Goal: Task Accomplishment & Management: Manage account settings

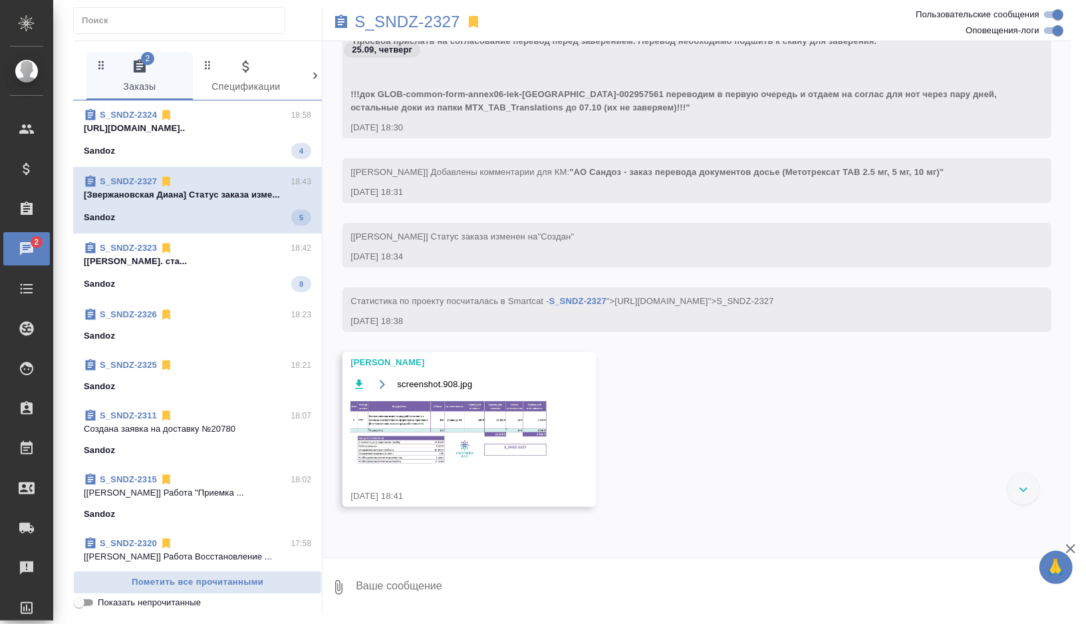
scroll to position [4232, 0]
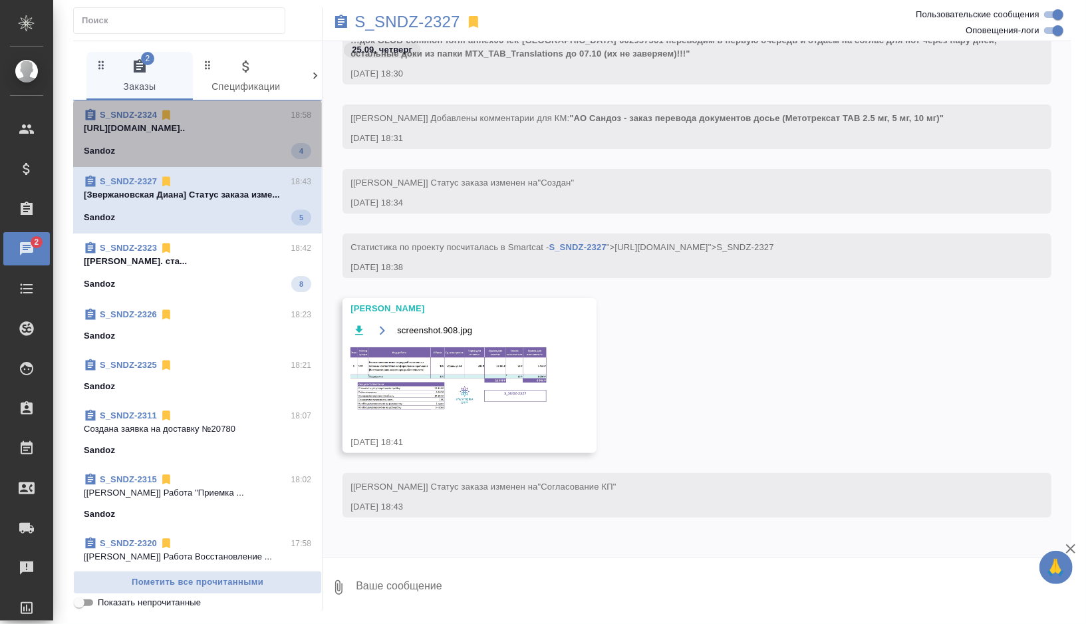
click at [265, 147] on div "Sandoz 4" at bounding box center [197, 151] width 227 height 16
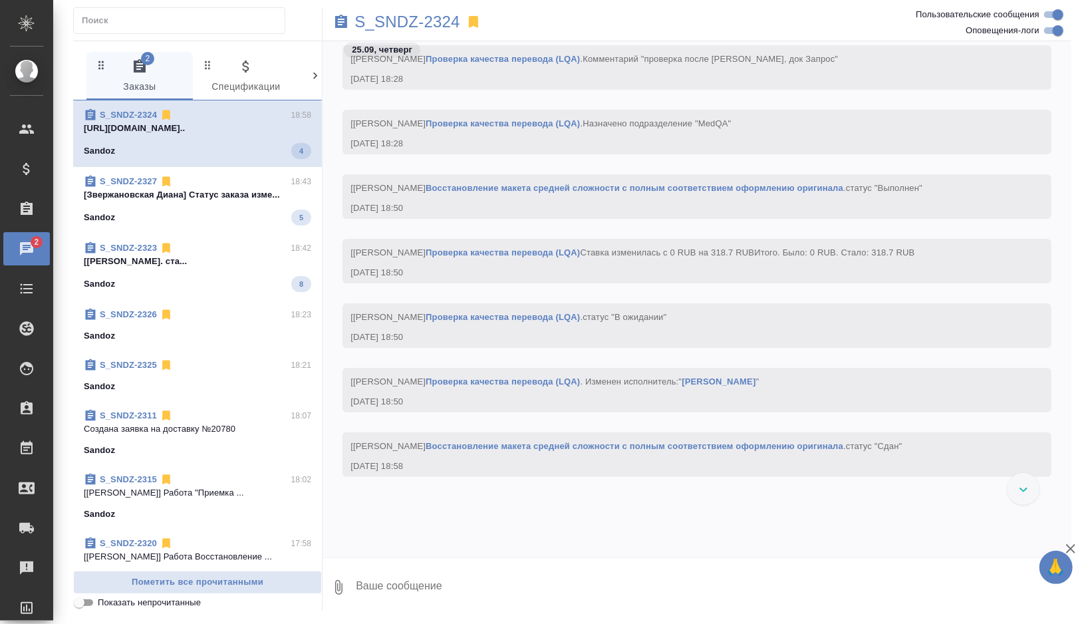
scroll to position [4298, 0]
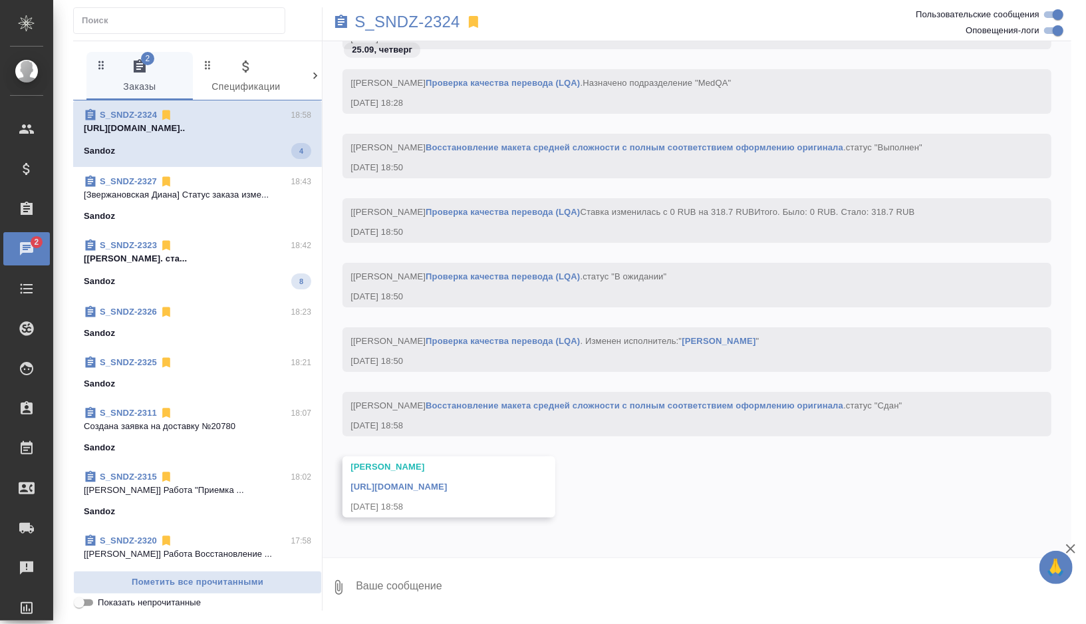
click at [418, 481] on link "[URL][DOMAIN_NAME]" at bounding box center [398, 486] width 96 height 10
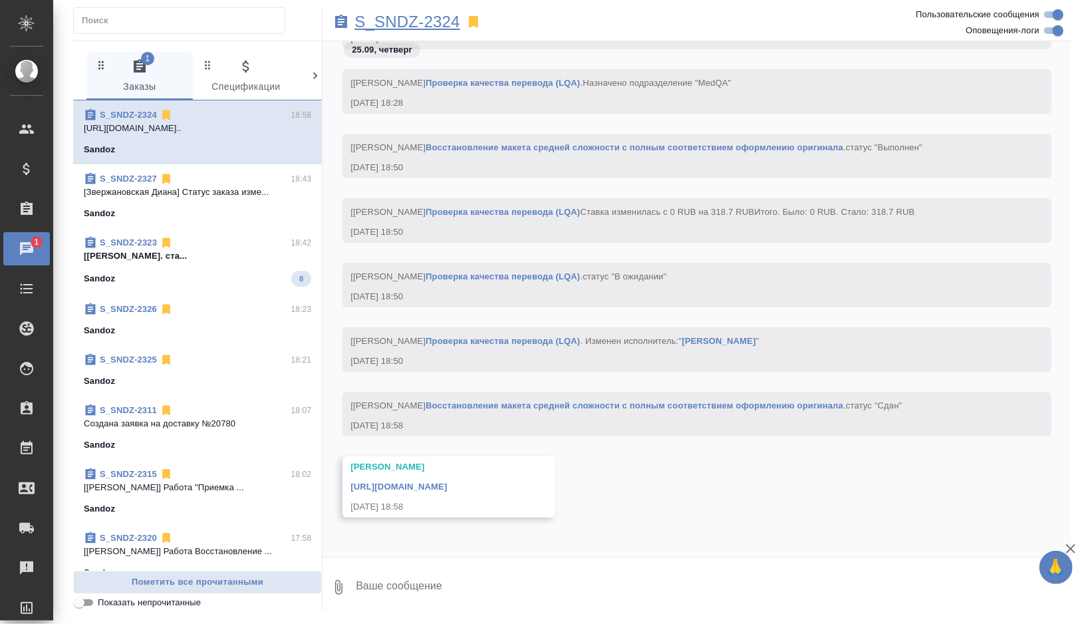
click at [432, 18] on p "S_SNDZ-2324" at bounding box center [407, 21] width 106 height 13
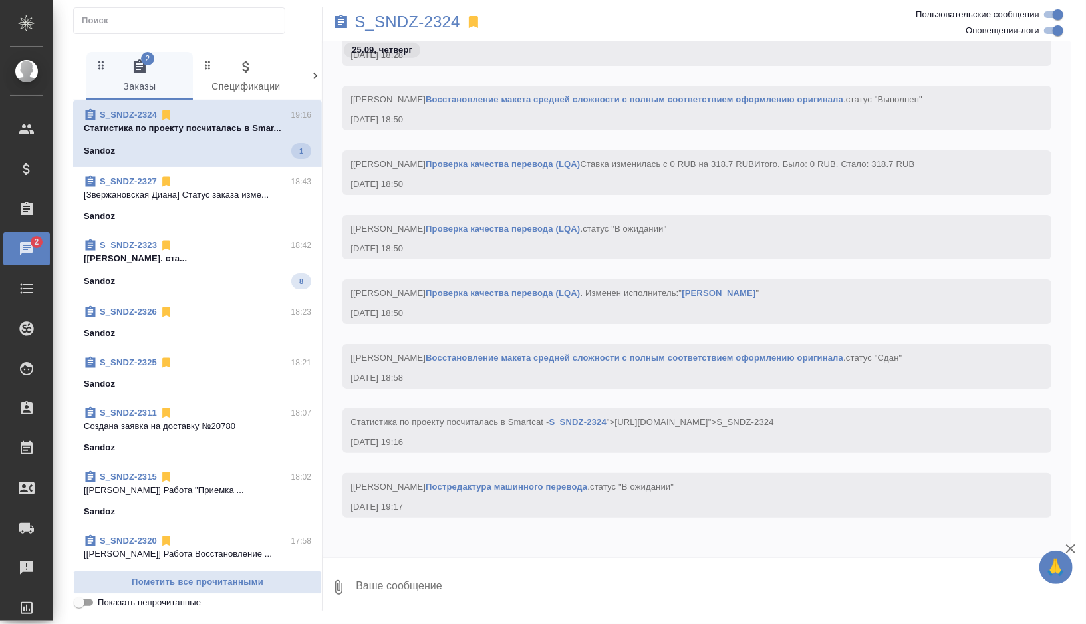
click at [240, 282] on div "Sandoz 8" at bounding box center [197, 281] width 227 height 16
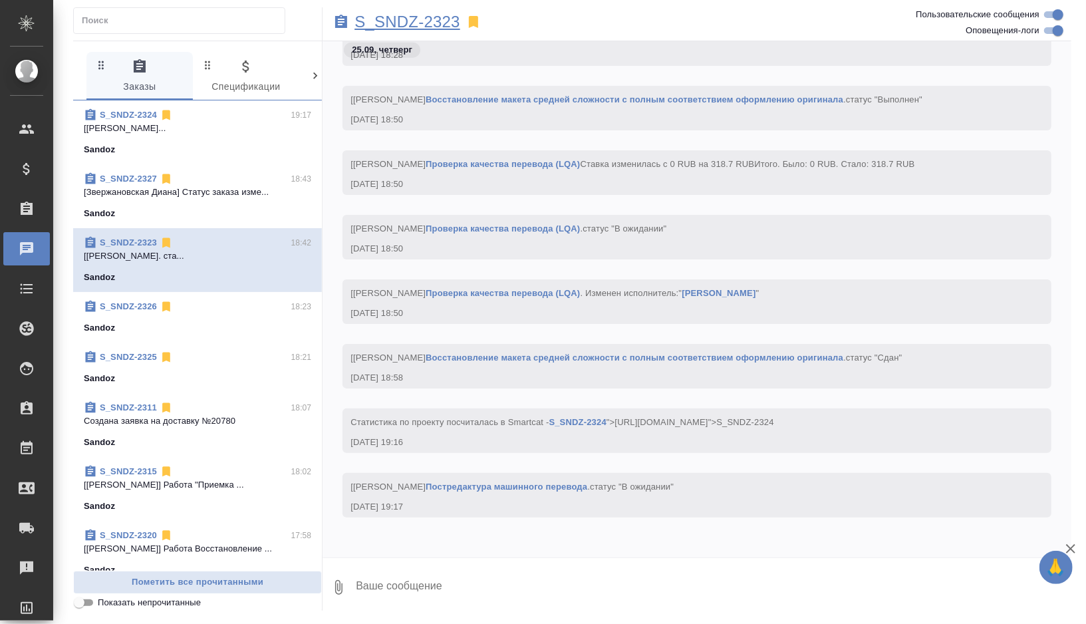
click at [421, 28] on p "S_SNDZ-2323" at bounding box center [407, 21] width 106 height 13
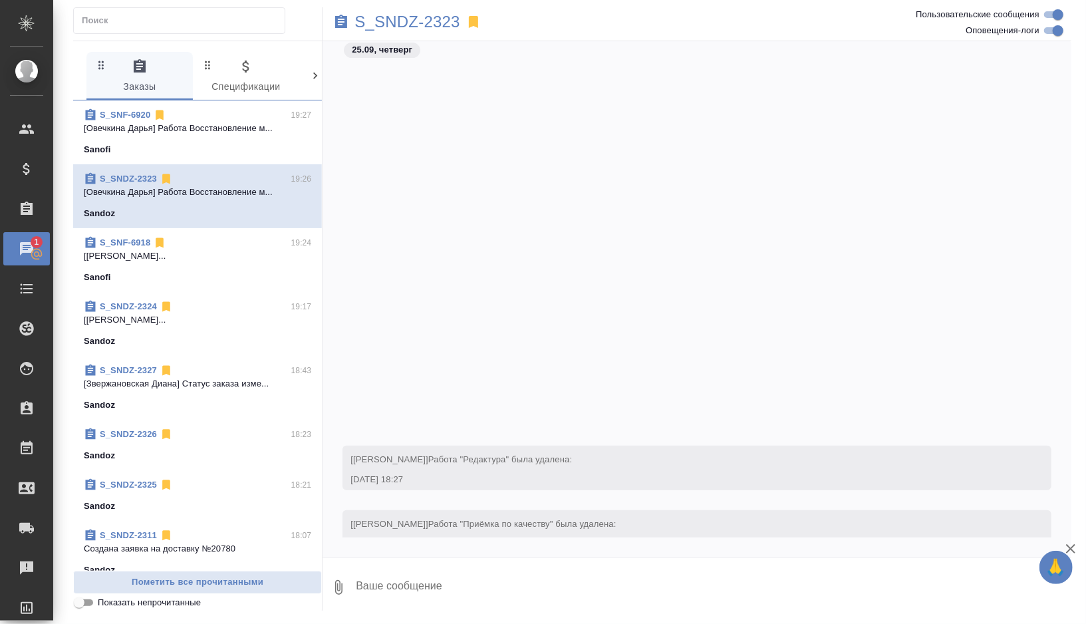
scroll to position [3640, 0]
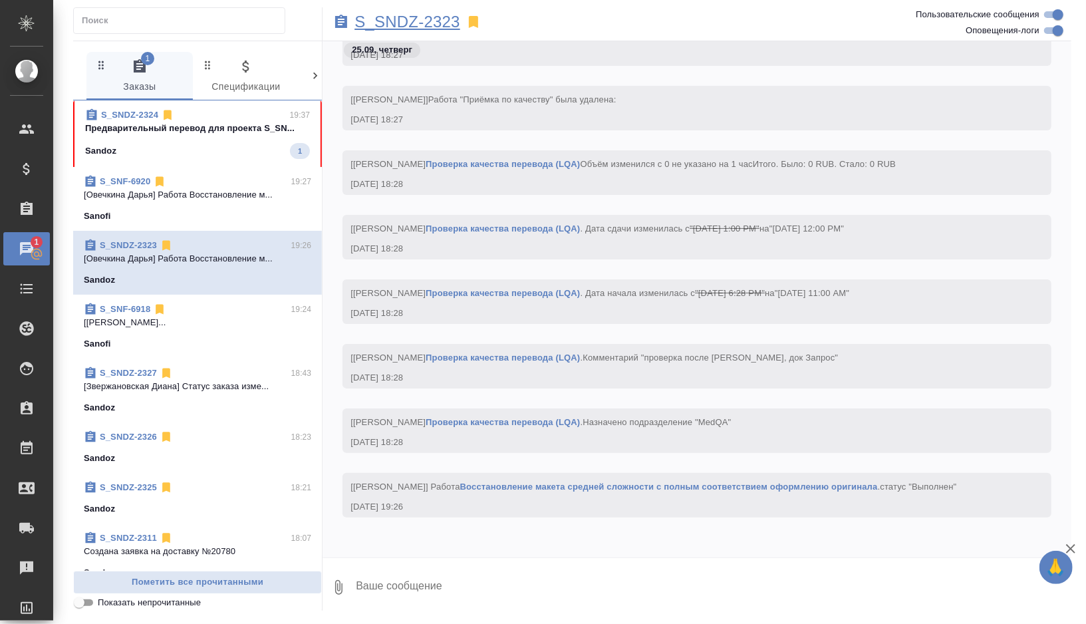
click at [421, 25] on p "S_SNDZ-2323" at bounding box center [407, 21] width 106 height 13
click at [227, 200] on p "[Овечкина Дарья] Работа Восстановление м..." at bounding box center [197, 194] width 227 height 13
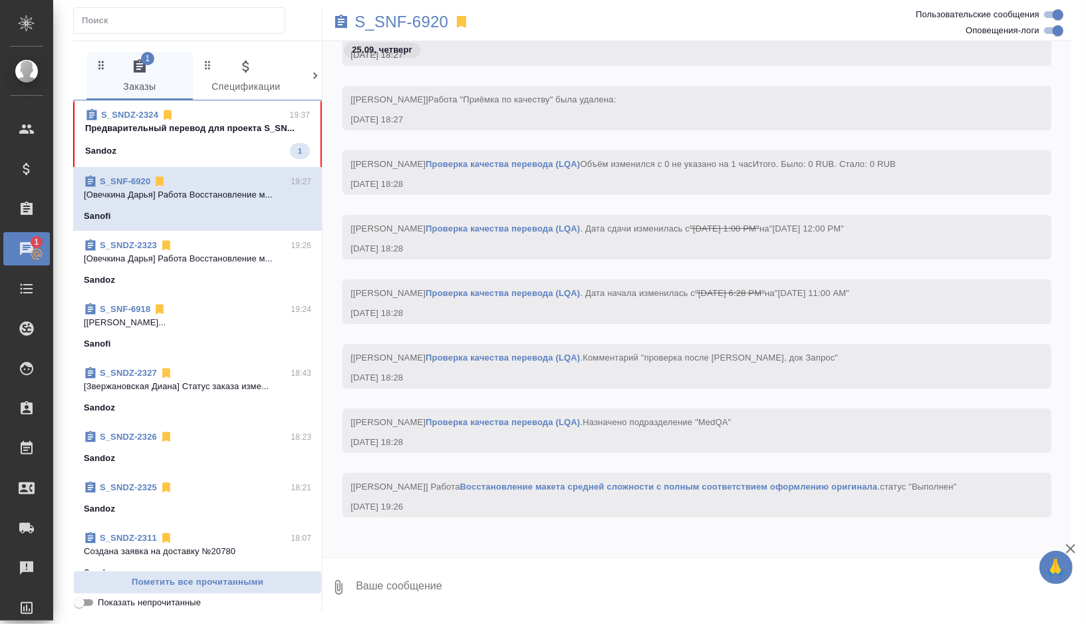
scroll to position [2474, 0]
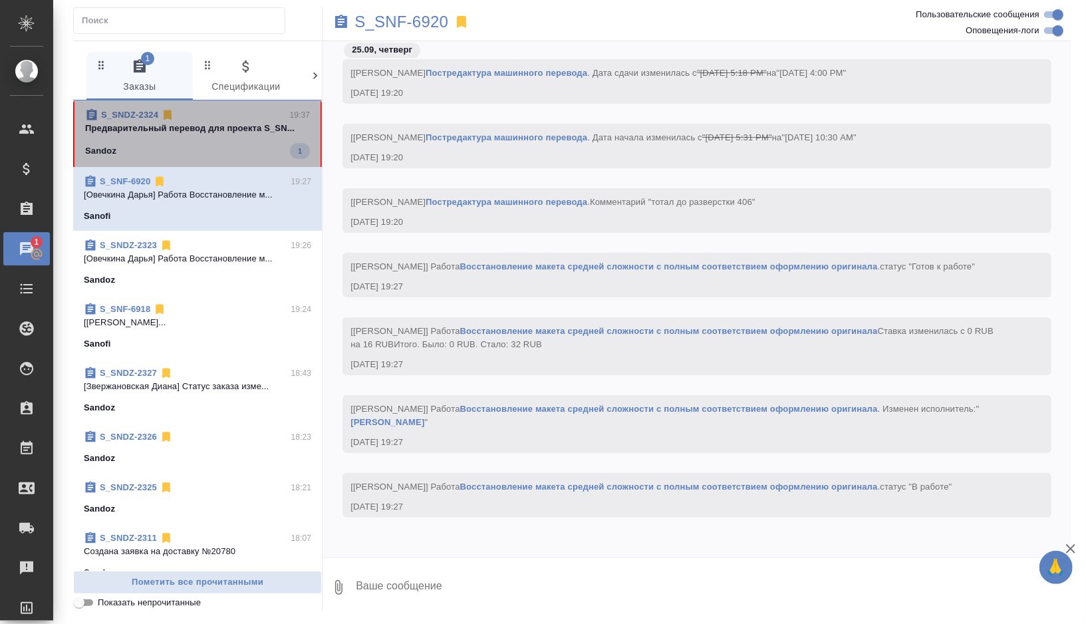
click at [207, 139] on span "S_SNDZ-2324 19:37 Предварительный перевод для проекта S_SN... Sandoz 1" at bounding box center [197, 133] width 225 height 51
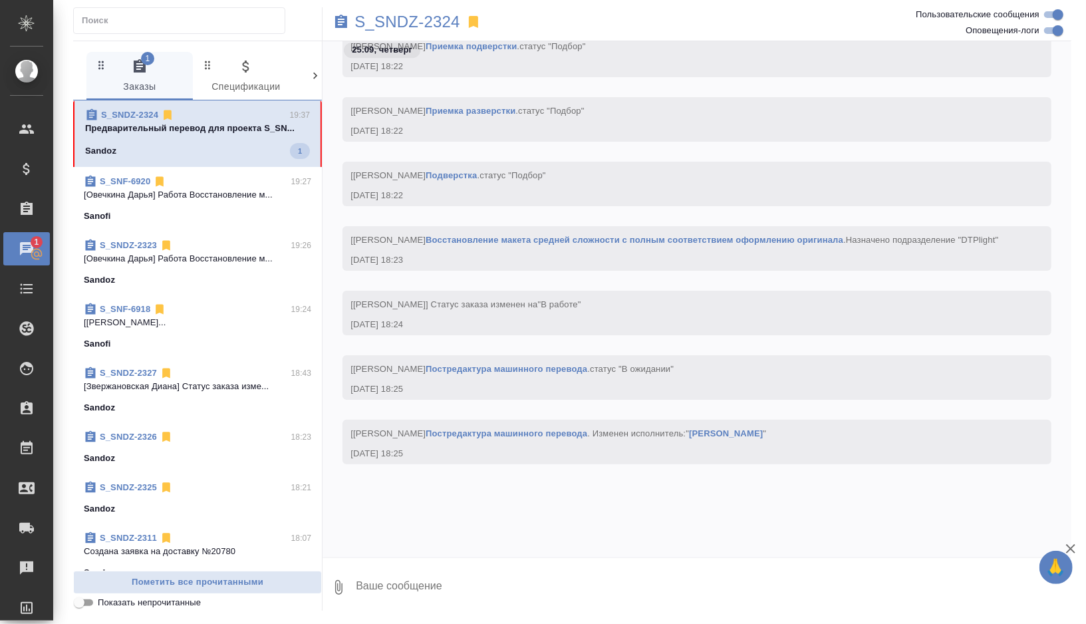
scroll to position [4629, 0]
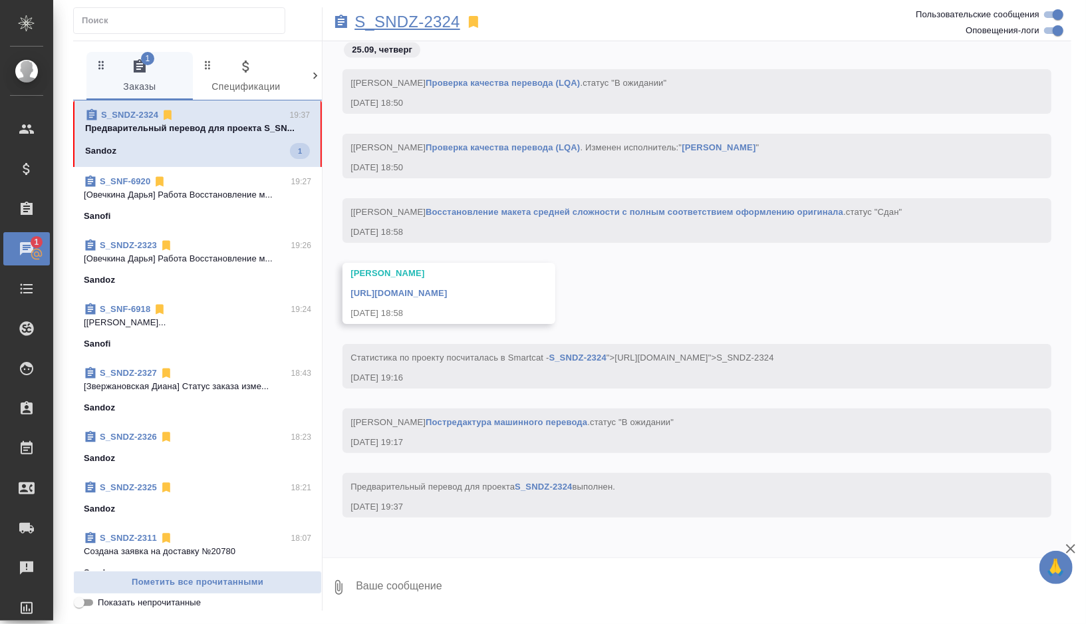
click at [449, 24] on p "S_SNDZ-2324" at bounding box center [407, 21] width 106 height 13
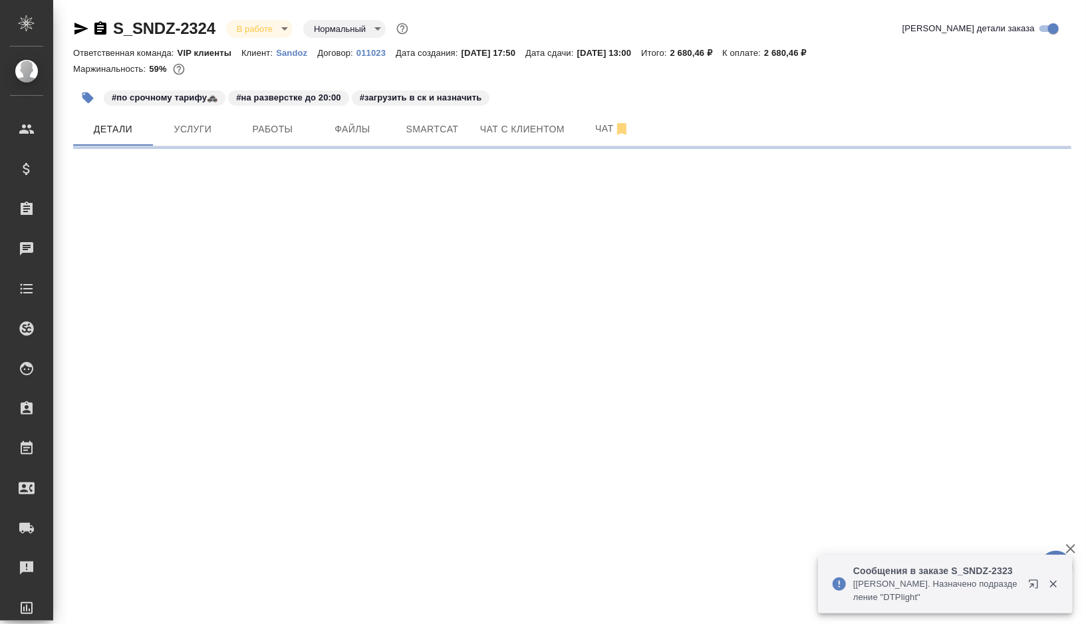
select select "RU"
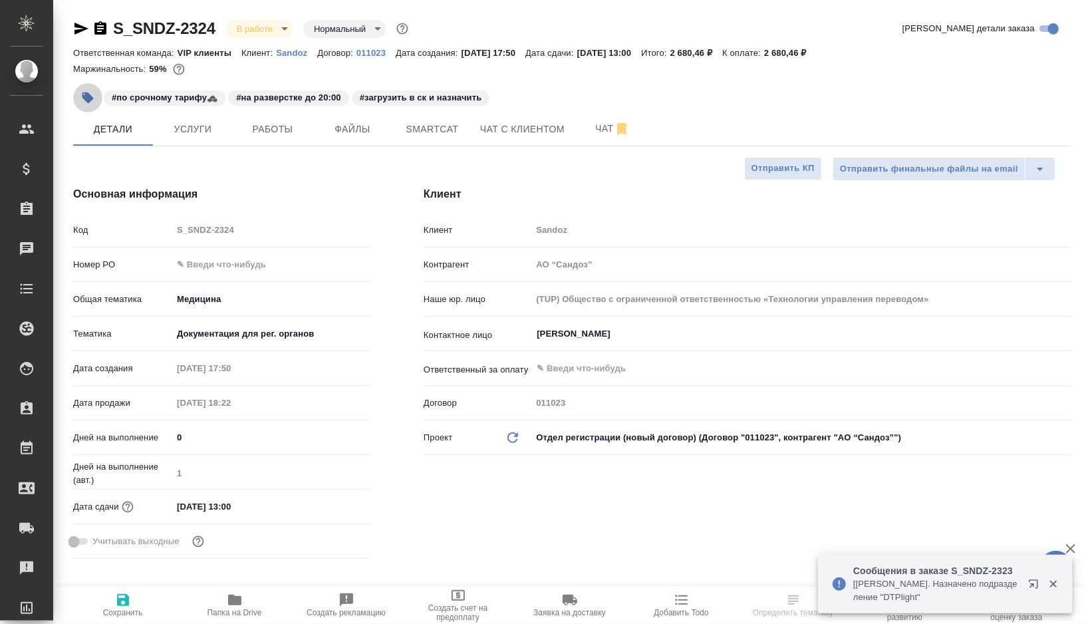
click at [83, 97] on icon "button" at bounding box center [87, 97] width 11 height 11
type textarea "x"
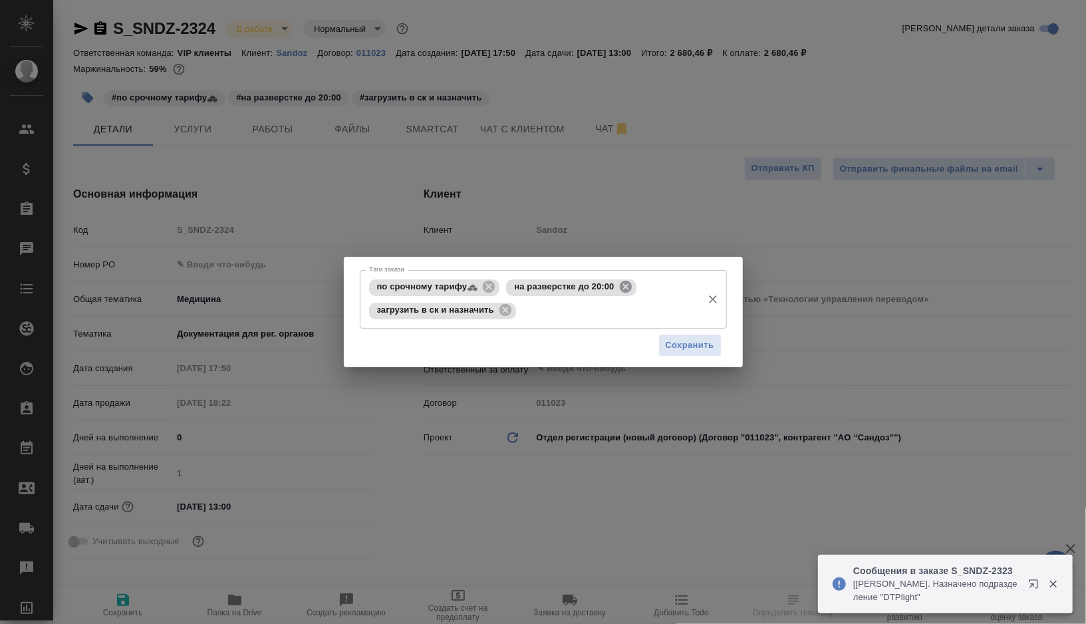
click at [620, 291] on icon at bounding box center [625, 287] width 12 height 12
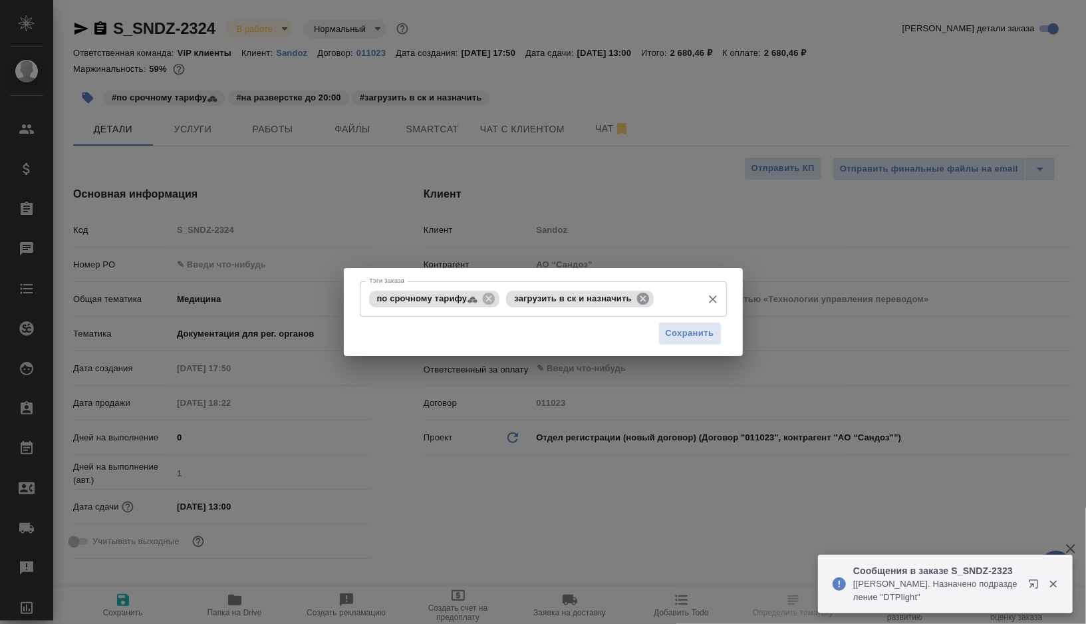
click at [637, 298] on icon at bounding box center [643, 298] width 12 height 12
click at [657, 298] on input "Тэги заказа" at bounding box center [676, 298] width 39 height 23
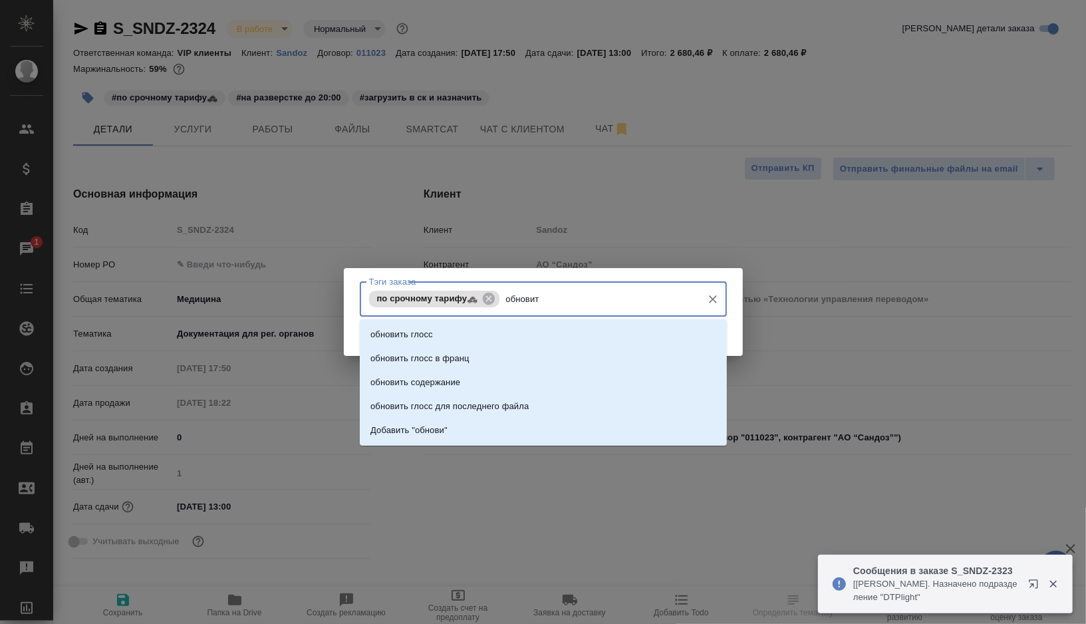
type input "обновить"
click at [495, 337] on li "обновить глосс" at bounding box center [543, 335] width 367 height 24
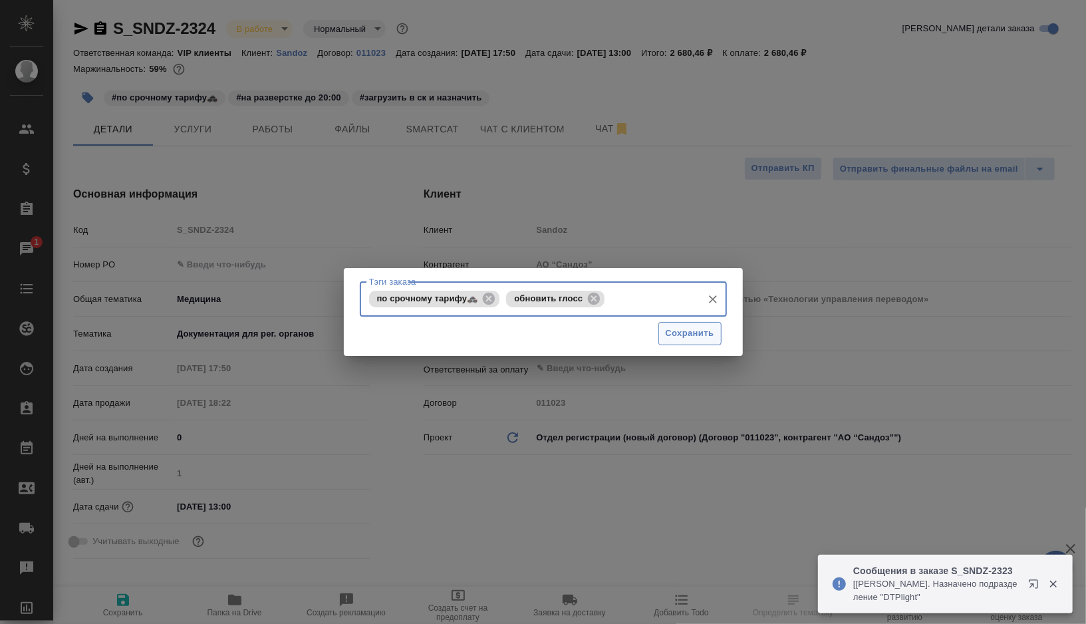
click at [680, 329] on span "Сохранить" at bounding box center [690, 333] width 49 height 15
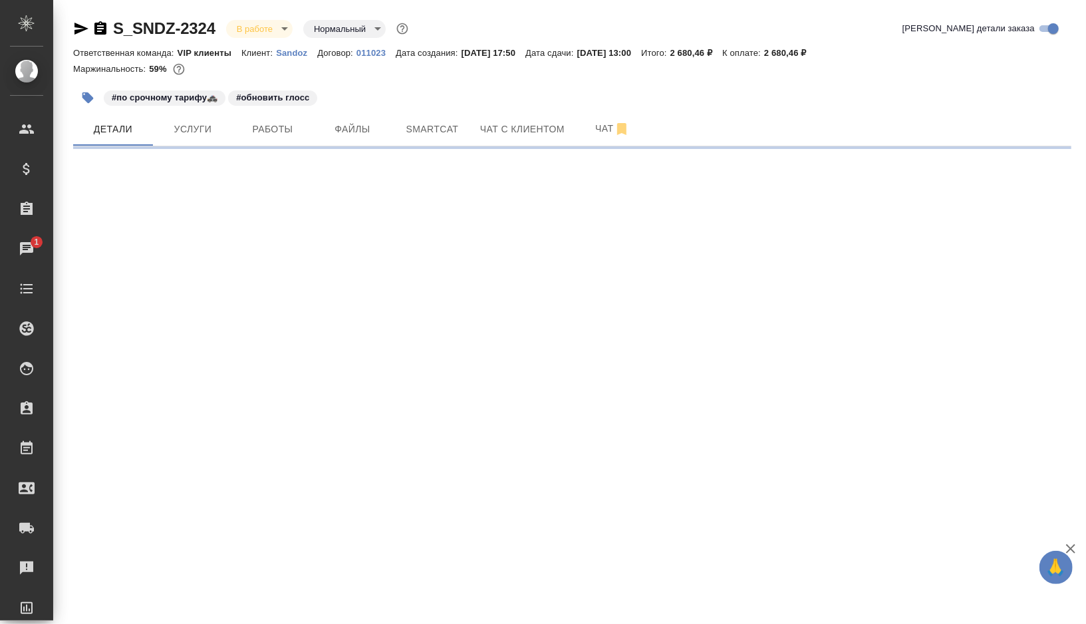
select select "RU"
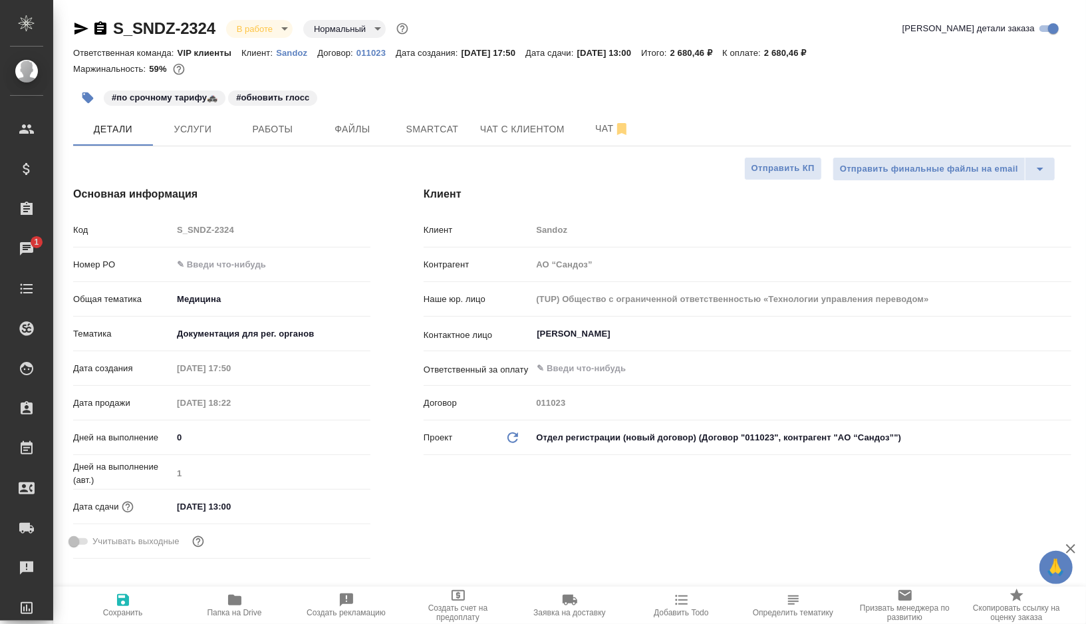
type textarea "x"
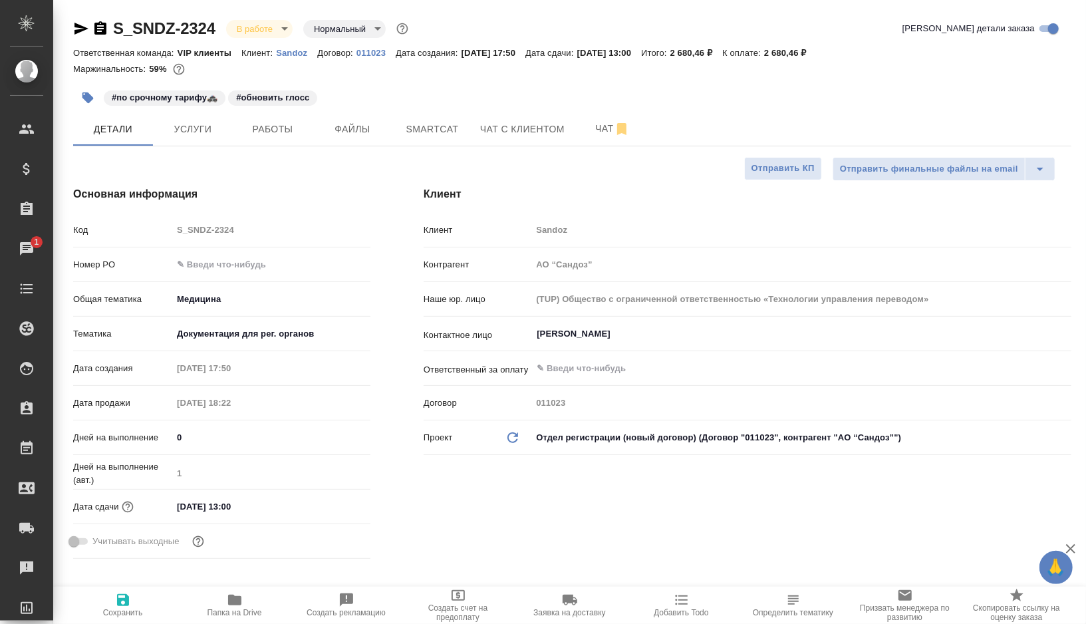
type textarea "x"
click at [285, 142] on button "Работы" at bounding box center [273, 128] width 80 height 33
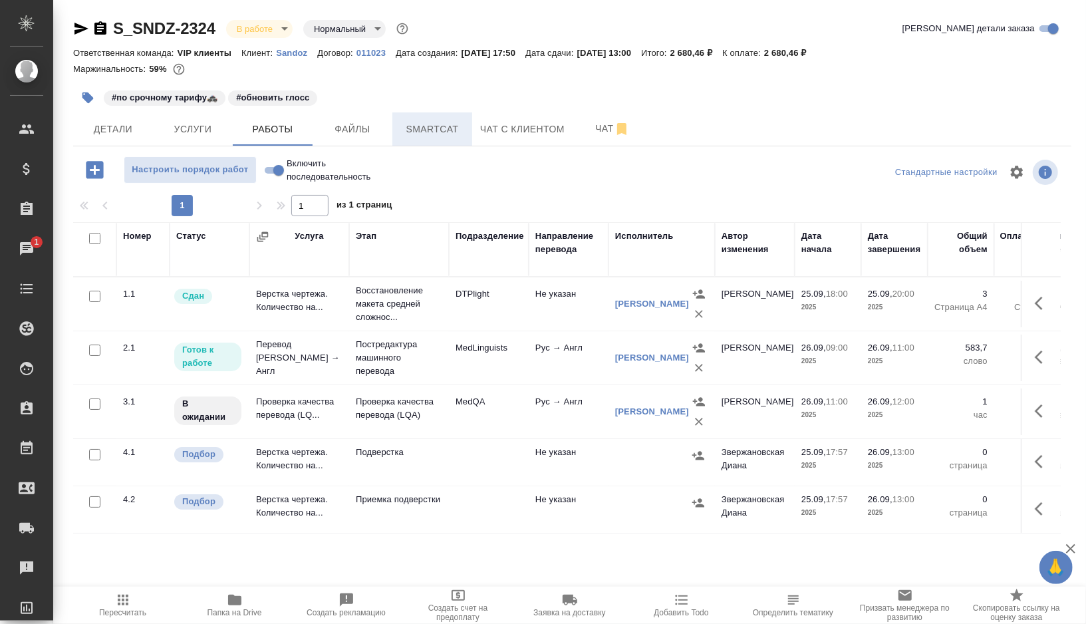
click at [439, 133] on span "Smartcat" at bounding box center [432, 129] width 64 height 17
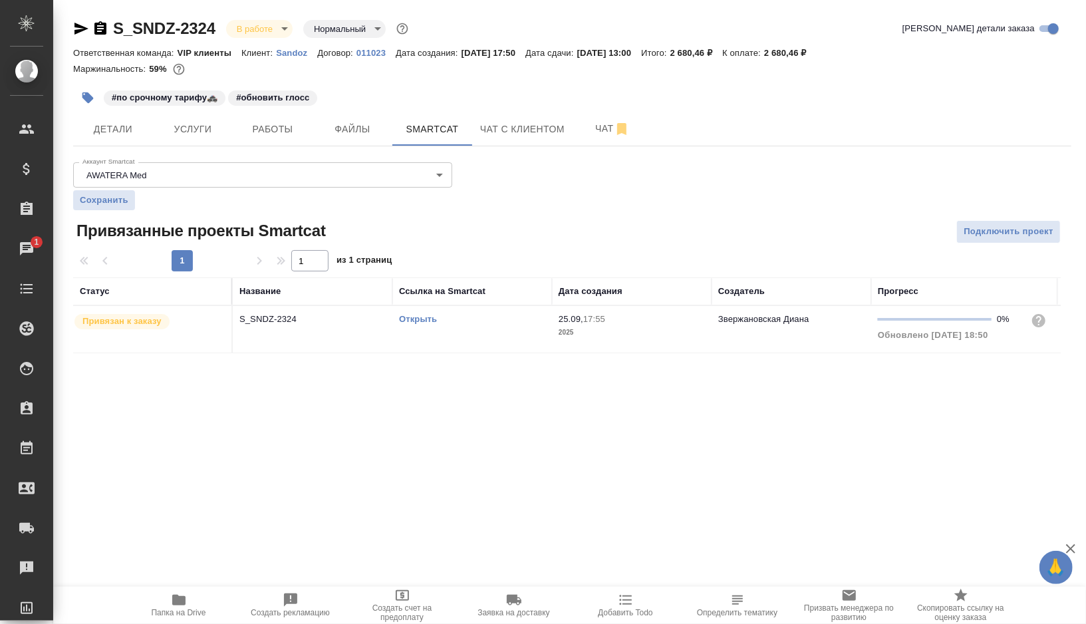
click at [417, 318] on link "Открыть" at bounding box center [418, 319] width 38 height 10
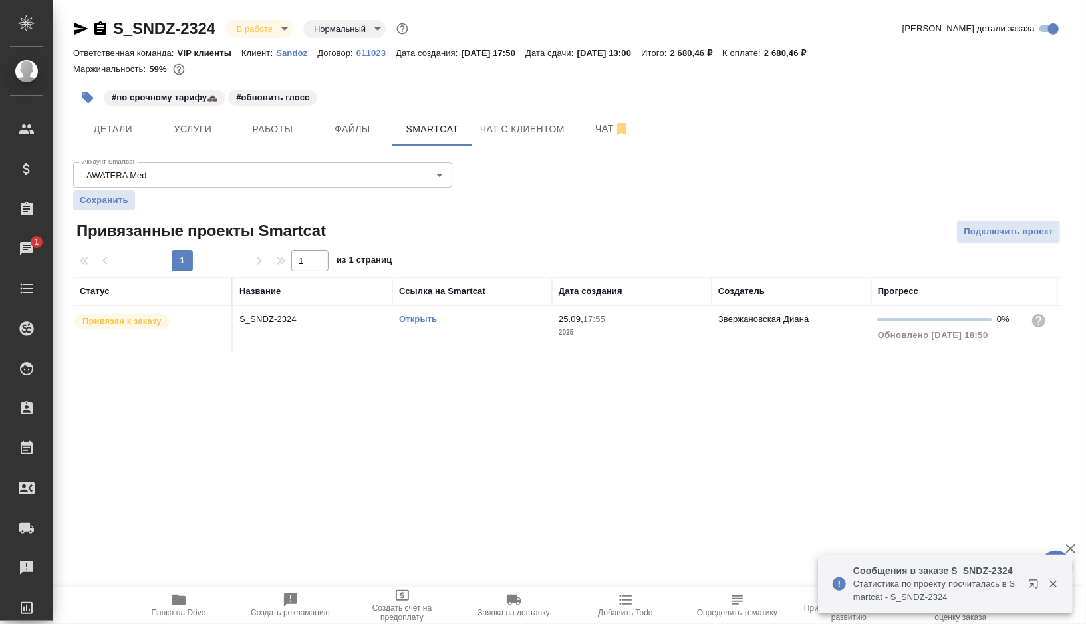
click at [469, 319] on div "Открыть" at bounding box center [472, 319] width 146 height 13
click at [262, 134] on span "Работы" at bounding box center [273, 129] width 64 height 17
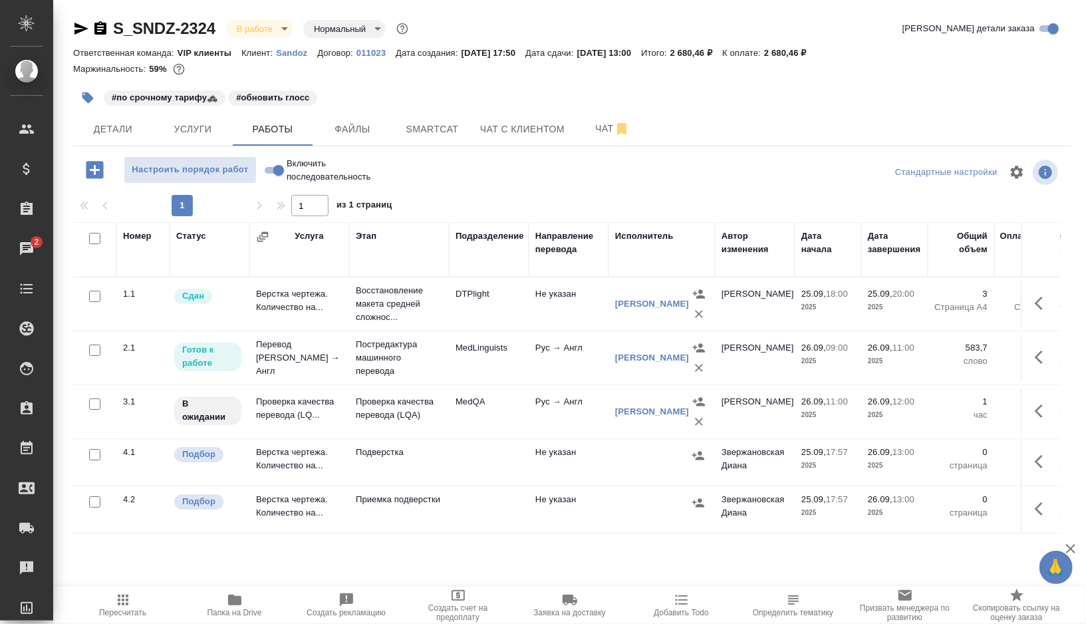
click at [1037, 356] on icon "button" at bounding box center [1039, 356] width 8 height 13
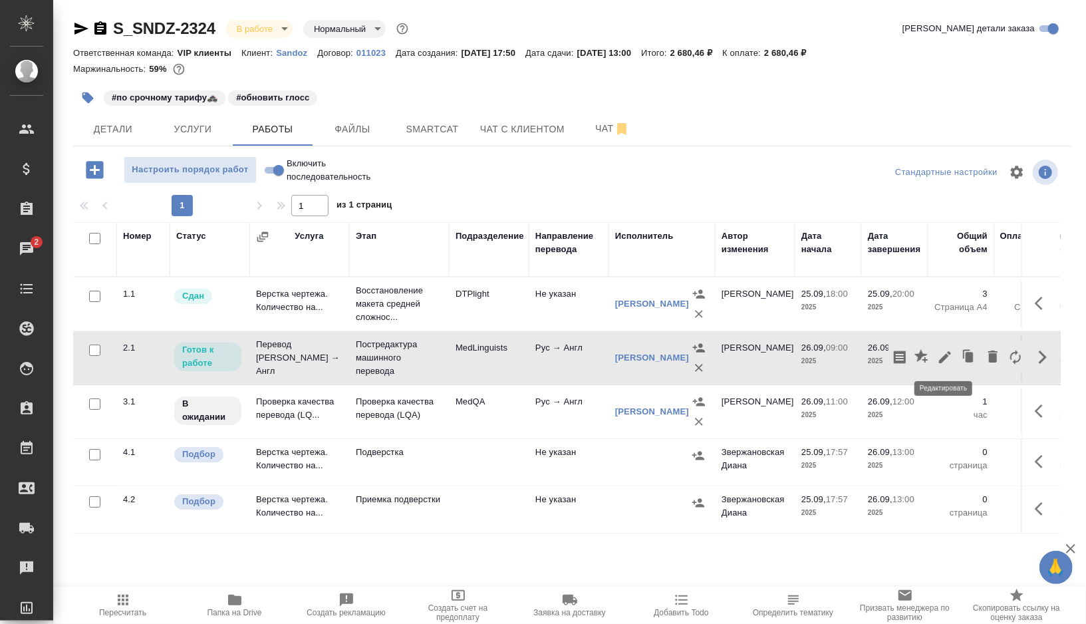
click at [942, 352] on icon "button" at bounding box center [945, 357] width 16 height 16
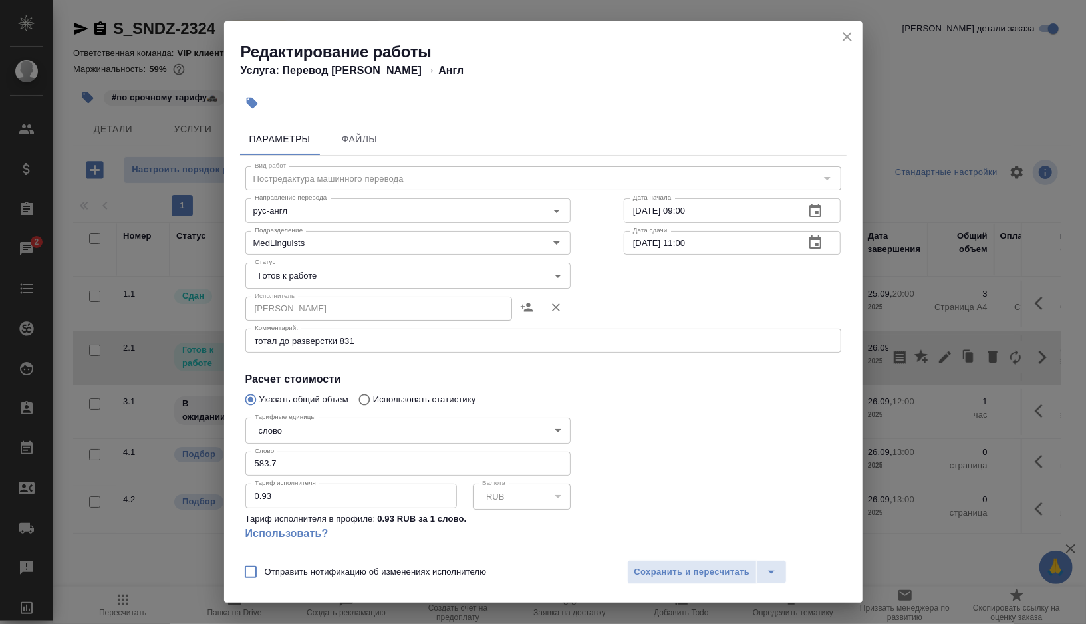
click at [473, 269] on body "🙏 .cls-1 fill:#fff; AWATERA Gorshkova Valentina Клиенты Спецификации Заказы 2 Ч…" at bounding box center [543, 312] width 1086 height 624
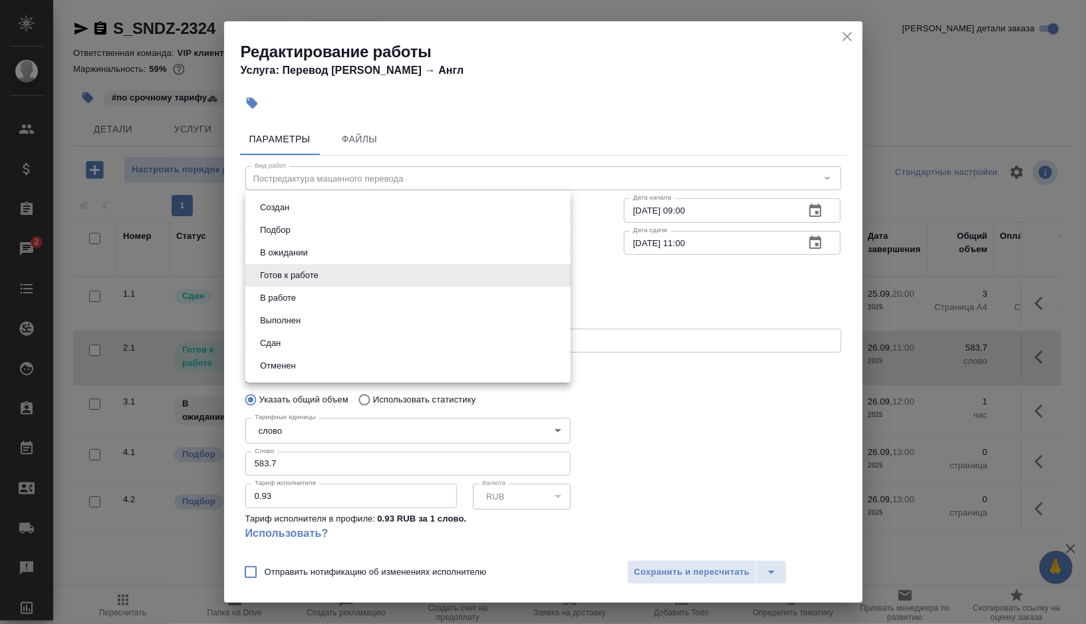
click at [405, 250] on li "В ожидании" at bounding box center [407, 252] width 325 height 23
type input "pending"
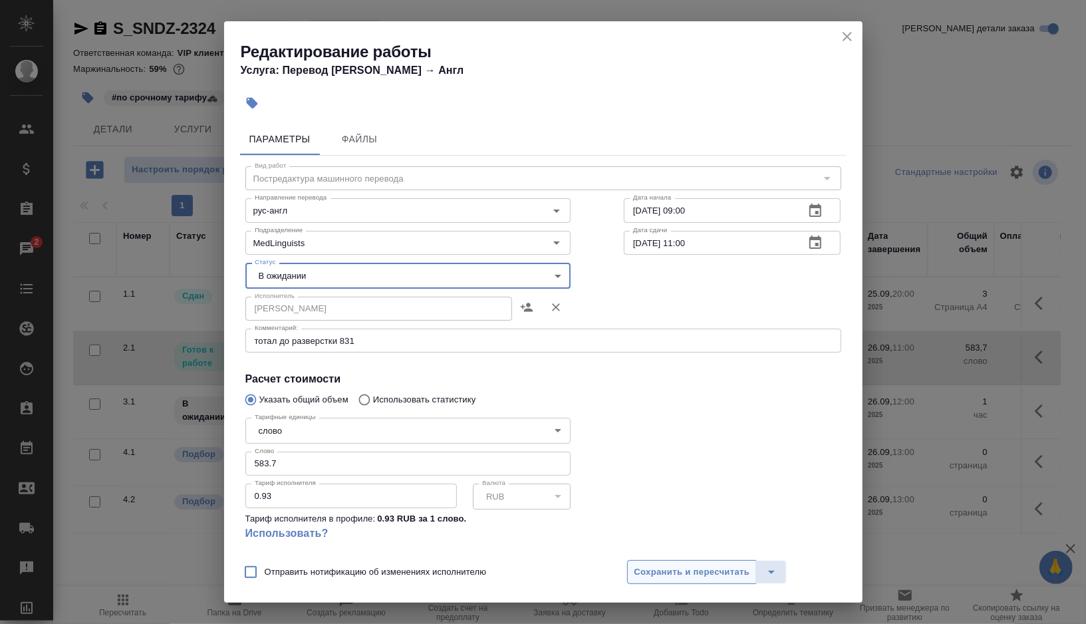
click at [675, 567] on span "Сохранить и пересчитать" at bounding box center [692, 572] width 116 height 15
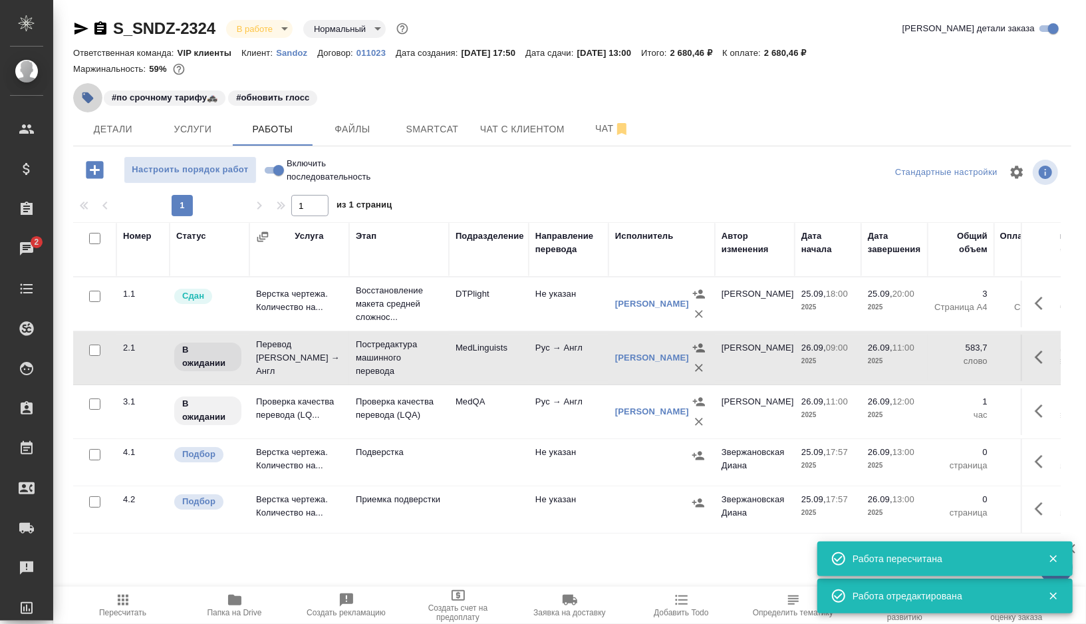
click at [96, 96] on button "button" at bounding box center [87, 97] width 29 height 29
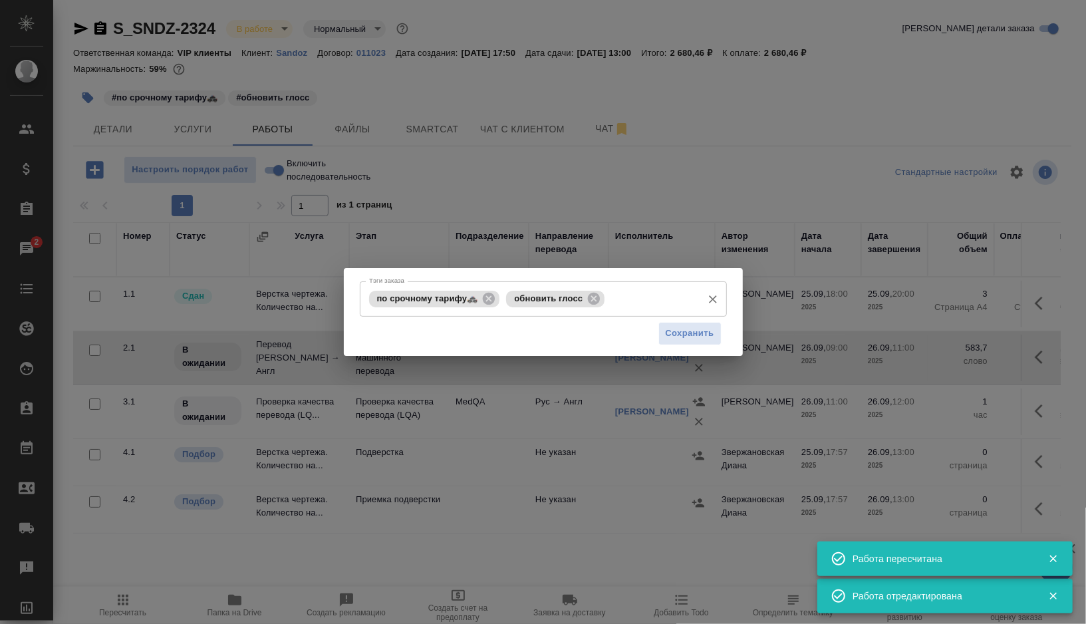
click at [631, 299] on input "Тэги заказа" at bounding box center [651, 298] width 87 height 23
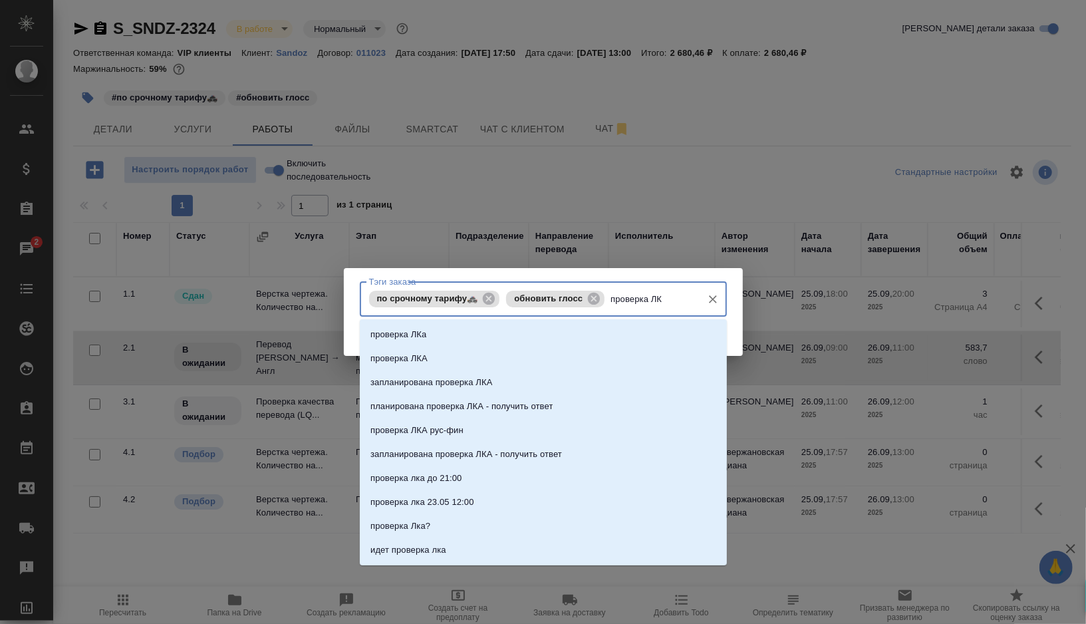
type input "проверка ЛКА"
click at [477, 354] on li "проверка ЛКА" at bounding box center [543, 358] width 367 height 24
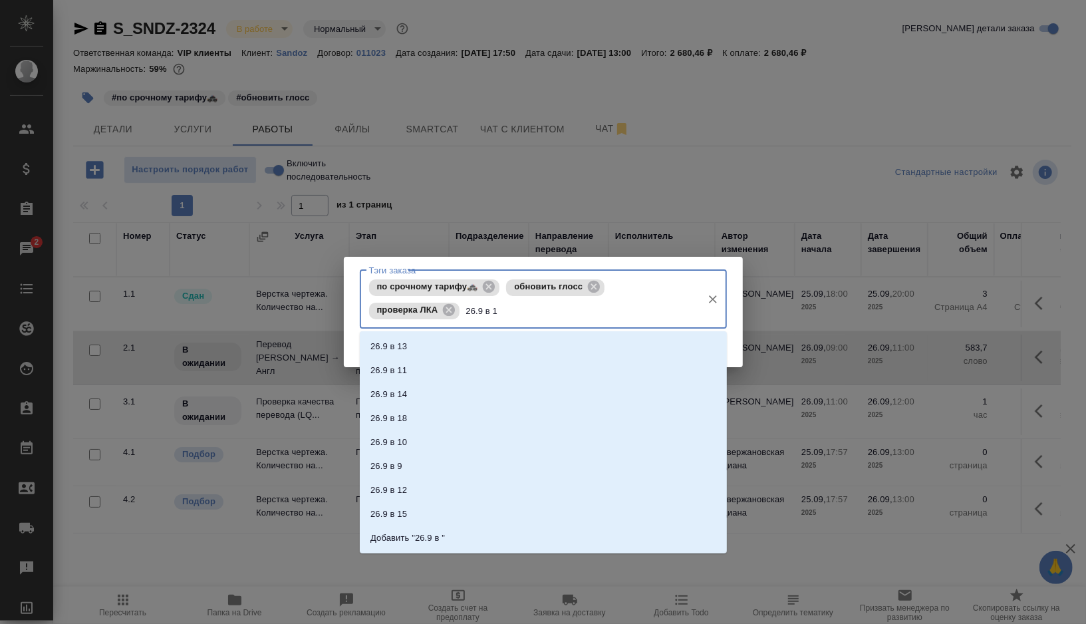
type input "26.9 в 11"
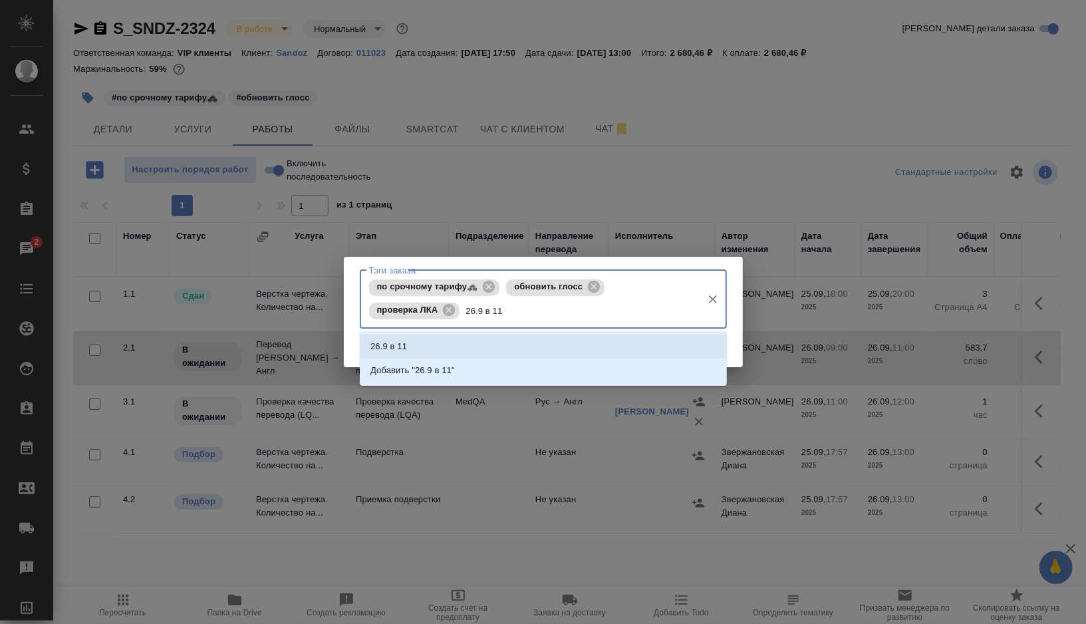
click at [395, 338] on li "26.9 в 11" at bounding box center [543, 347] width 367 height 24
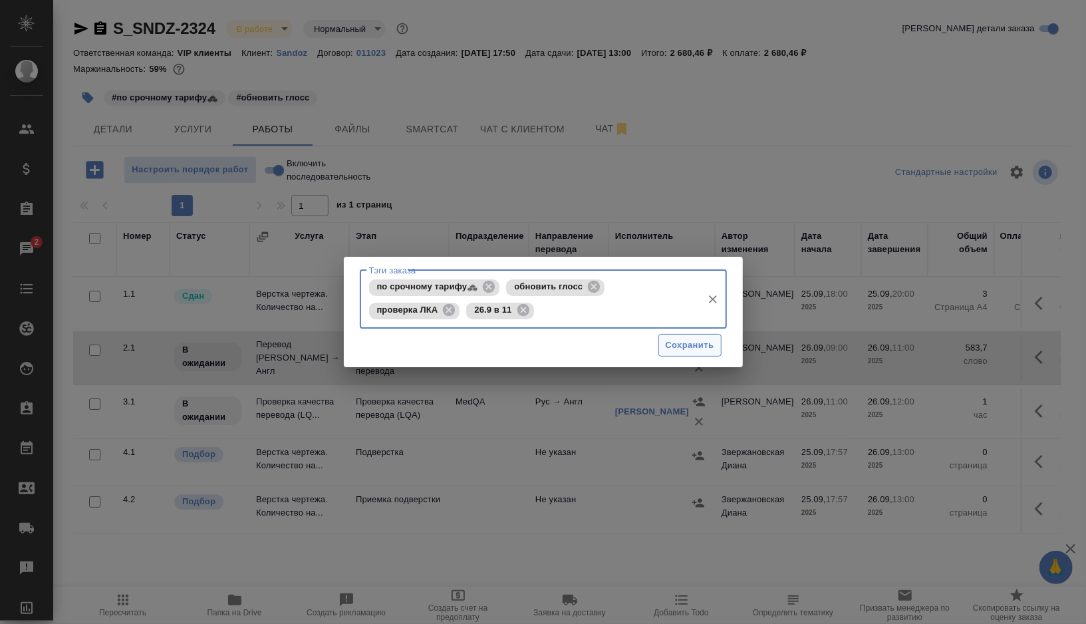
click at [682, 347] on span "Сохранить" at bounding box center [690, 345] width 49 height 15
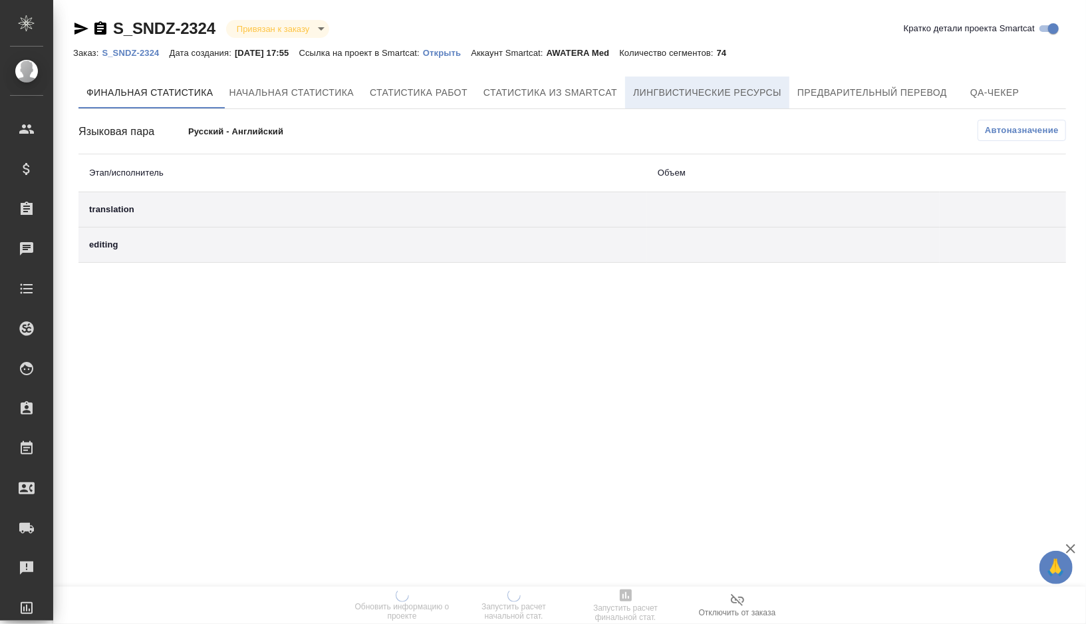
click at [740, 98] on span "Лингвистические ресурсы" at bounding box center [707, 92] width 148 height 17
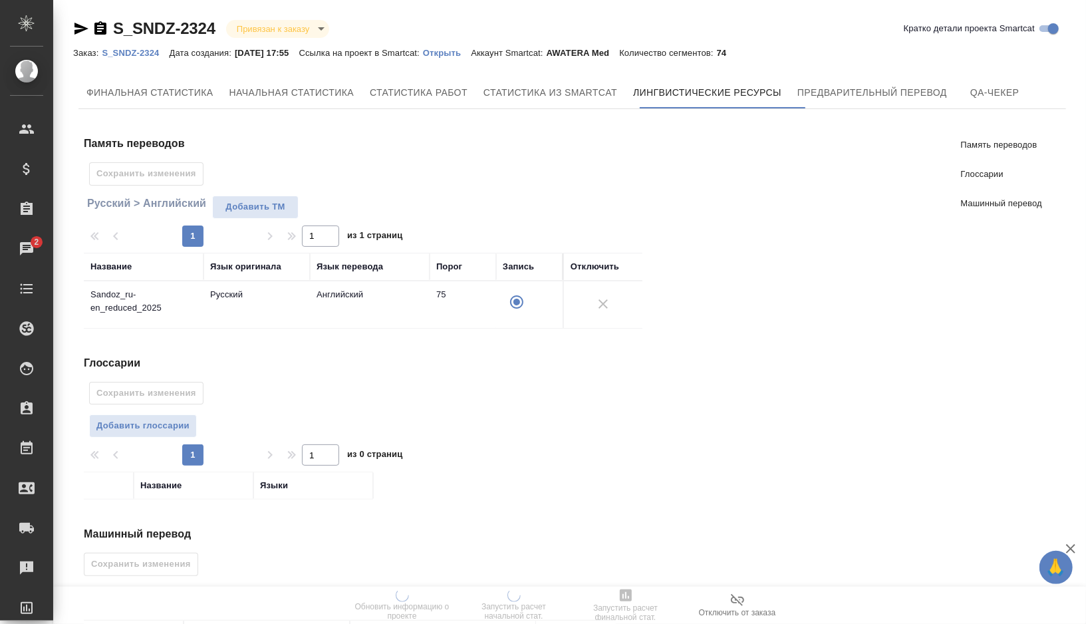
scroll to position [121, 0]
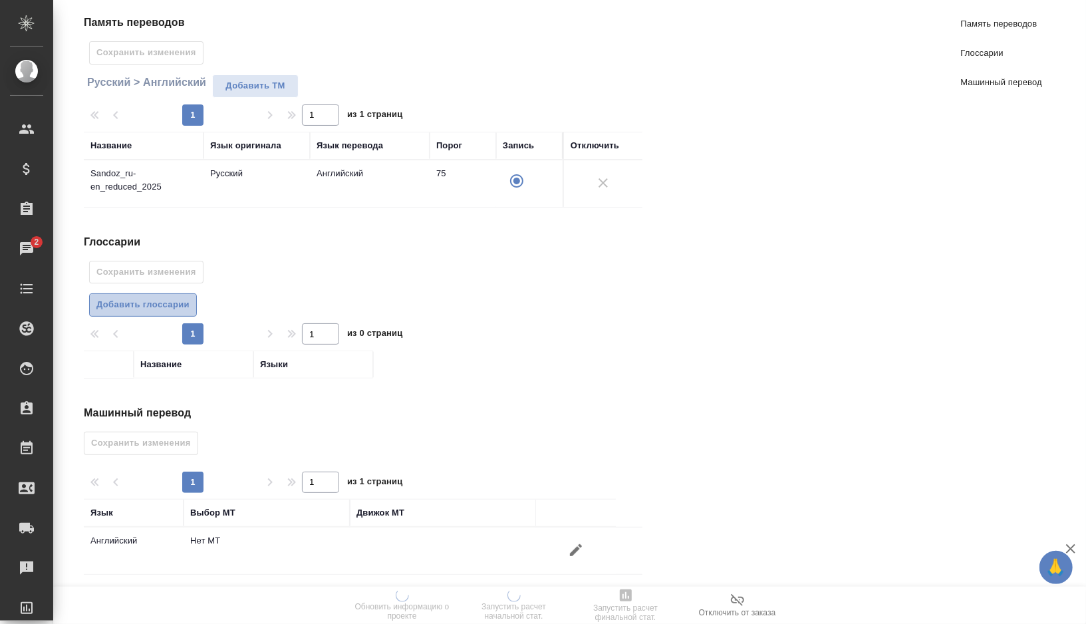
click at [167, 301] on span "Добавить глоссарии" at bounding box center [142, 304] width 93 height 15
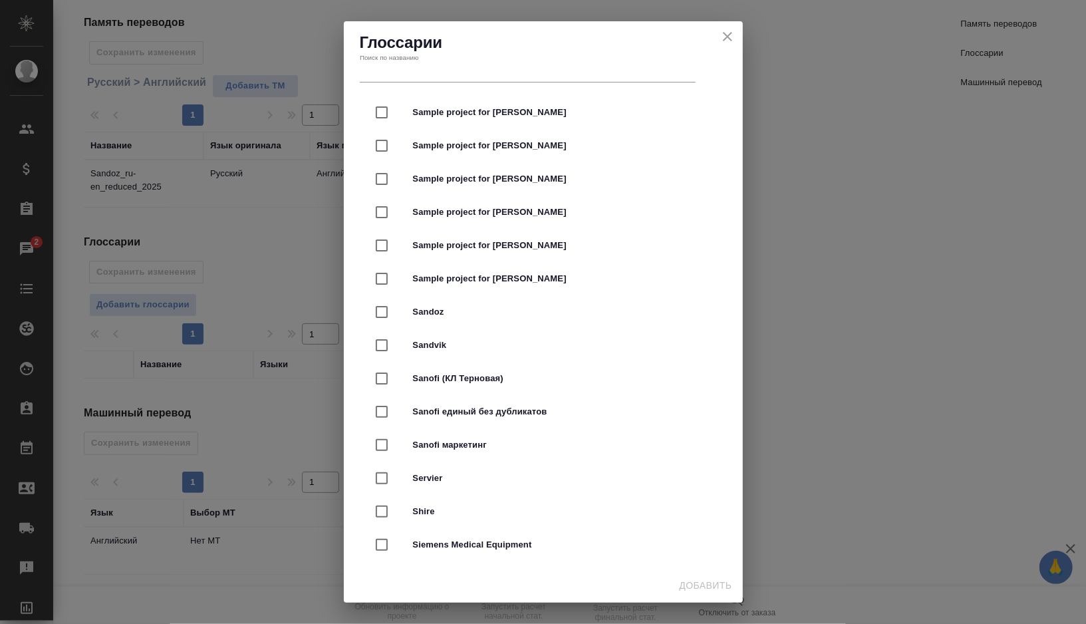
scroll to position [2532, 0]
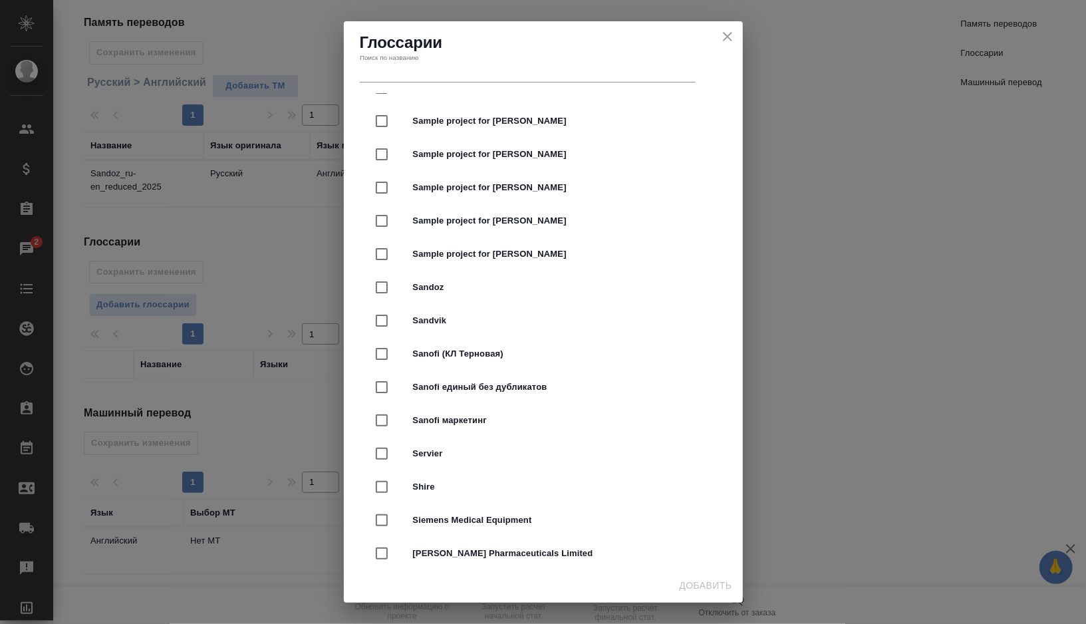
click at [459, 284] on span "Sandoz" at bounding box center [562, 287] width 298 height 13
checkbox input "true"
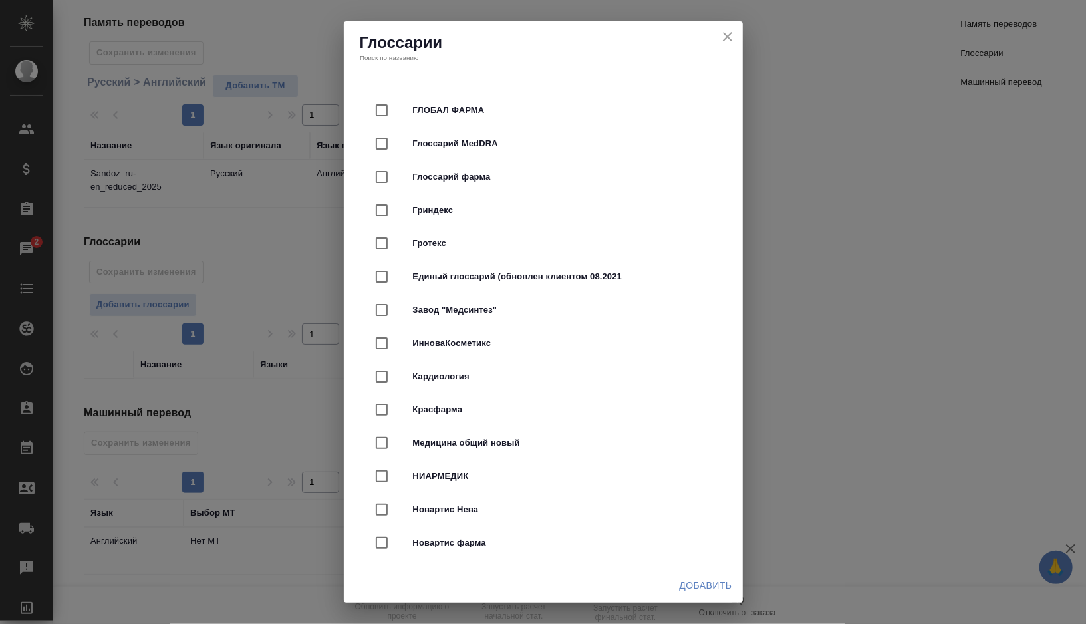
scroll to position [3461, 0]
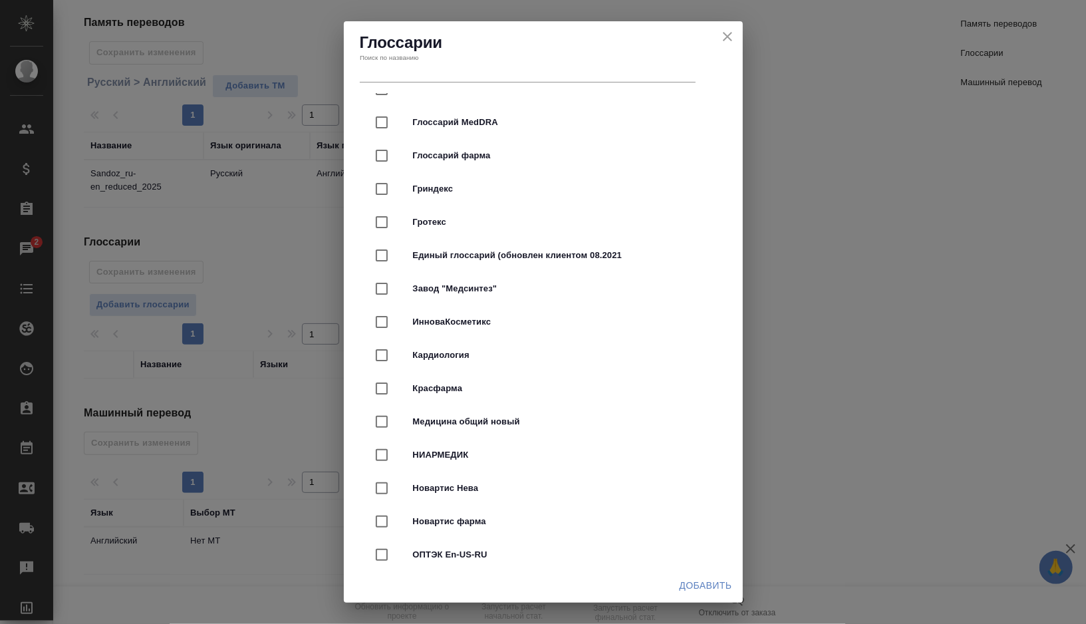
click at [575, 421] on span "Медицина общий новый" at bounding box center [562, 421] width 298 height 13
checkbox input "true"
click at [706, 577] on span "Добавить" at bounding box center [706, 585] width 53 height 17
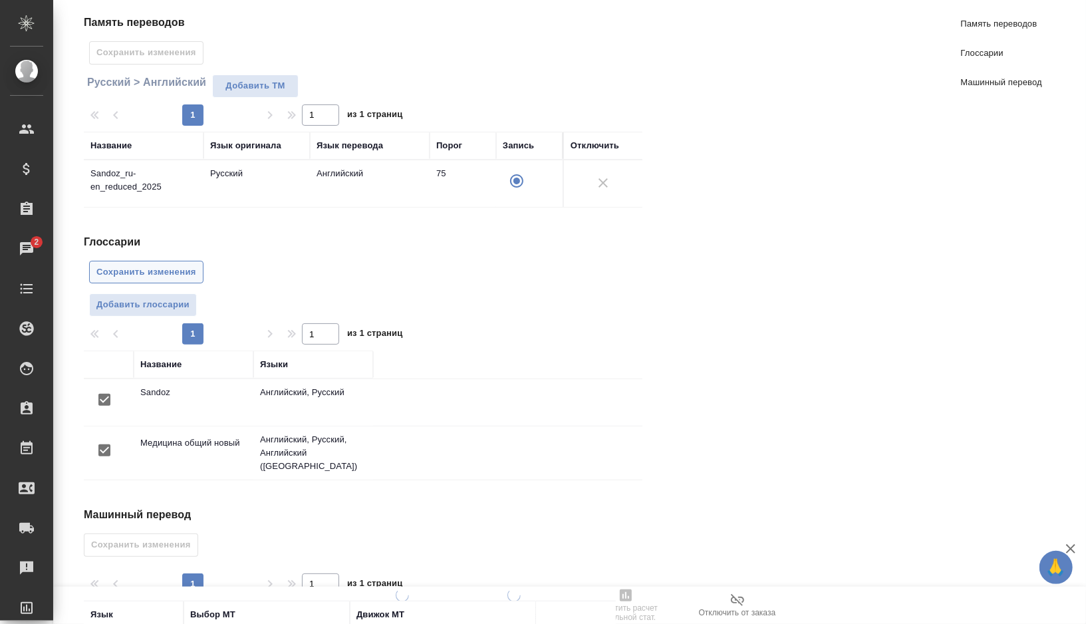
click at [163, 265] on span "Сохранить изменения" at bounding box center [146, 272] width 100 height 15
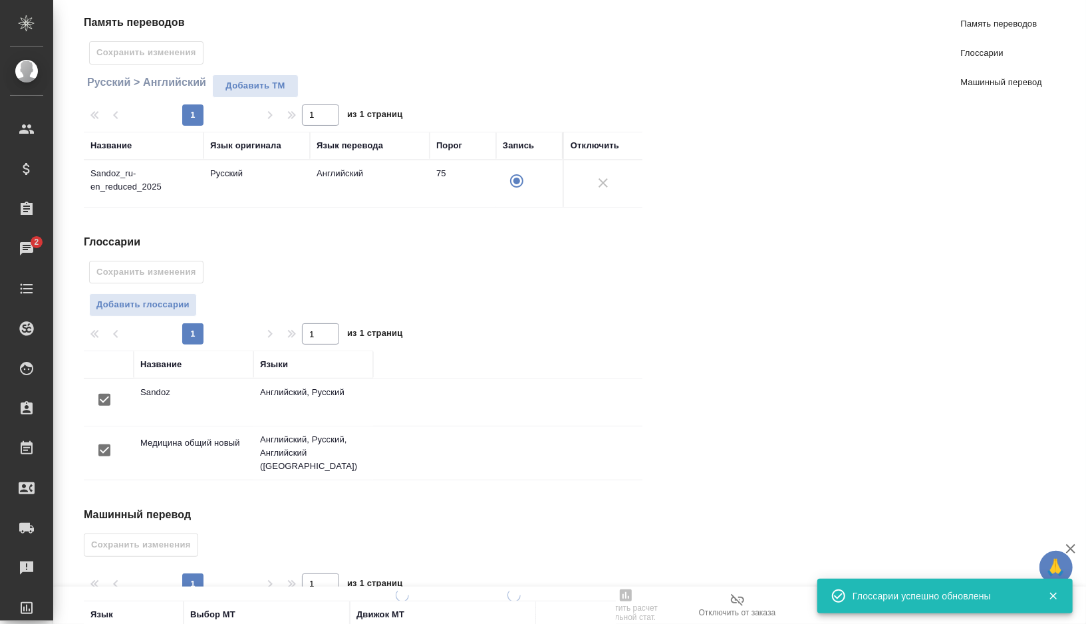
scroll to position [215, 0]
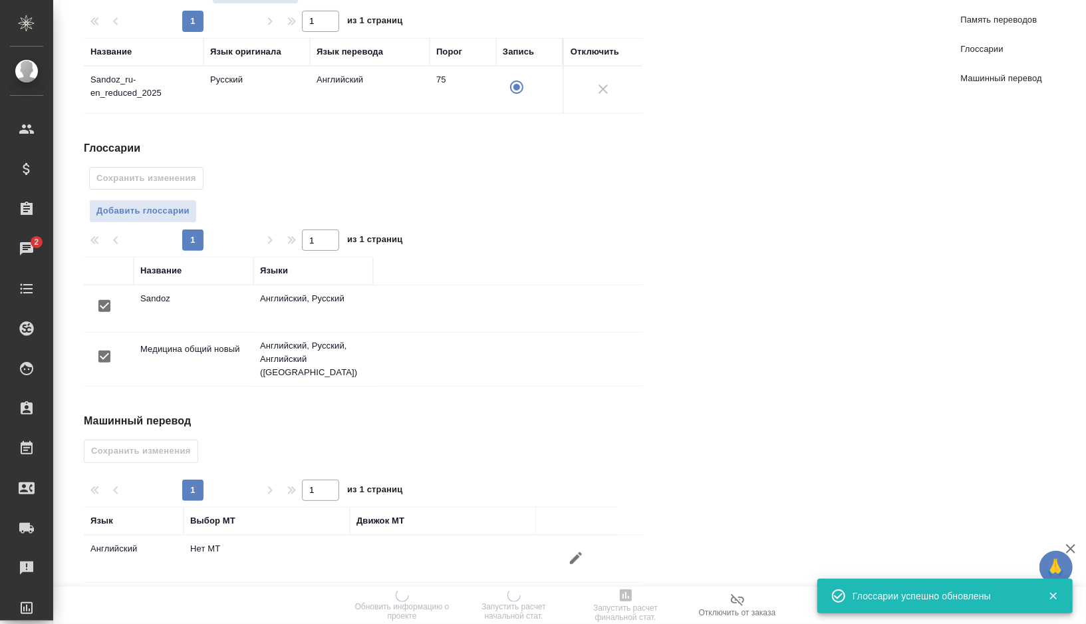
click at [572, 552] on icon "button" at bounding box center [576, 558] width 12 height 12
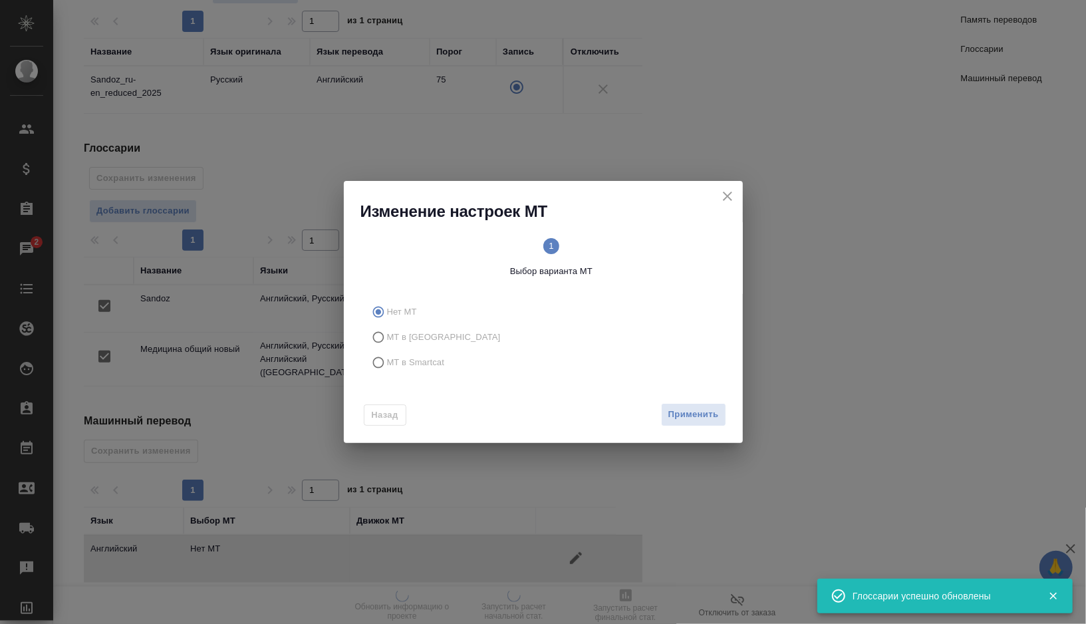
click at [396, 360] on span "МТ в Smartcat" at bounding box center [416, 362] width 58 height 13
click at [387, 360] on input "МТ в Smartcat" at bounding box center [376, 362] width 21 height 25
radio input "true"
click at [630, 248] on span "2 Выбор движка Smartcat" at bounding box center [639, 258] width 165 height 40
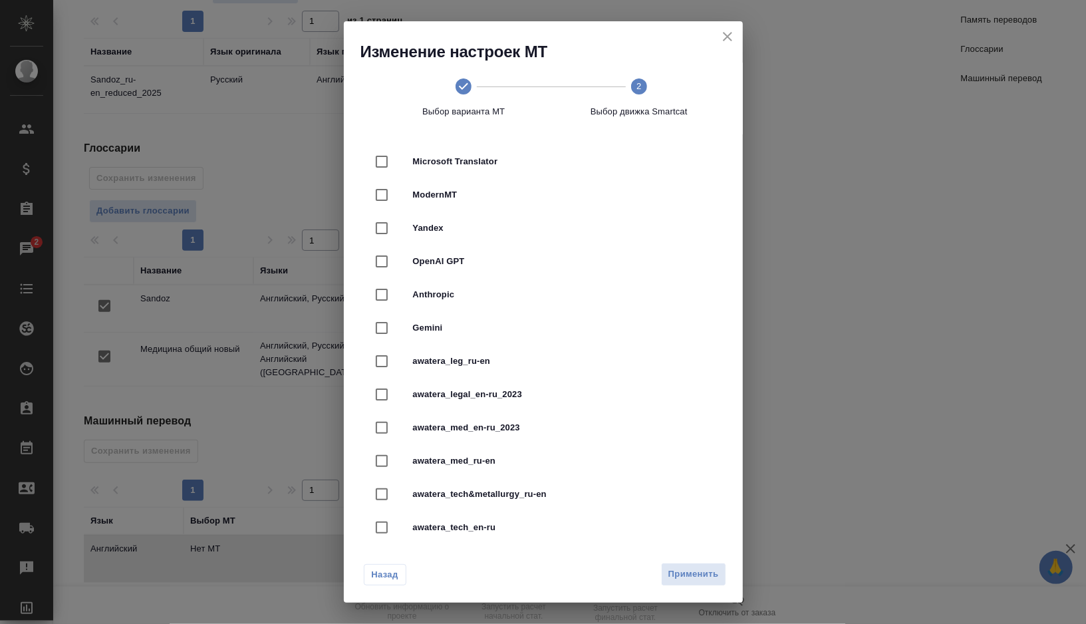
scroll to position [242, 0]
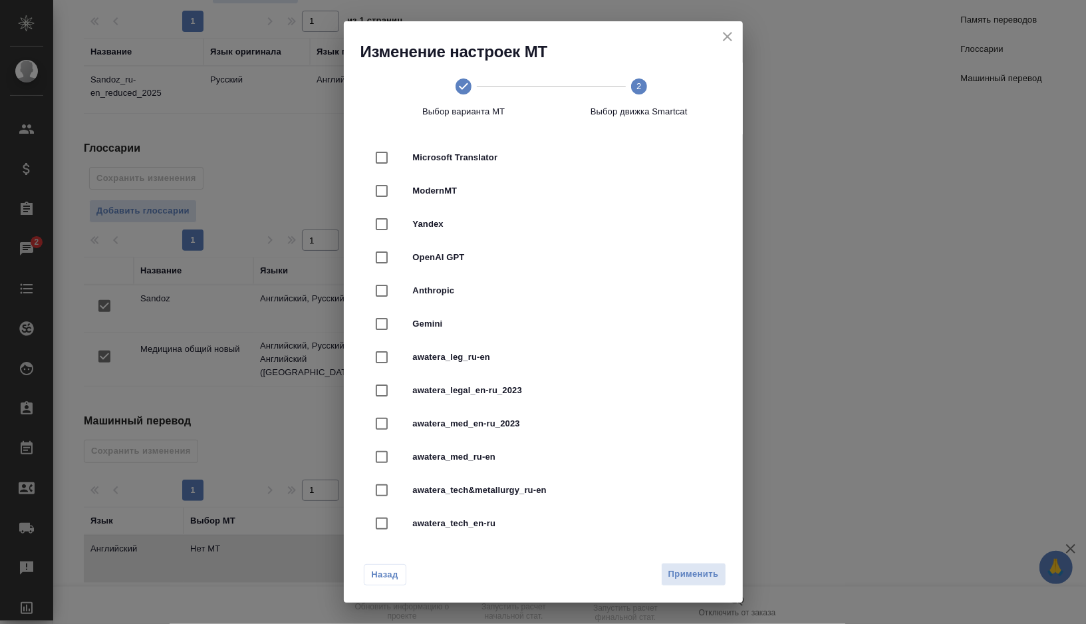
click at [515, 450] on span "awatera_med_ru-en" at bounding box center [562, 456] width 298 height 13
checkbox input "true"
click at [678, 579] on span "Применить" at bounding box center [693, 574] width 51 height 15
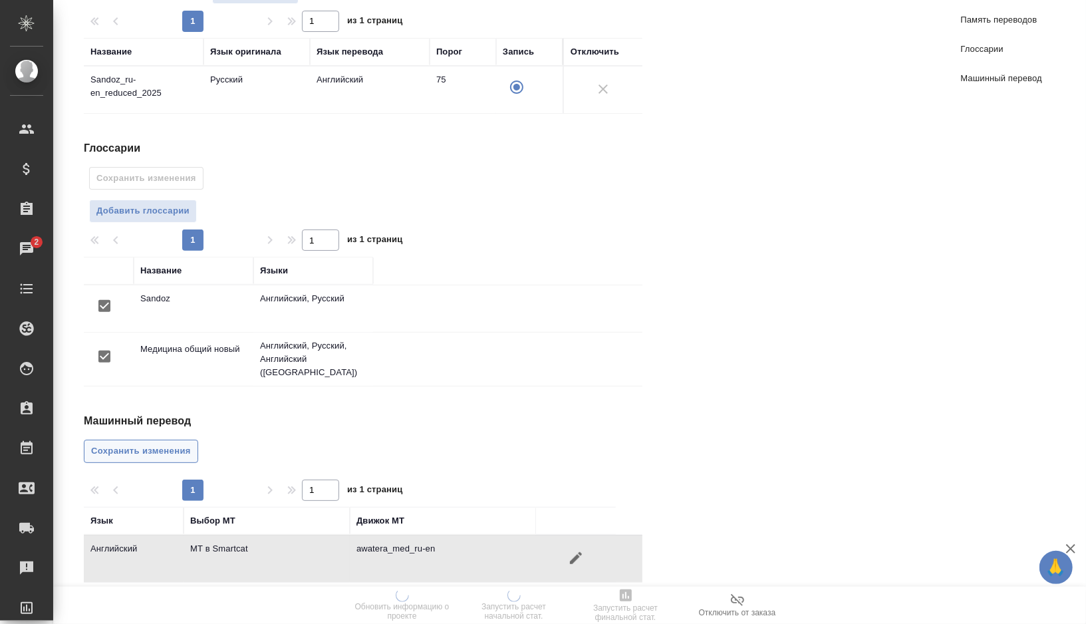
click at [162, 446] on span "Сохранить изменения" at bounding box center [141, 451] width 100 height 15
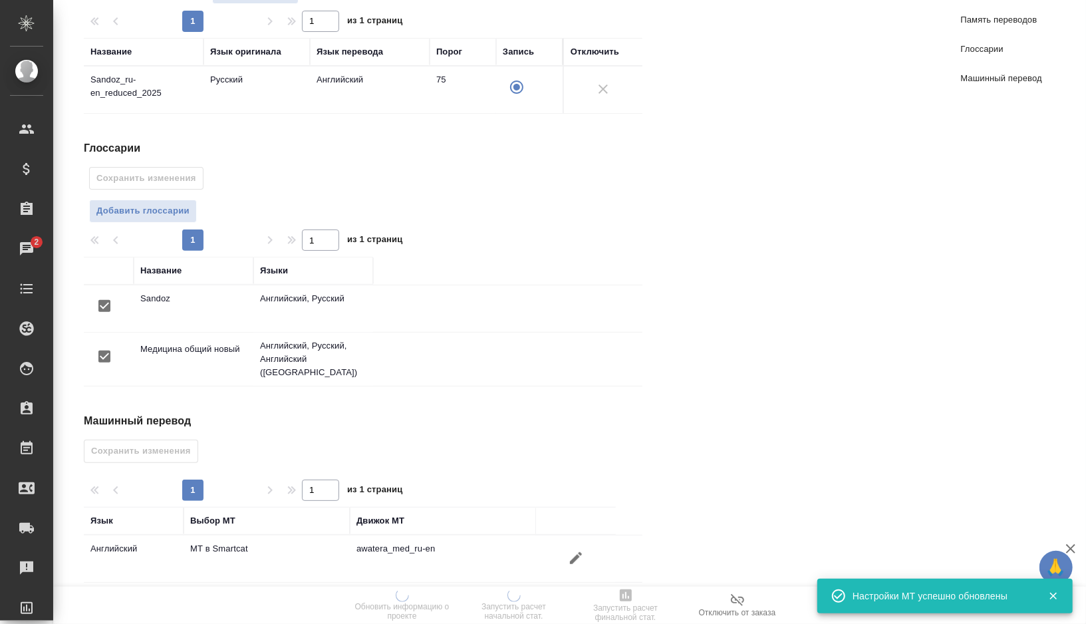
scroll to position [0, 0]
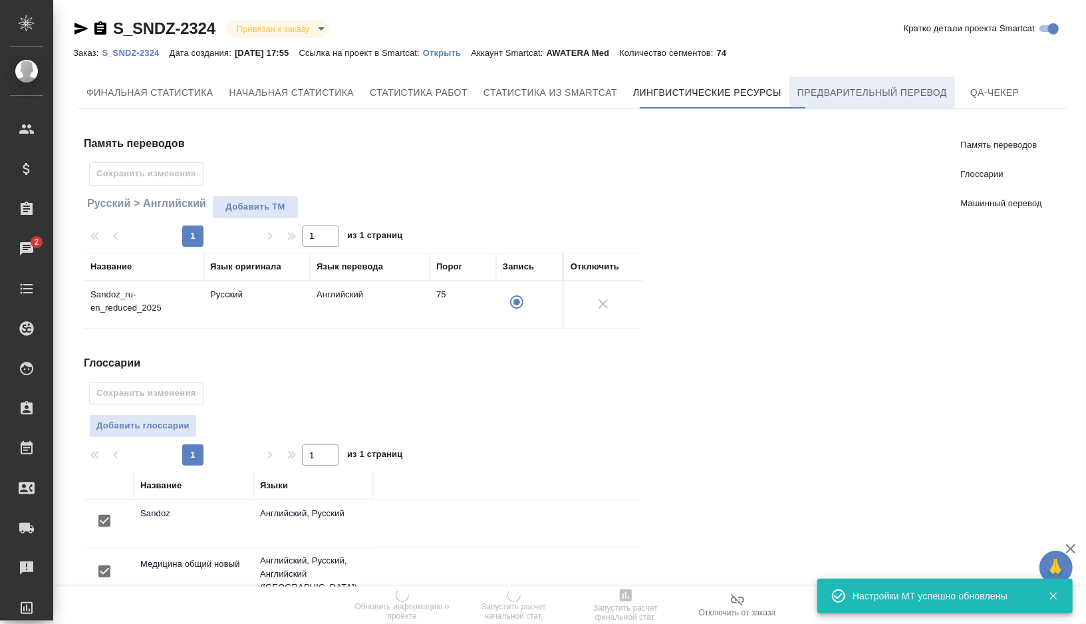
click at [862, 94] on span "Предварительный перевод" at bounding box center [872, 92] width 150 height 17
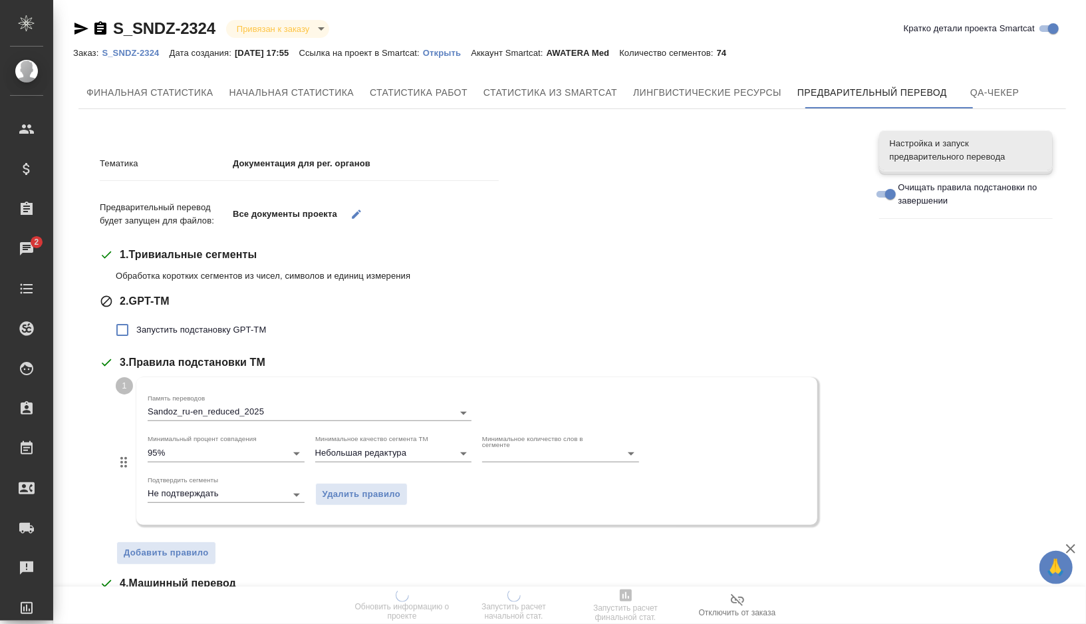
click at [186, 336] on span "Запустить подстановку GPT-TM" at bounding box center [201, 329] width 130 height 13
click at [136, 336] on input "Запустить подстановку GPT-TM" at bounding box center [122, 330] width 28 height 28
checkbox input "true"
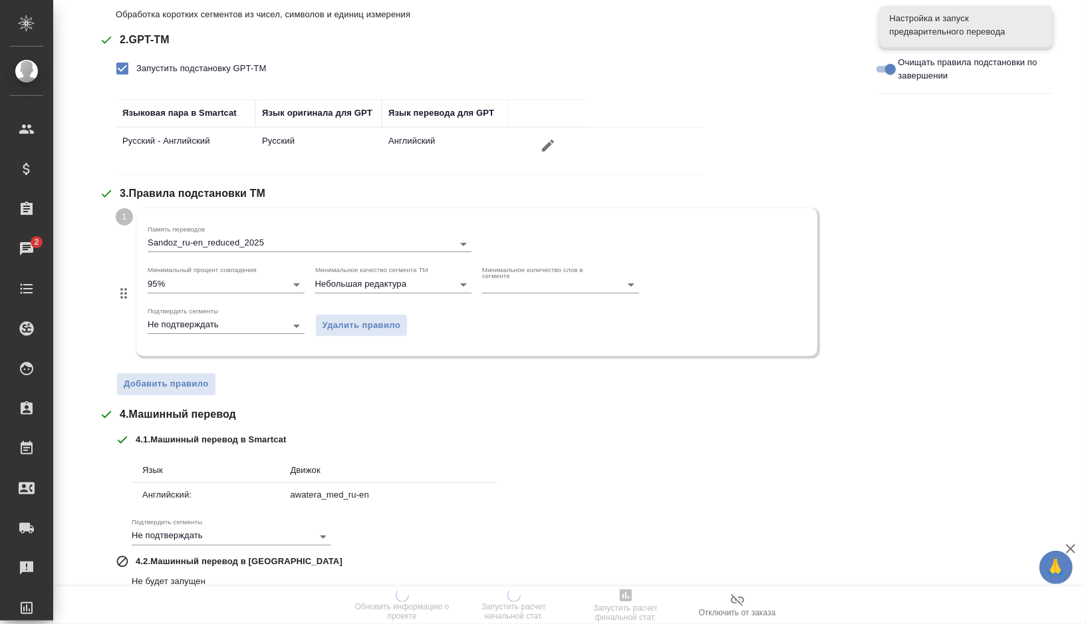
scroll to position [372, 0]
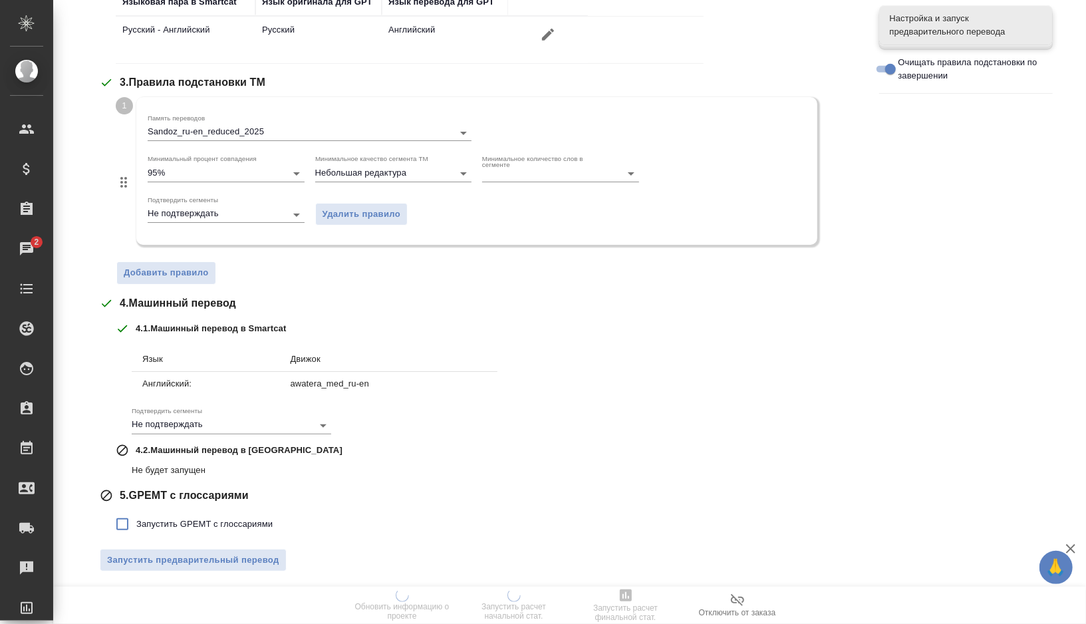
click at [182, 523] on span "Запустить GPEMT с глоссариями" at bounding box center [204, 523] width 136 height 13
click at [136, 523] on input "Запустить GPEMT с глоссариями" at bounding box center [122, 524] width 28 height 28
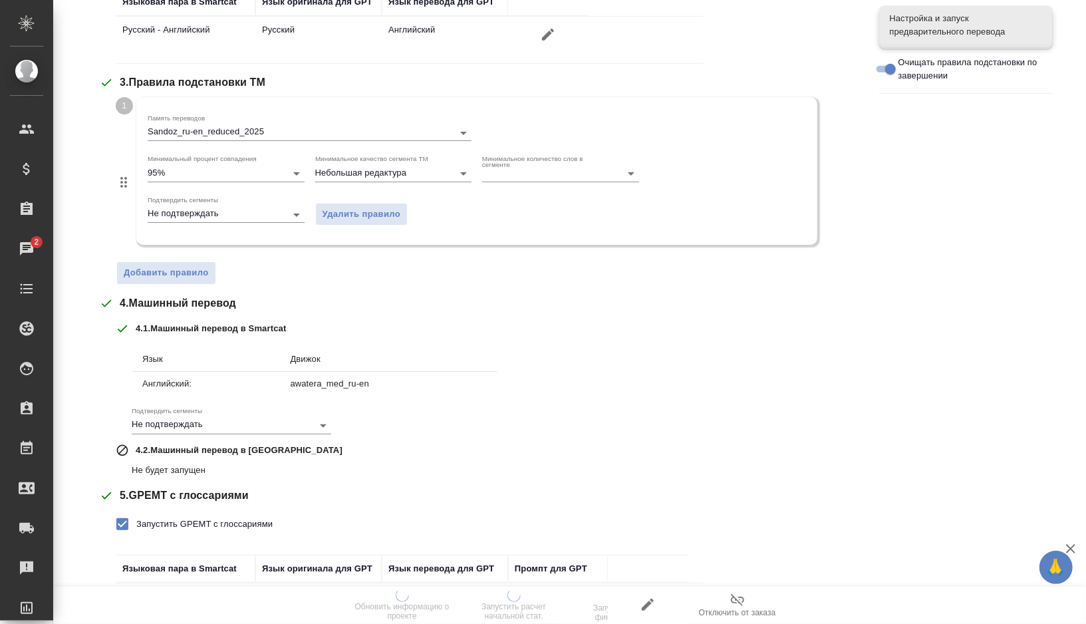
scroll to position [470, 0]
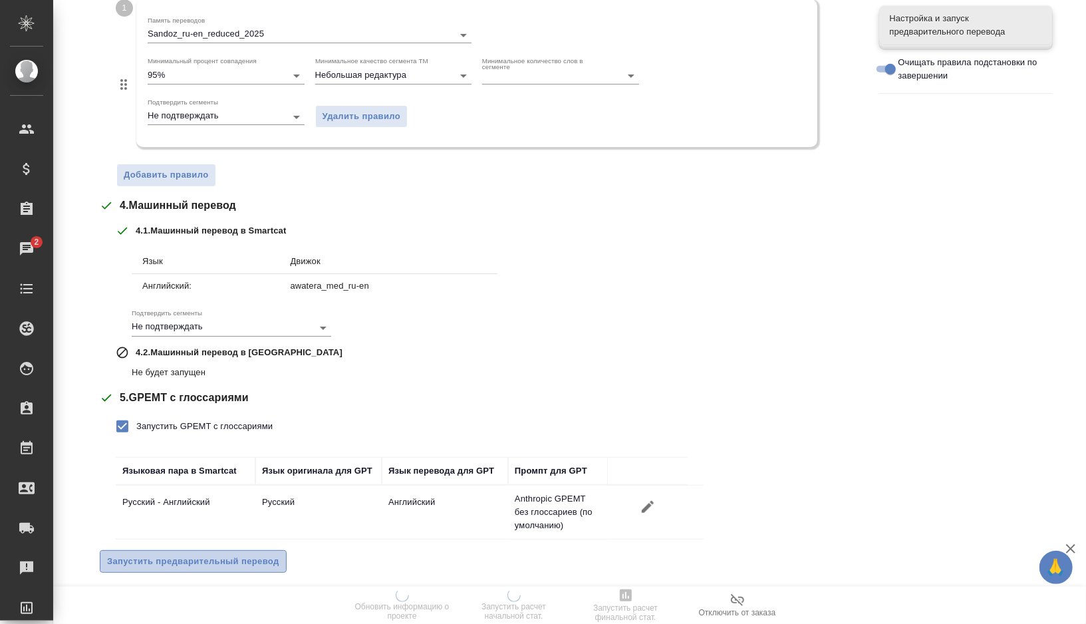
click at [186, 558] on span "Запустить предварительный перевод" at bounding box center [193, 561] width 172 height 15
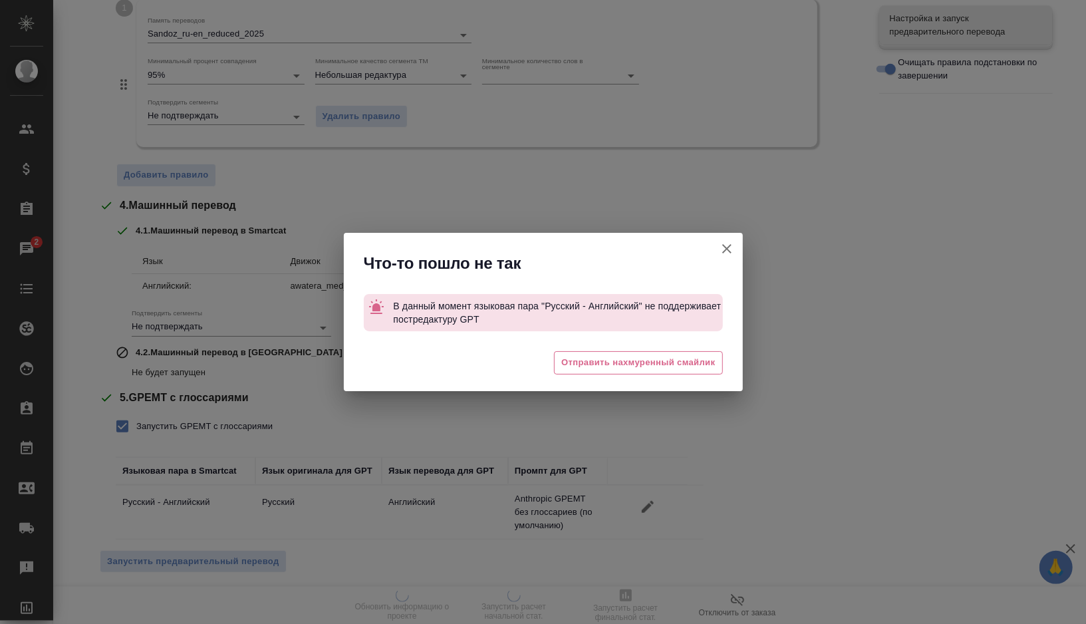
click at [725, 249] on icon "button" at bounding box center [727, 249] width 16 height 16
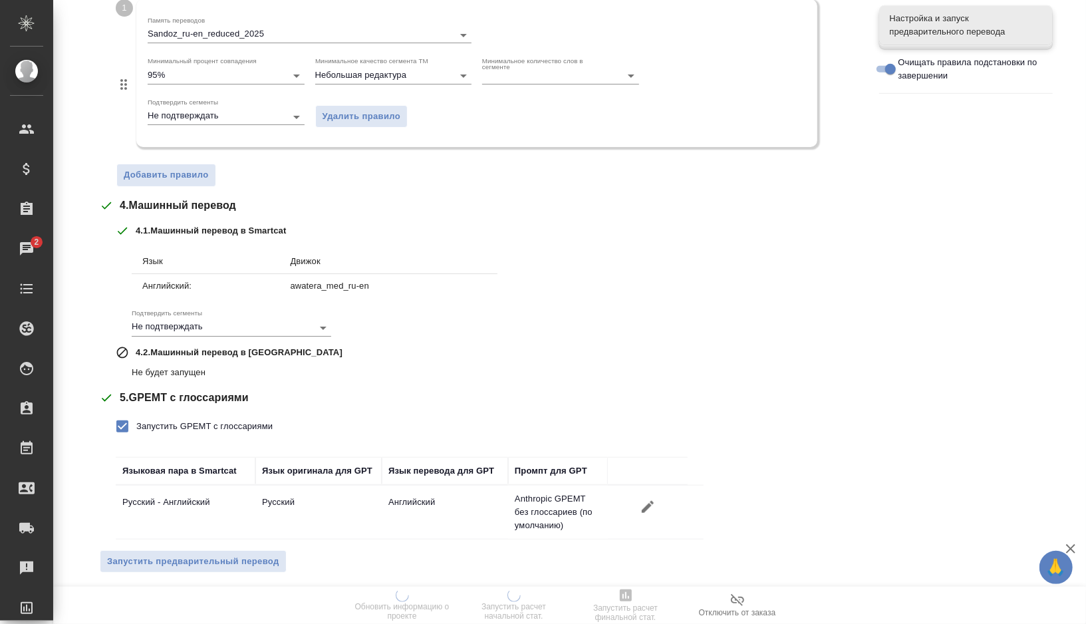
click at [212, 426] on span "Запустить GPEMT с глоссариями" at bounding box center [204, 426] width 136 height 13
click at [136, 426] on input "Запустить GPEMT с глоссариями" at bounding box center [122, 426] width 28 height 28
checkbox input "false"
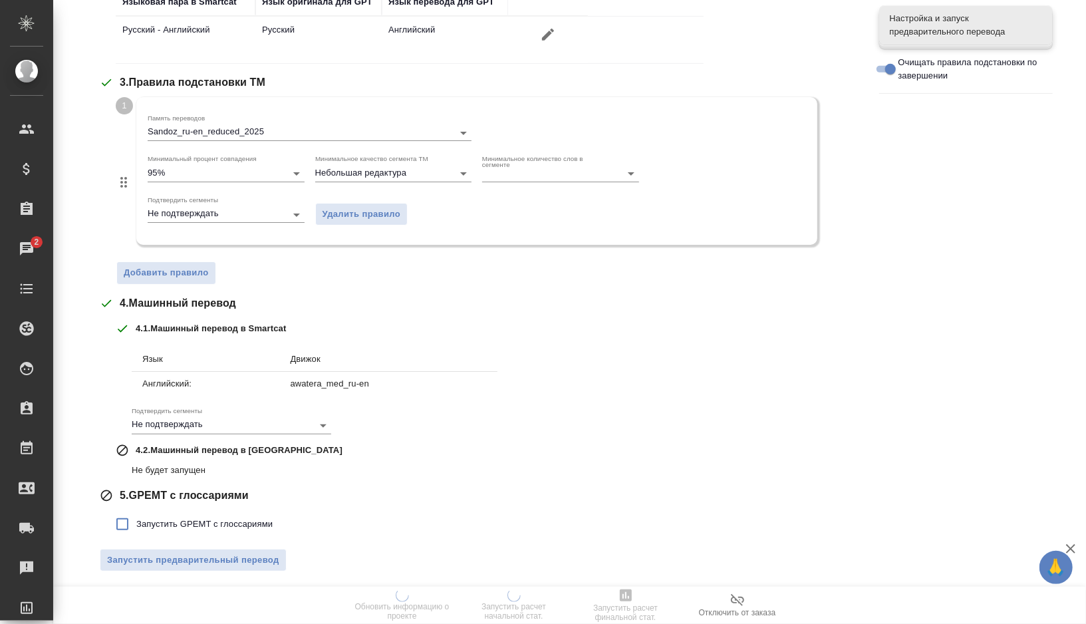
scroll to position [0, 0]
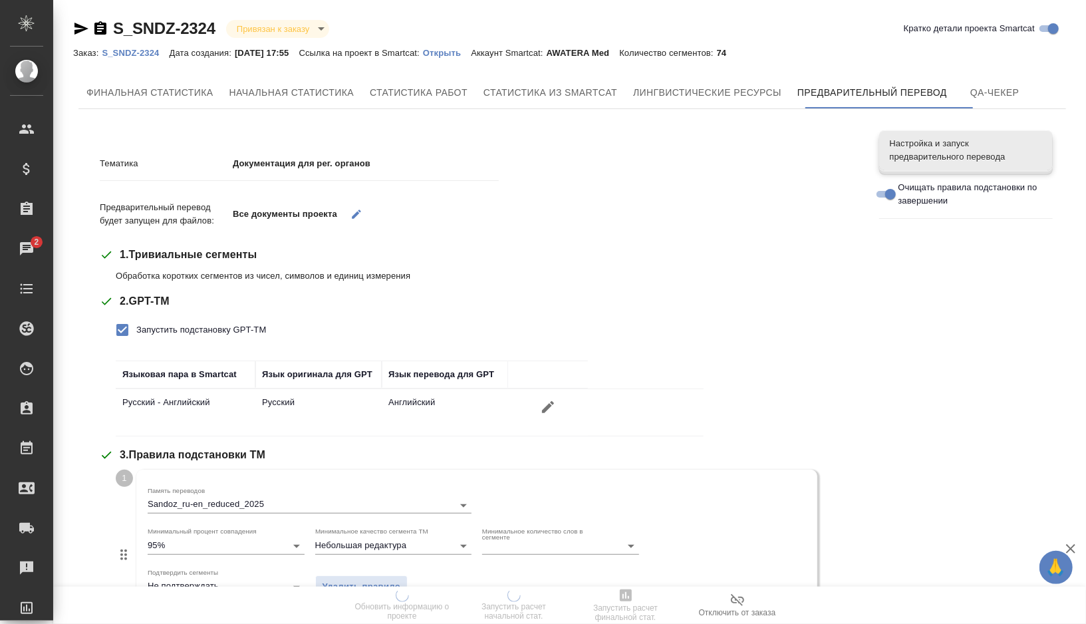
click at [226, 328] on span "Запустить подстановку GPT-TM" at bounding box center [201, 329] width 130 height 13
click at [136, 328] on input "Запустить подстановку GPT-TM" at bounding box center [122, 330] width 28 height 28
checkbox input "false"
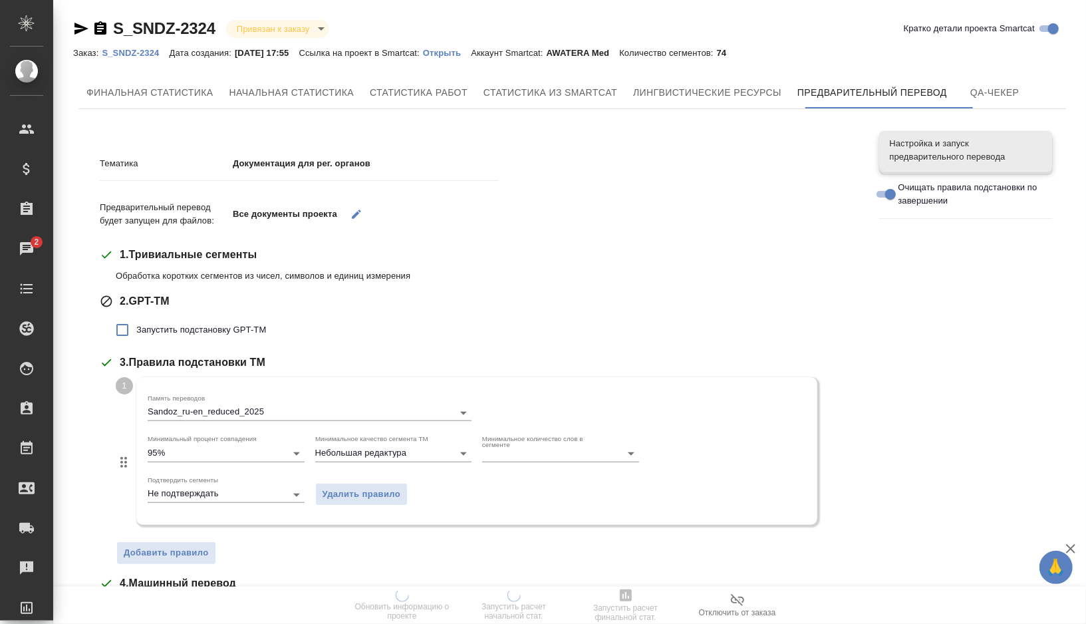
scroll to position [281, 0]
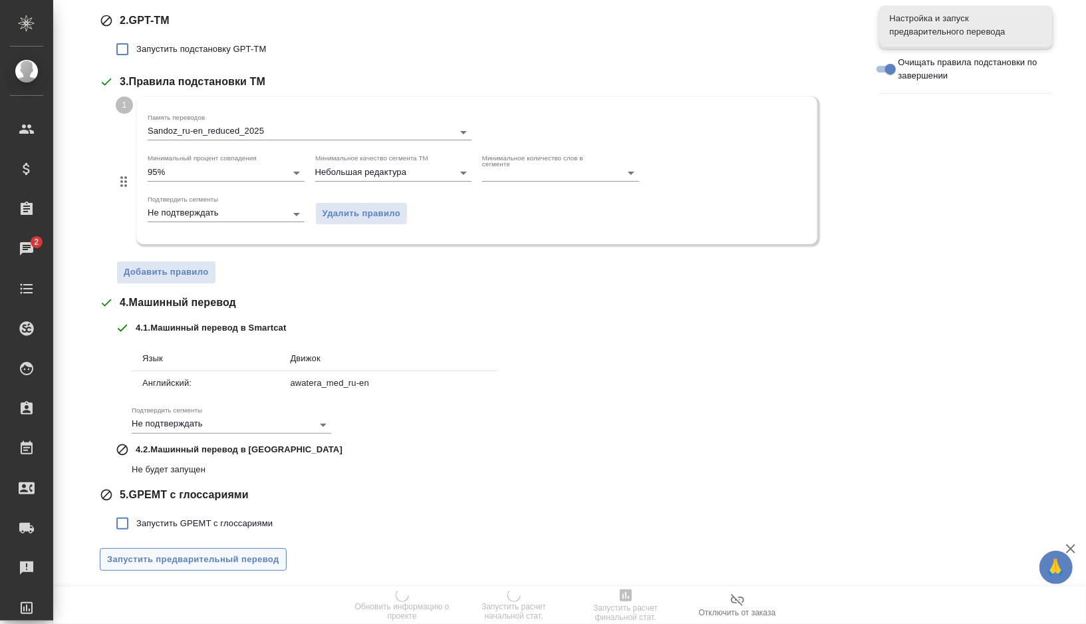
click at [224, 563] on span "Запустить предварительный перевод" at bounding box center [193, 559] width 172 height 15
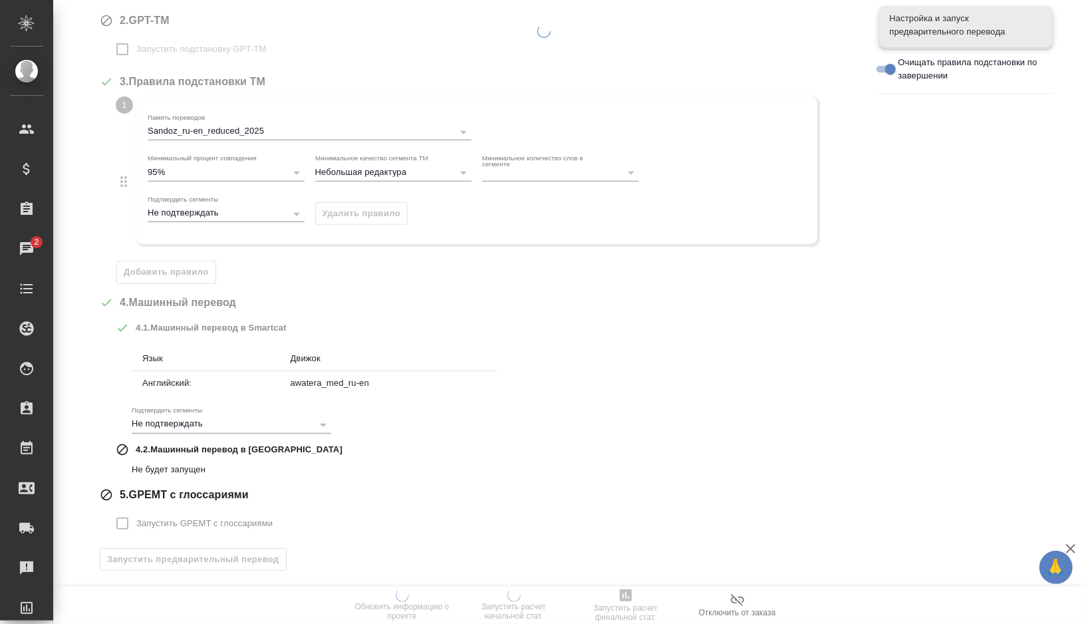
scroll to position [0, 0]
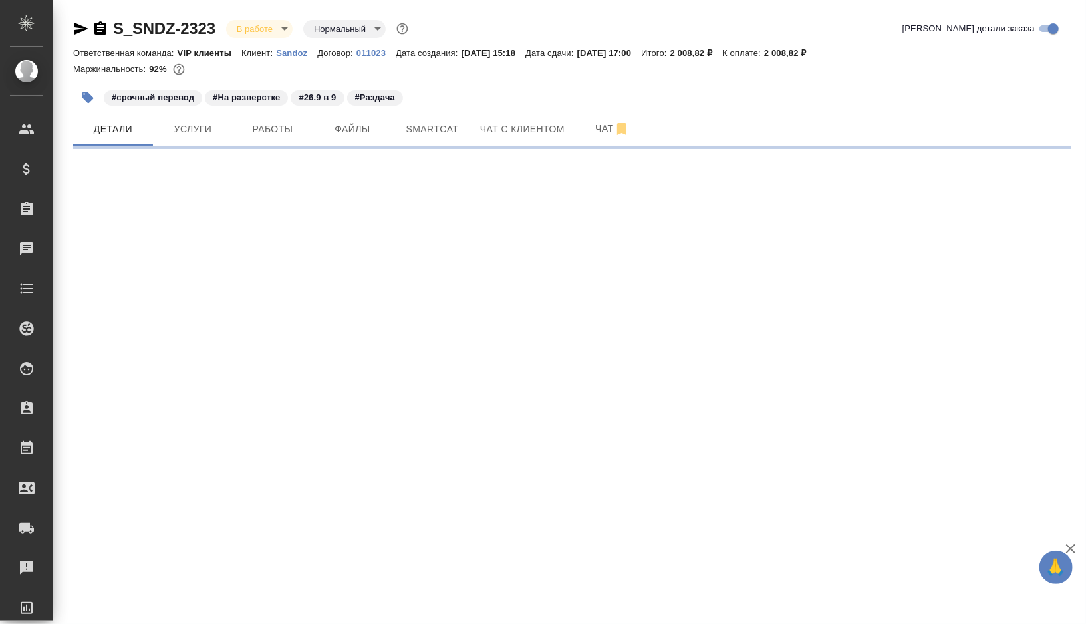
select select "RU"
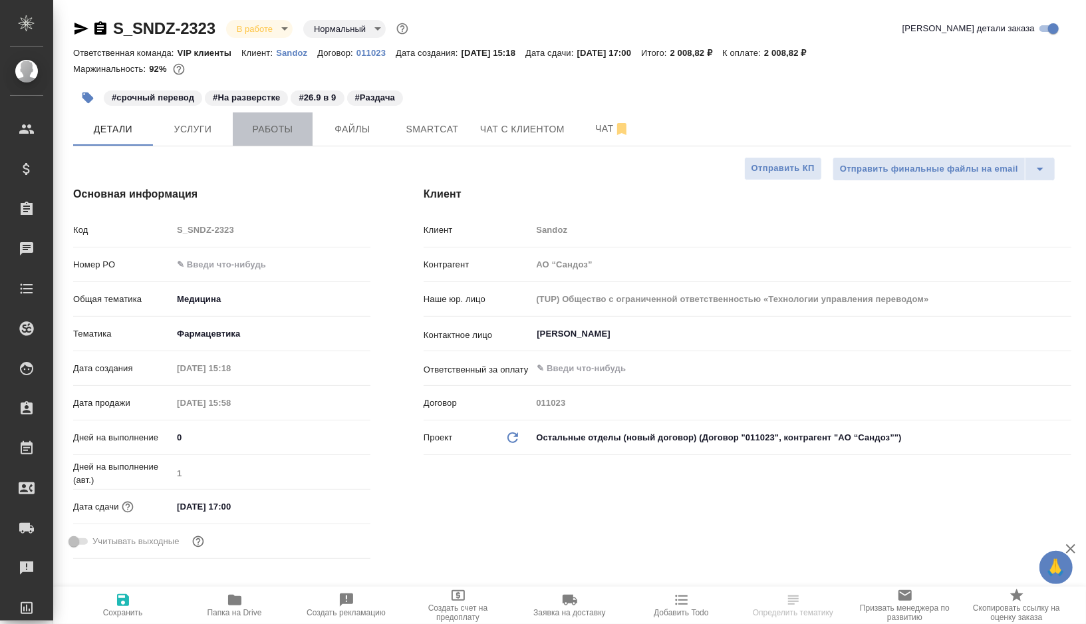
click at [281, 121] on span "Работы" at bounding box center [273, 129] width 64 height 17
type textarea "x"
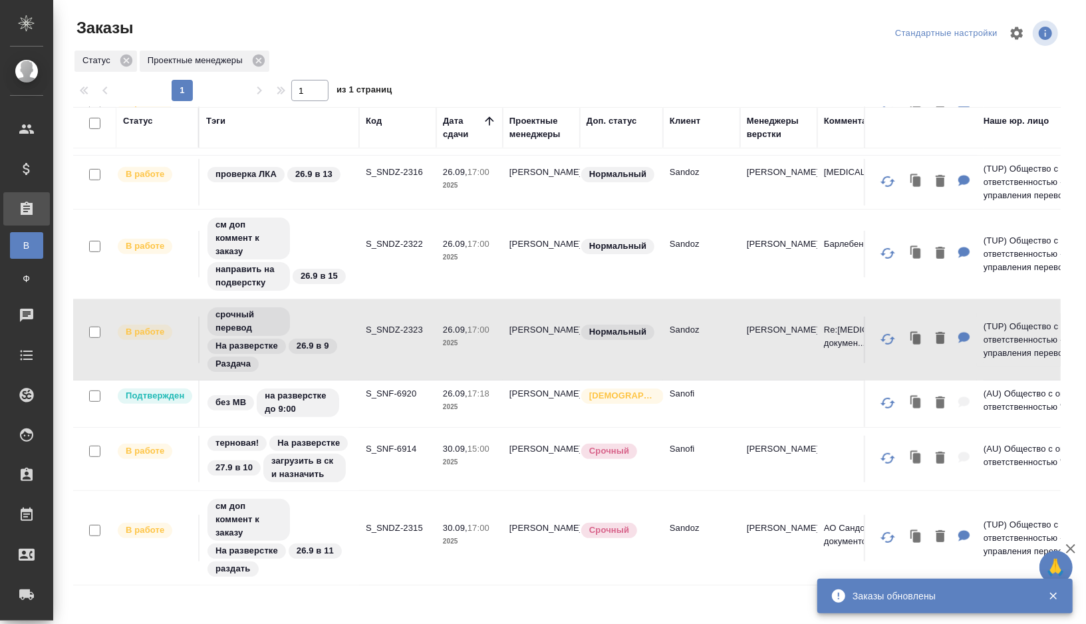
scroll to position [360, 0]
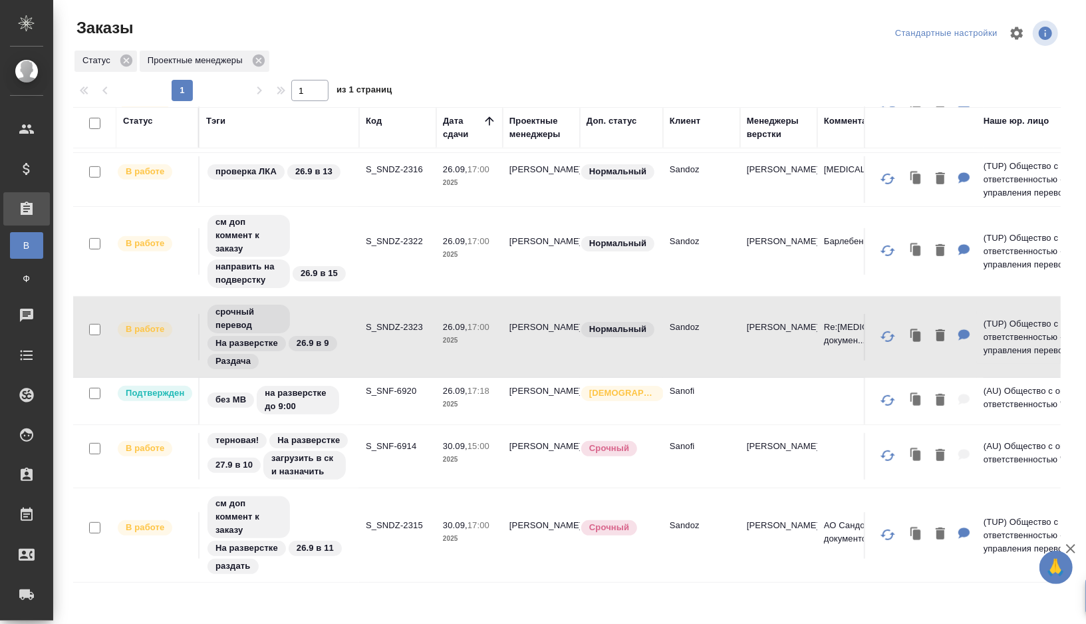
click at [375, 401] on td "S_SNF-6920" at bounding box center [397, 401] width 77 height 47
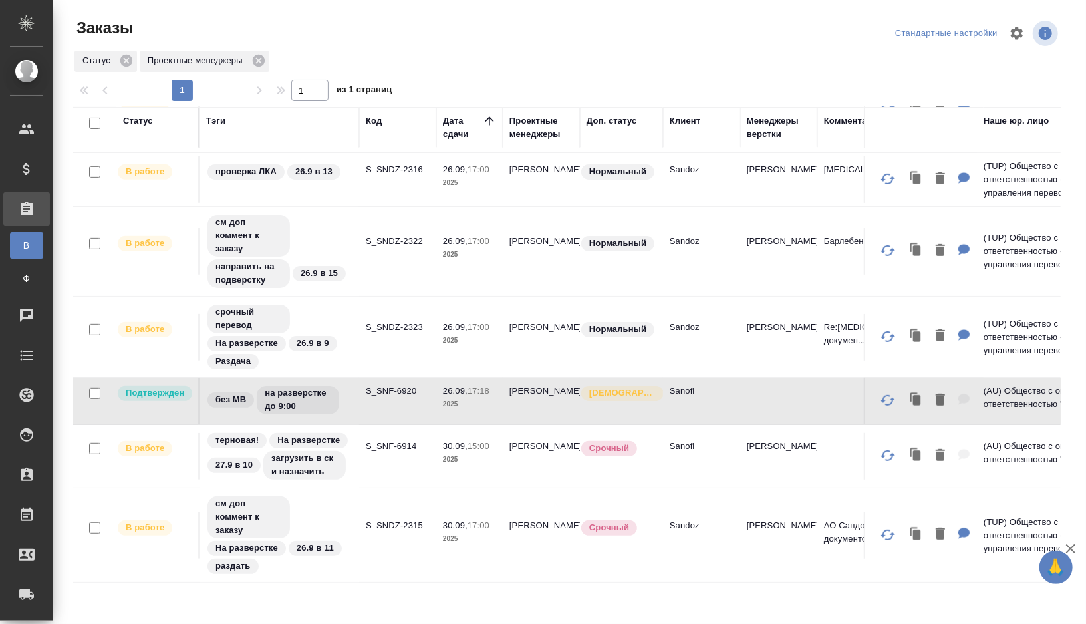
click at [376, 405] on td "S_SNF-6920" at bounding box center [397, 401] width 77 height 47
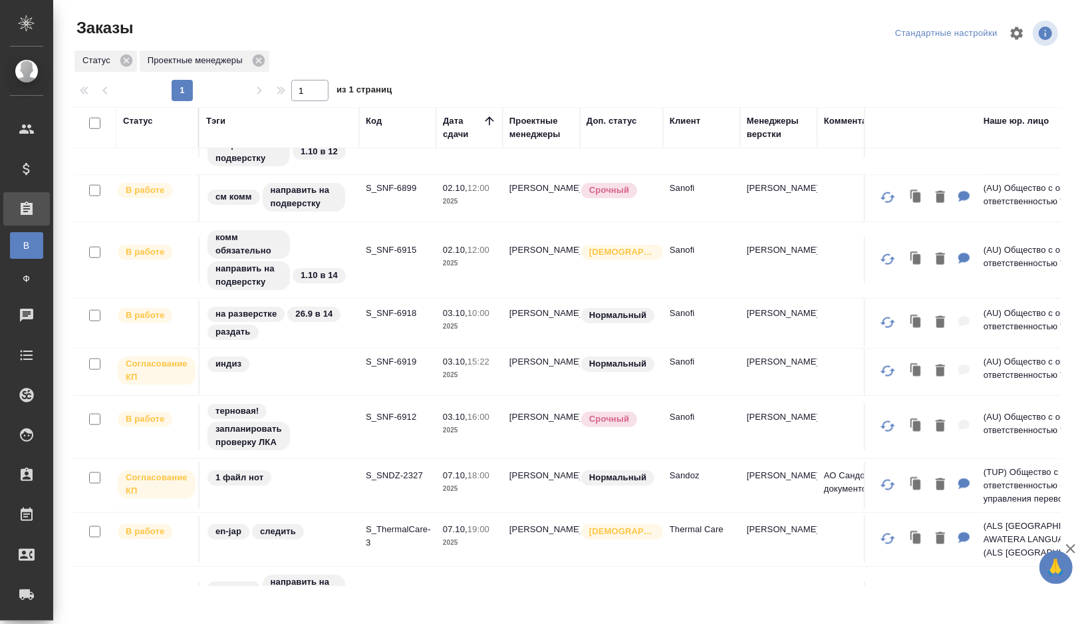
scroll to position [1058, 0]
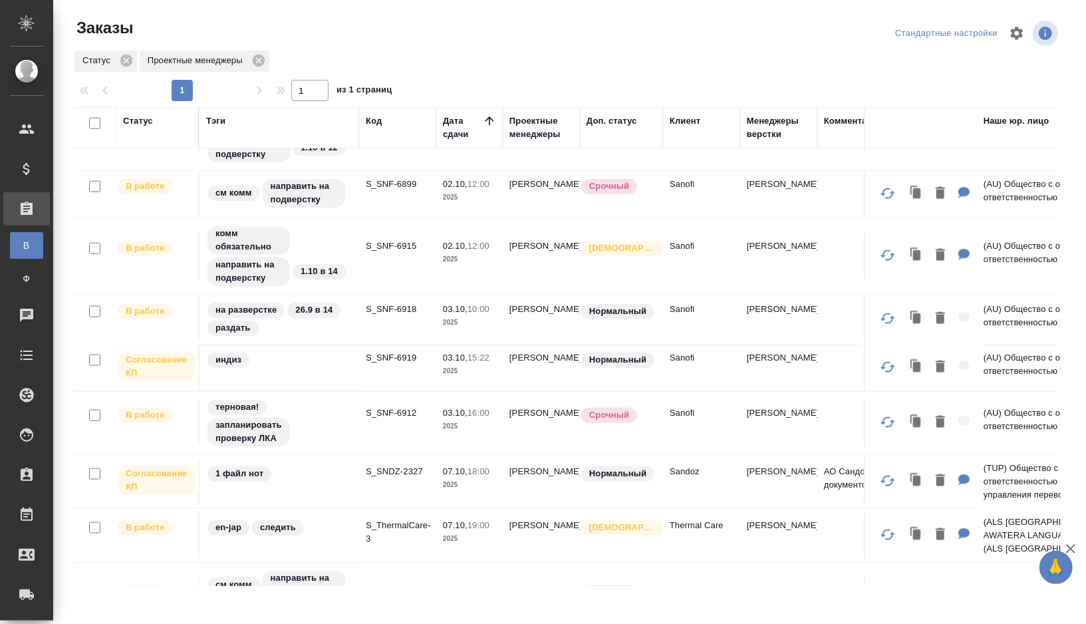
click at [364, 317] on td "S_SNF-6918" at bounding box center [397, 319] width 77 height 47
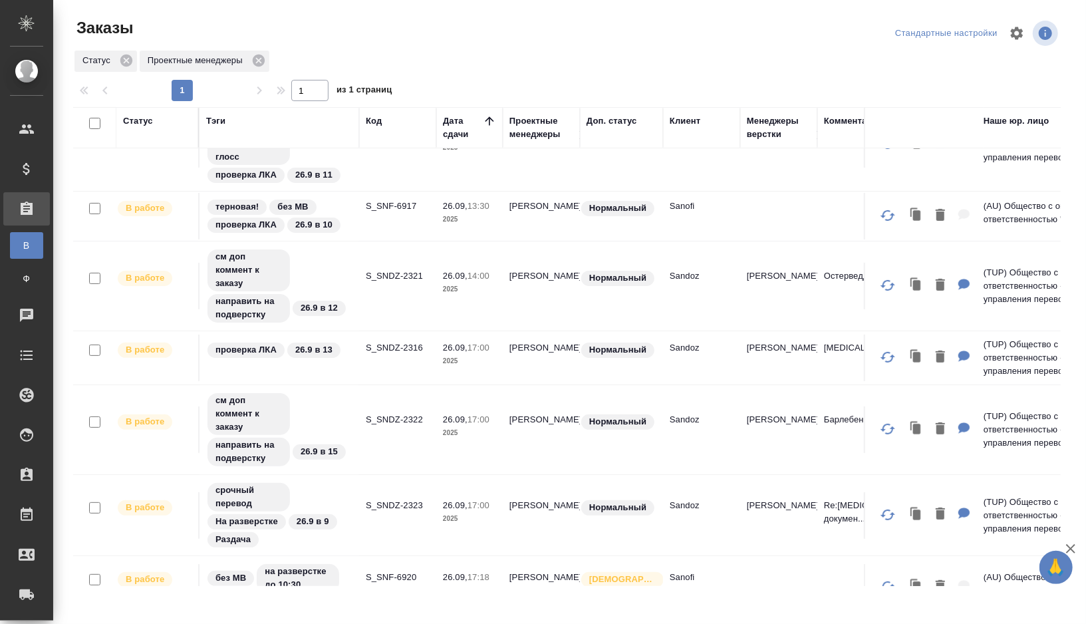
scroll to position [201, 0]
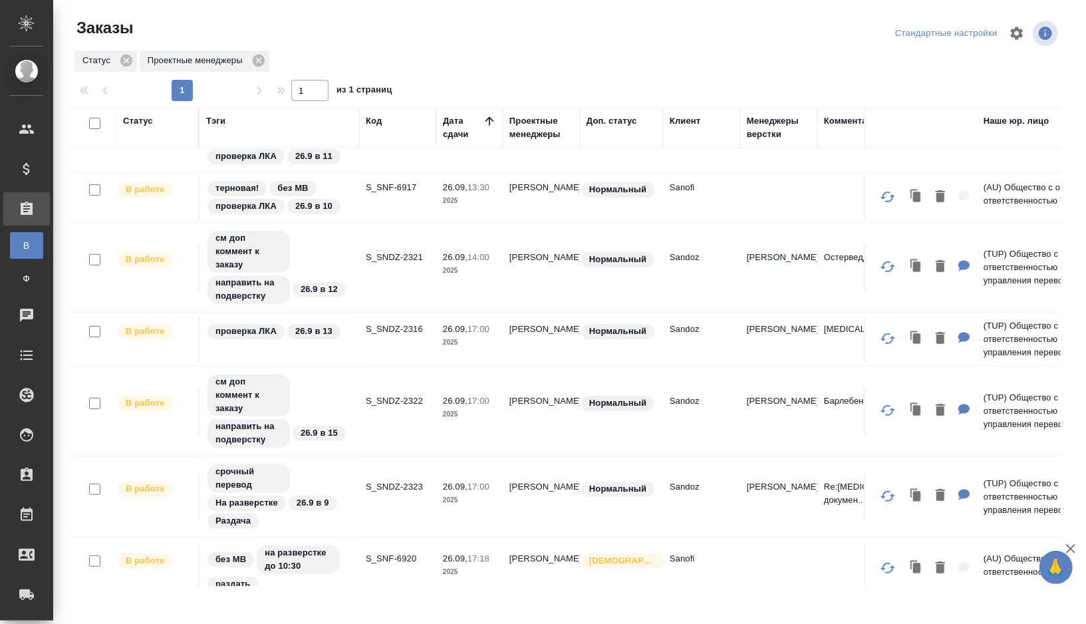
click at [367, 499] on td "S_SNDZ-2323" at bounding box center [397, 496] width 77 height 47
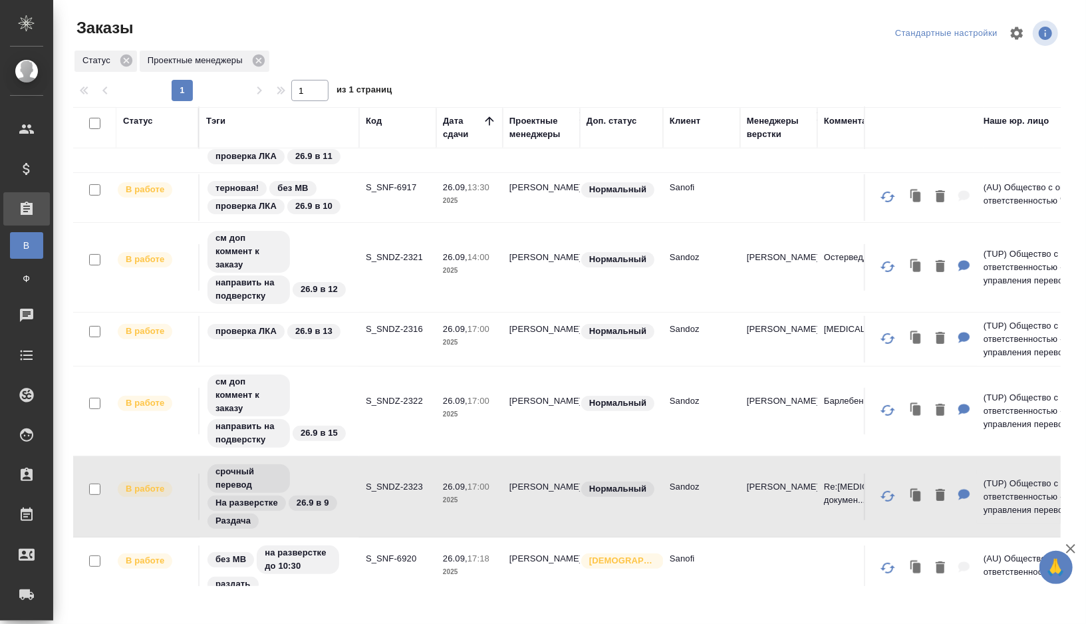
click at [367, 499] on td "S_SNDZ-2323" at bounding box center [397, 496] width 77 height 47
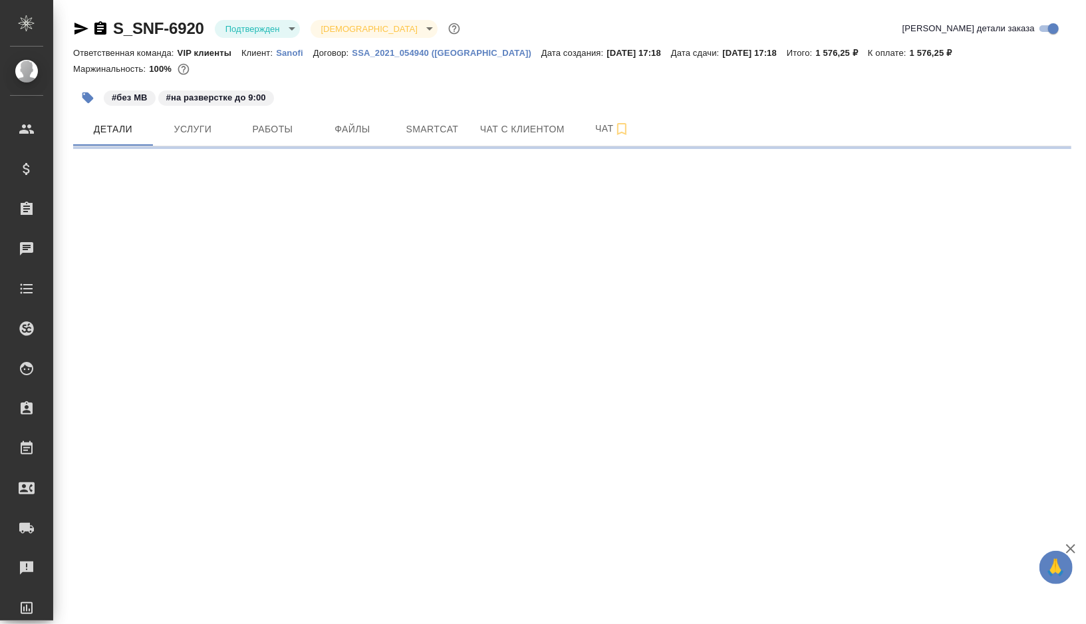
select select "RU"
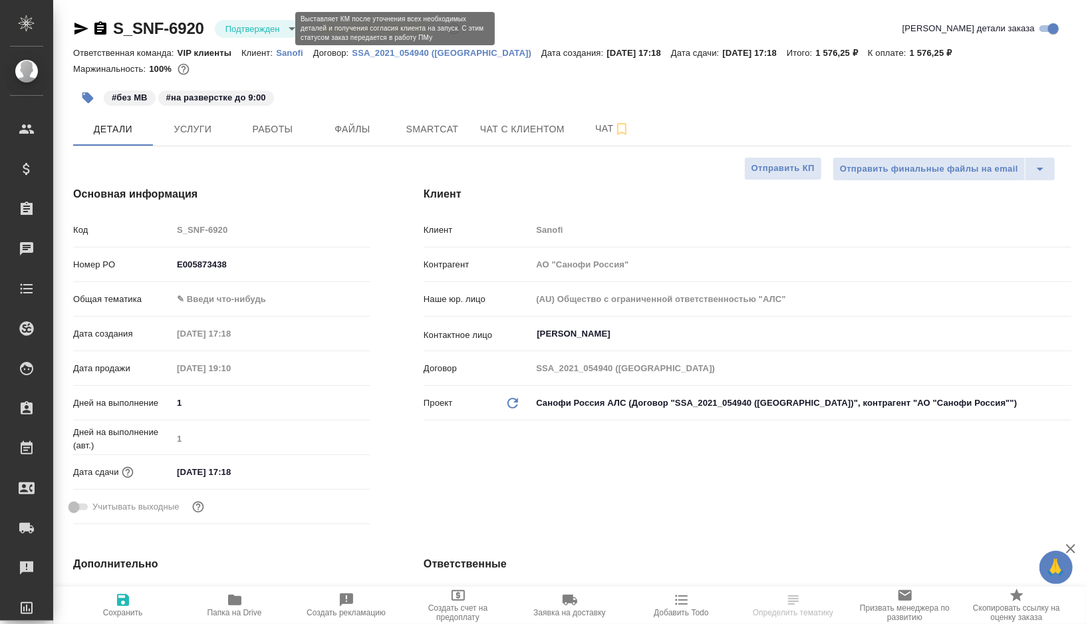
click at [285, 27] on body "🙏 .cls-1 fill:#fff; AWATERA [PERSON_NAME] Спецификации Заказы Чаты Todo Проекты…" at bounding box center [543, 312] width 1086 height 624
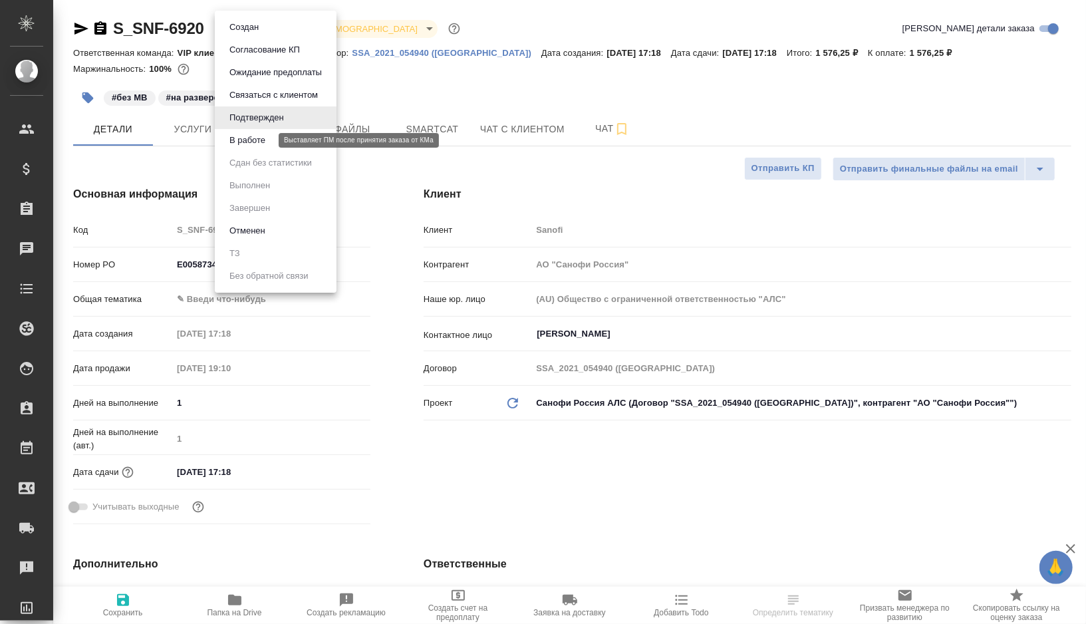
click at [265, 142] on button "В работе" at bounding box center [247, 140] width 44 height 15
type textarea "x"
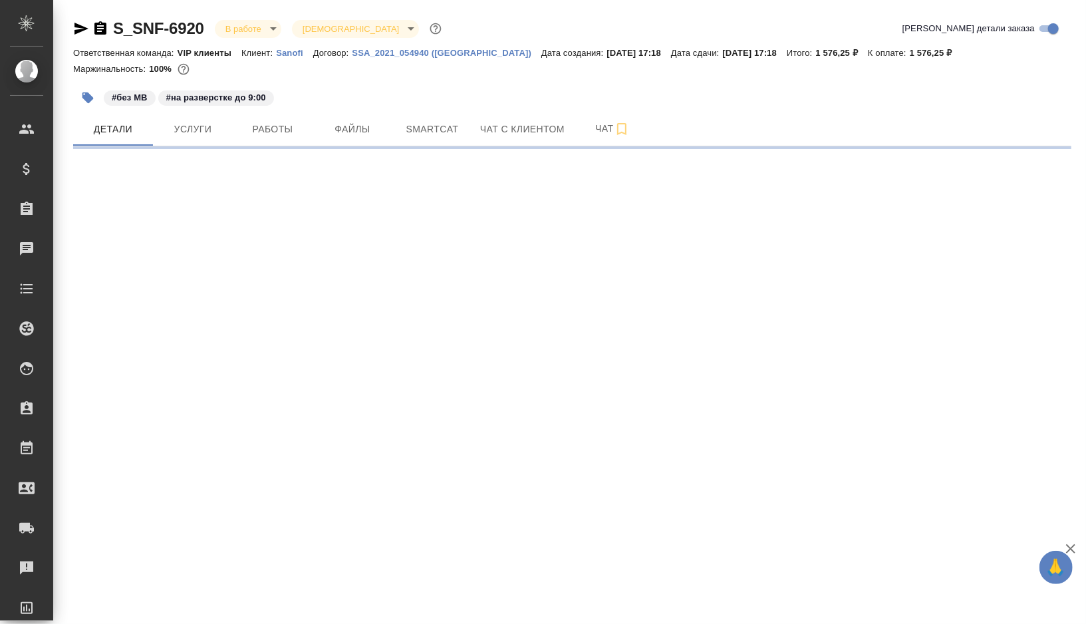
select select "RU"
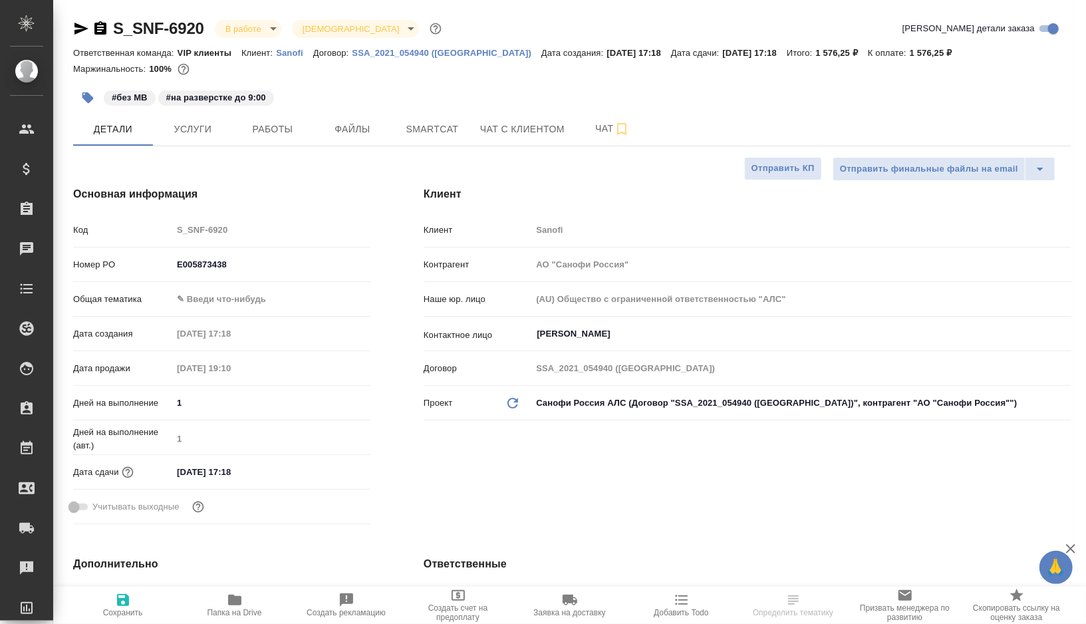
type textarea "x"
click at [265, 142] on button "Работы" at bounding box center [273, 128] width 80 height 33
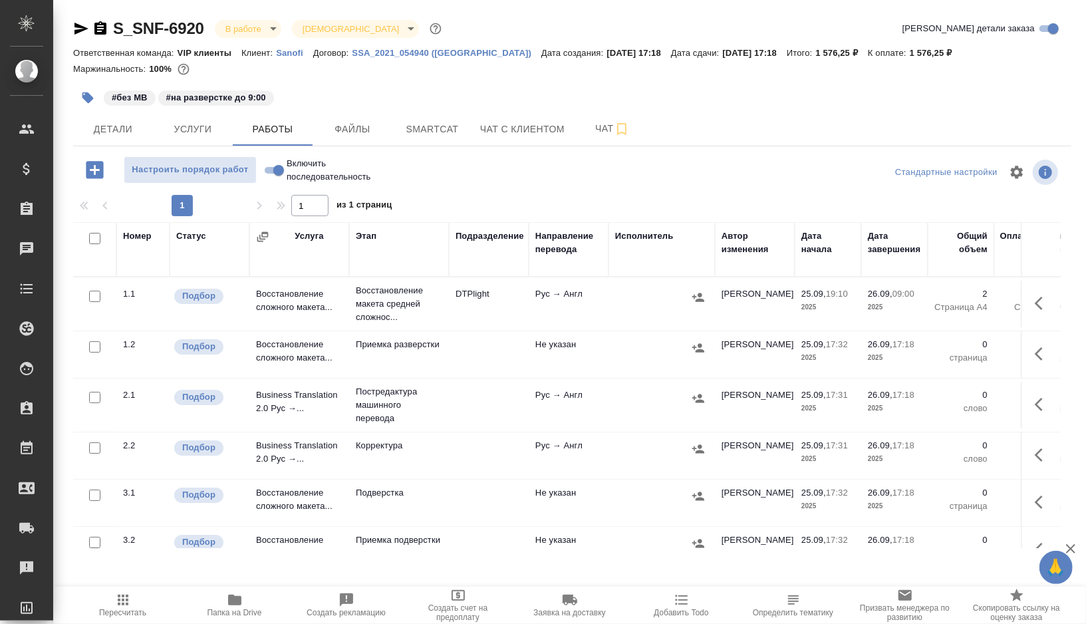
click at [229, 615] on span "Папка на Drive" at bounding box center [234, 612] width 55 height 9
click at [128, 136] on span "Детали" at bounding box center [113, 129] width 64 height 17
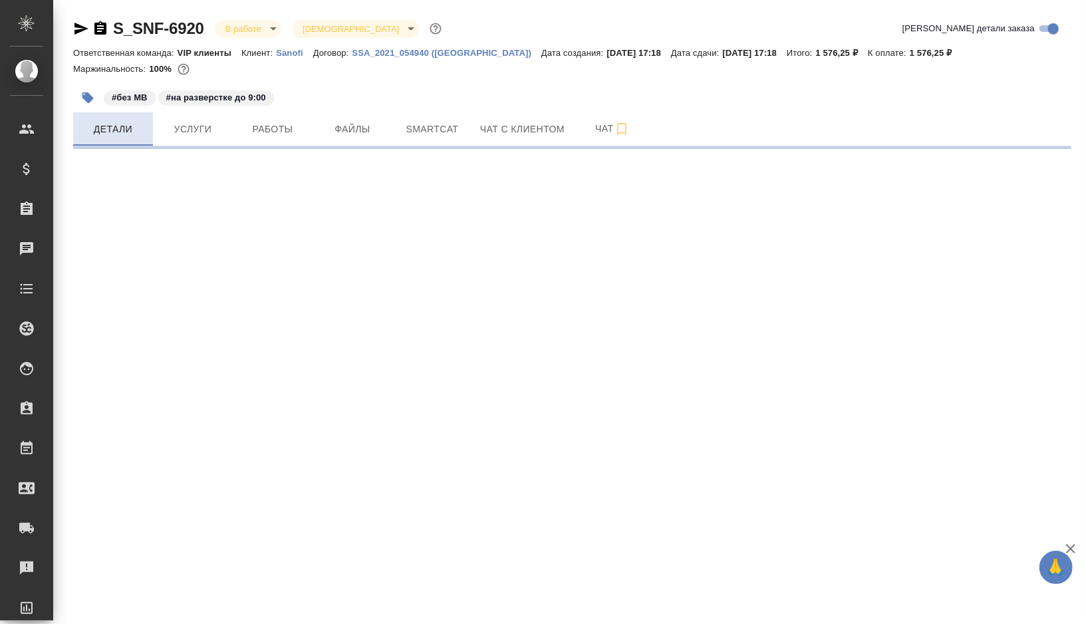
select select "RU"
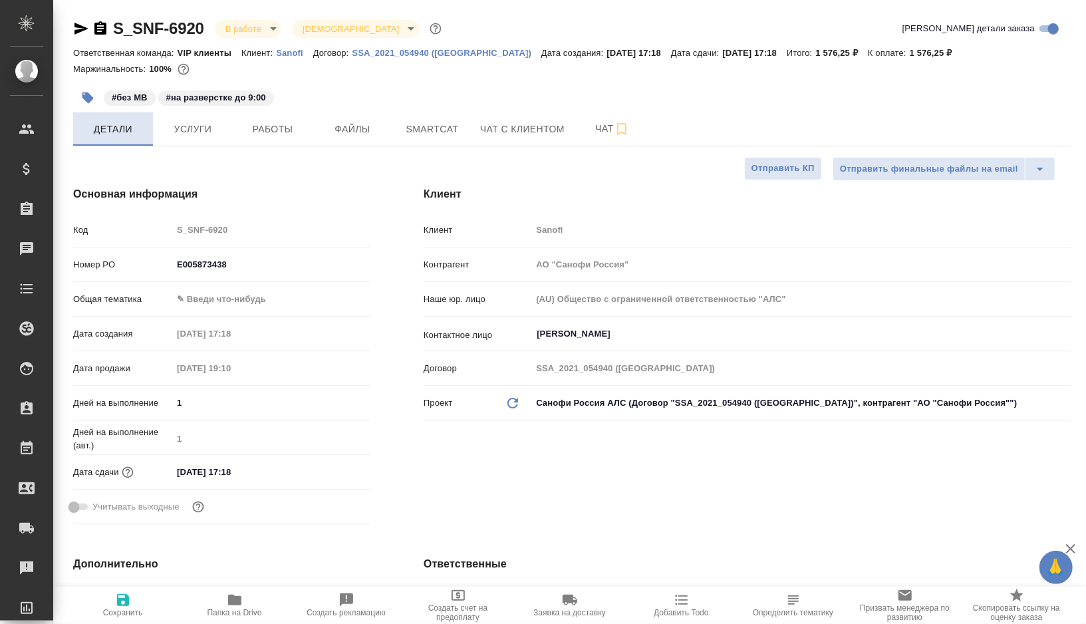
type textarea "x"
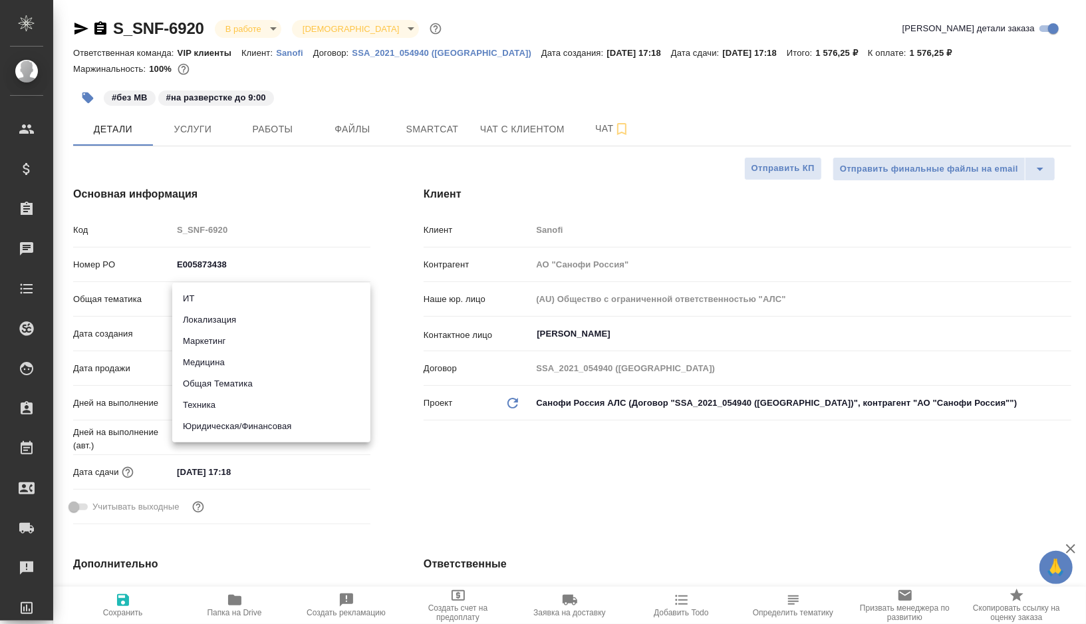
click at [215, 306] on body "🙏 .cls-1 fill:#fff; AWATERA Gorshkova Valentina Клиенты Спецификации Заказы 0 Ч…" at bounding box center [543, 312] width 1086 height 624
click at [217, 358] on li "Медицина" at bounding box center [271, 362] width 198 height 21
type input "med"
type textarea "x"
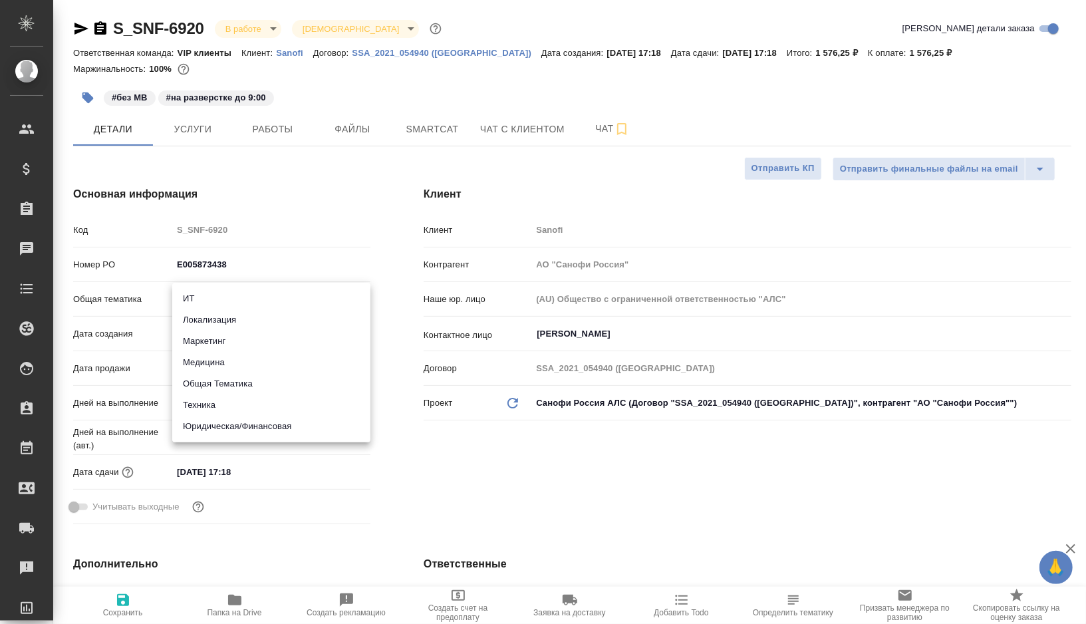
type textarea "x"
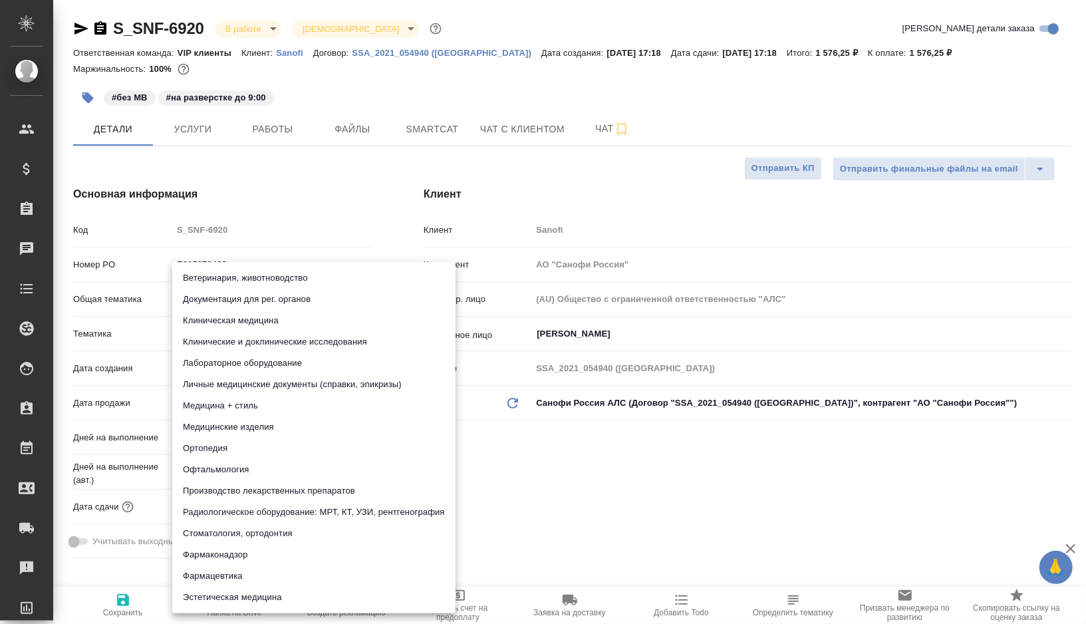
click at [237, 326] on body "🙏 .cls-1 fill:#fff; AWATERA Gorshkova Valentina Клиенты Спецификации Заказы 0 Ч…" at bounding box center [543, 312] width 1086 height 624
click at [249, 307] on li "Документация для рег. органов" at bounding box center [313, 299] width 283 height 21
type textarea "x"
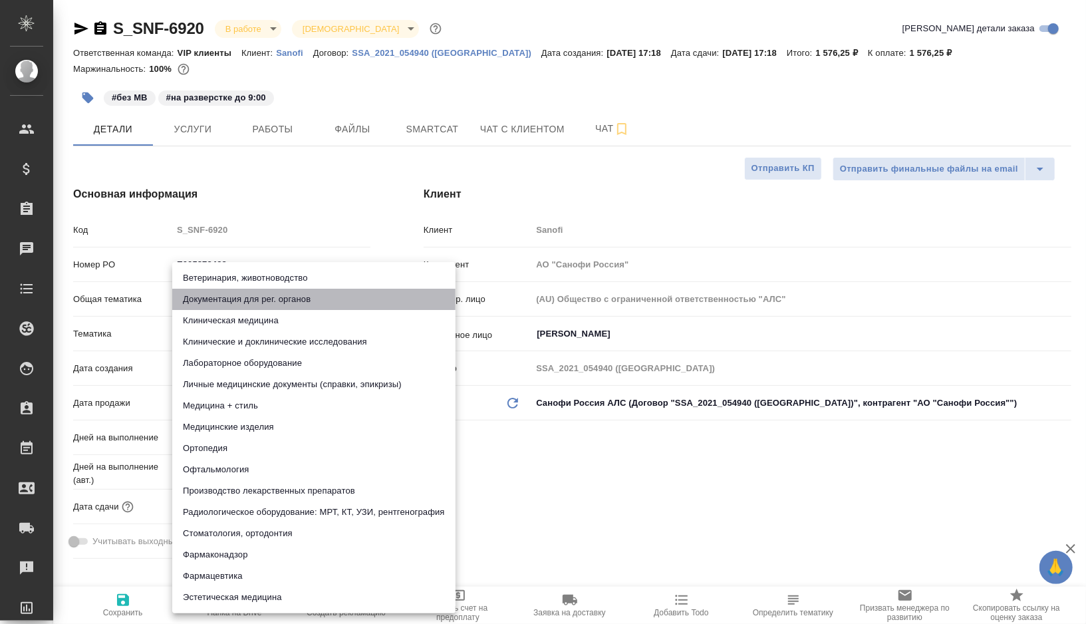
type input "5f647205b73bc97568ca66c6"
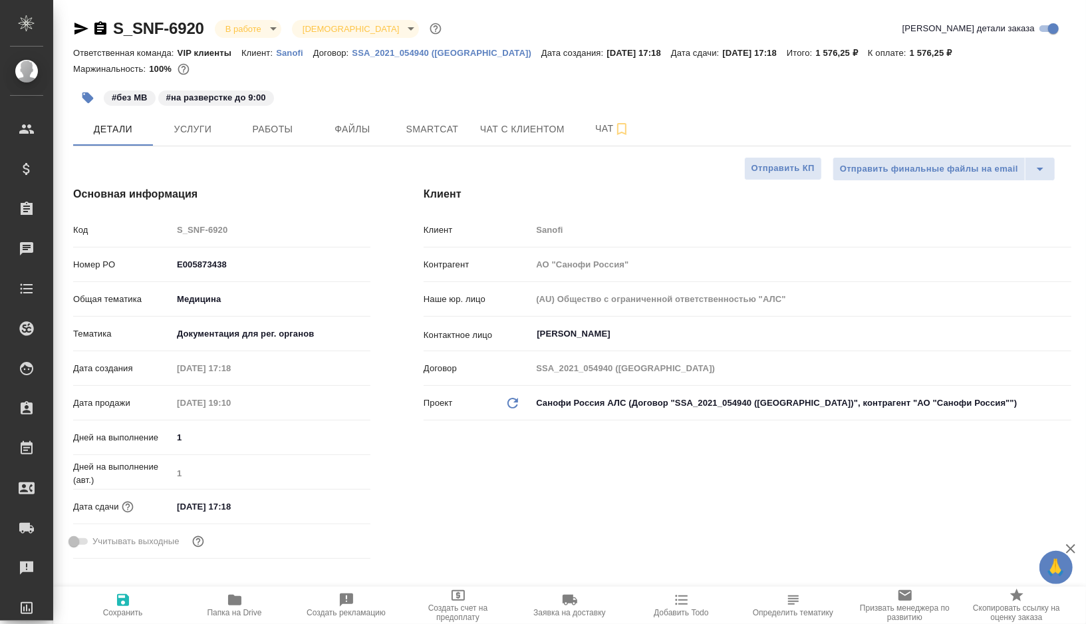
click at [125, 600] on icon "button" at bounding box center [123, 600] width 12 height 12
type textarea "x"
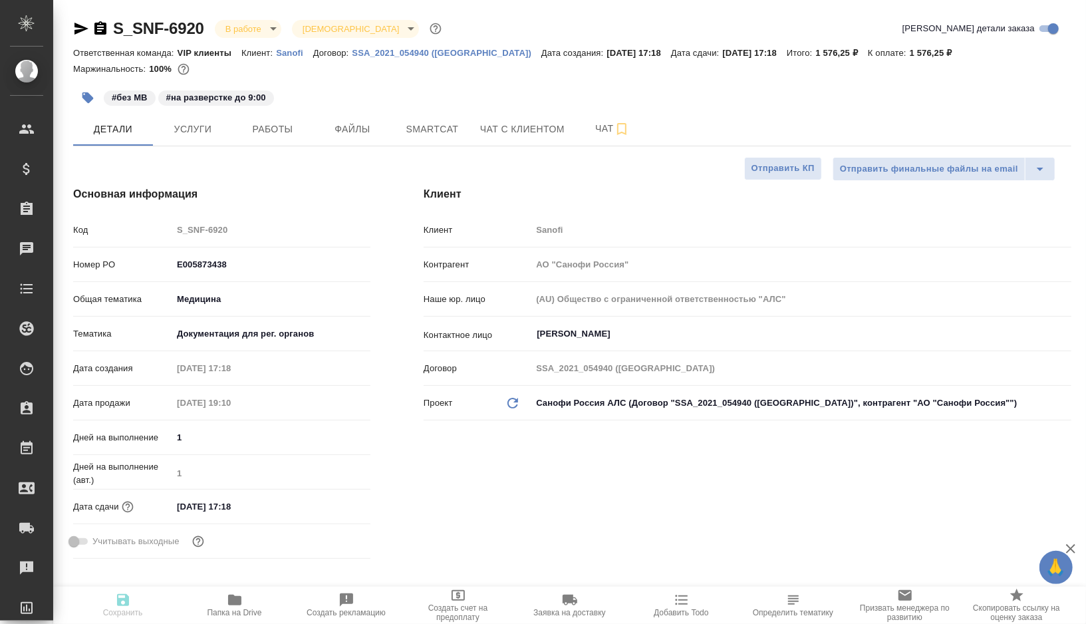
type textarea "x"
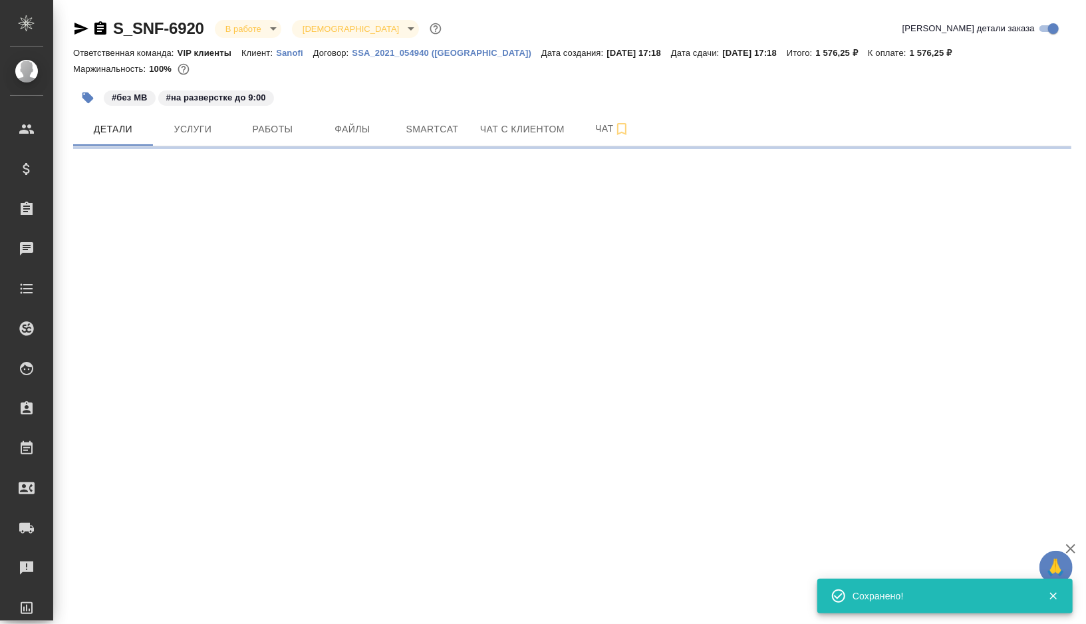
select select "RU"
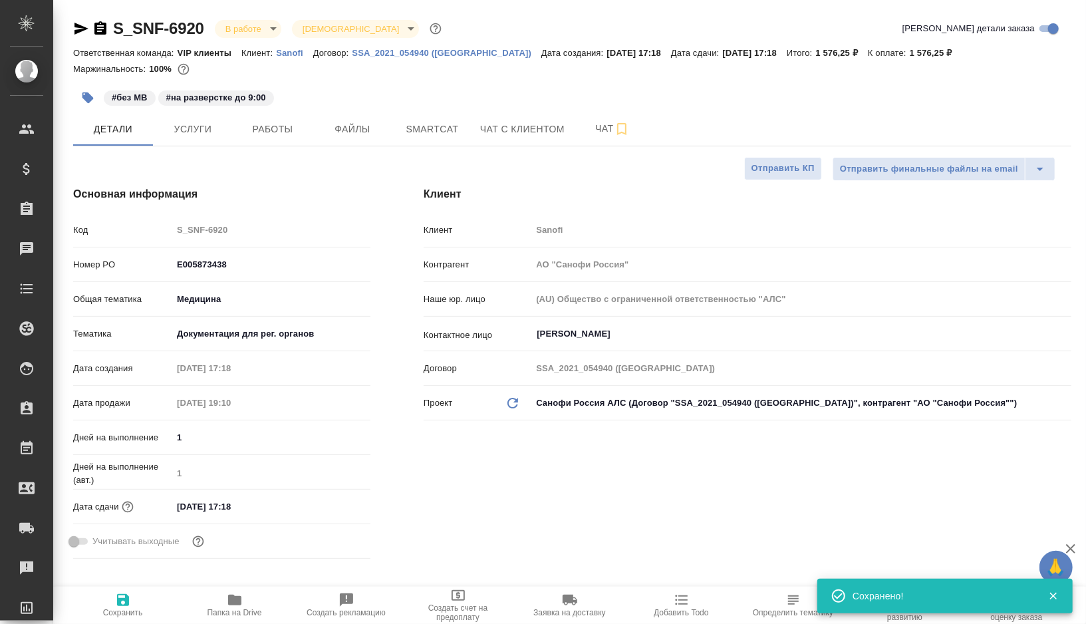
type textarea "x"
click at [265, 130] on span "Работы" at bounding box center [273, 129] width 64 height 17
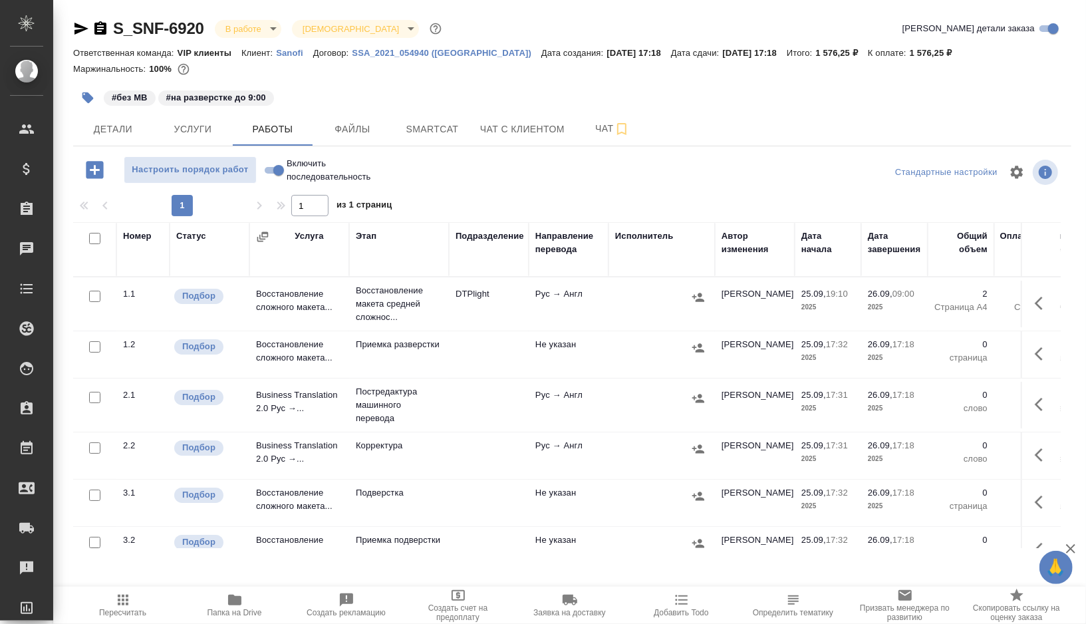
click at [515, 311] on td "DTPlight" at bounding box center [489, 304] width 80 height 47
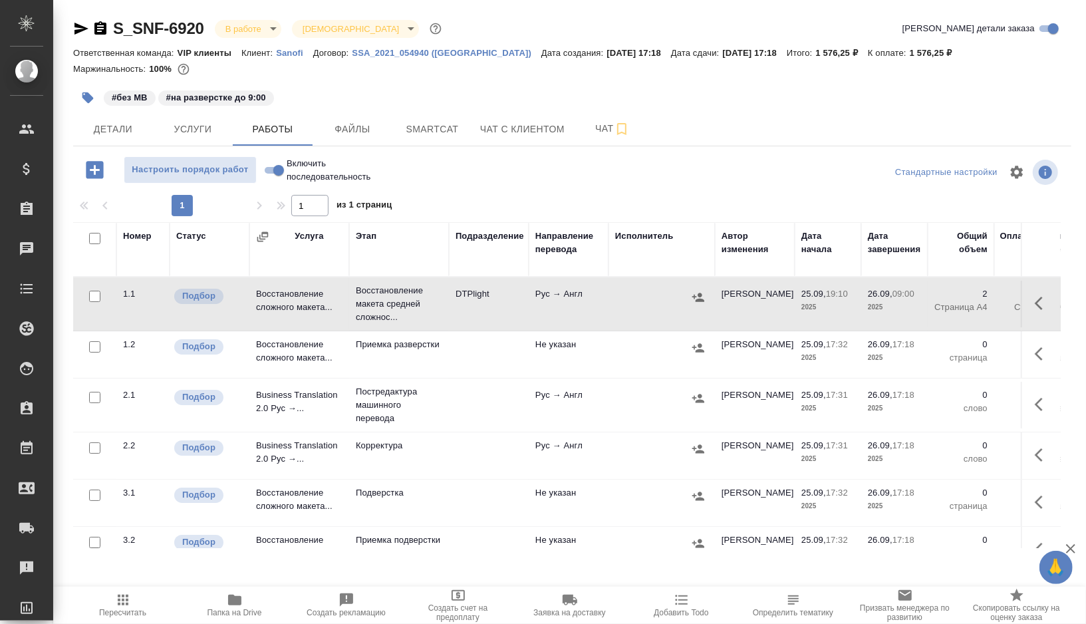
click at [515, 311] on td "DTPlight" at bounding box center [489, 304] width 80 height 47
click at [95, 102] on button "button" at bounding box center [87, 97] width 29 height 29
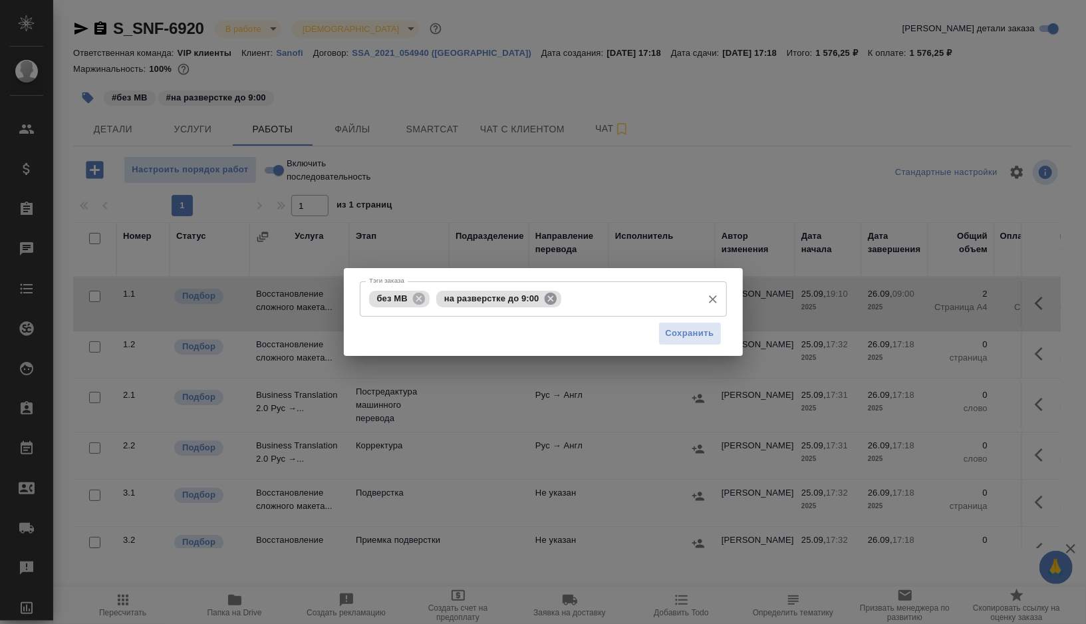
click at [554, 294] on icon at bounding box center [550, 298] width 12 height 12
click at [565, 294] on input "Тэги заказа" at bounding box center [630, 298] width 131 height 23
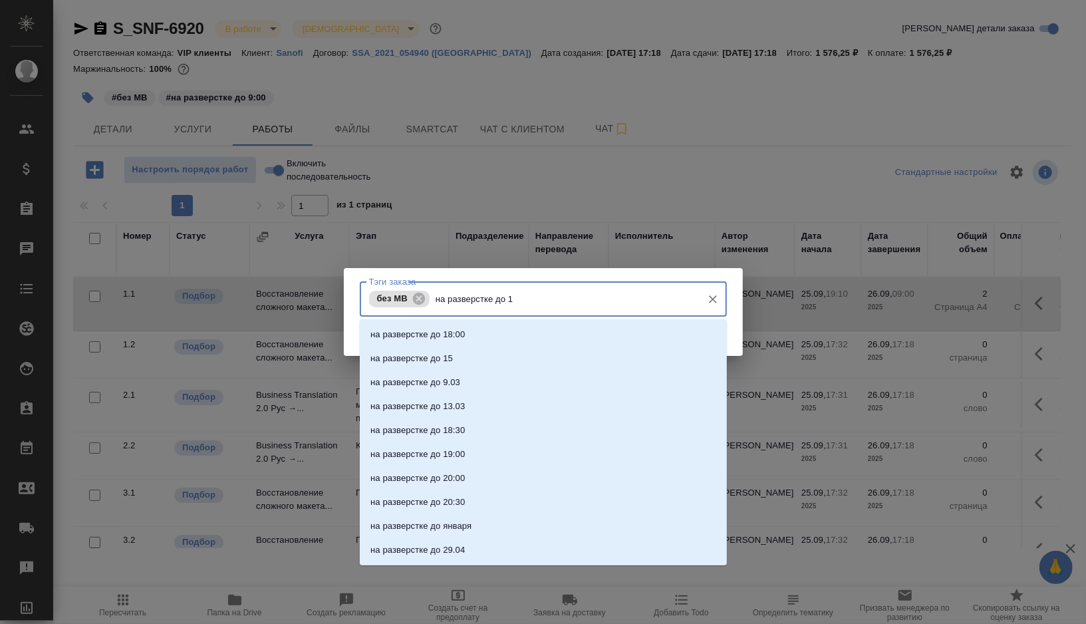
type input "на разверстке до 10"
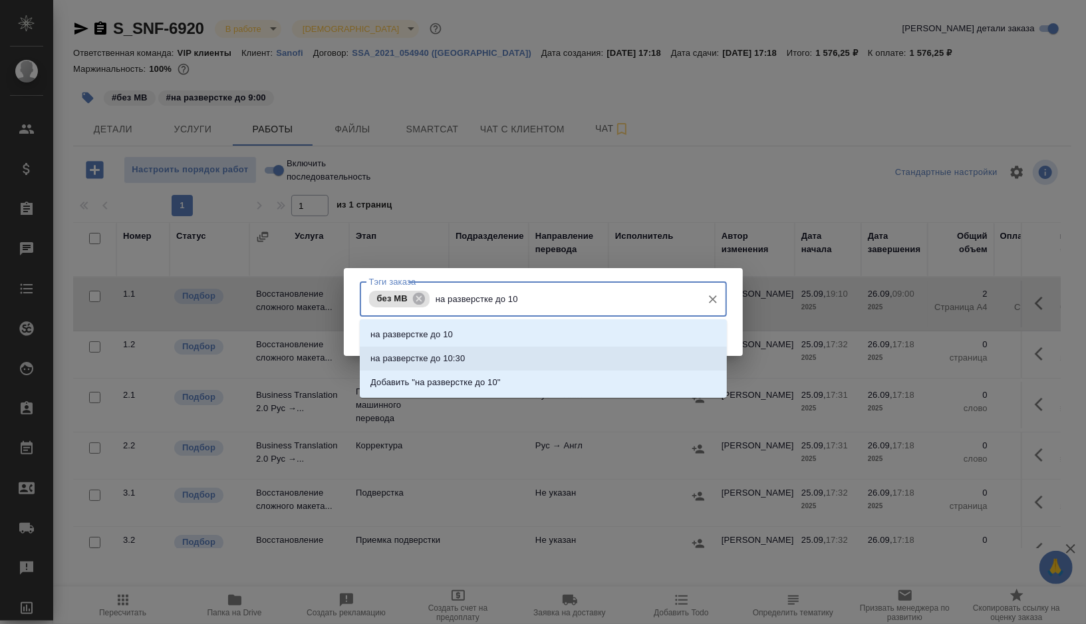
click at [490, 366] on li "на разверстке до 10:30" at bounding box center [543, 358] width 367 height 24
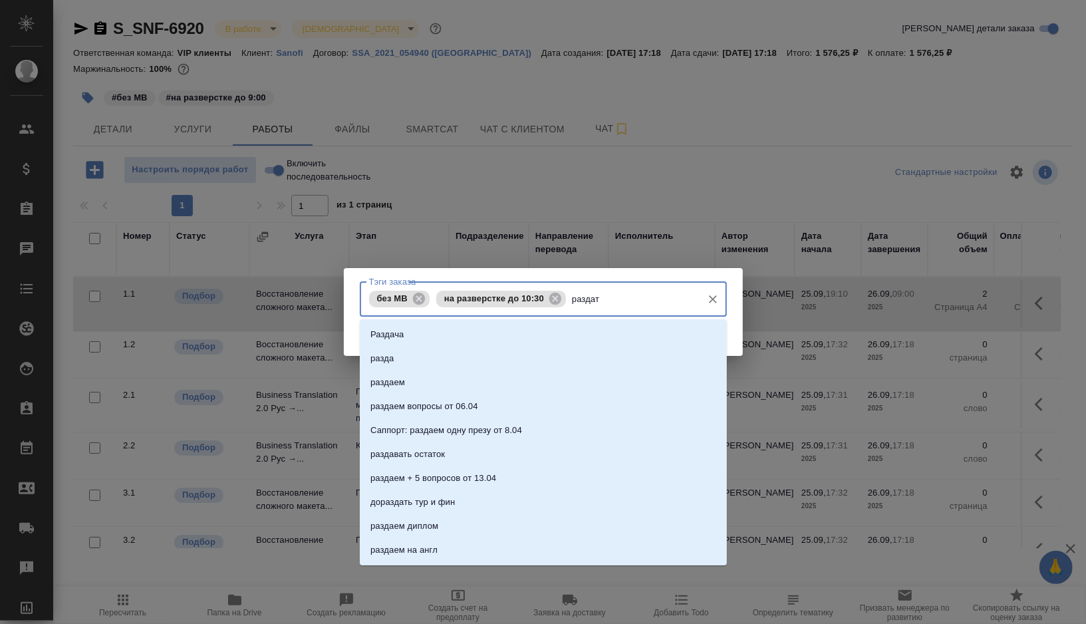
type input "раздать"
click at [376, 480] on p "раздать" at bounding box center [386, 478] width 32 height 13
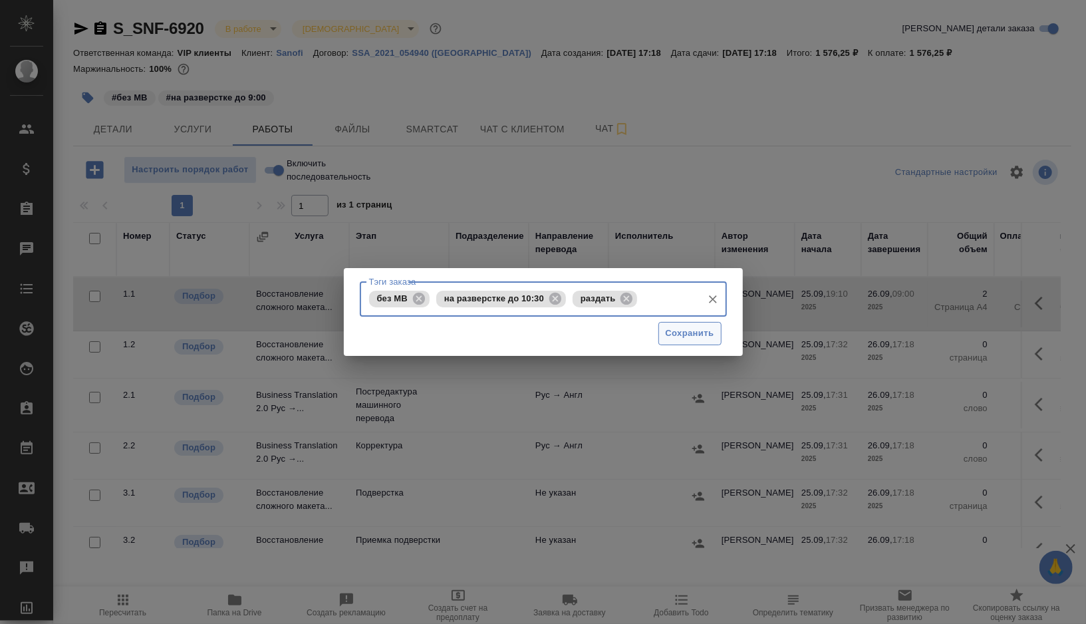
click at [680, 335] on span "Сохранить" at bounding box center [690, 333] width 49 height 15
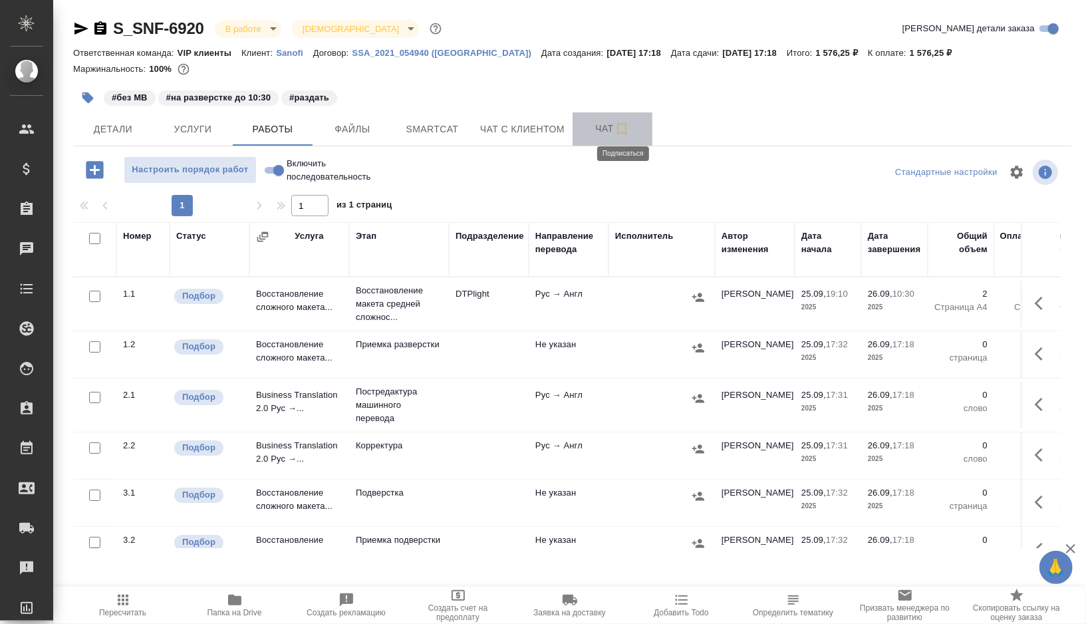
click at [622, 129] on icon "button" at bounding box center [622, 129] width 16 height 16
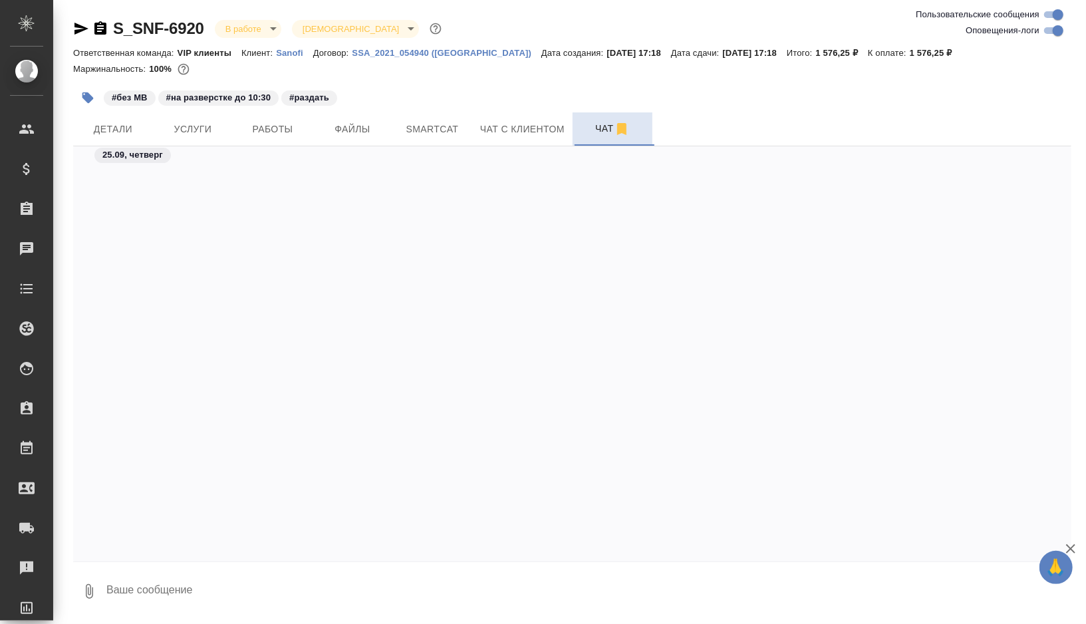
scroll to position [9092, 0]
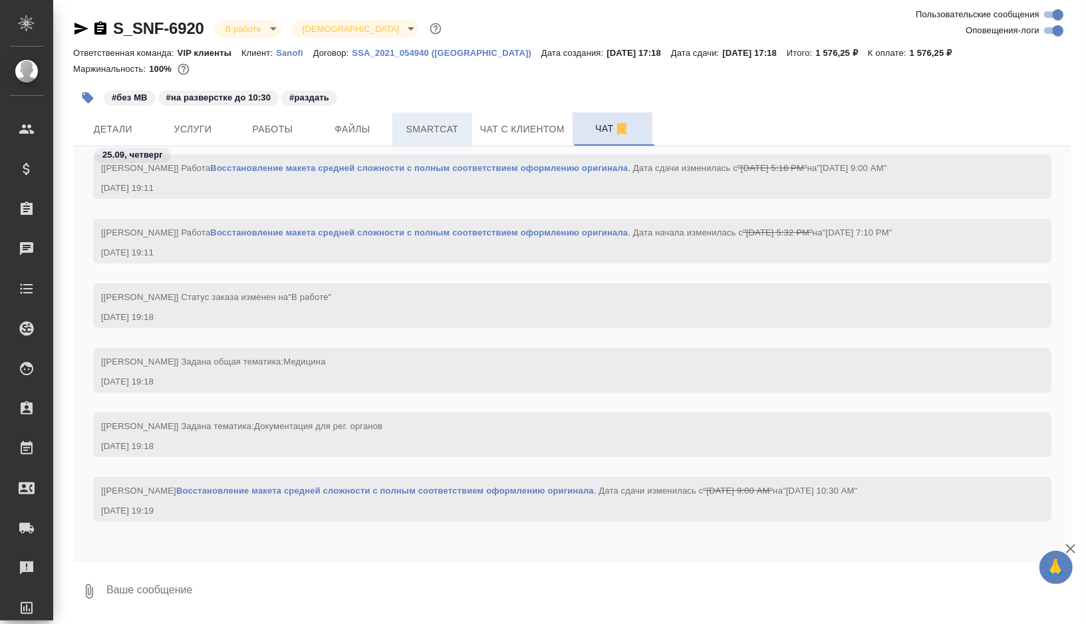
click at [446, 133] on span "Smartcat" at bounding box center [432, 129] width 64 height 17
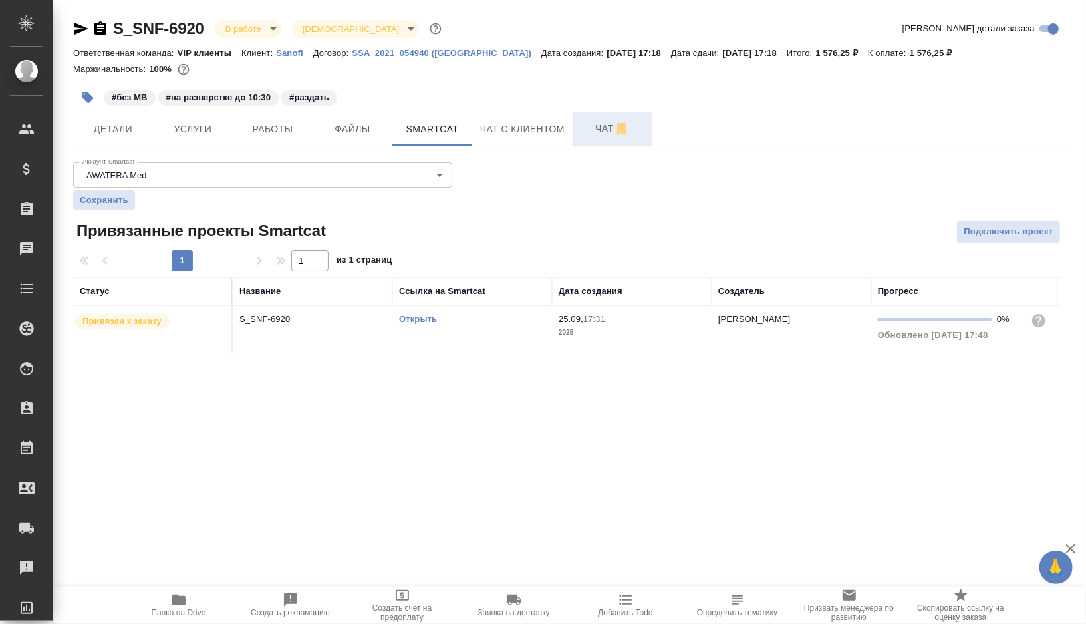
click at [418, 320] on link "Открыть" at bounding box center [418, 319] width 38 height 10
click at [285, 131] on span "Работы" at bounding box center [273, 129] width 64 height 17
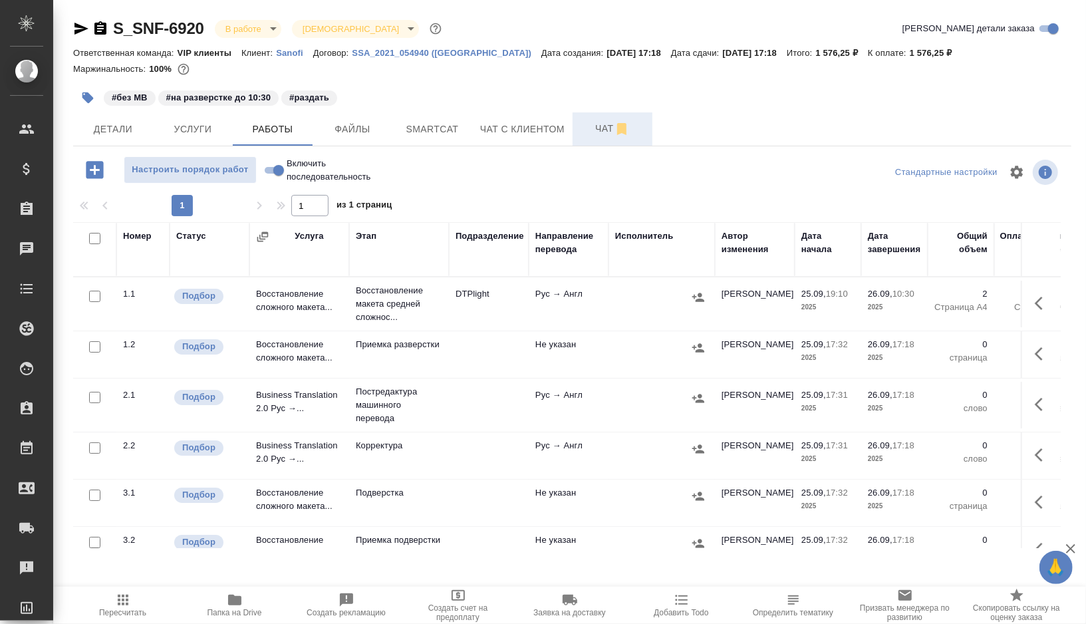
click at [473, 396] on td at bounding box center [489, 405] width 80 height 47
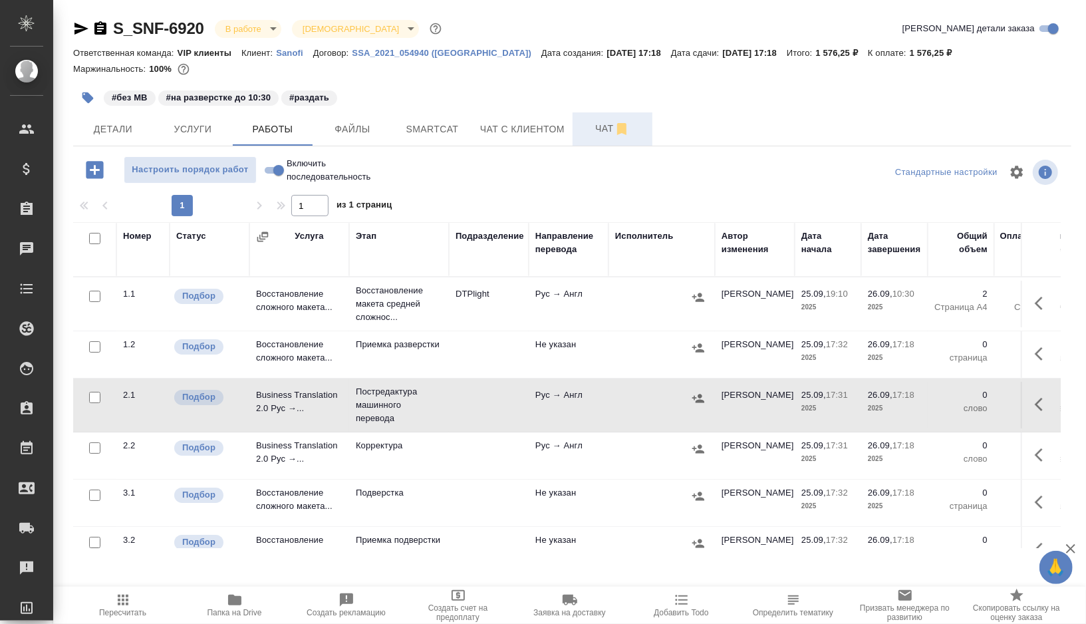
click at [473, 396] on td at bounding box center [489, 405] width 80 height 47
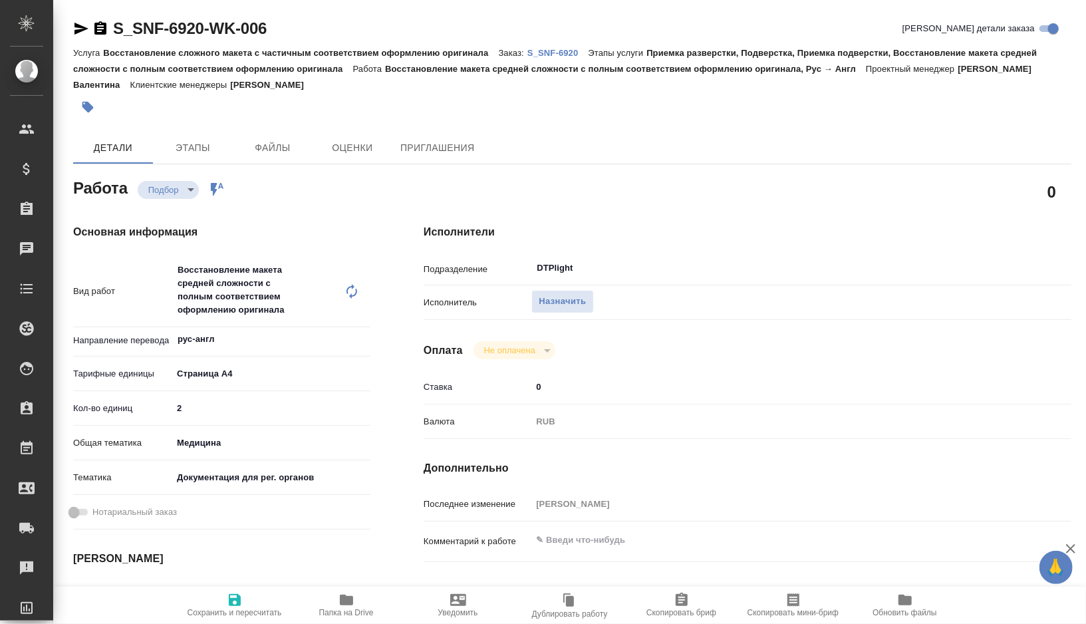
type textarea "x"
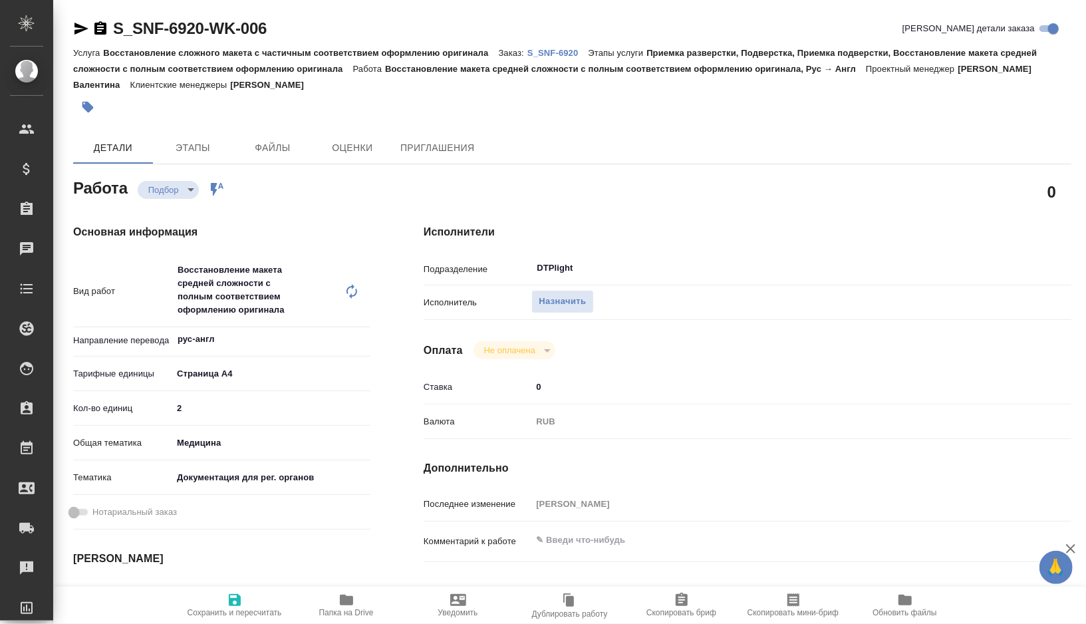
type textarea "x"
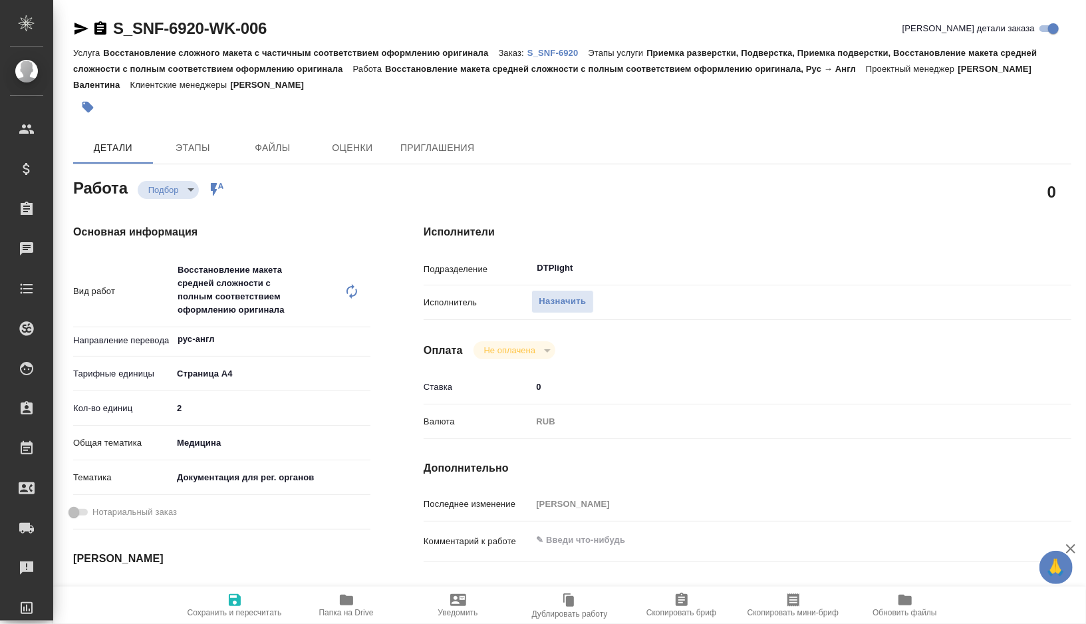
type textarea "x"
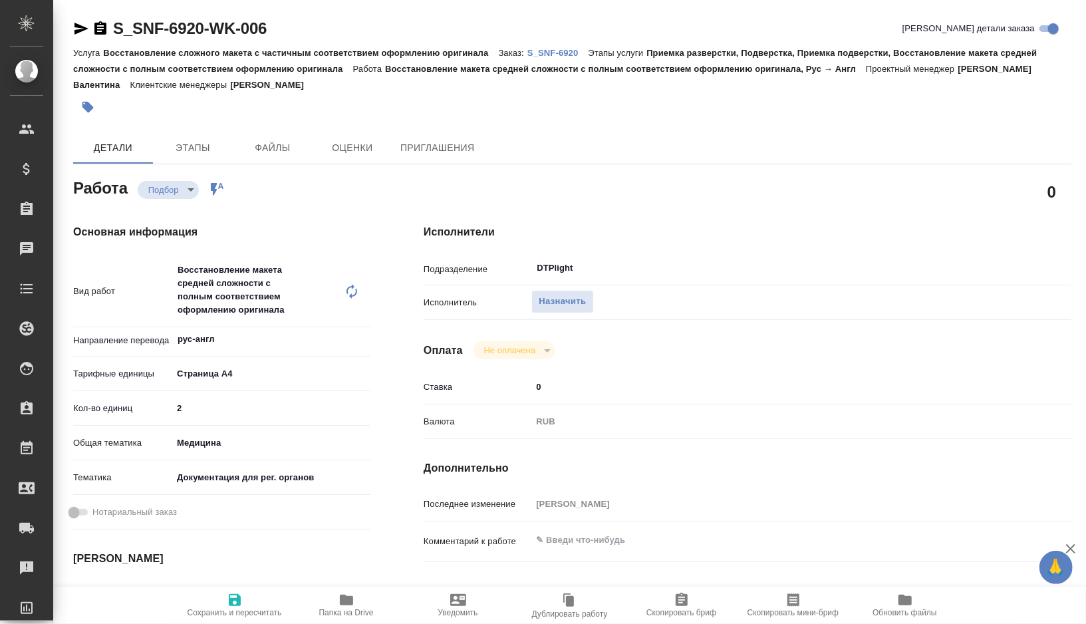
type textarea "x"
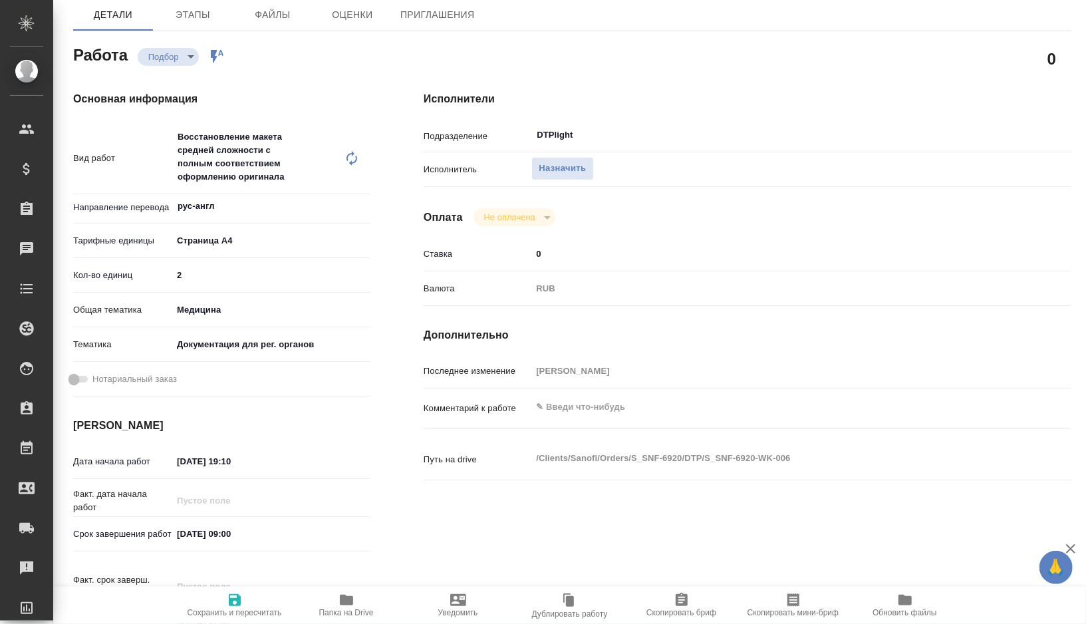
type textarea "x"
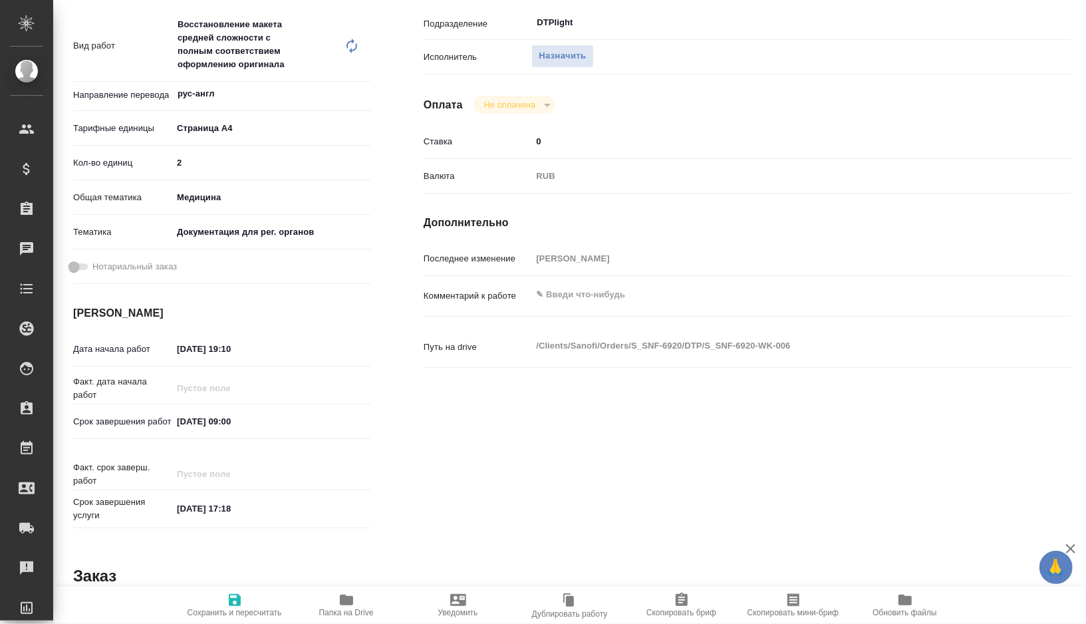
type textarea "x"
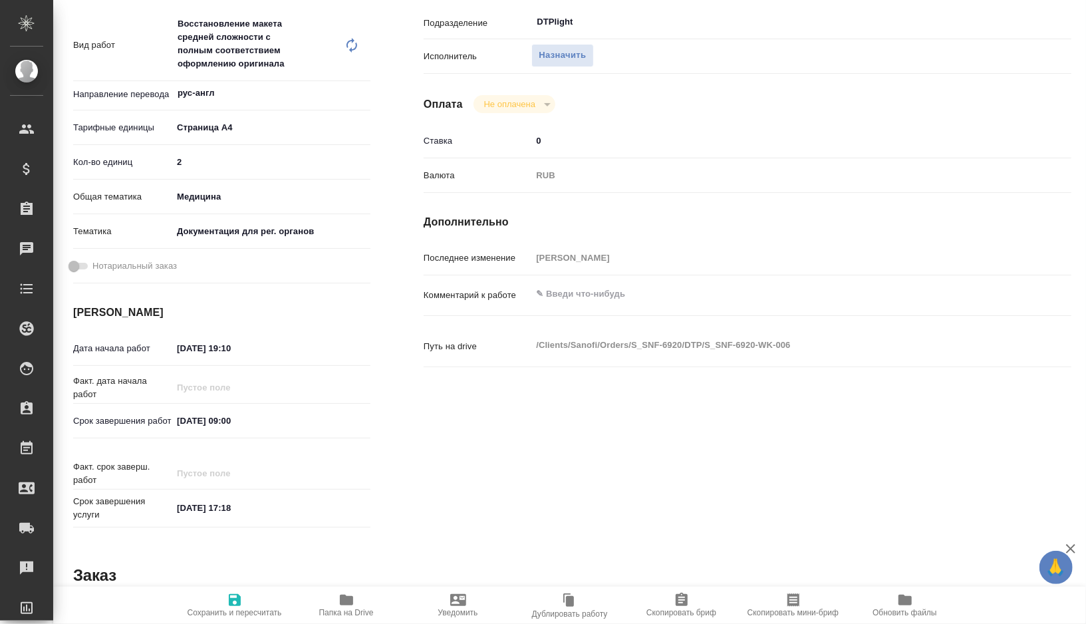
scroll to position [251, 0]
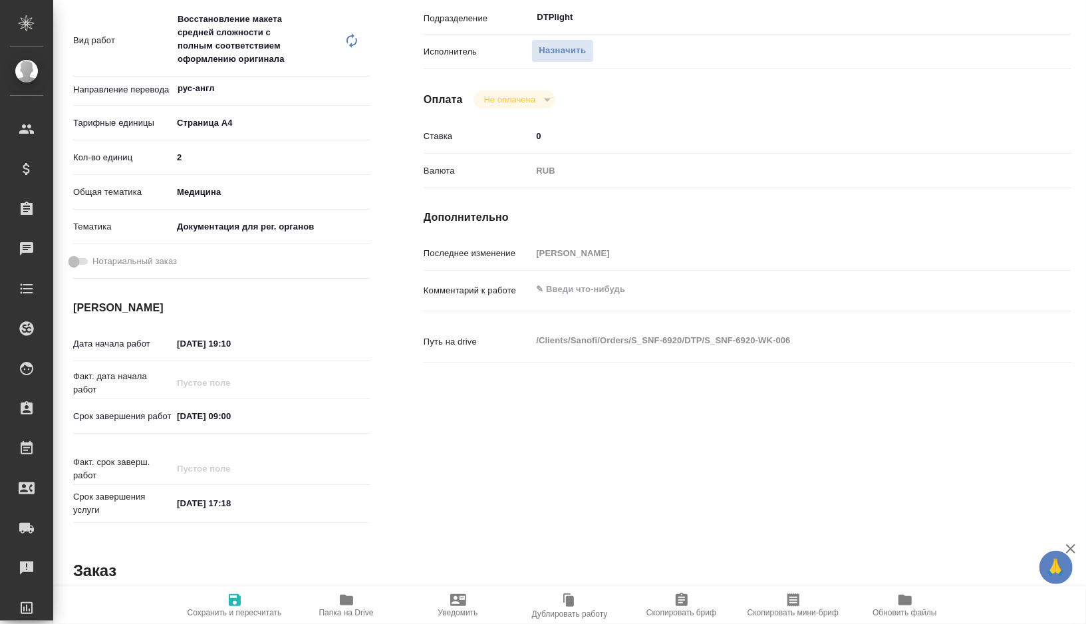
type textarea "x"
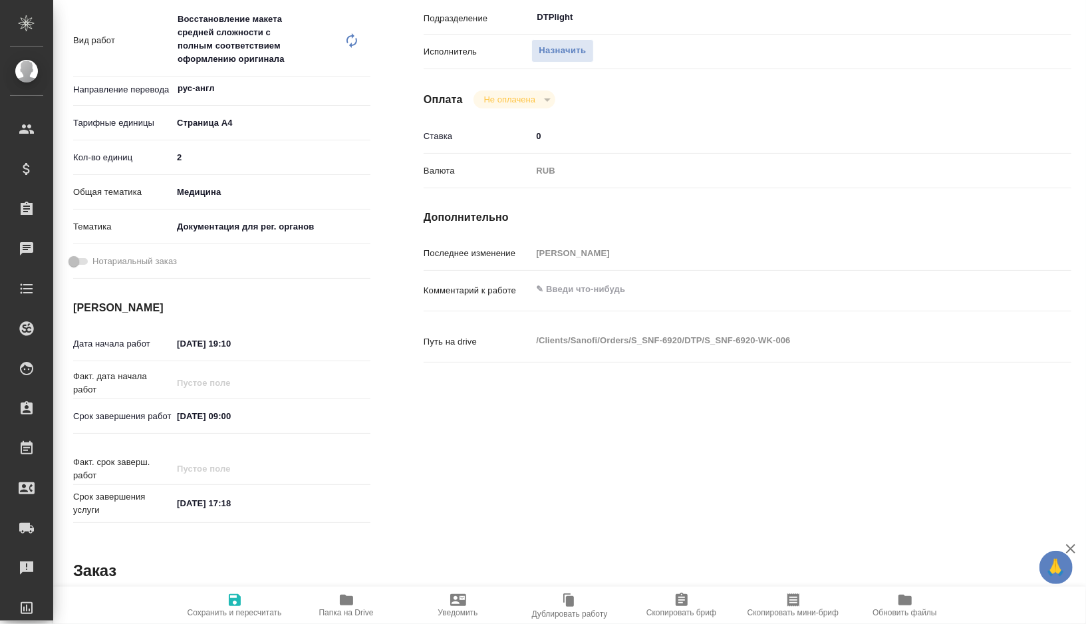
type textarea "x"
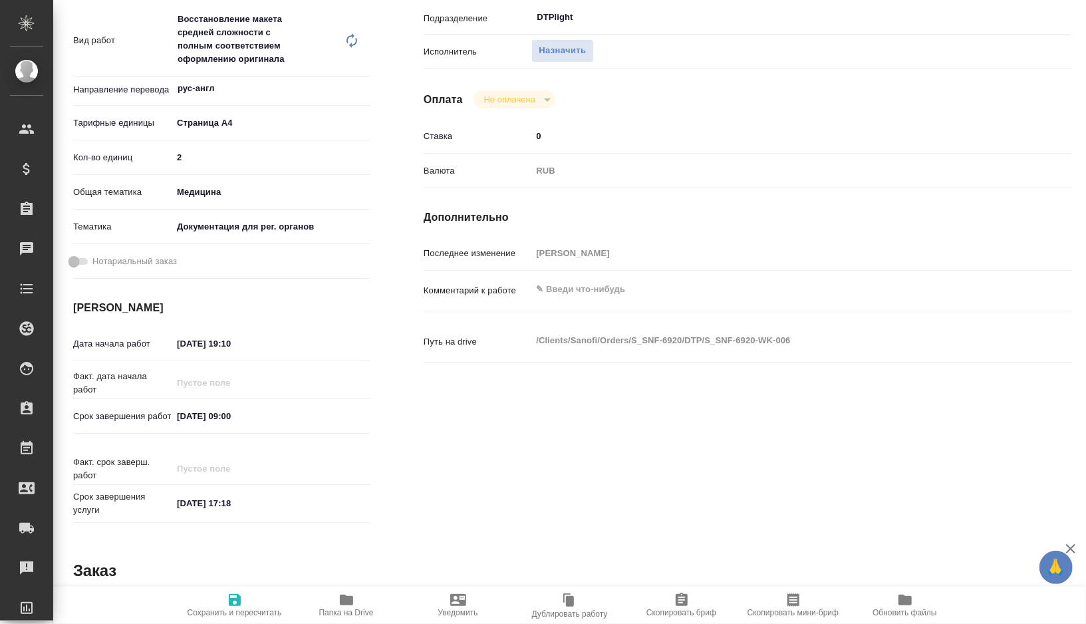
type textarea "x"
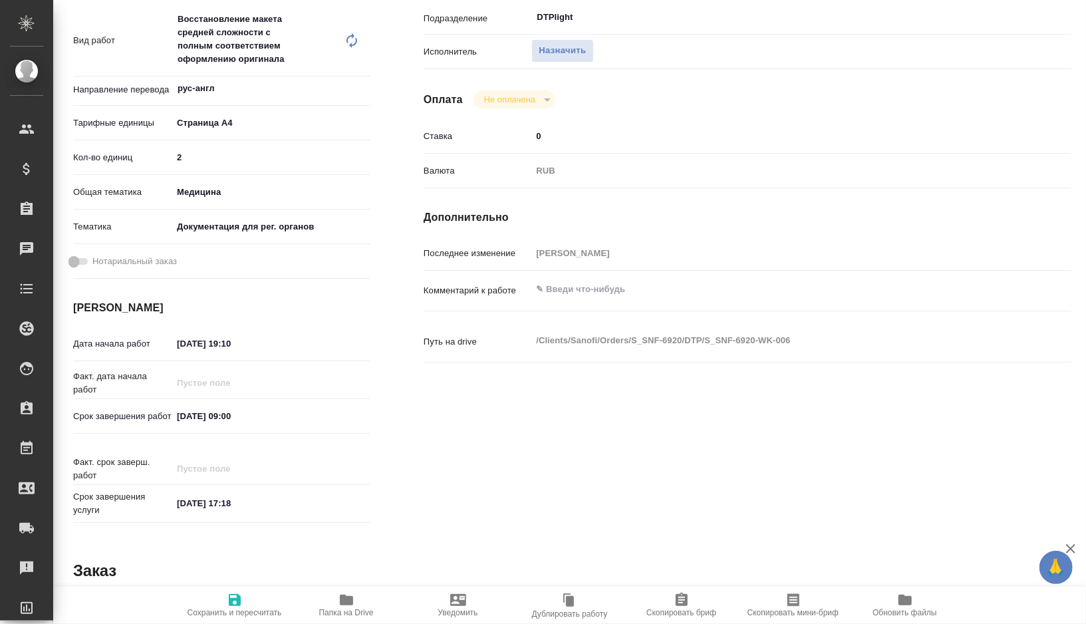
click at [257, 419] on input "[DATE] 09:00" at bounding box center [230, 415] width 116 height 19
type input "[DATE] 09:0_"
type textarea "x"
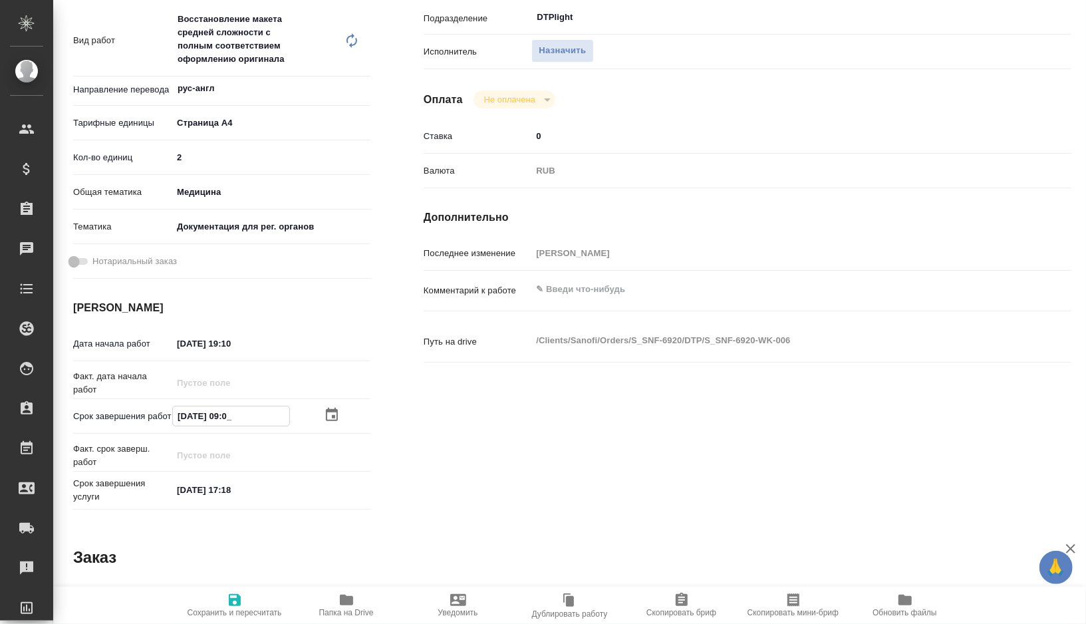
type textarea "x"
type input "[DATE] 09:__"
type textarea "x"
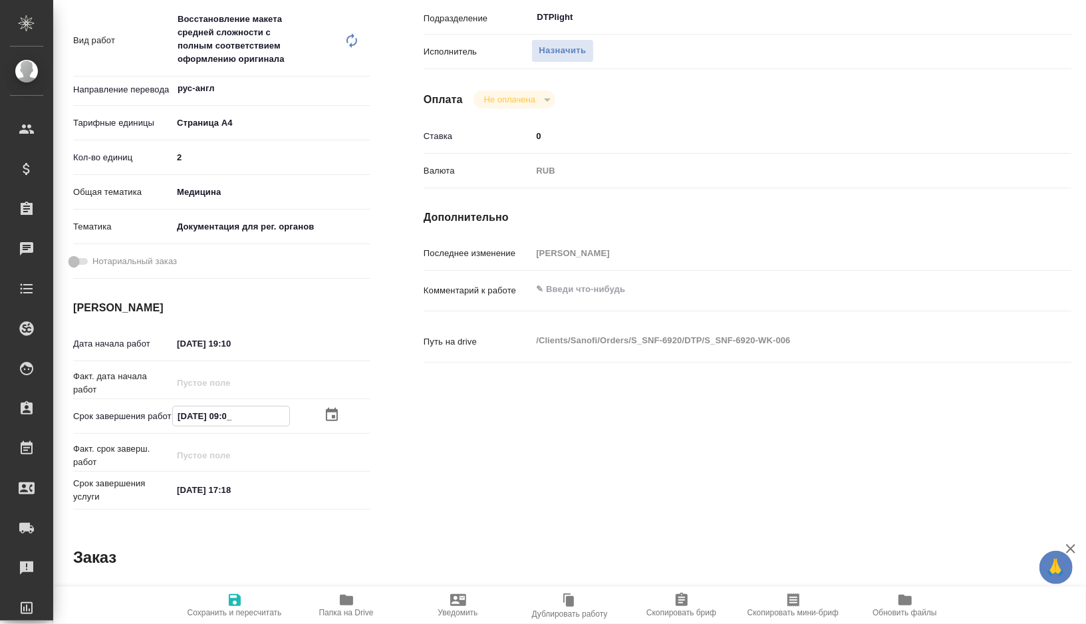
type textarea "x"
type input "[DATE] 0_:__"
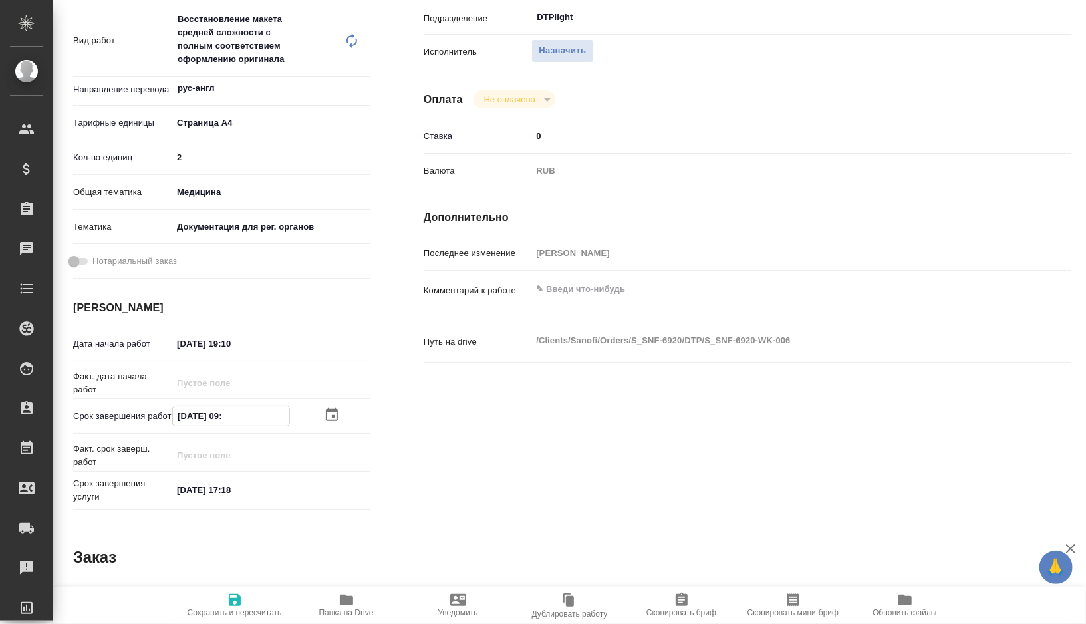
type textarea "x"
type input "[DATE] __:__"
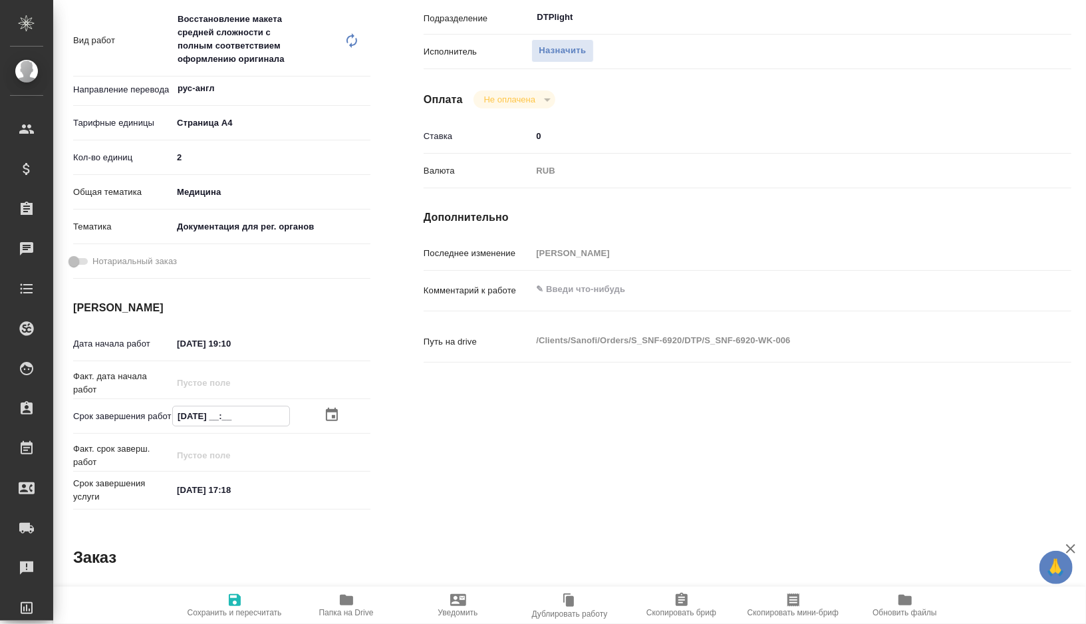
type textarea "x"
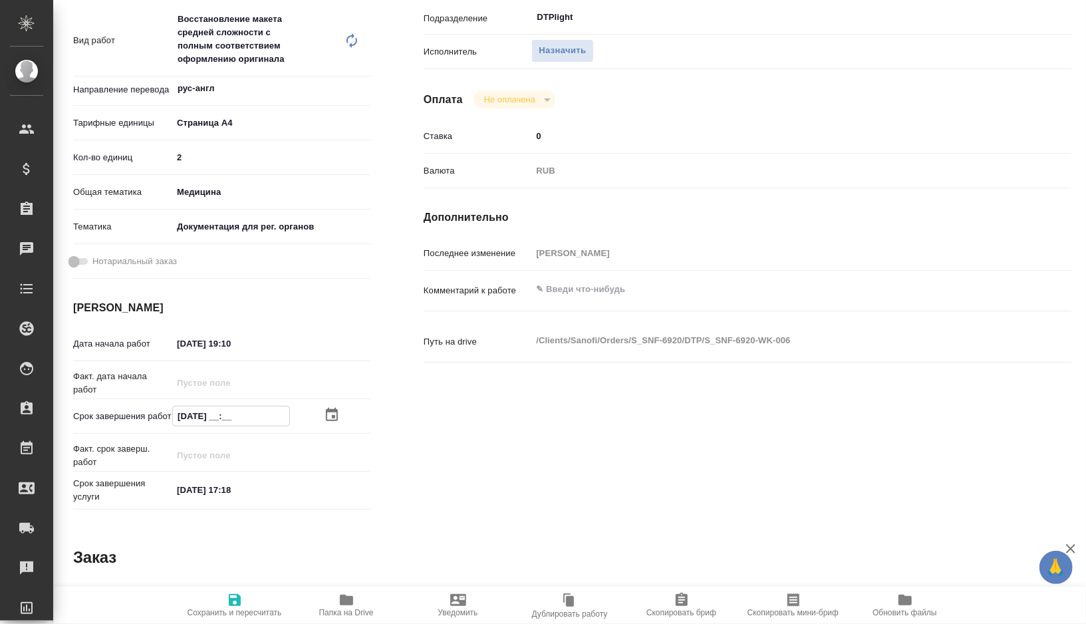
type textarea "x"
type input "[DATE] 1_:__"
type textarea "x"
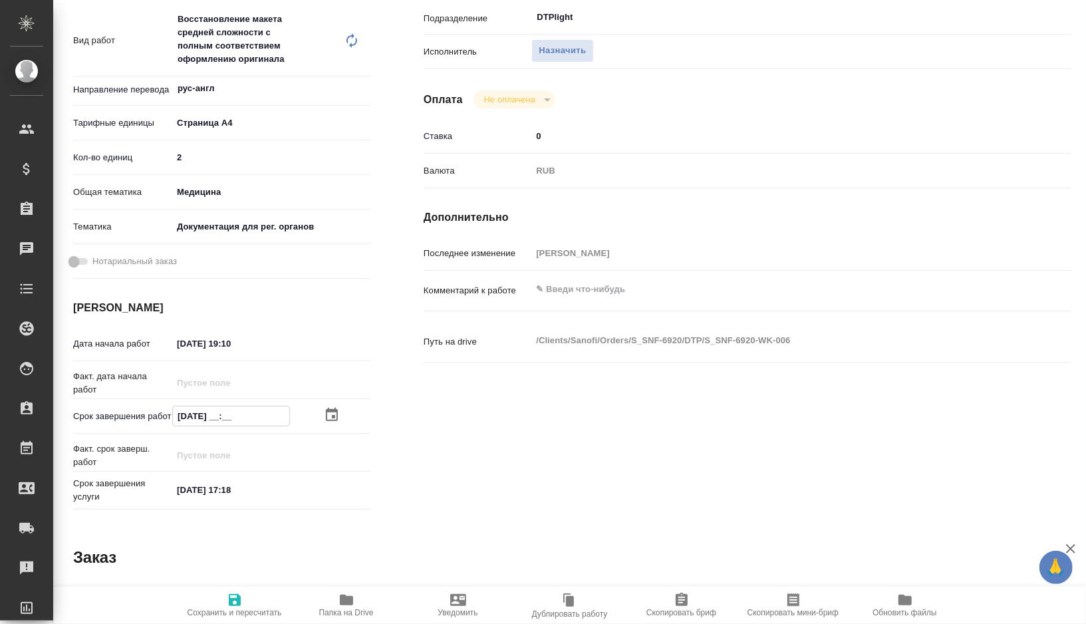
type textarea "x"
type input "[DATE] 10:__"
type textarea "x"
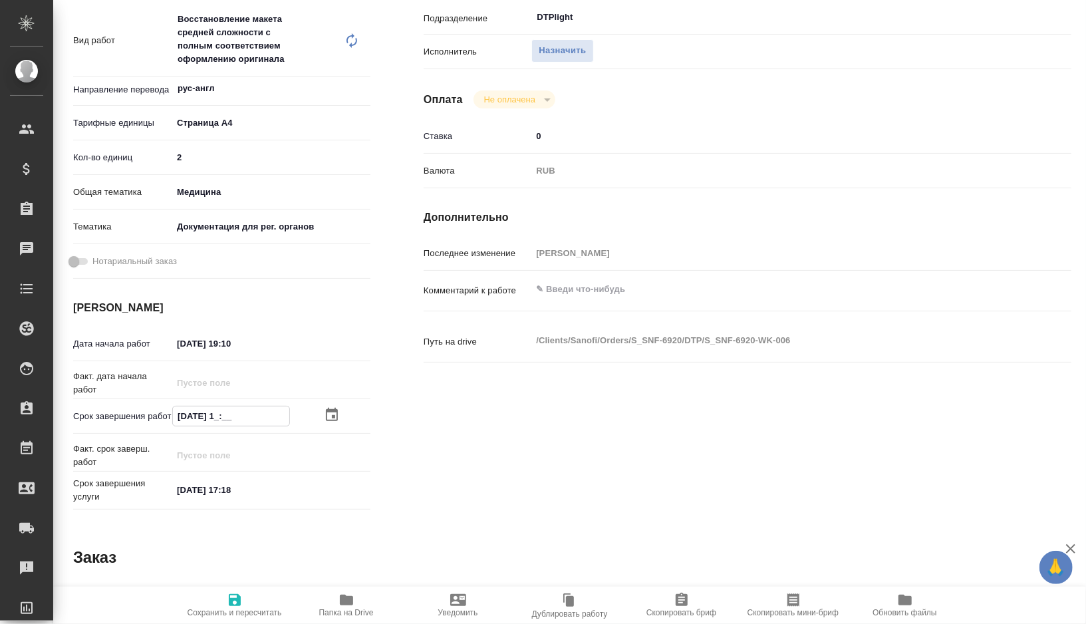
type textarea "x"
type input "[DATE] 10:3_"
type textarea "x"
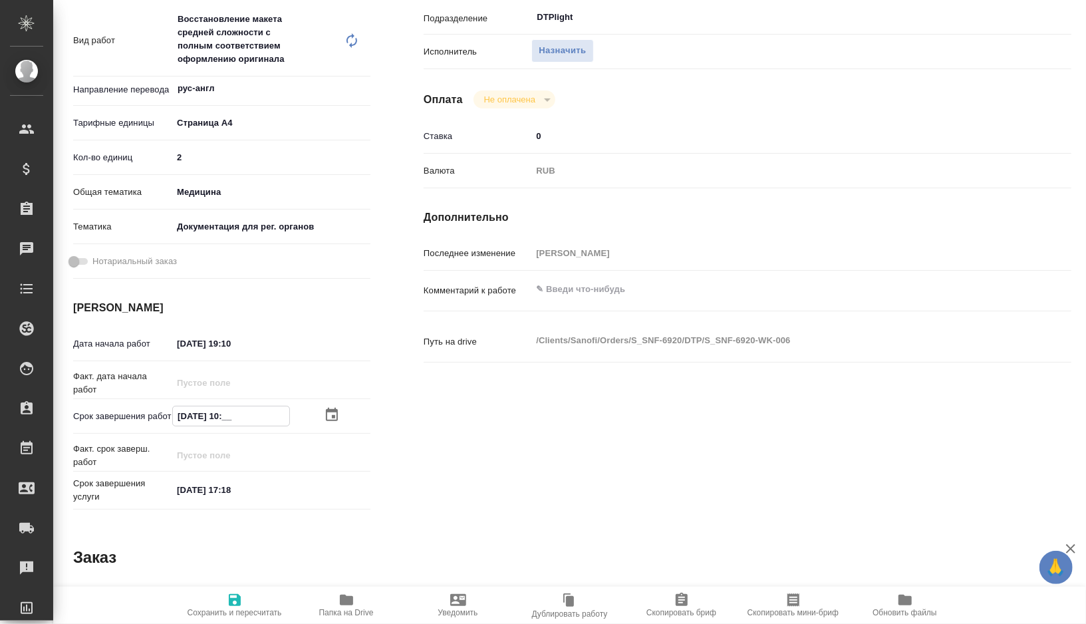
type textarea "x"
type input "[DATE] 10:30"
type textarea "x"
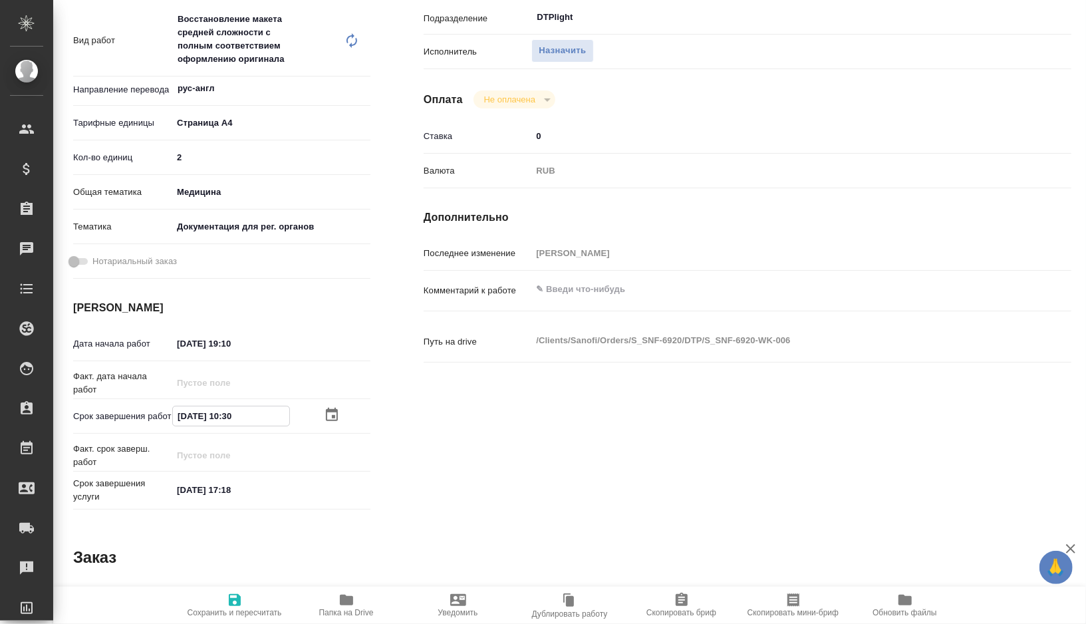
type textarea "x"
type input "[DATE] 10:30"
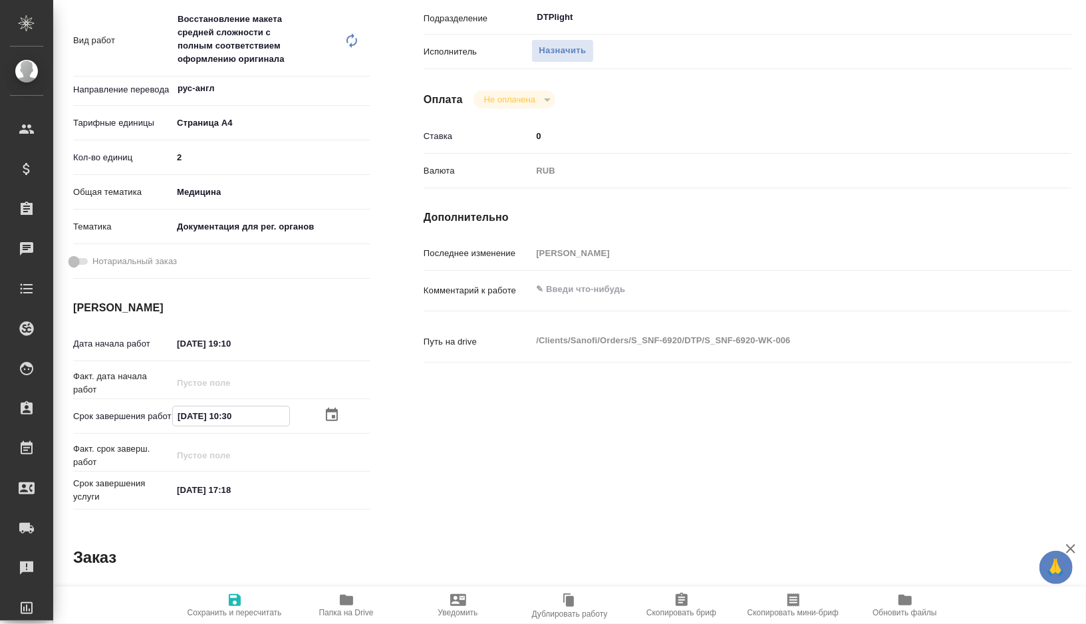
click at [227, 610] on span "Сохранить и пересчитать" at bounding box center [235, 612] width 94 height 9
type textarea "x"
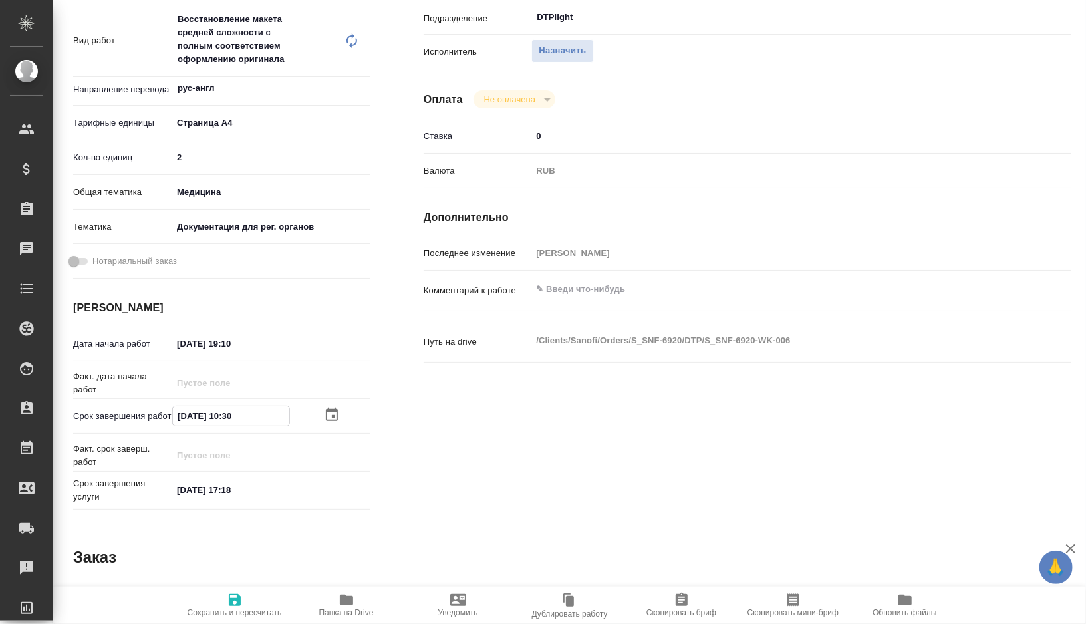
type textarea "x"
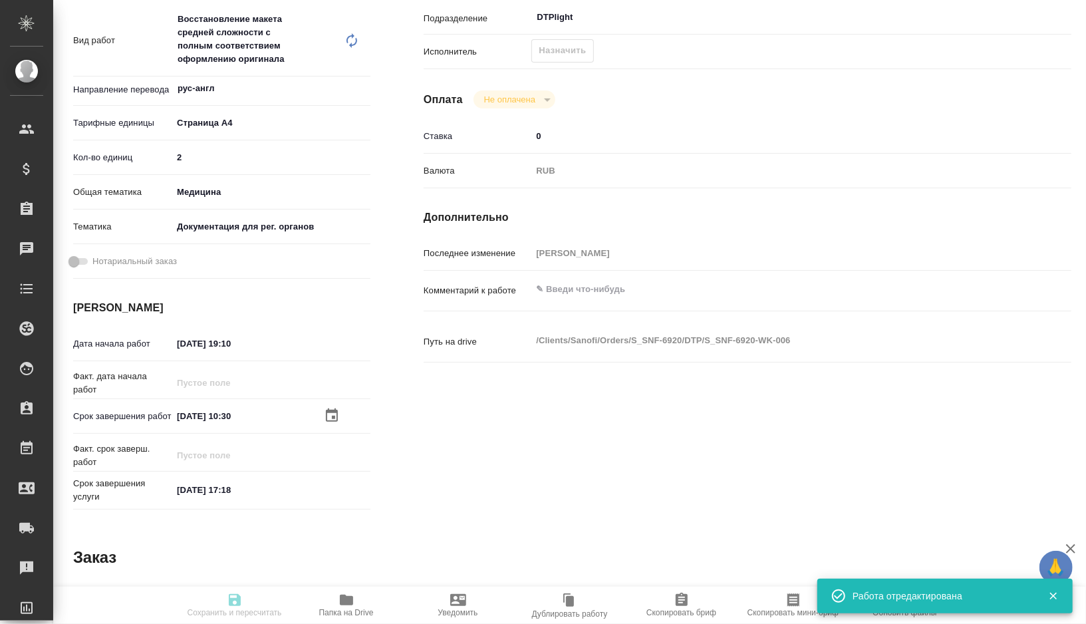
type textarea "x"
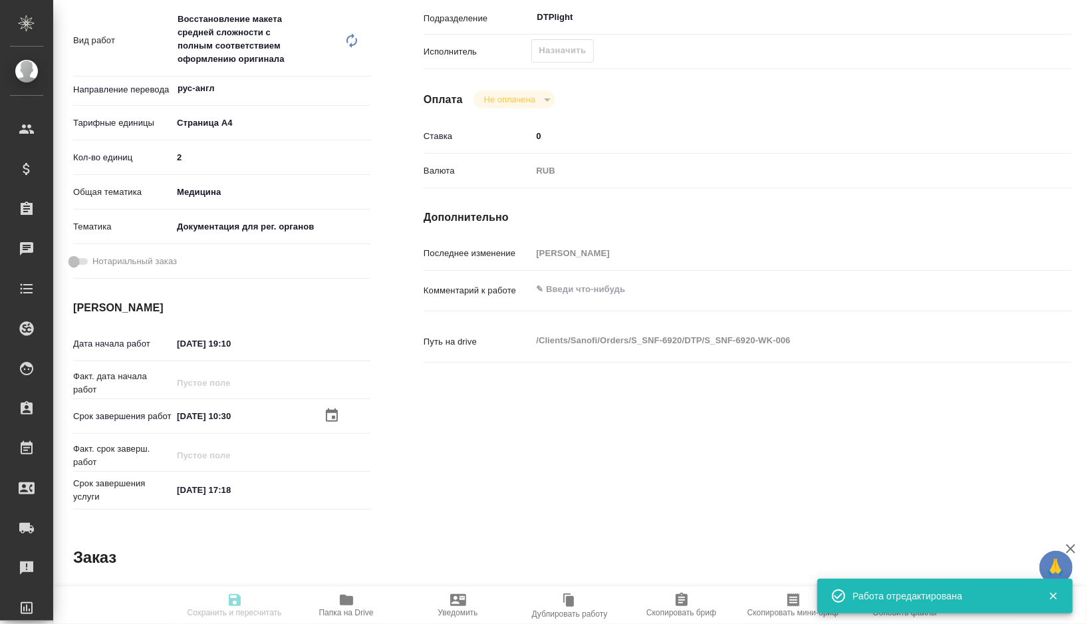
type input "recruiting"
type textarea "Восстановление макета средней сложности с полным соответствием оформлению ориги…"
type textarea "x"
type input "рус-англ"
type input "5f036ec4e16dec2d6b59c8ff"
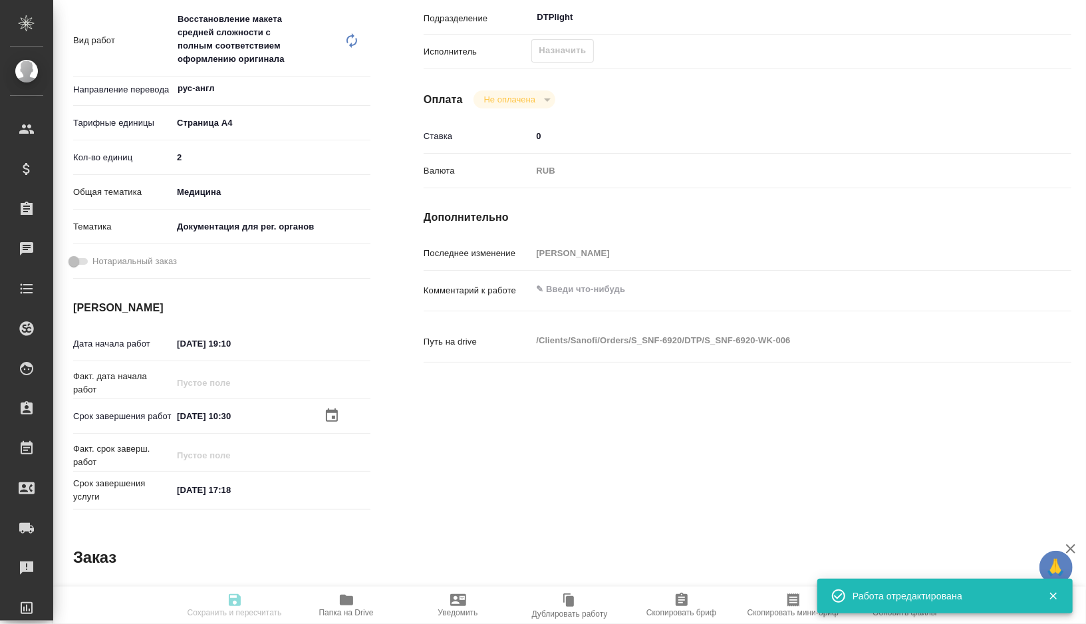
type input "2"
type input "med"
type input "5f647205b73bc97568ca66c6"
type input "[DATE] 19:10"
type input "[DATE] 10:30"
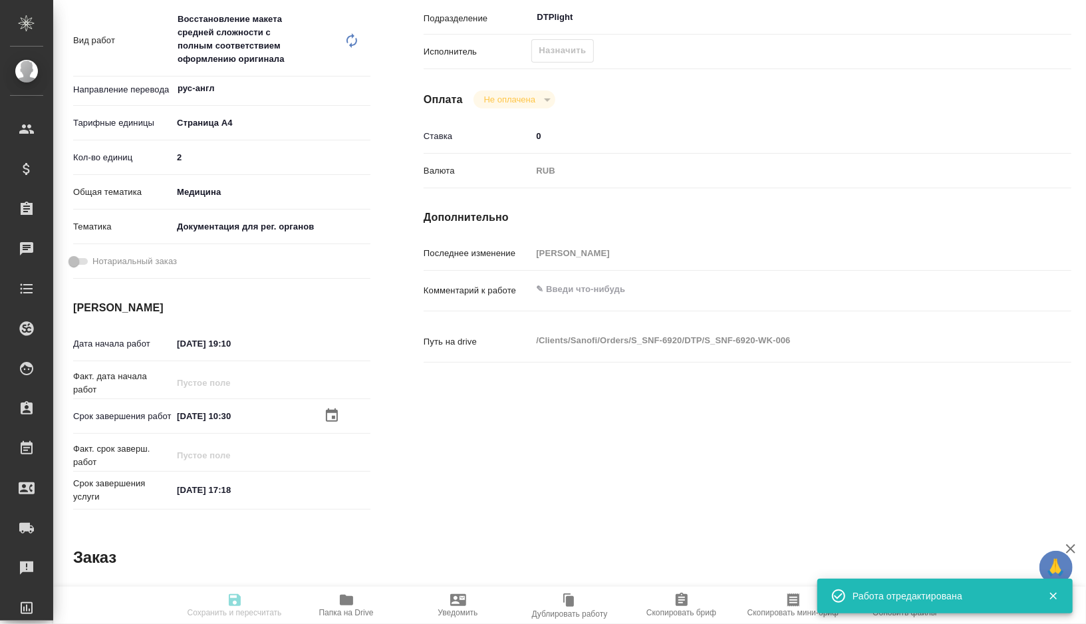
type input "[DATE] 17:18"
type input "DTPlight"
type input "notPayed"
type input "0"
type input "RUB"
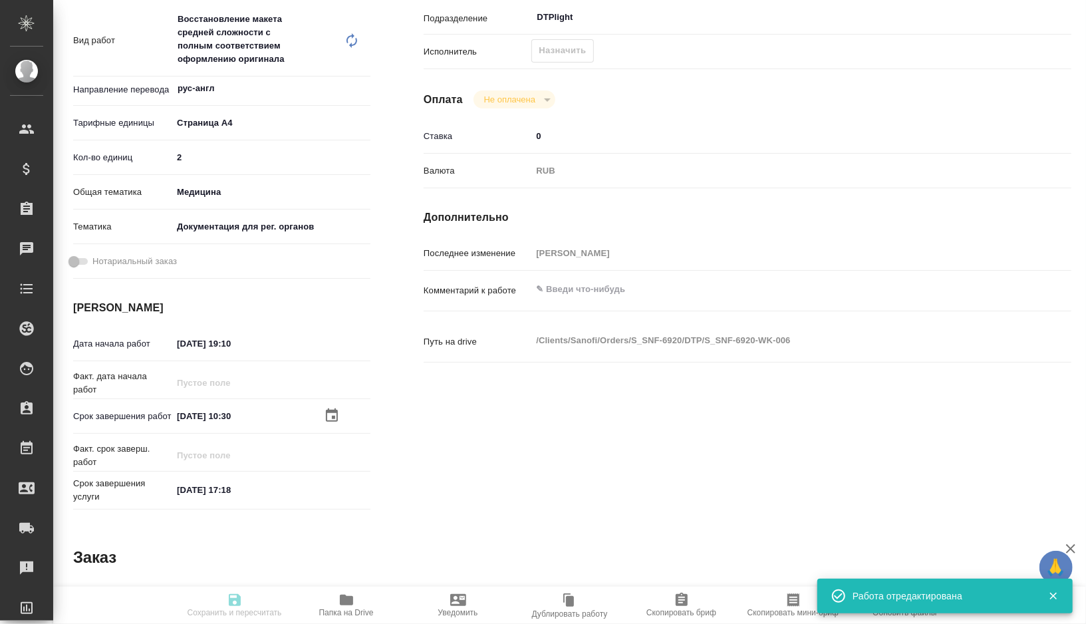
type input "[PERSON_NAME]"
type textarea "x"
type textarea "/Clients/Sanofi/Orders/S_SNF-6920/DTP/S_SNF-6920-WK-006"
type textarea "x"
type input "S_SNF-6920"
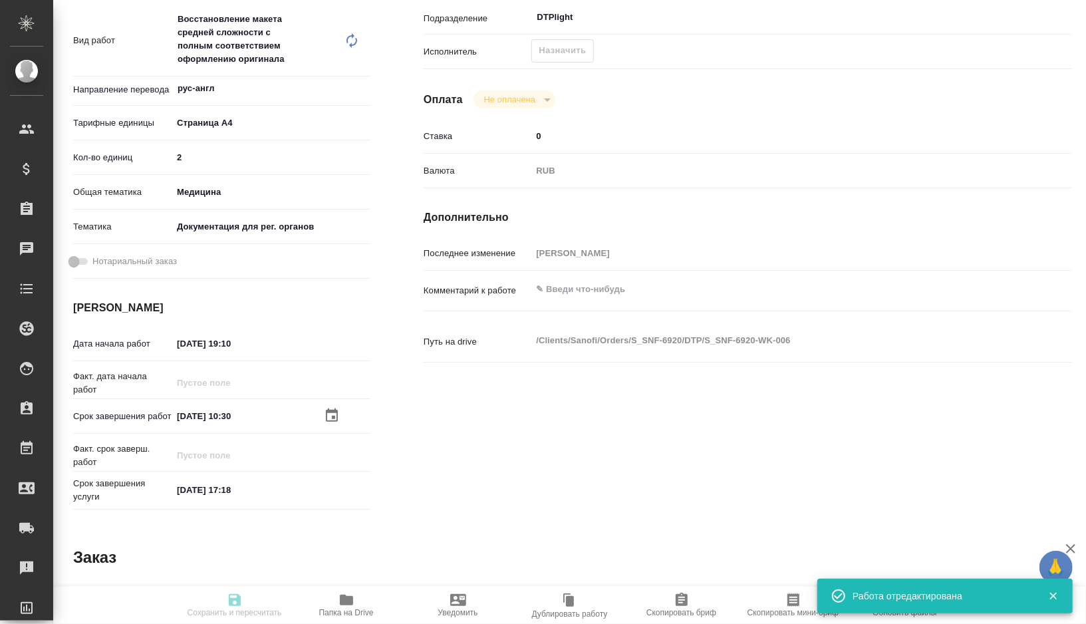
type input "E005873438"
type input "Восстановление сложного макета с частичным соответствием оформлению оригинала"
type input "Приемка разверстки, Подверстка, Приемка подверстки, Восстановление макета средн…"
type input "[PERSON_NAME]"
type input "/Clients/Sanofi/Orders/S_SNF-6920"
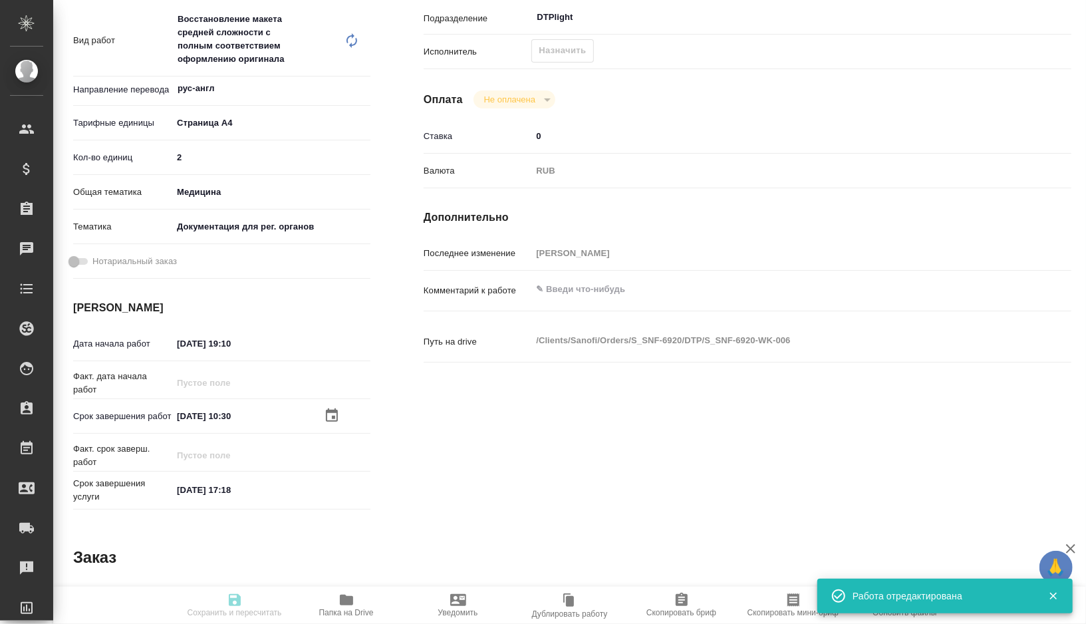
type textarea "x"
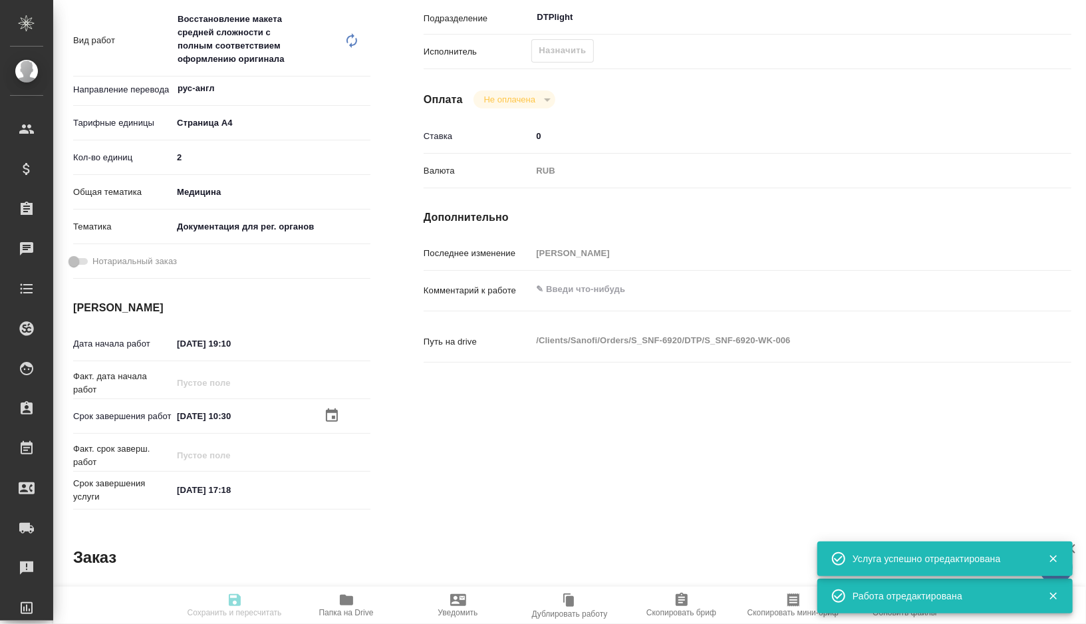
type textarea "x"
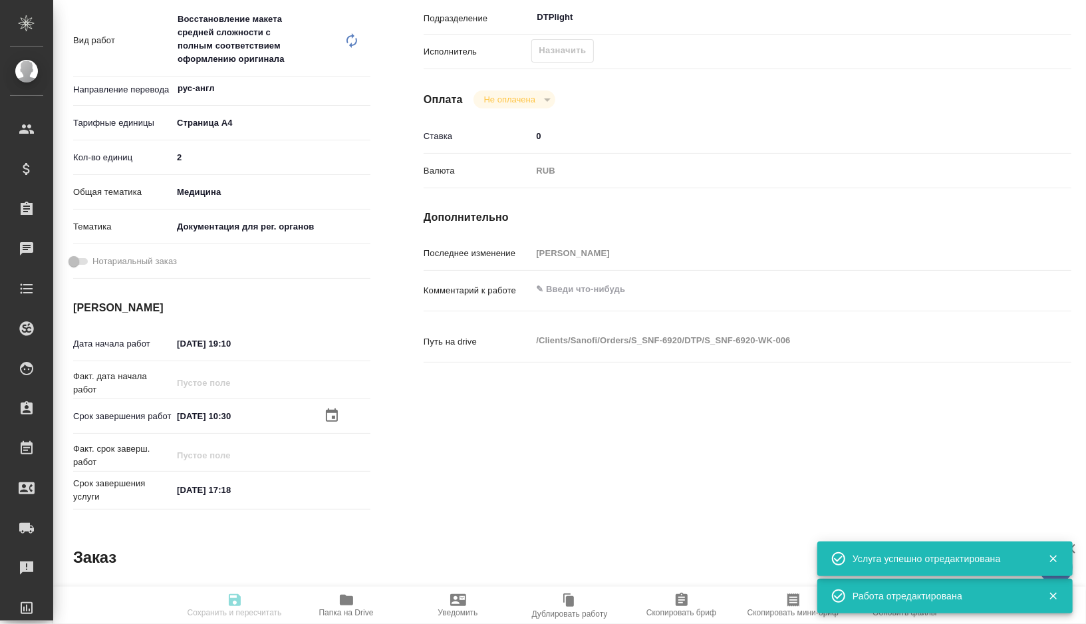
type textarea "x"
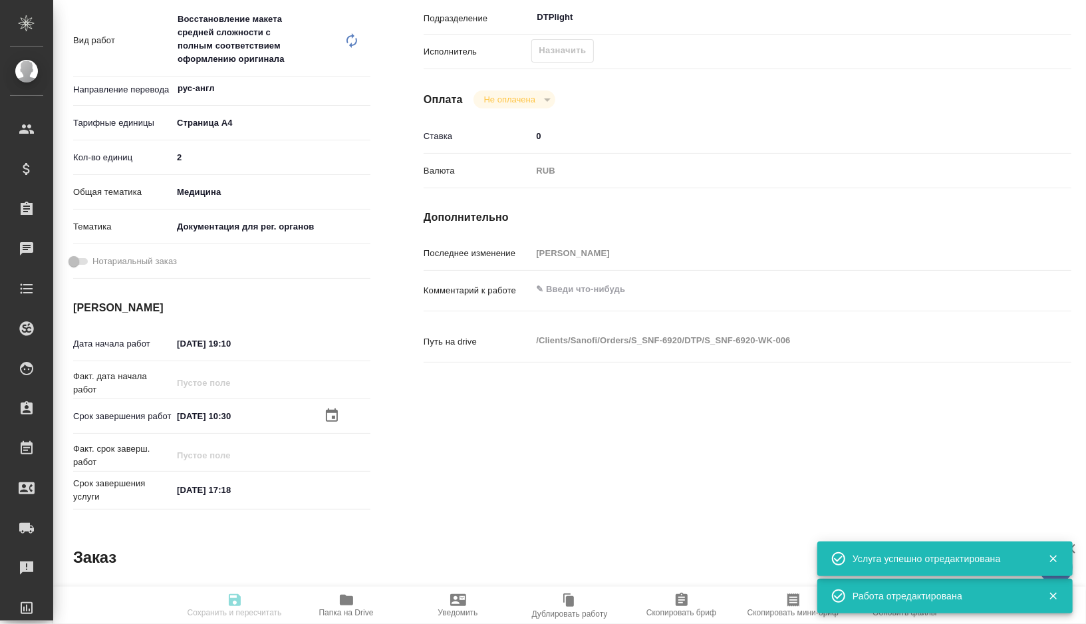
type textarea "x"
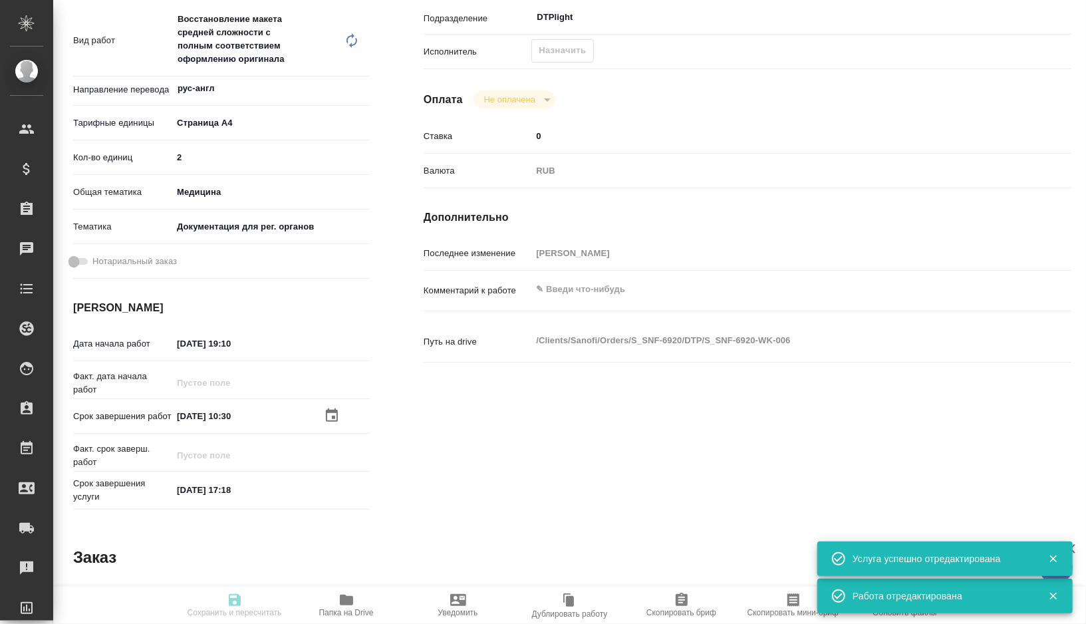
type textarea "x"
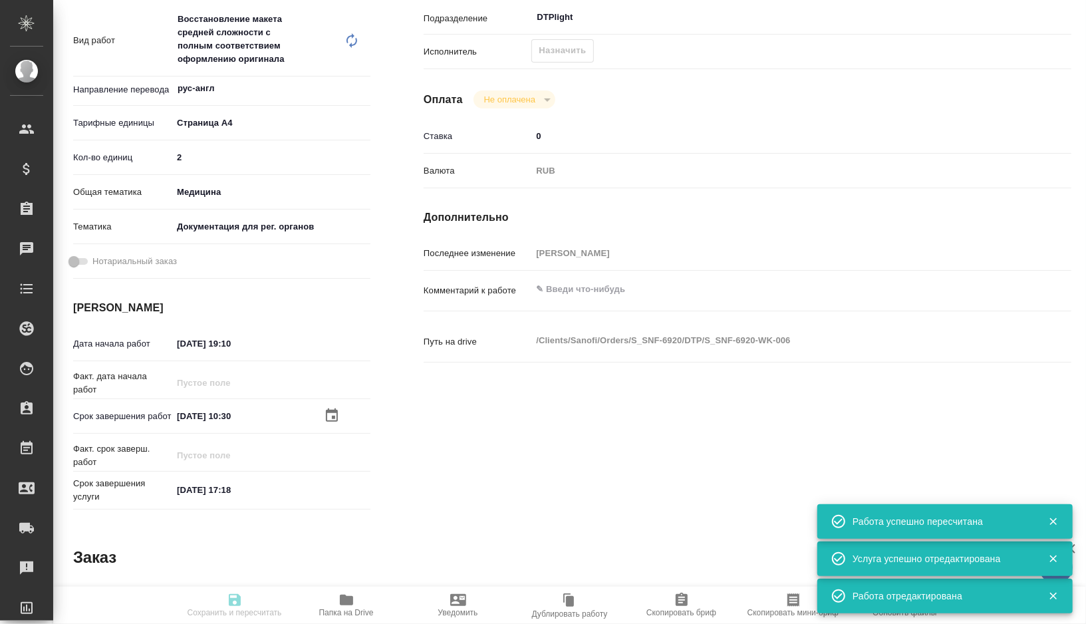
type textarea "x"
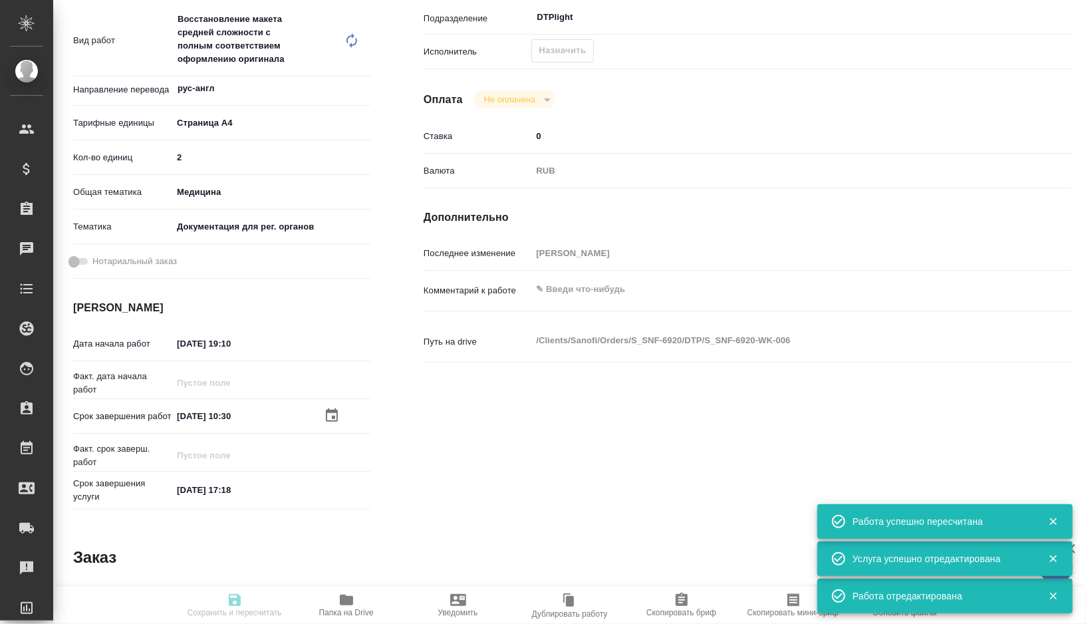
type input "recruiting"
type textarea "Восстановление макета средней сложности с полным соответствием оформлению ориги…"
type textarea "x"
type input "рус-англ"
type input "5f036ec4e16dec2d6b59c8ff"
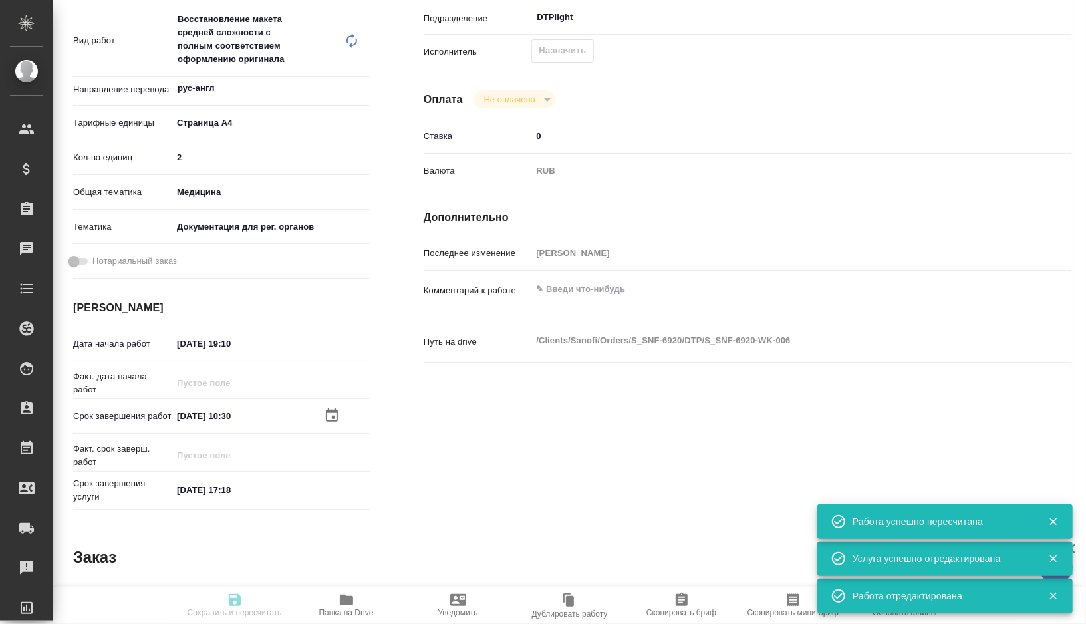
type input "2"
type input "med"
type input "5f647205b73bc97568ca66c6"
type input "25.09.2025 19:10"
type input "[DATE] 10:30"
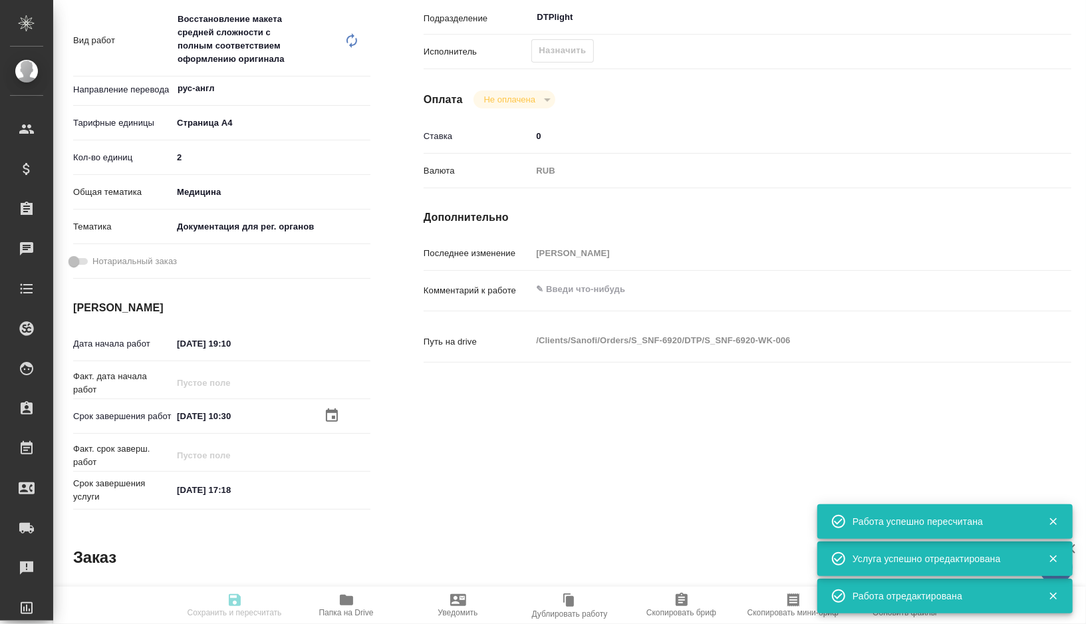
type input "[DATE] 17:18"
type input "DTPlight"
type input "notPayed"
type input "0"
type input "RUB"
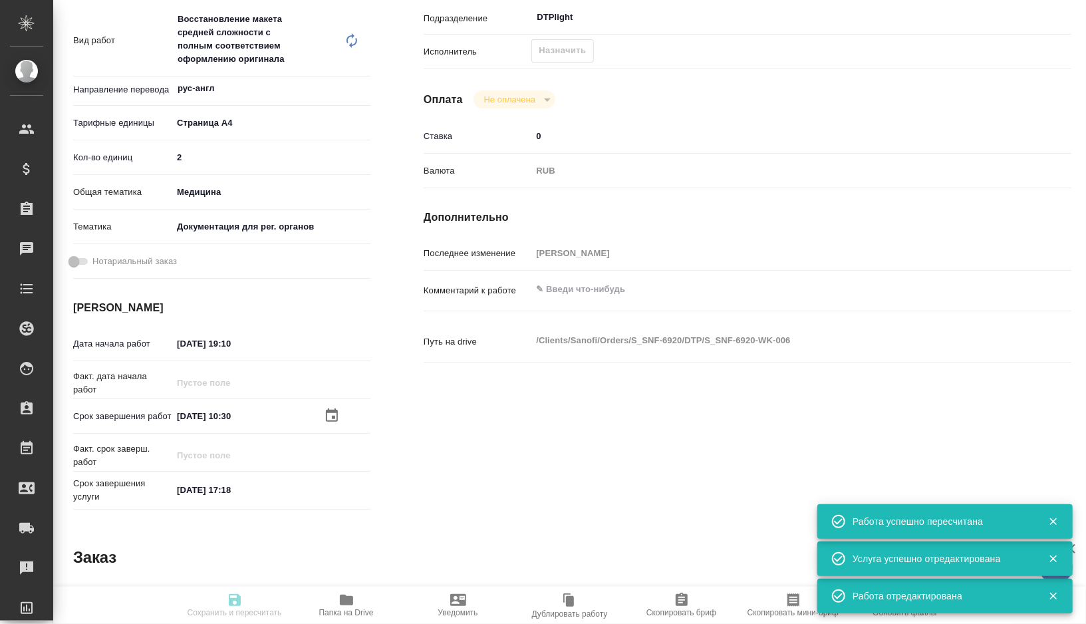
type input "[PERSON_NAME]"
type textarea "x"
type textarea "/Clients/Sanofi/Orders/S_SNF-6920/DTP/S_SNF-6920-WK-006"
type textarea "x"
type input "S_SNF-6920"
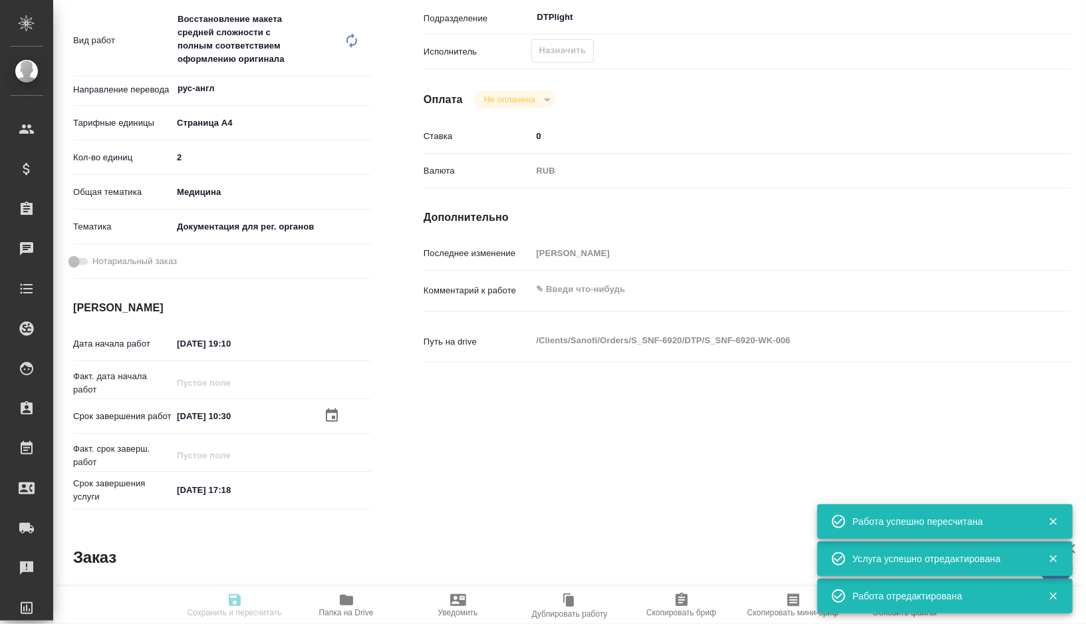
type input "E005873438"
type input "Восстановление сложного макета с частичным соответствием оформлению оригинала"
type input "Приемка разверстки, Подверстка, Приемка подверстки, Восстановление макета средн…"
type input "[PERSON_NAME]"
type input "/Clients/Sanofi/Orders/S_SNF-6920"
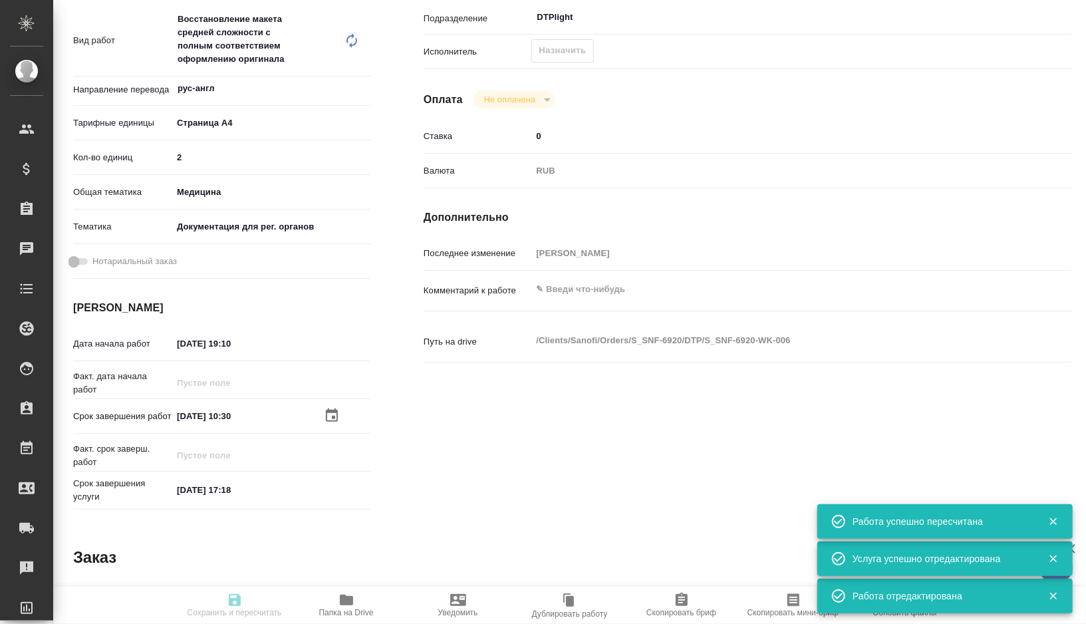
type textarea "x"
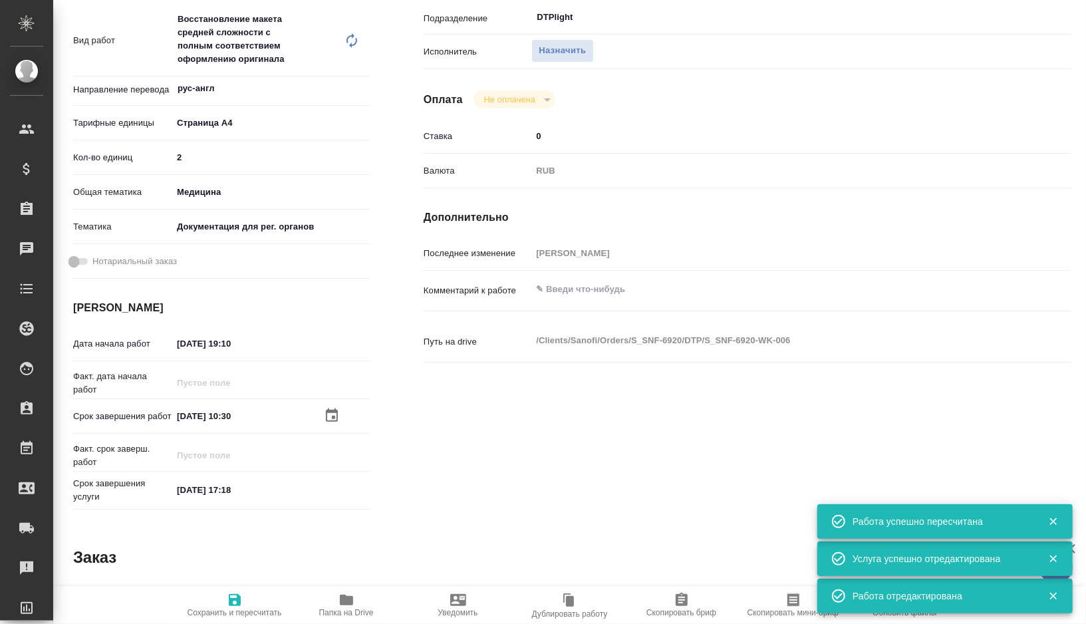
type textarea "x"
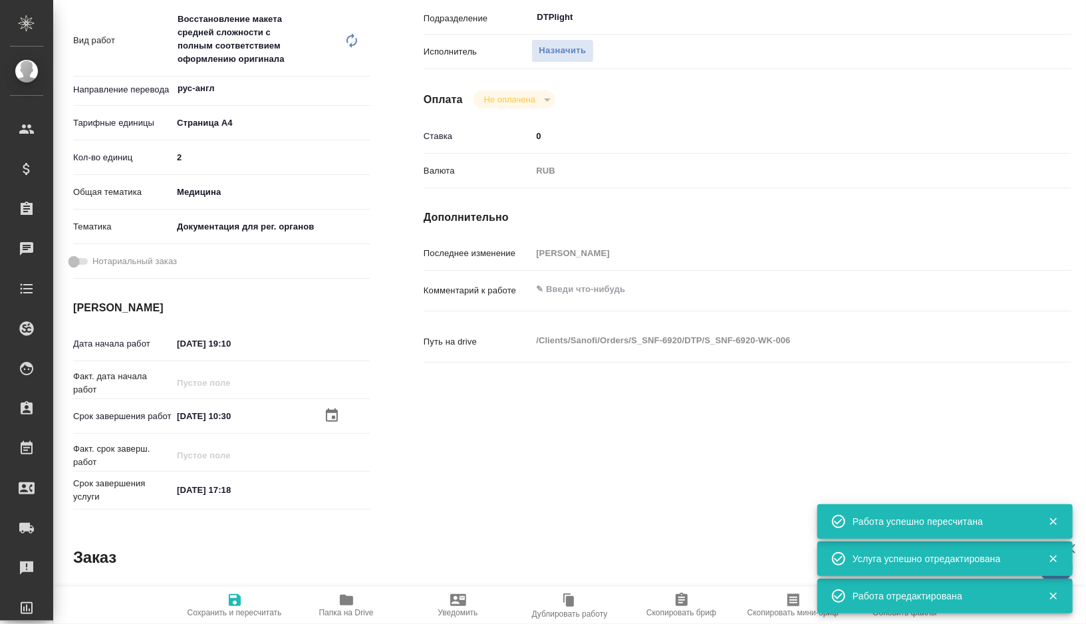
type textarea "x"
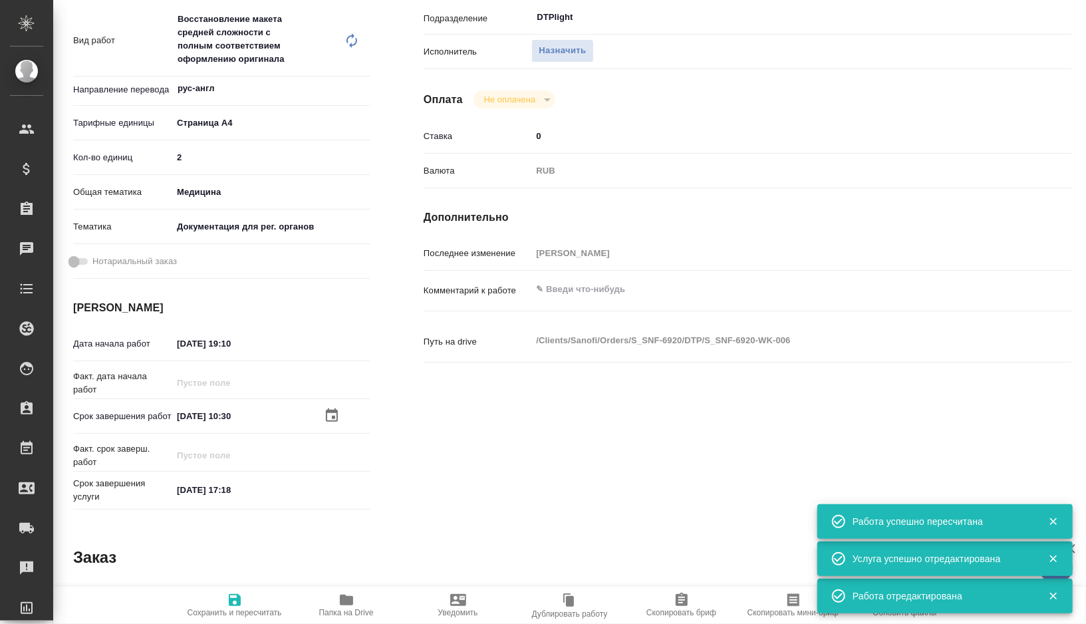
type textarea "x"
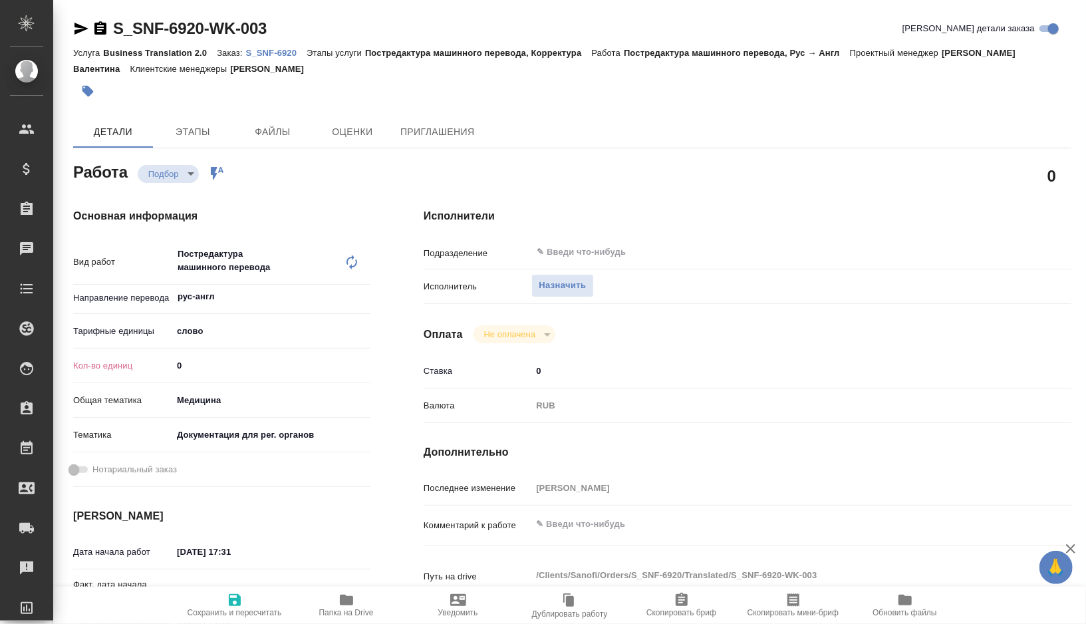
type textarea "x"
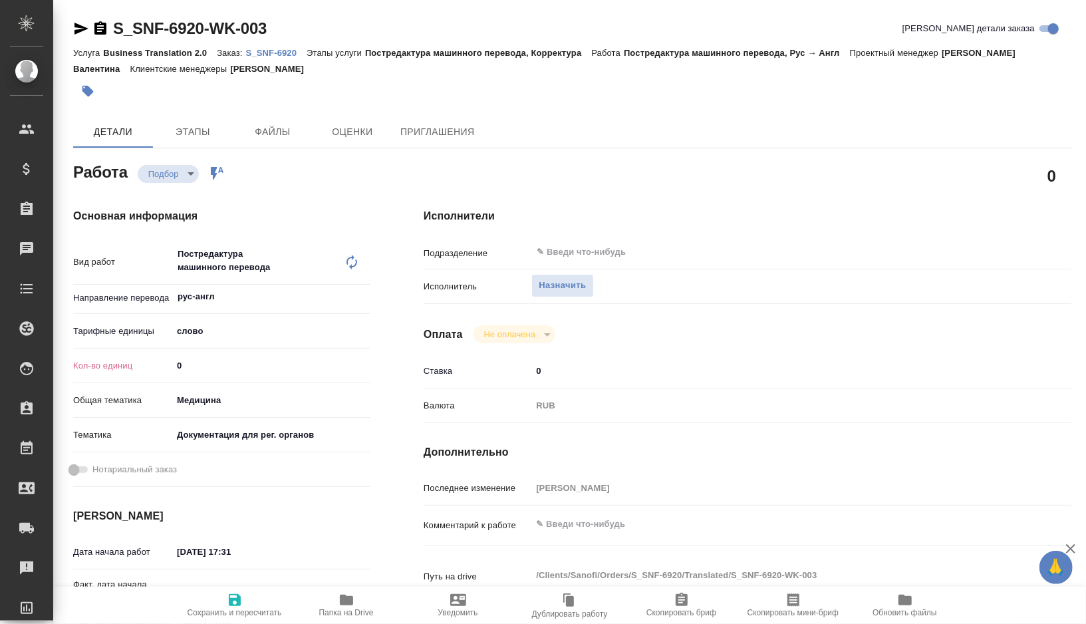
type textarea "x"
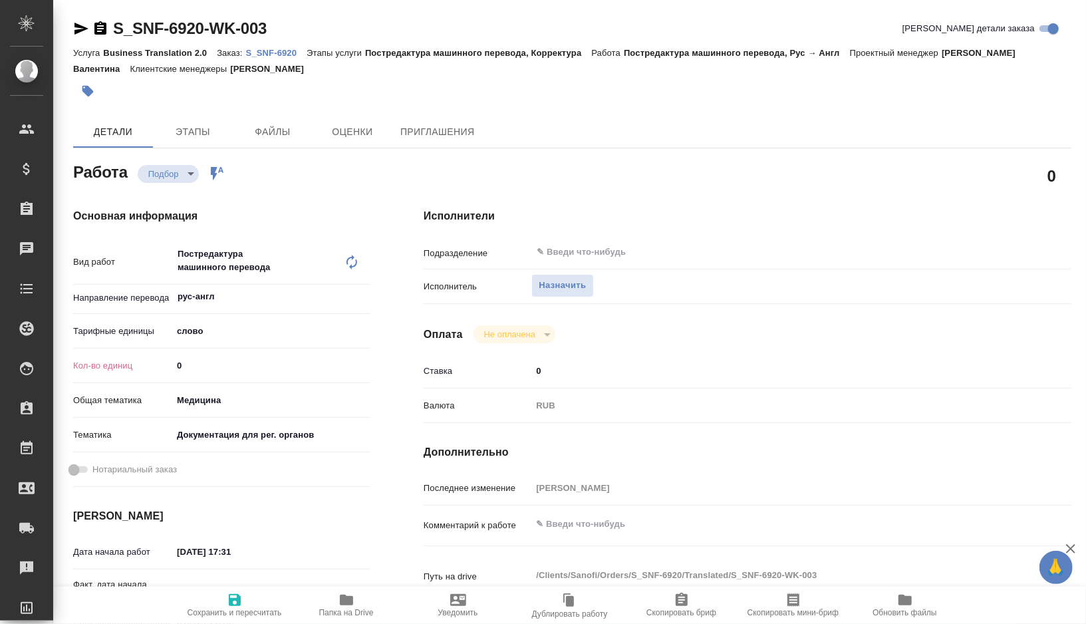
type textarea "x"
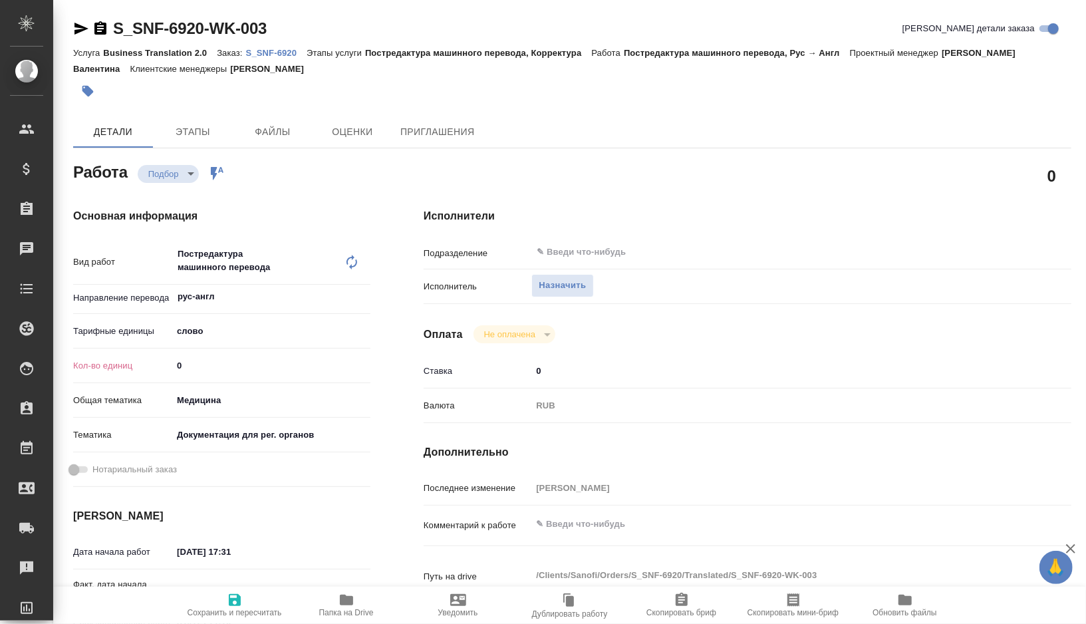
click at [216, 360] on input "0" at bounding box center [271, 365] width 198 height 19
type textarea "x"
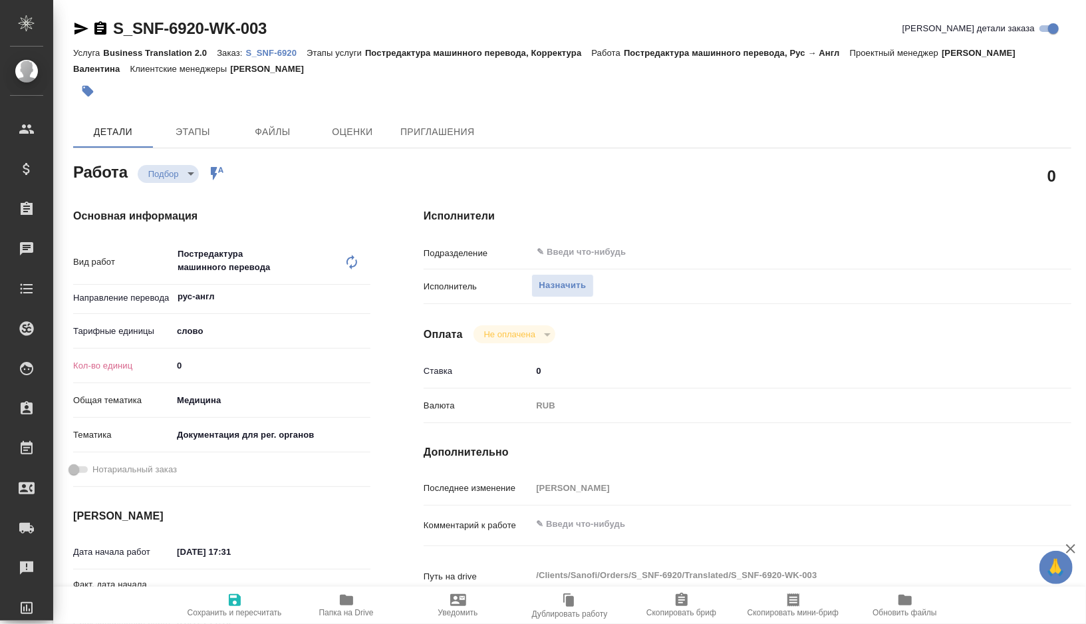
type textarea "x"
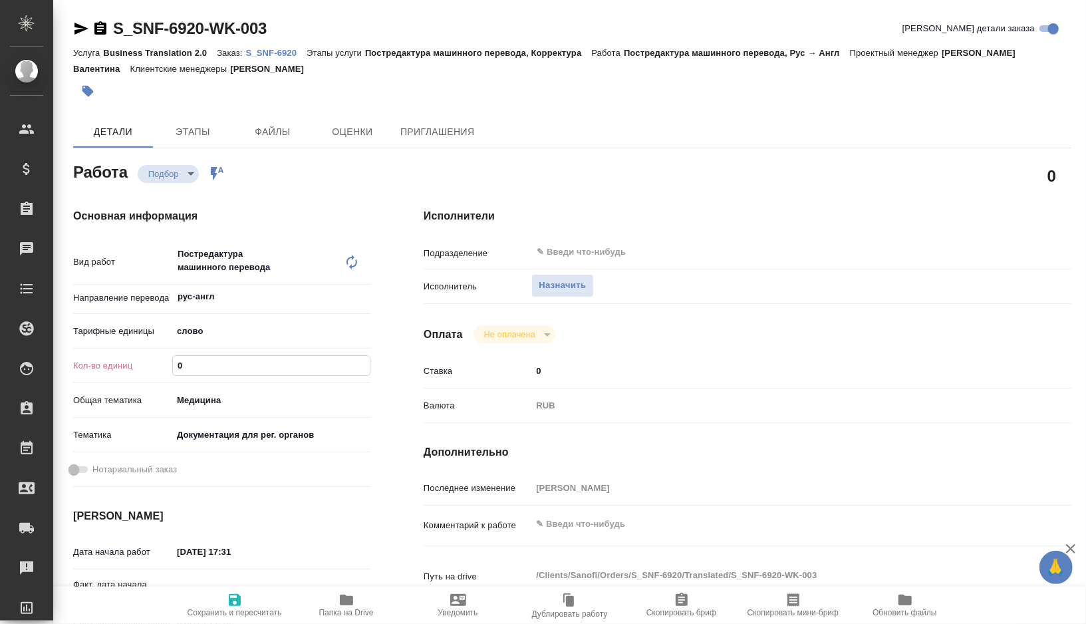
type textarea "x"
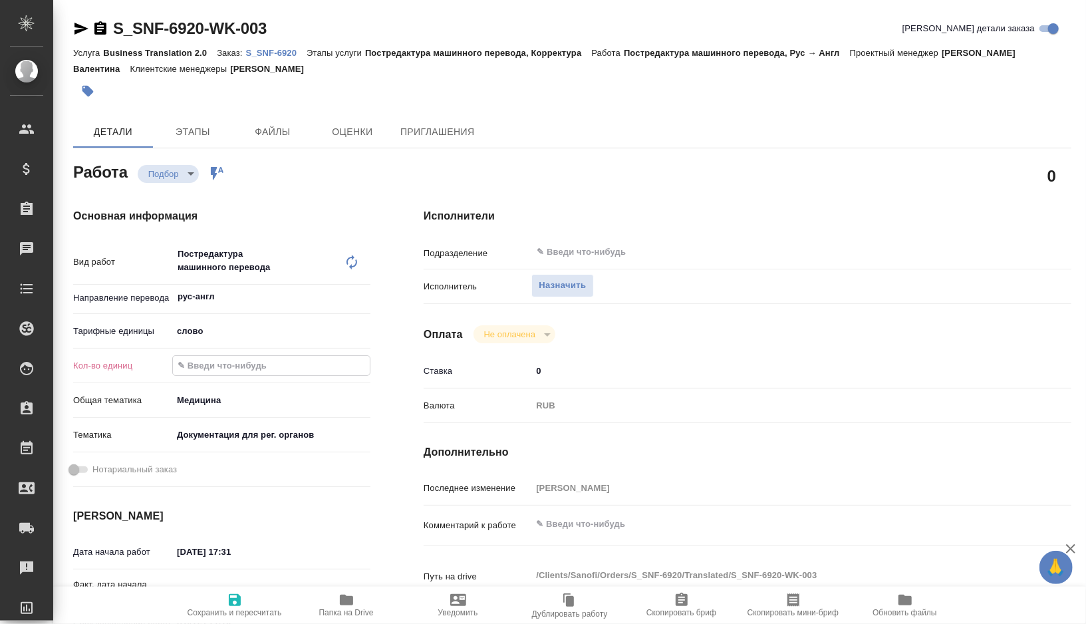
type textarea "x"
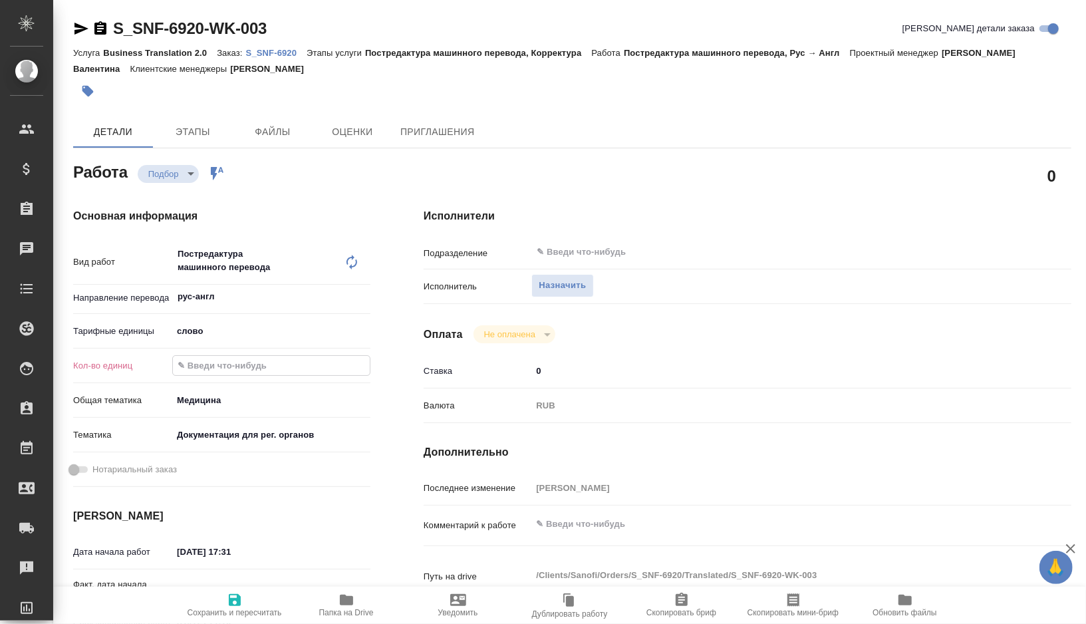
type textarea "x"
paste input "307.9"
type textarea "x"
type input "307.9"
type textarea "x"
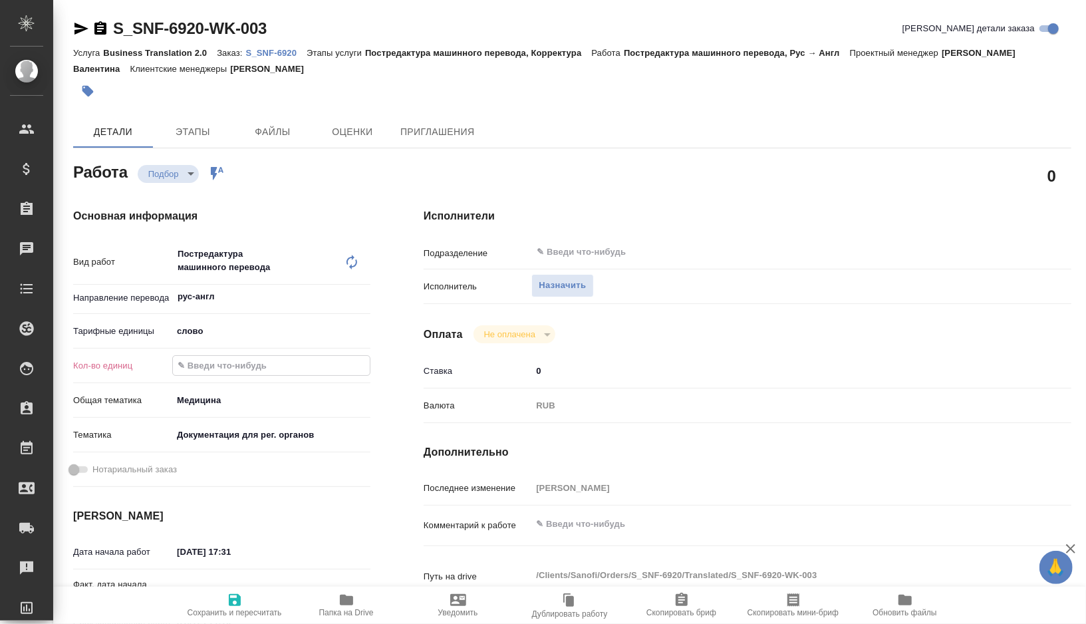
type textarea "x"
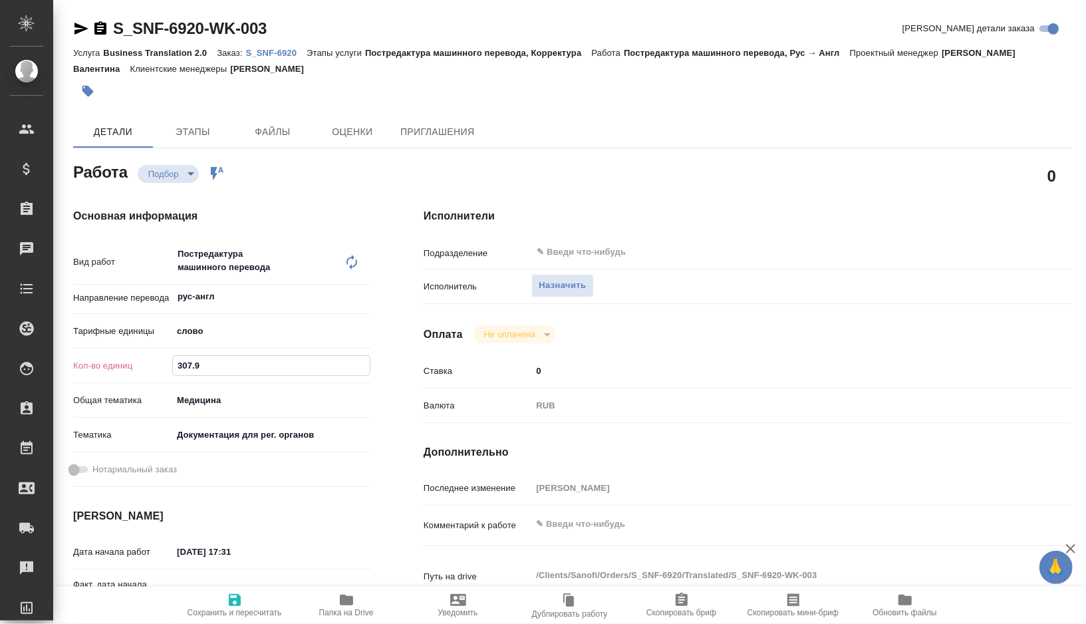
type textarea "x"
type input "307.9"
type textarea "x"
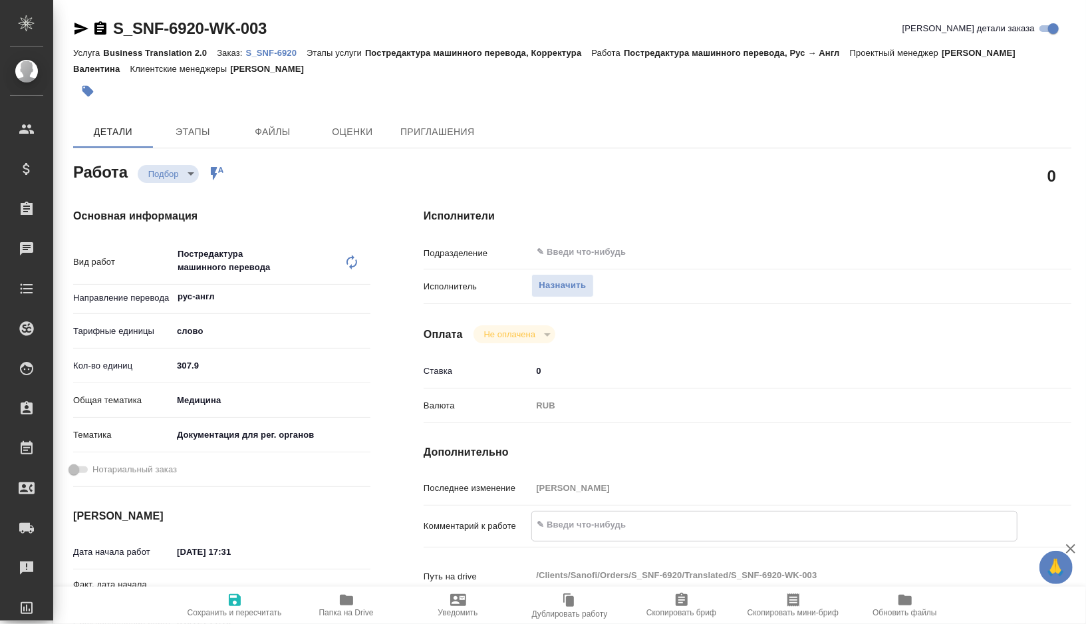
click at [604, 533] on textarea at bounding box center [774, 524] width 485 height 23
type textarea "x"
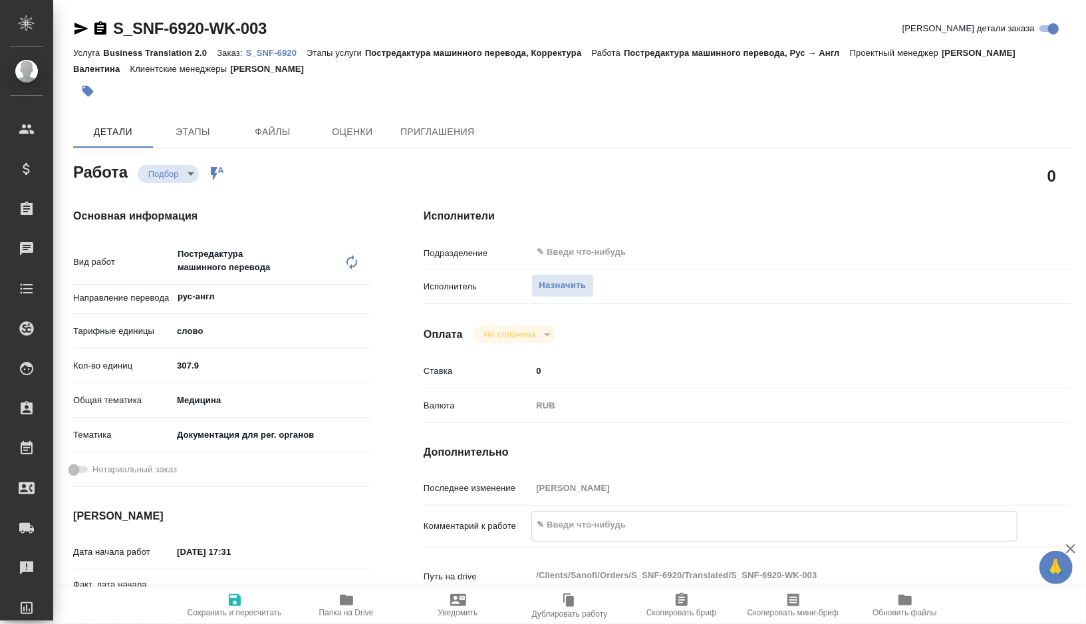
type textarea "x"
type textarea "т"
type textarea "x"
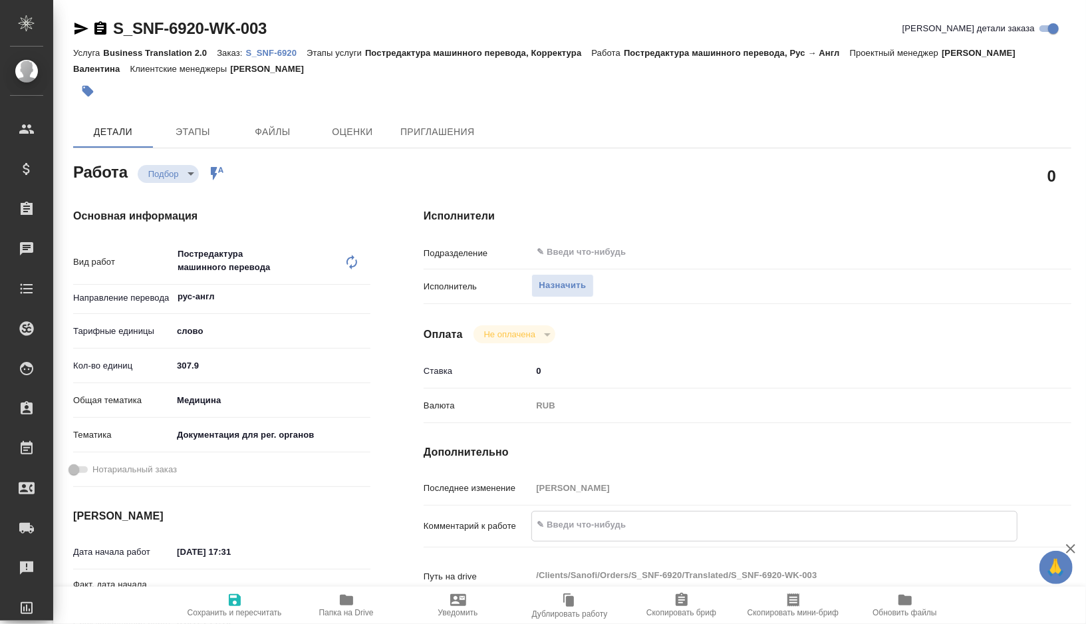
type textarea "x"
type textarea "то"
type textarea "x"
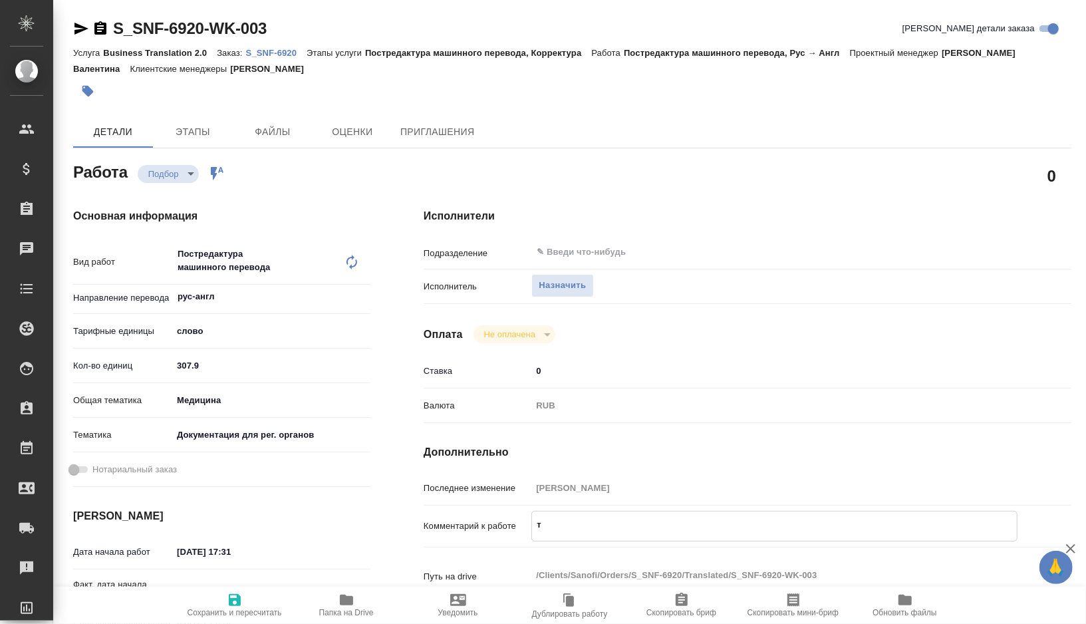
type textarea "x"
type textarea "тот"
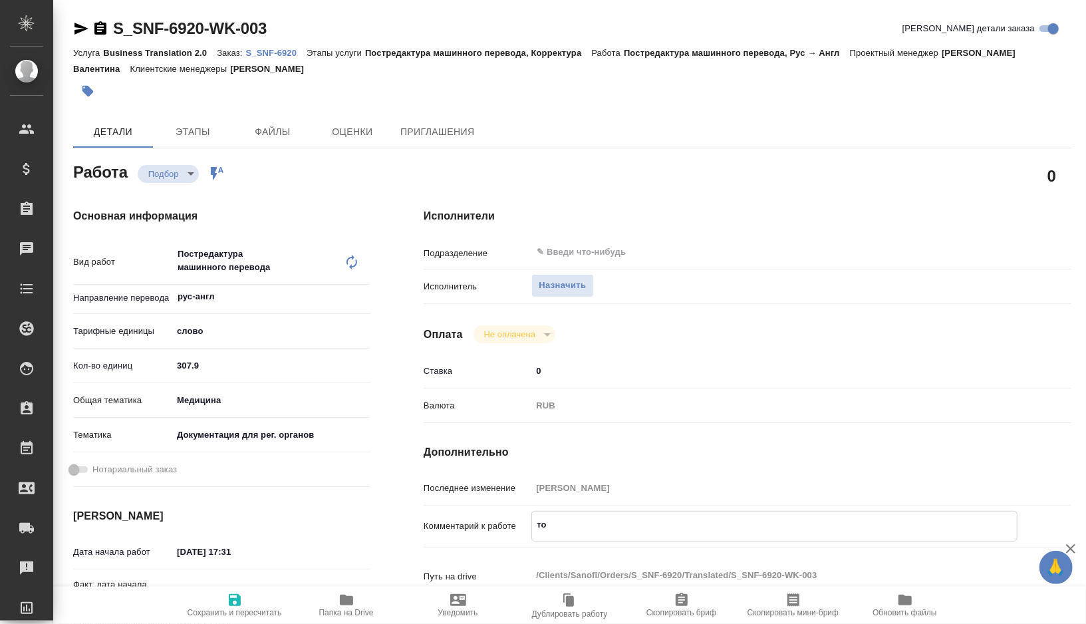
type textarea "x"
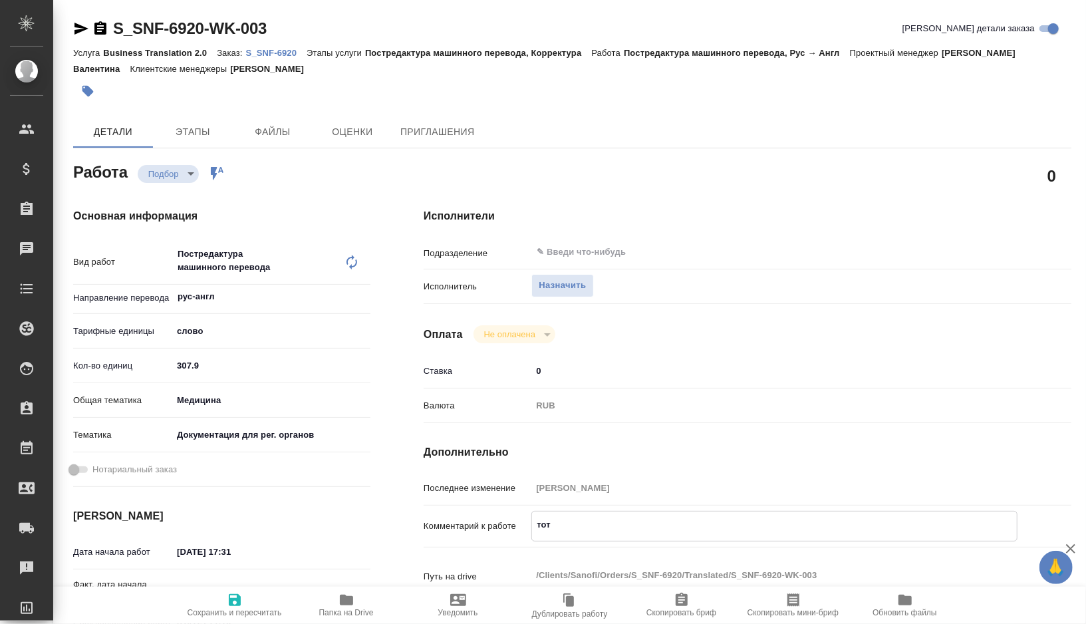
type textarea "тота"
type textarea "x"
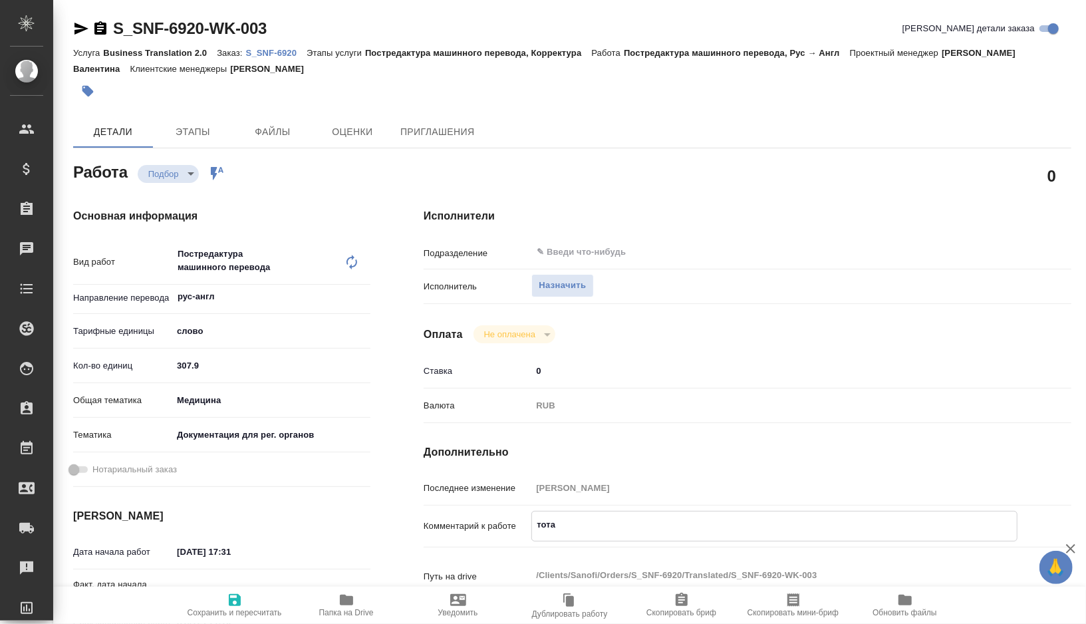
type textarea "тотал"
type textarea "x"
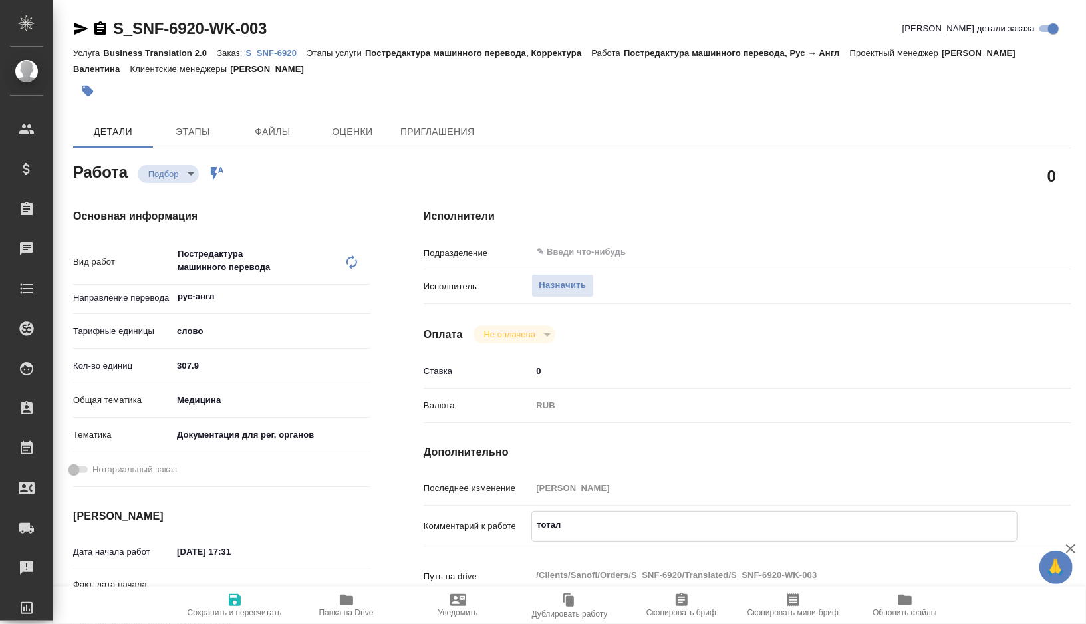
type textarea "x"
type textarea "тотал"
type textarea "x"
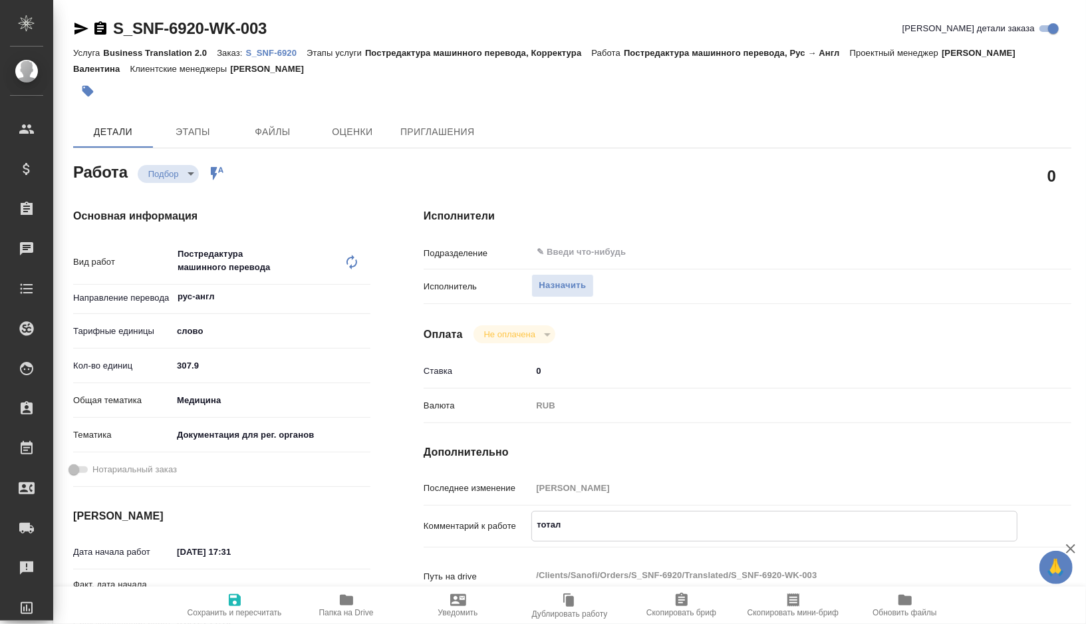
type textarea "x"
type textarea "тотал д"
type textarea "x"
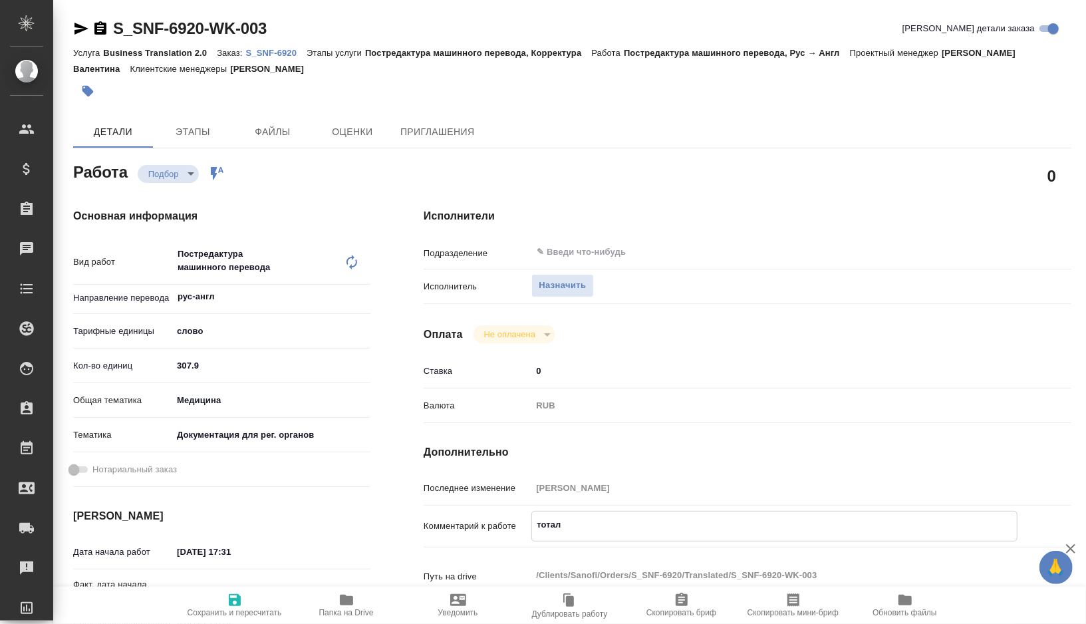
type textarea "x"
type textarea "тотал до"
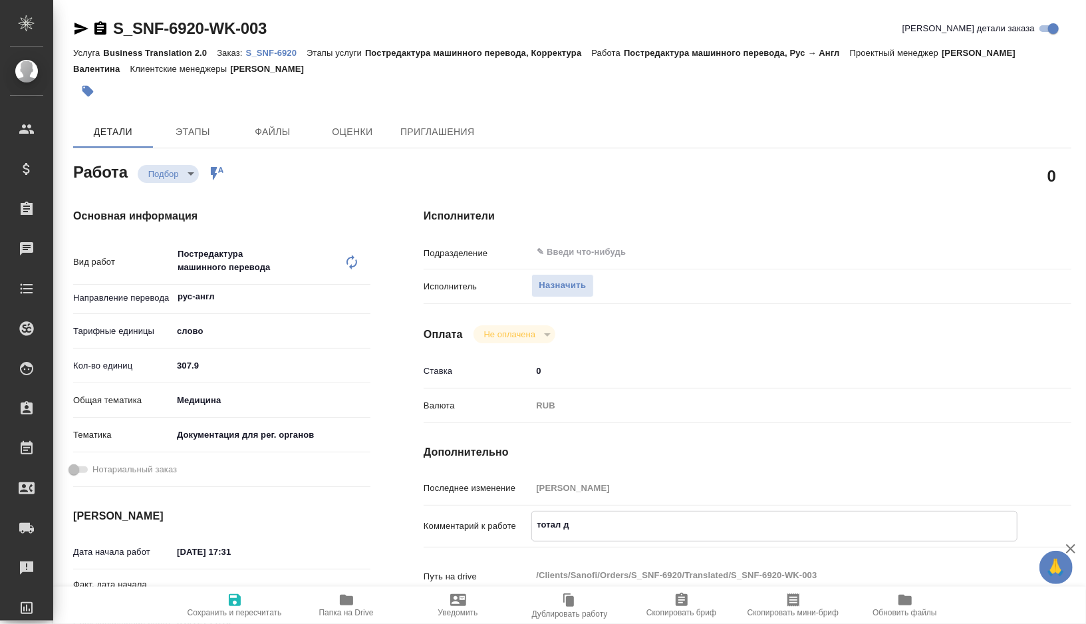
type textarea "x"
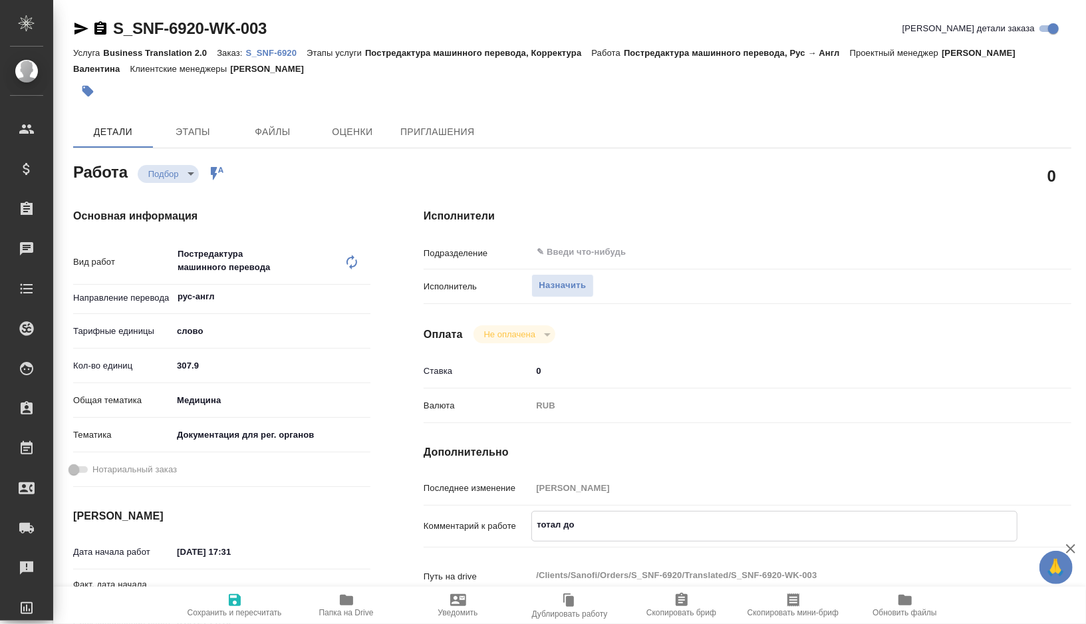
type textarea "тотал до"
type textarea "x"
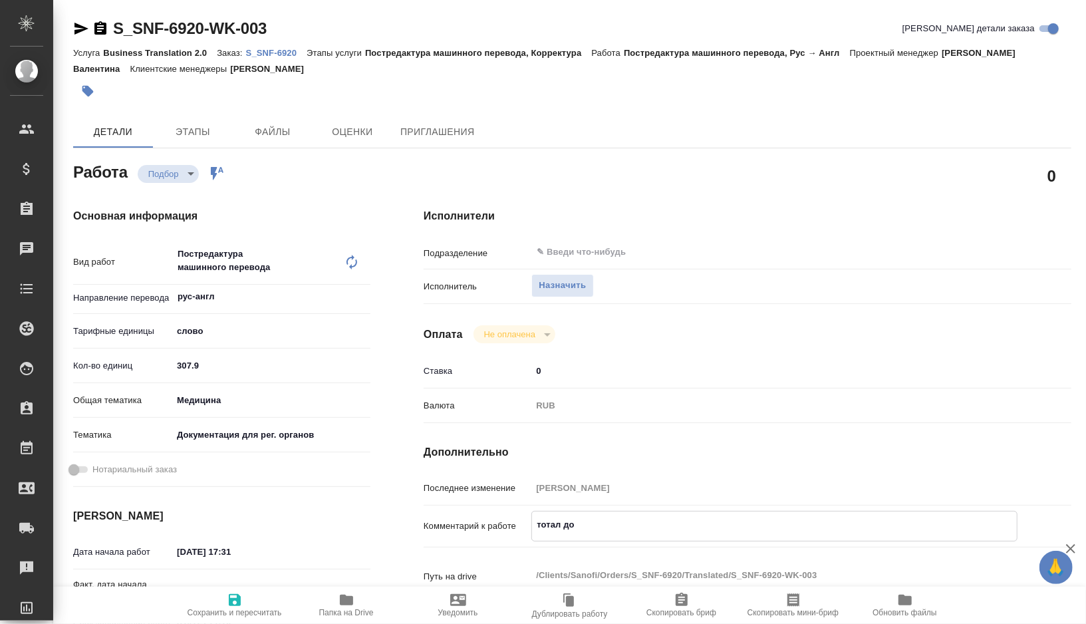
type textarea "x"
type textarea "тотал до р"
type textarea "x"
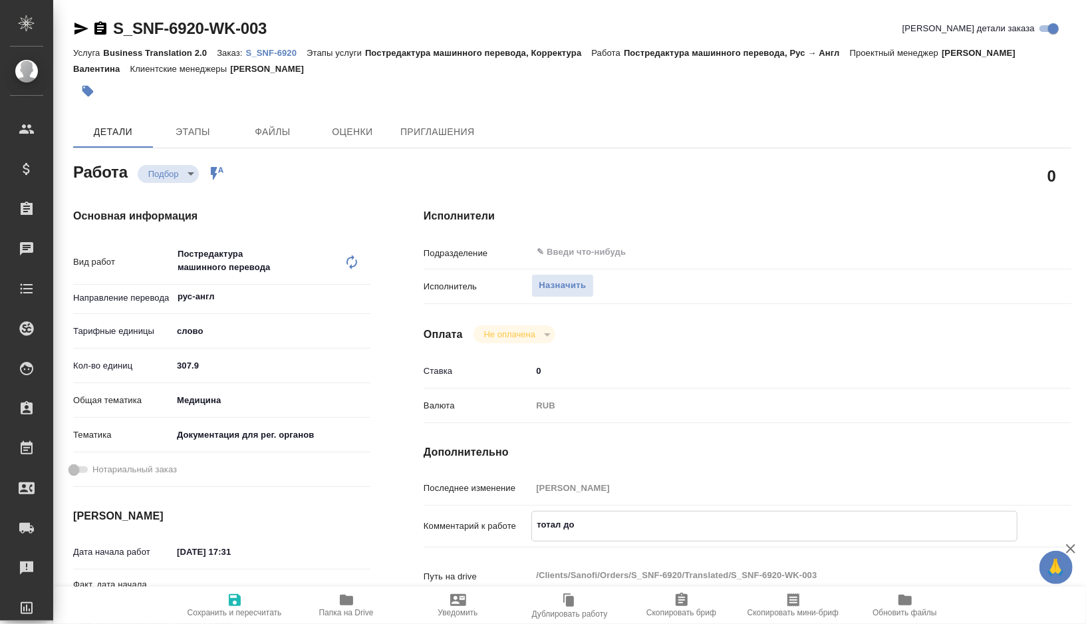
type textarea "x"
type textarea "тотал до ра"
type textarea "x"
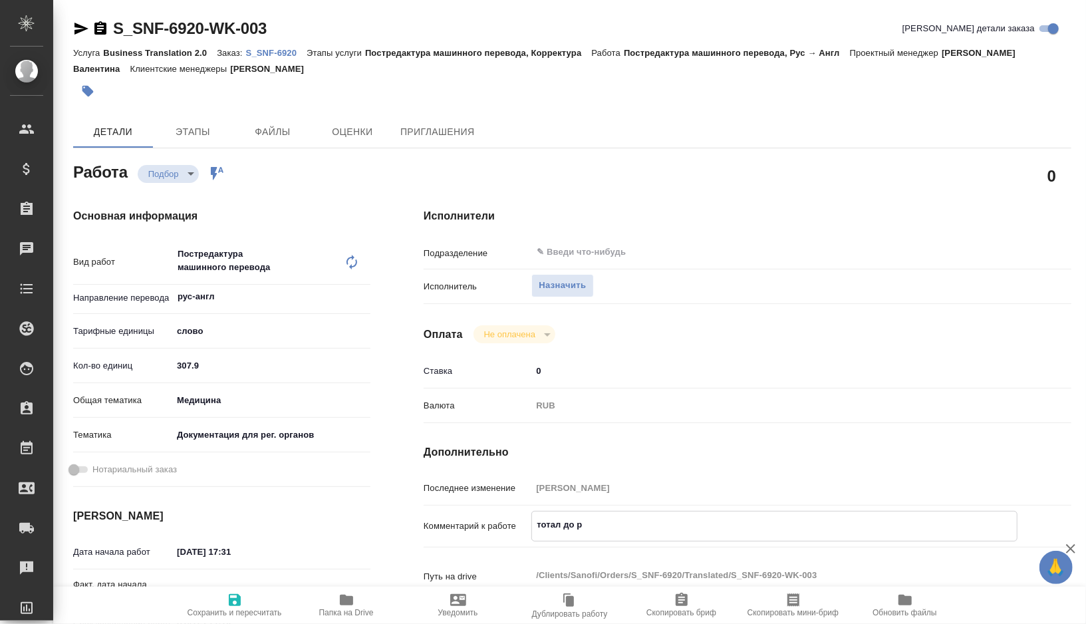
type textarea "x"
type textarea "тотал до раз"
type textarea "x"
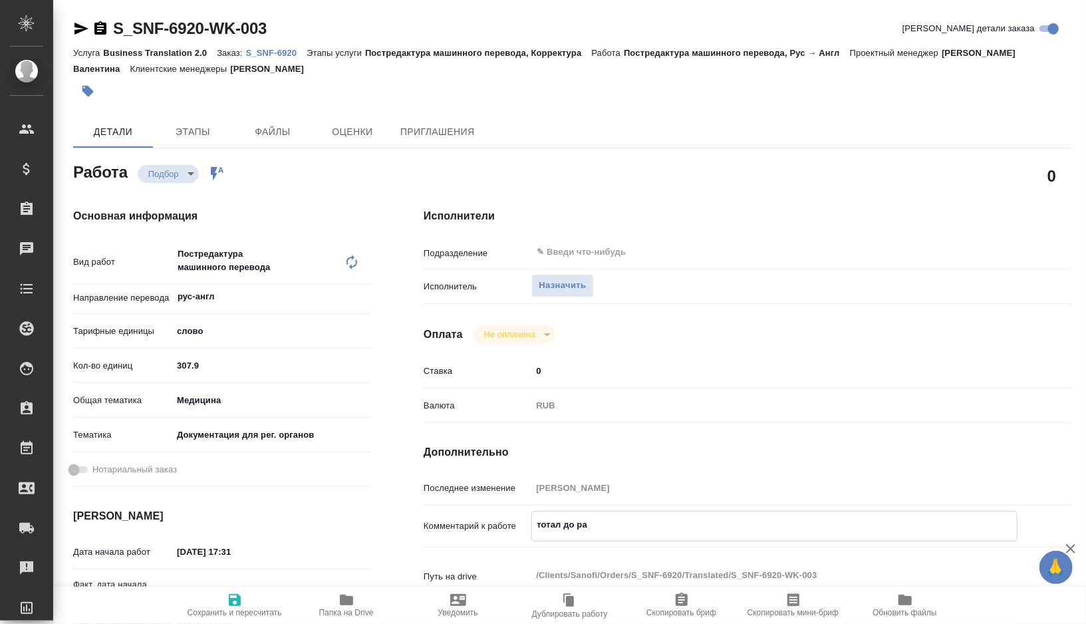
type textarea "x"
type textarea "тотал до разв"
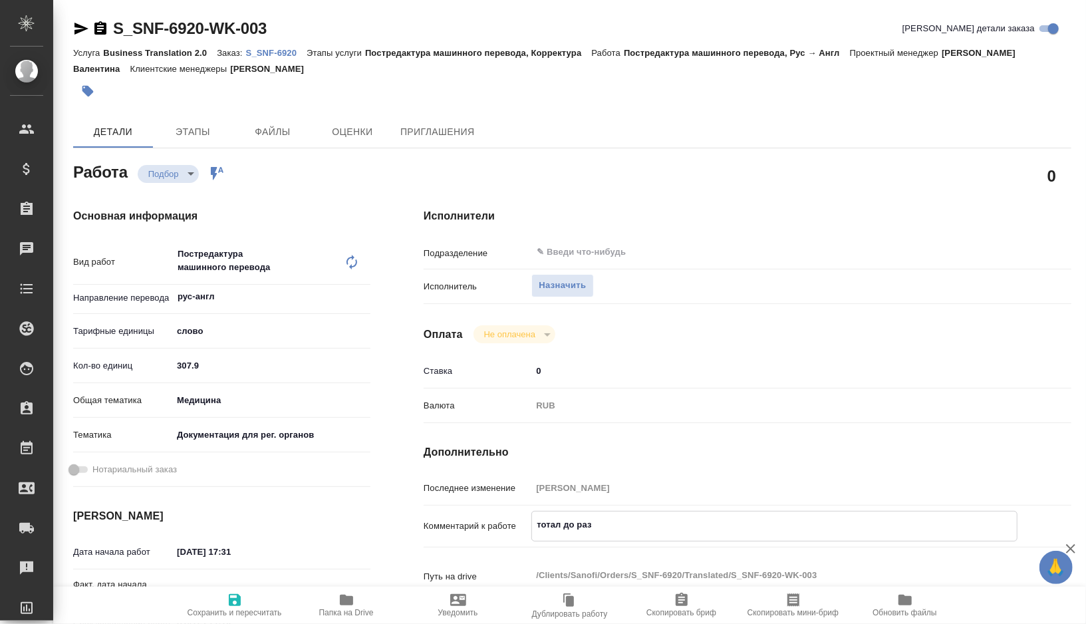
type textarea "x"
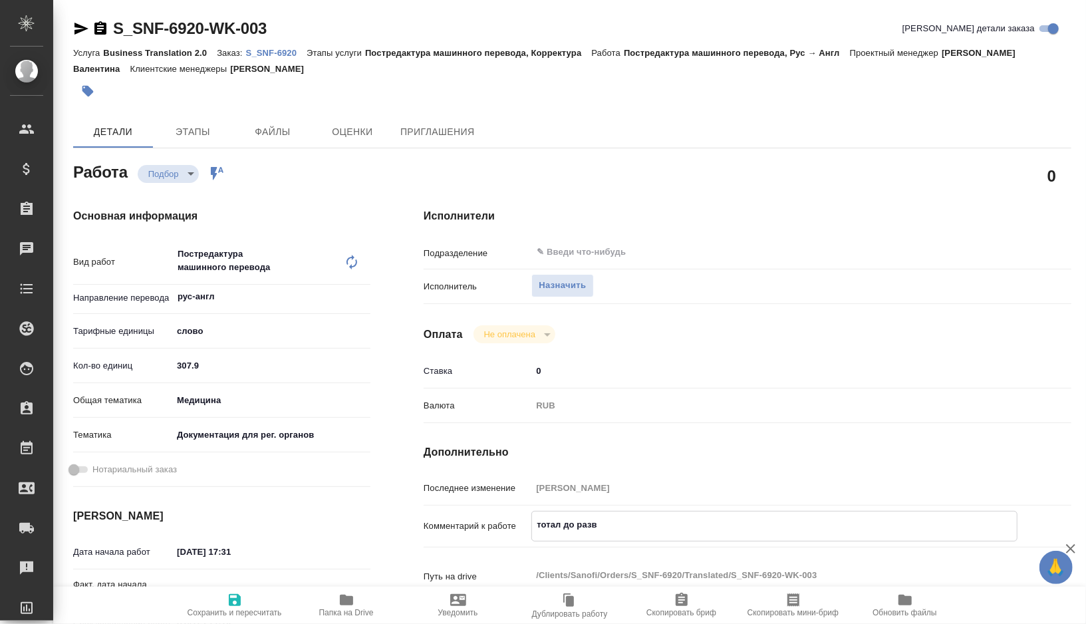
type textarea "тотал до разве"
type textarea "x"
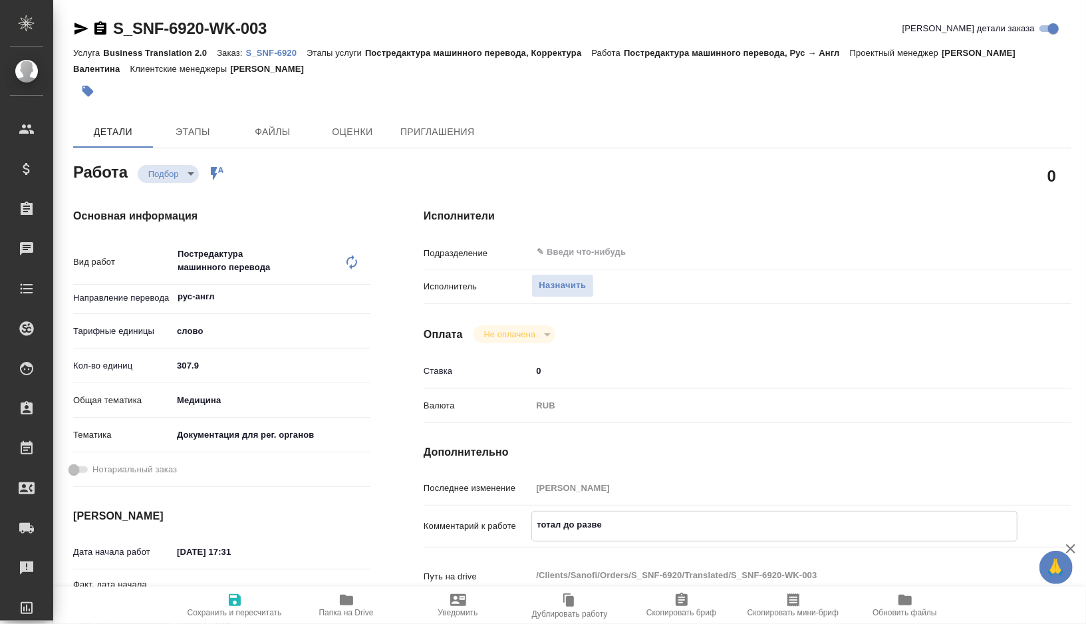
type textarea "x"
type textarea "тотал до развер"
type textarea "x"
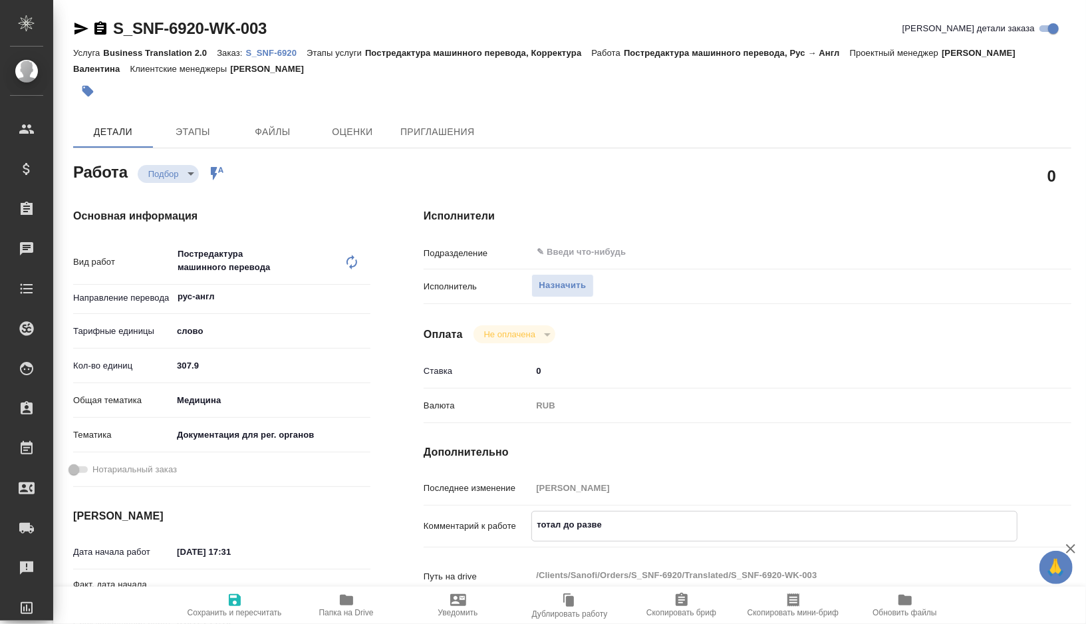
type textarea "x"
type textarea "тотал до разверс"
type textarea "x"
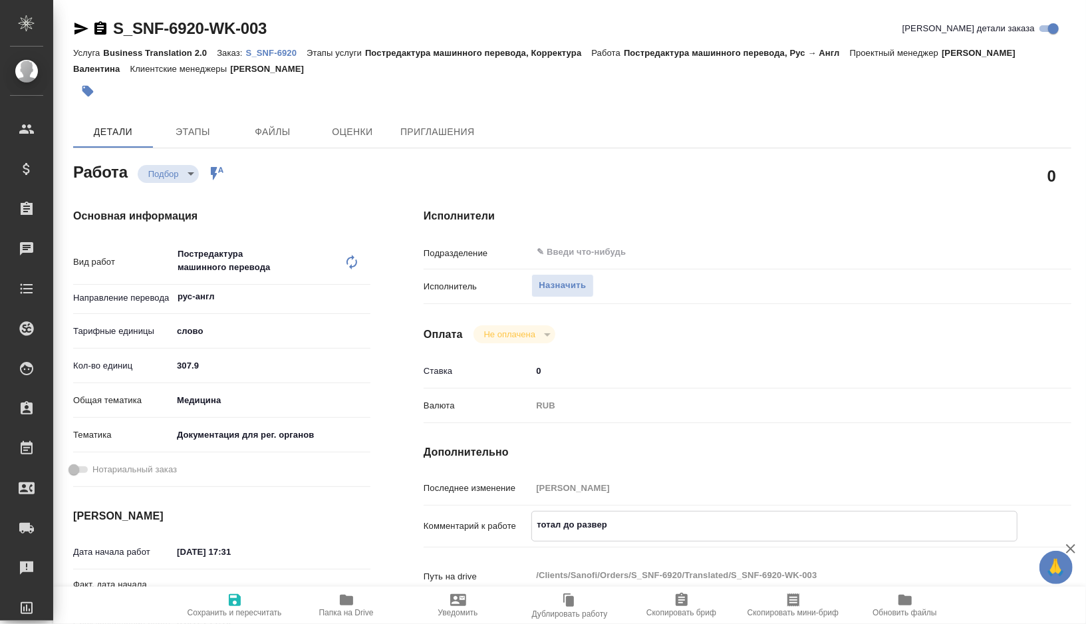
type textarea "x"
type textarea "тотал до разверст"
type textarea "x"
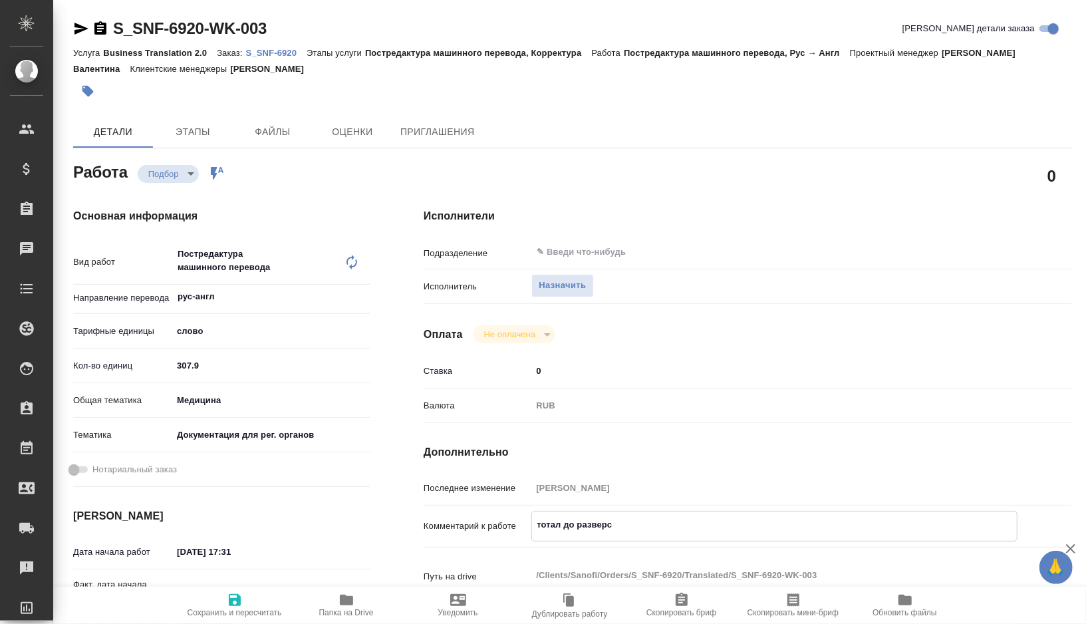
type textarea "x"
type textarea "тотал до разверстк"
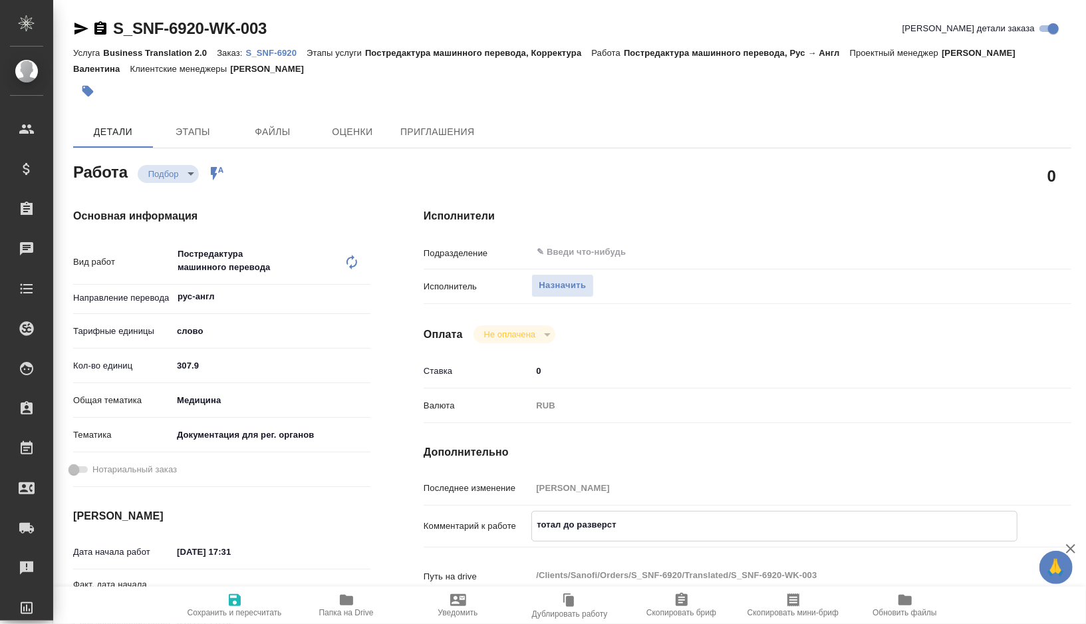
type textarea "x"
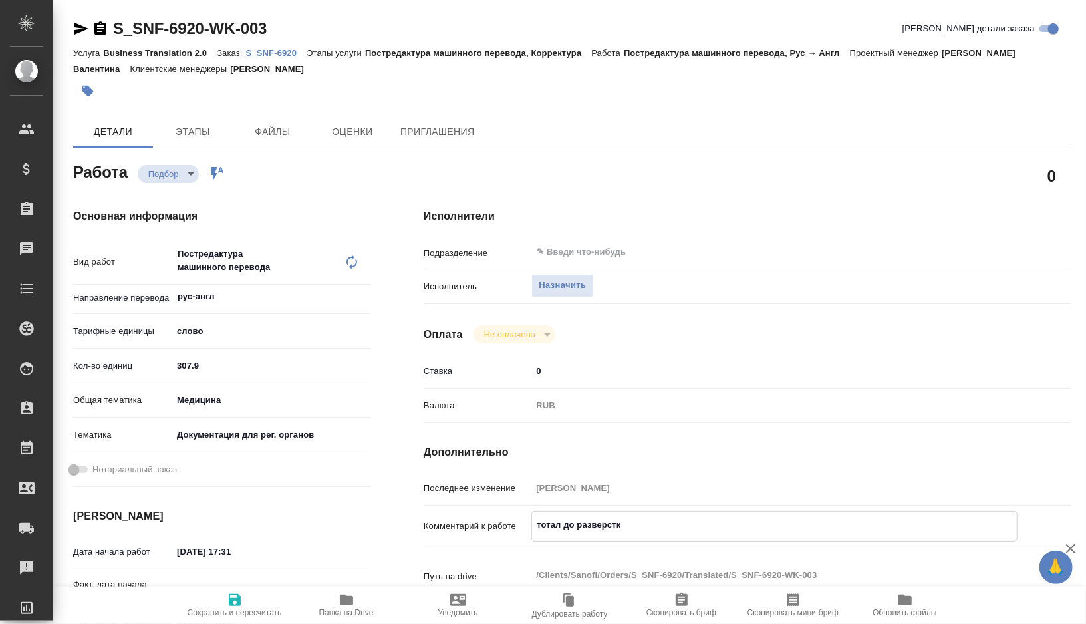
type textarea "тотал до разверстки"
type textarea "x"
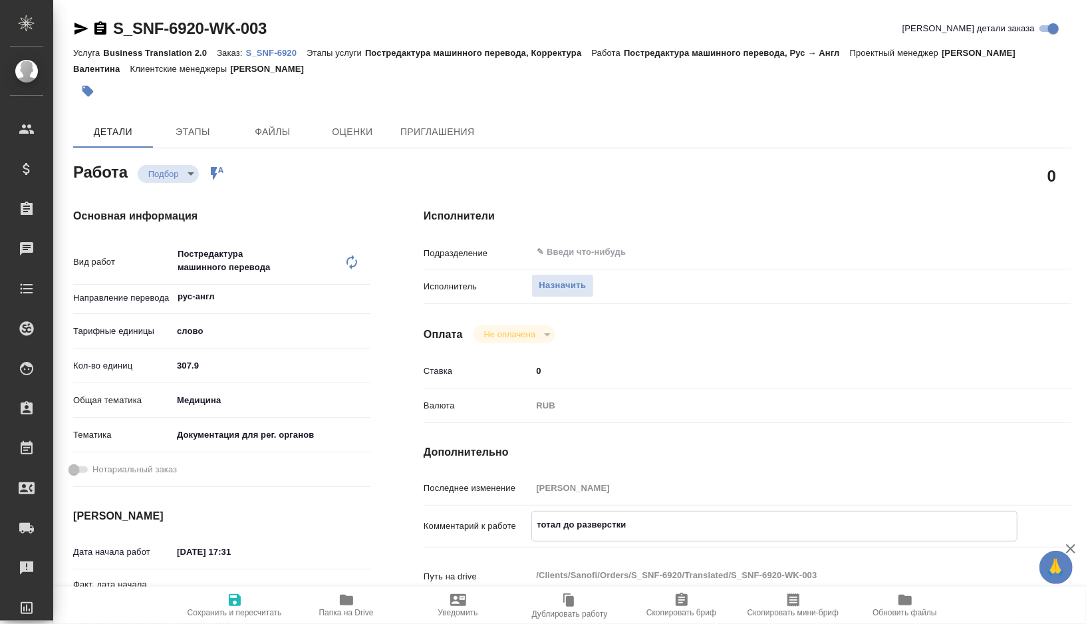
type textarea "тотал до разверстки"
type textarea "x"
type textarea "тотал до разверстки"
type textarea "x"
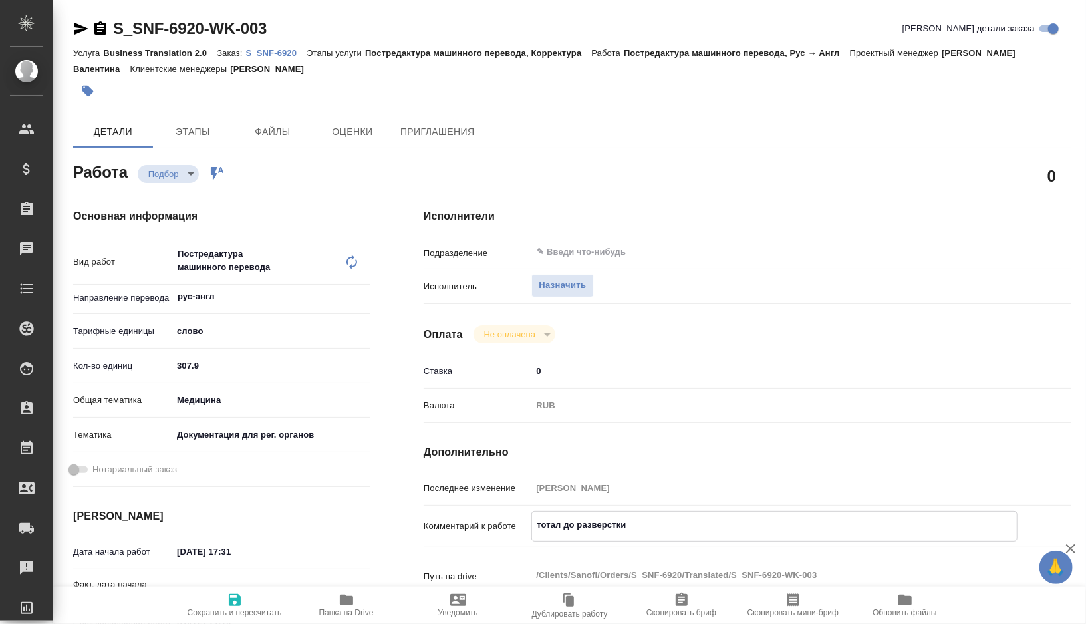
type textarea "x"
paste textarea "406"
type textarea "x"
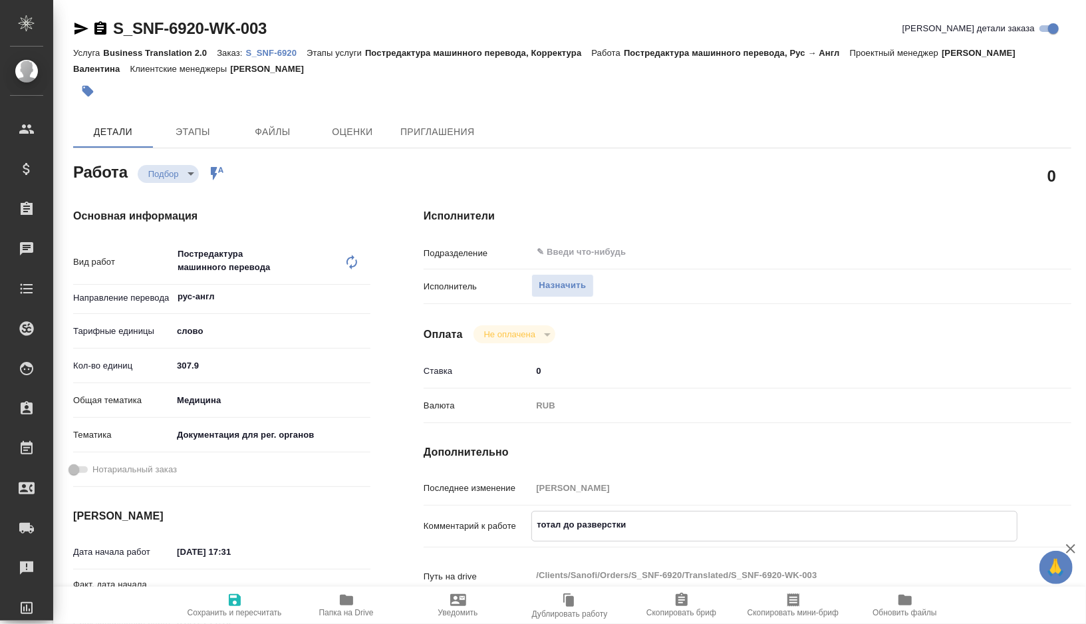
type textarea "тотал до разверстки 406"
type textarea "x"
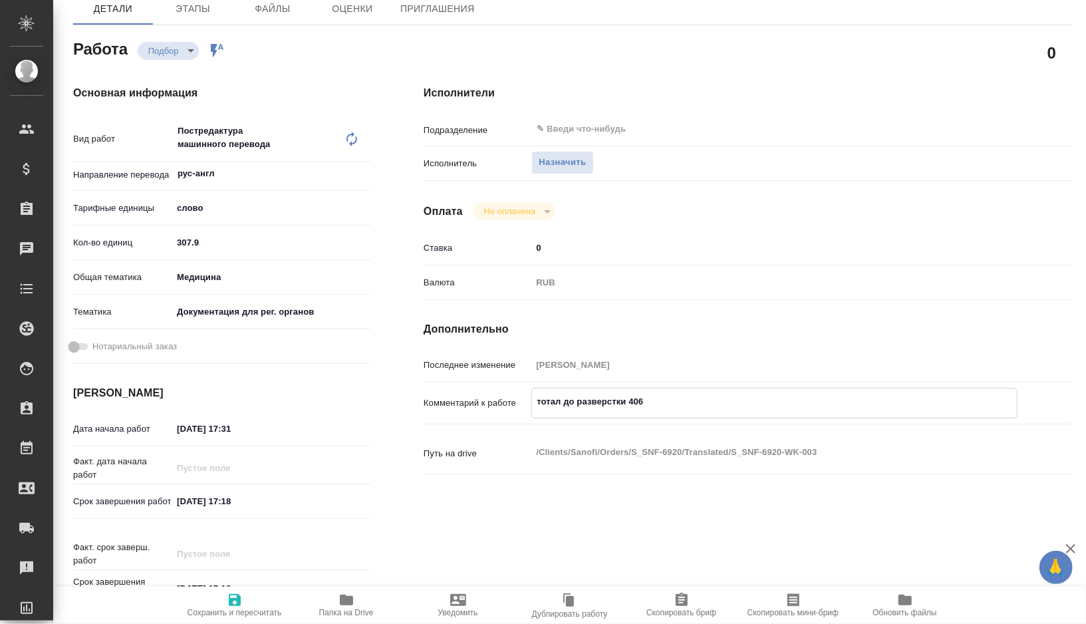
scroll to position [164, 0]
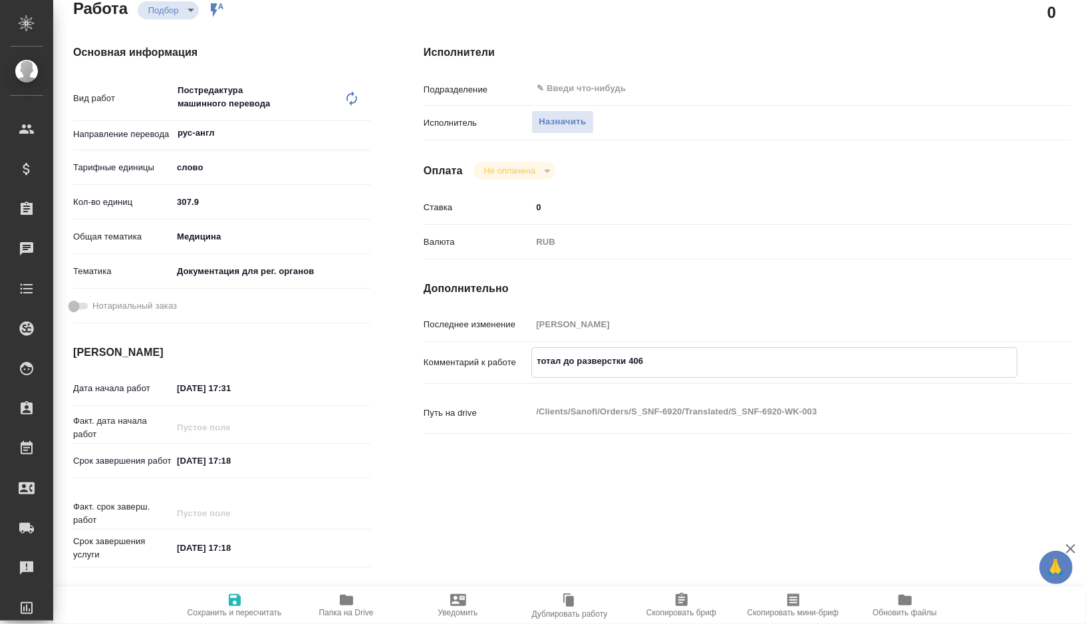
type textarea "тотал до разверстки 406"
type textarea "x"
click at [184, 387] on input "25.09.2025 17:31" at bounding box center [230, 387] width 116 height 19
type textarea "x"
type input "20.92.0251 73:1_"
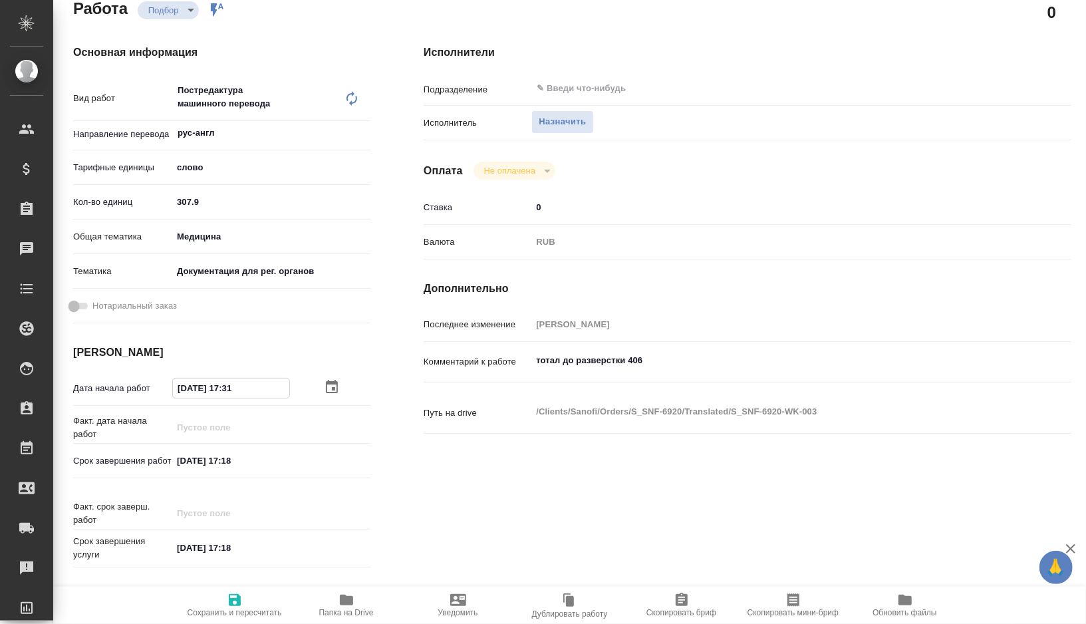
type textarea "x"
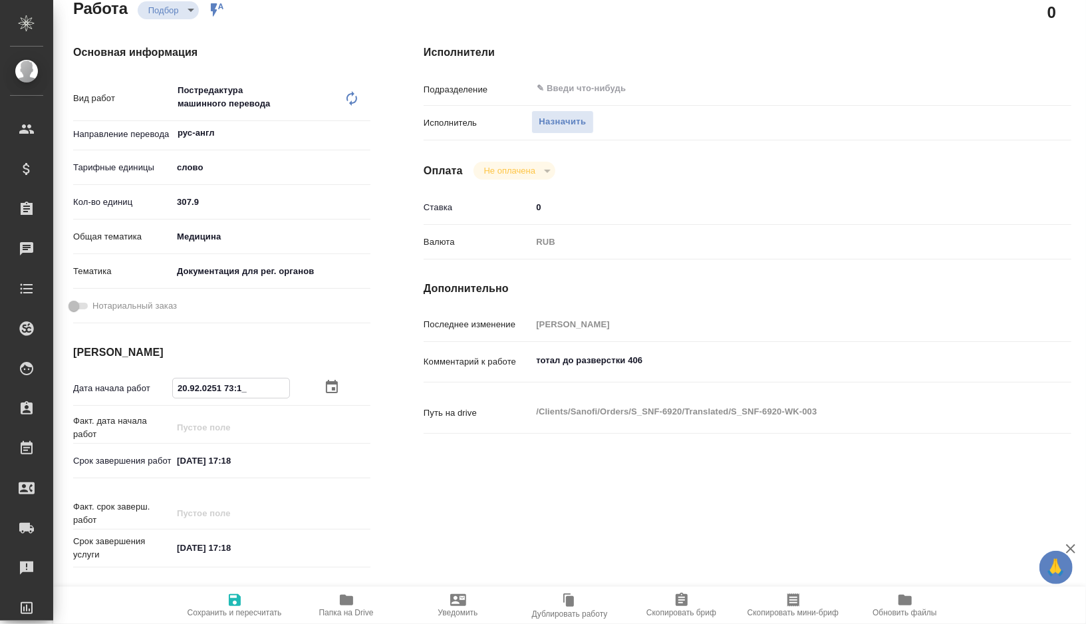
type input "26.09.2025 17:31"
type textarea "x"
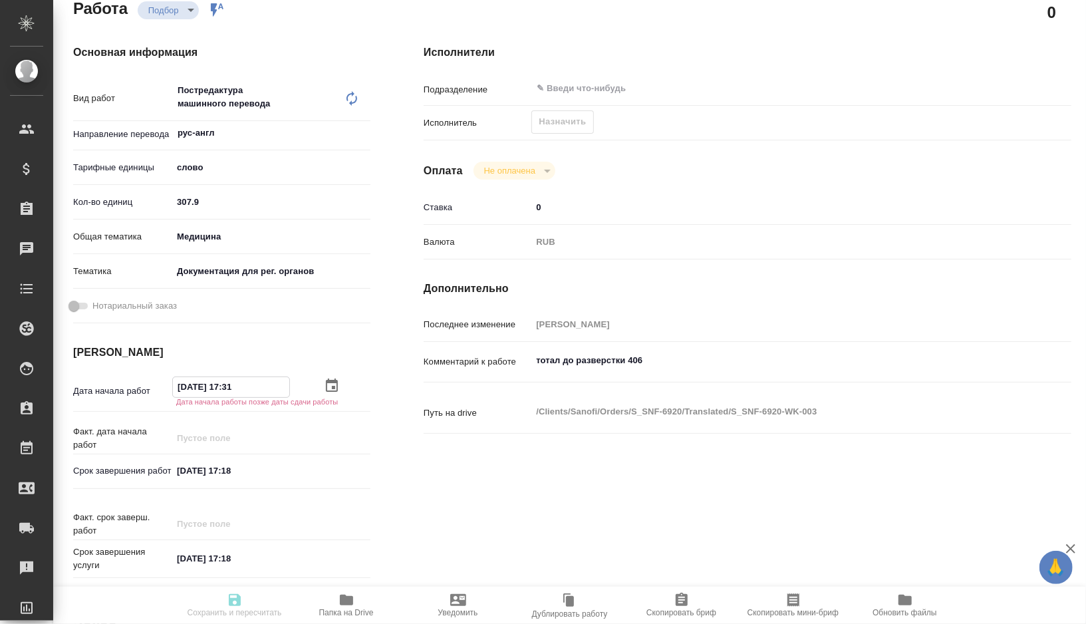
type input "26.09.2025 17:31"
click at [279, 392] on div "26.09.2025 17:31" at bounding box center [271, 386] width 198 height 21
click at [256, 391] on input "26.09.2025 17:31" at bounding box center [230, 385] width 116 height 19
type textarea "x"
type input "26.09.2025 17:3_"
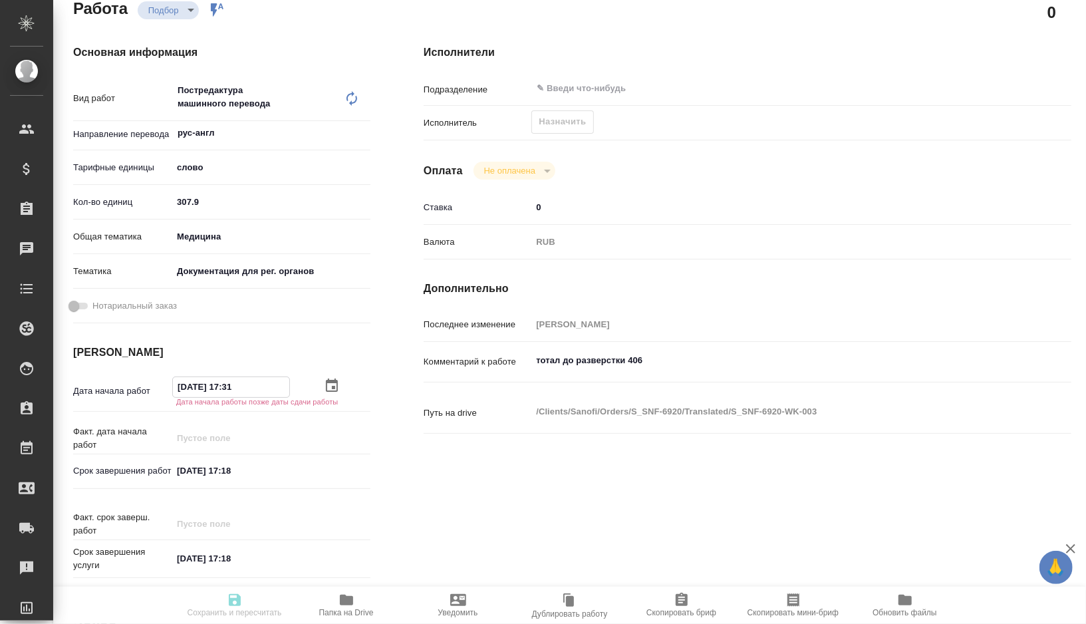
type textarea "x"
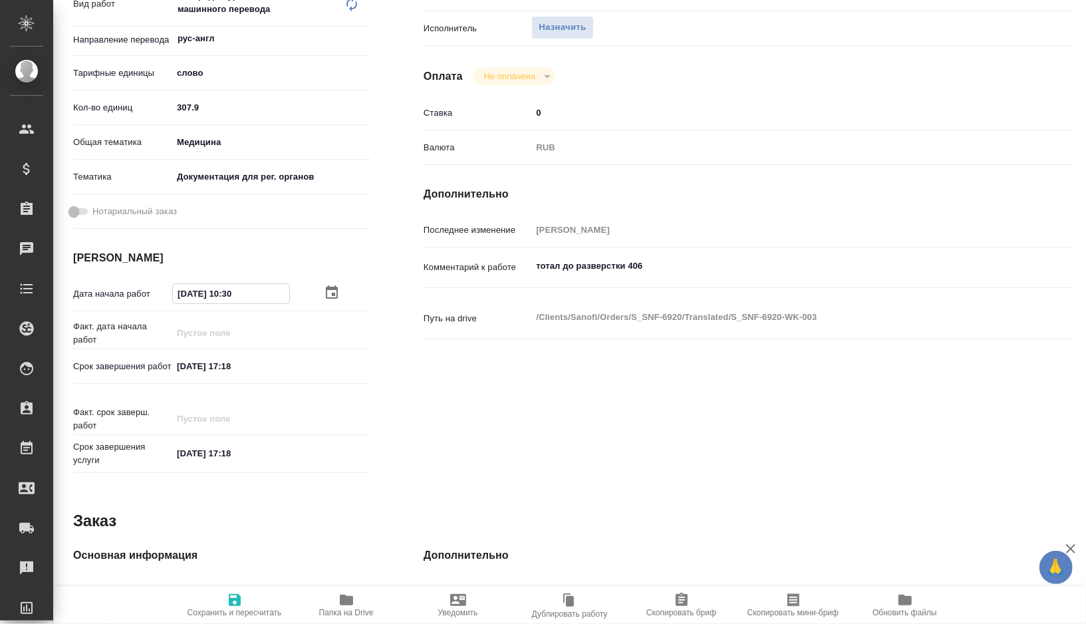
scroll to position [269, 0]
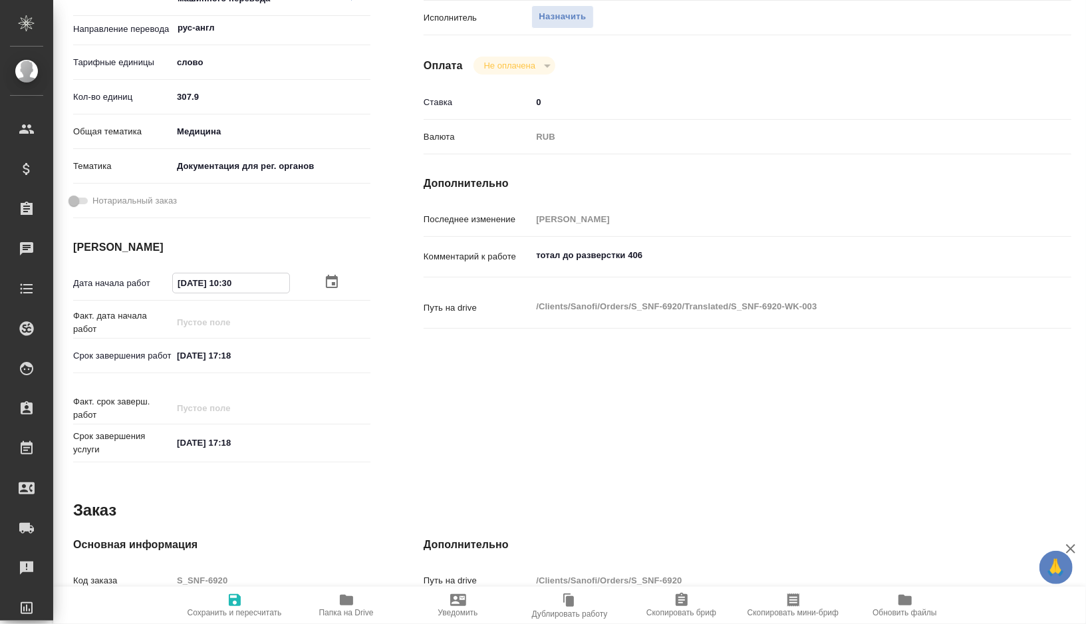
click at [255, 355] on input "26.09.2025 17:18" at bounding box center [230, 355] width 116 height 19
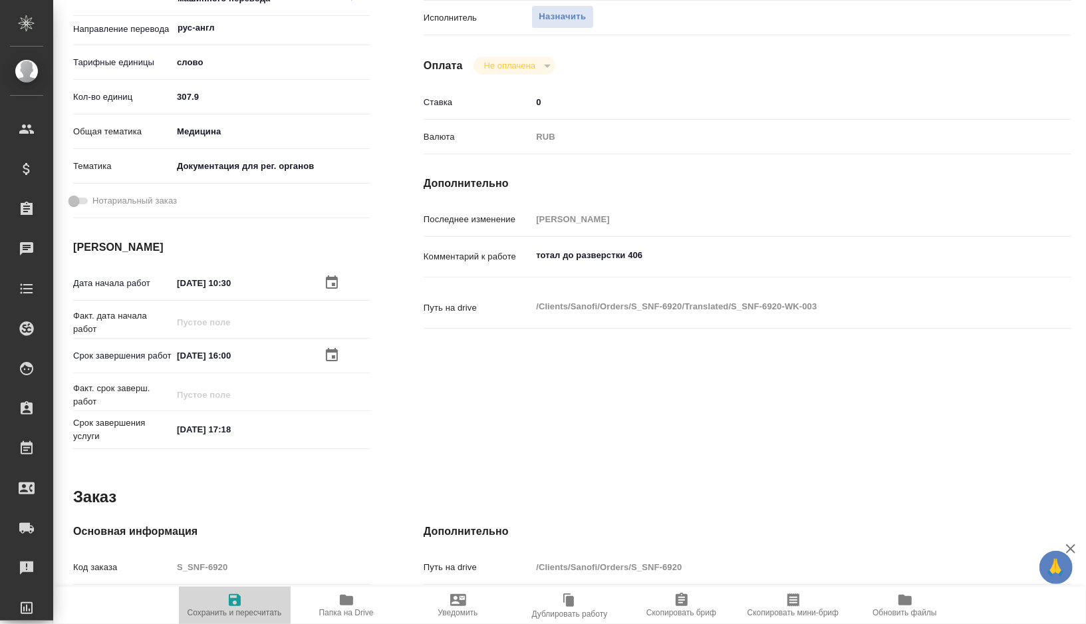
click at [230, 599] on icon "button" at bounding box center [235, 600] width 12 height 12
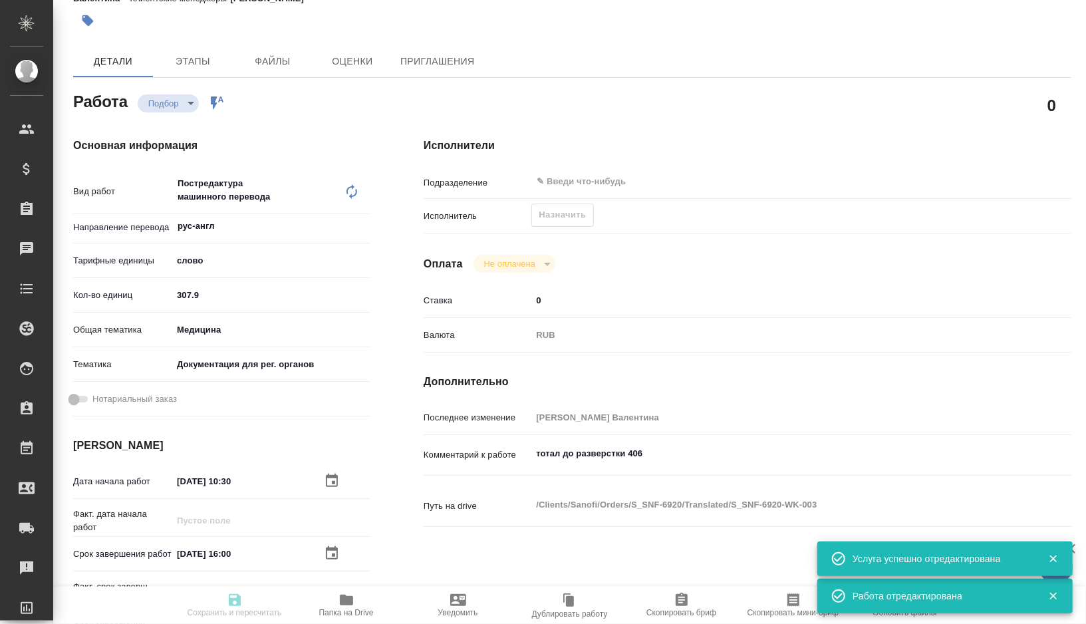
scroll to position [0, 0]
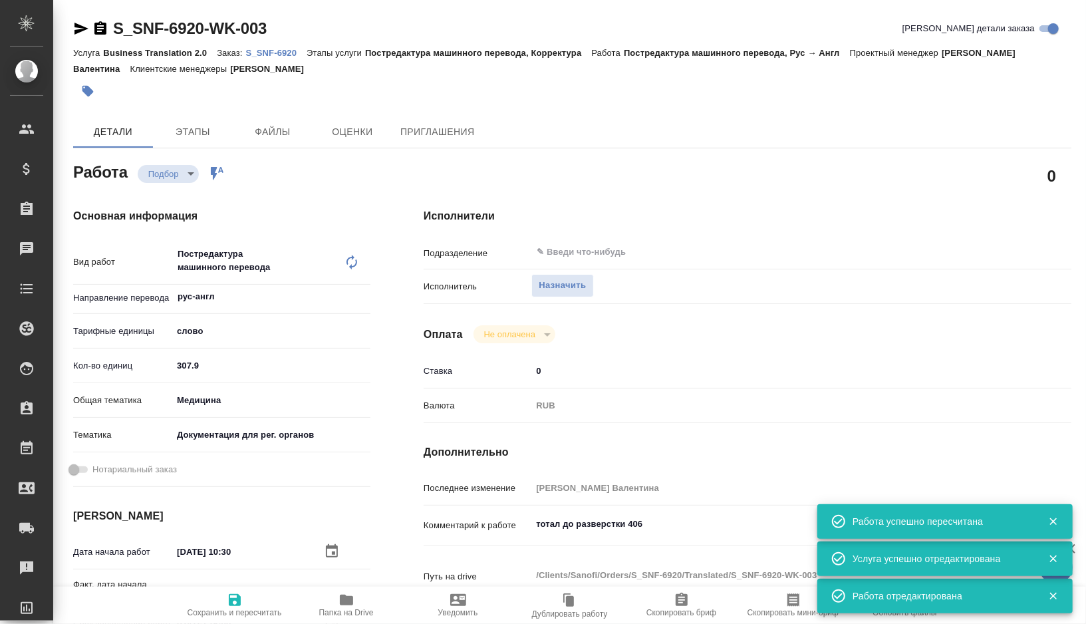
click at [781, 604] on span "Скопировать мини-бриф" at bounding box center [793, 604] width 96 height 25
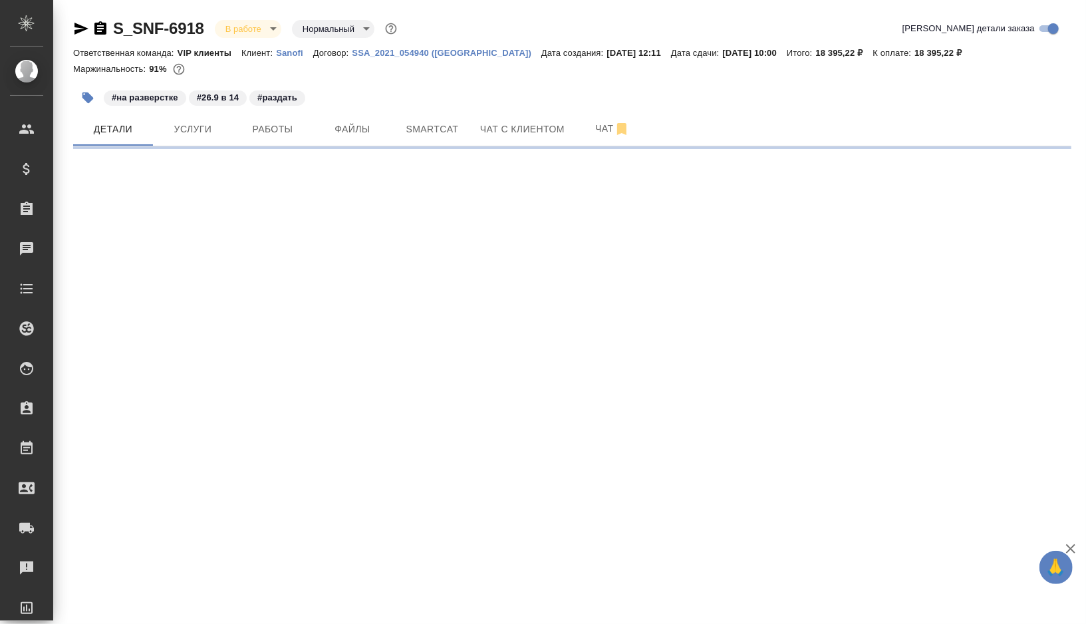
select select "RU"
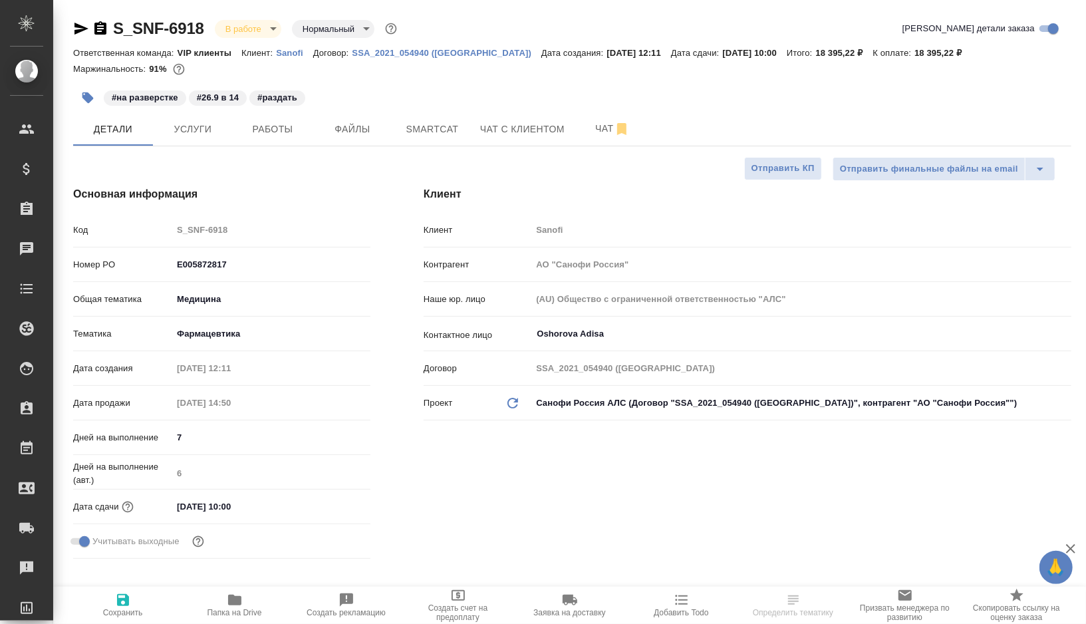
type textarea "x"
click at [285, 132] on span "Работы" at bounding box center [273, 129] width 64 height 17
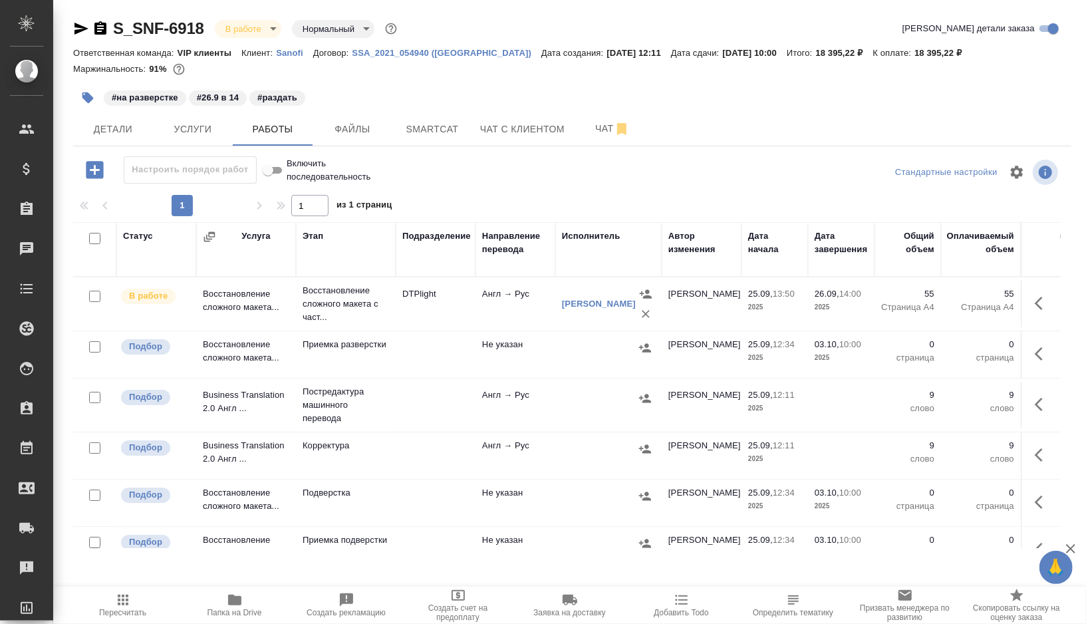
click at [223, 604] on span "Папка на Drive" at bounding box center [235, 604] width 96 height 25
click at [417, 125] on span "Smartcat" at bounding box center [432, 129] width 64 height 17
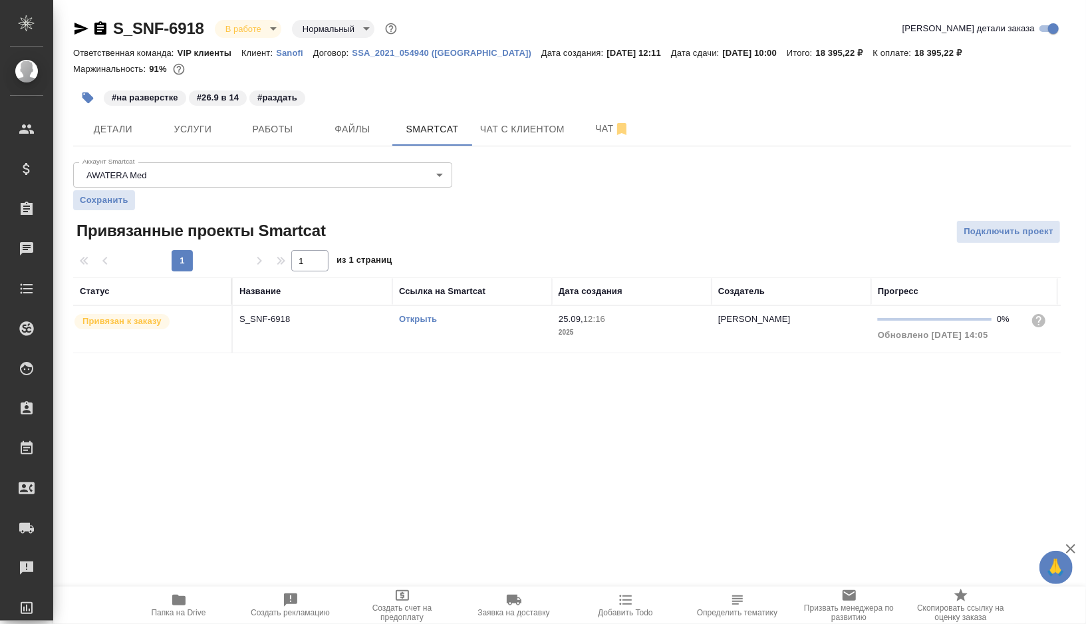
click at [424, 318] on link "Открыть" at bounding box center [418, 319] width 38 height 10
click at [283, 130] on span "Работы" at bounding box center [273, 129] width 64 height 17
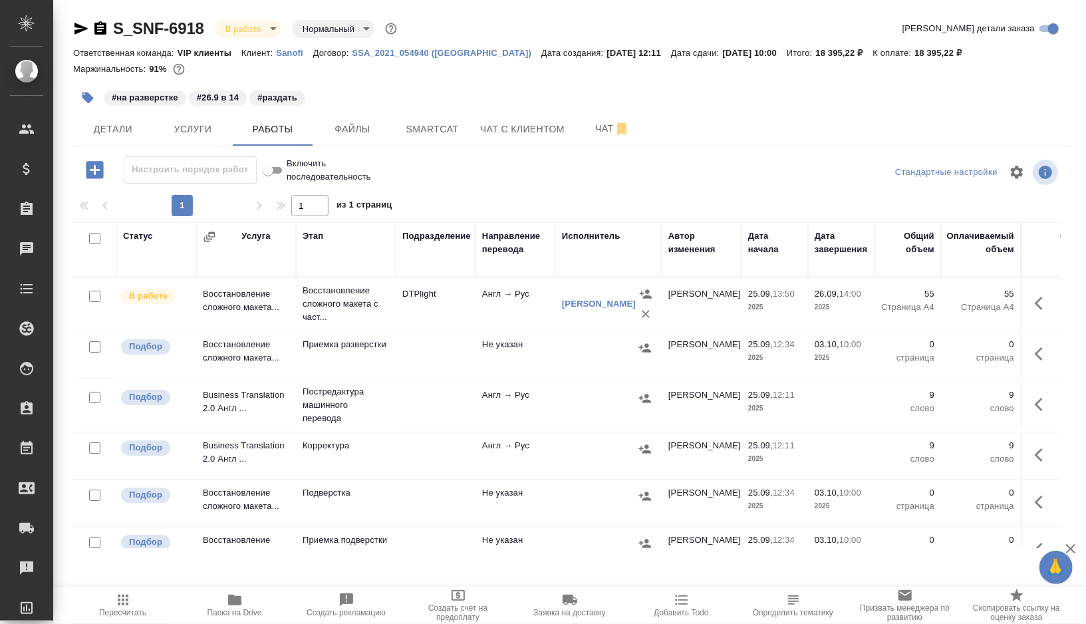
click at [432, 402] on td at bounding box center [436, 405] width 80 height 47
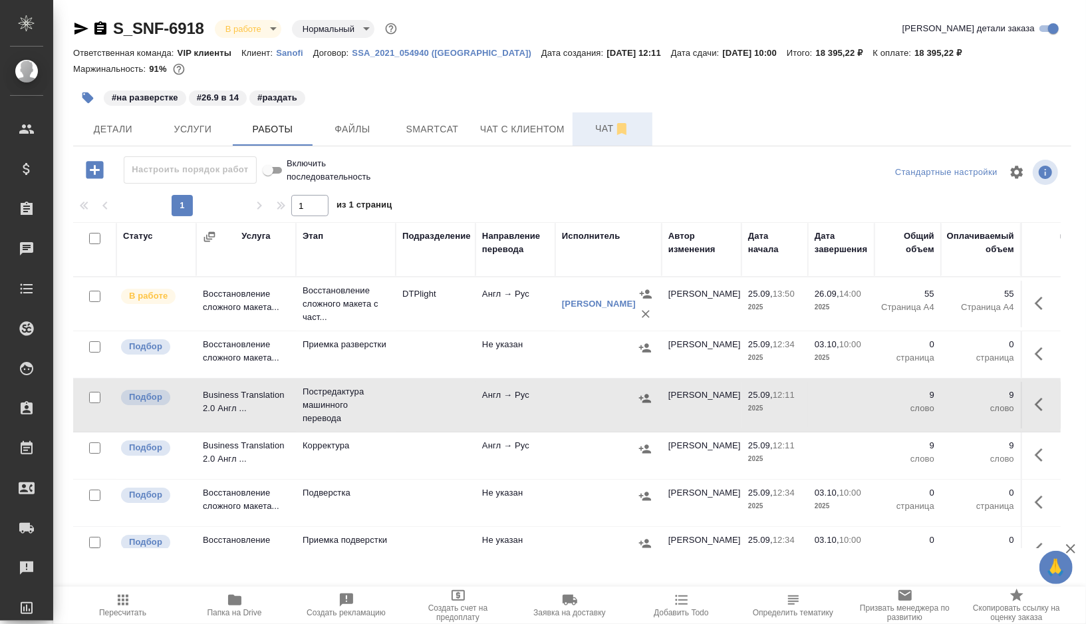
click at [595, 126] on span "Чат" at bounding box center [613, 128] width 64 height 17
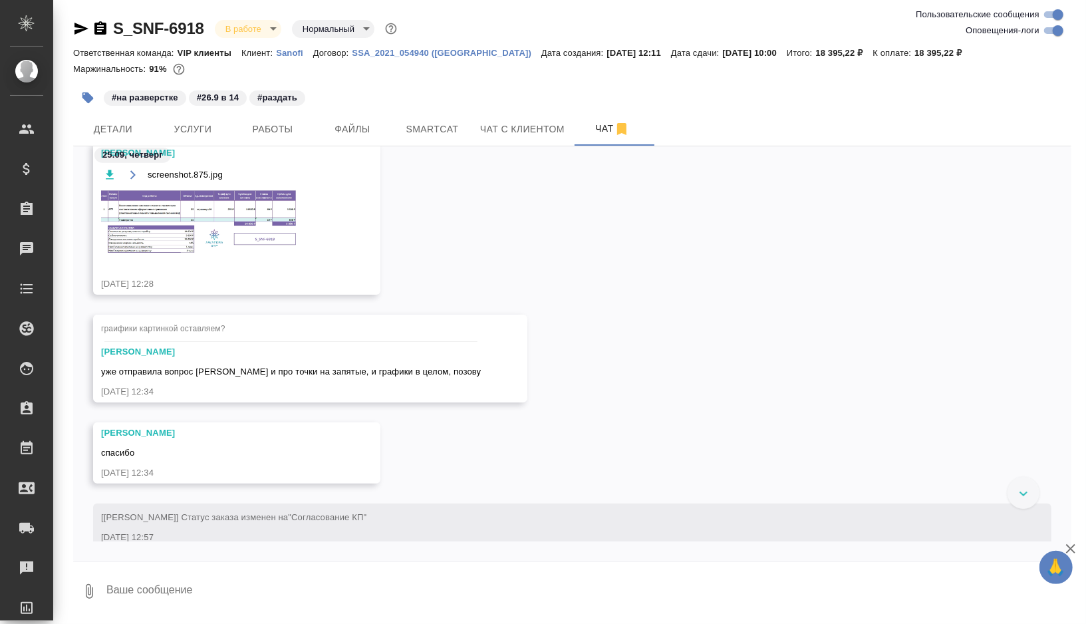
scroll to position [998, 0]
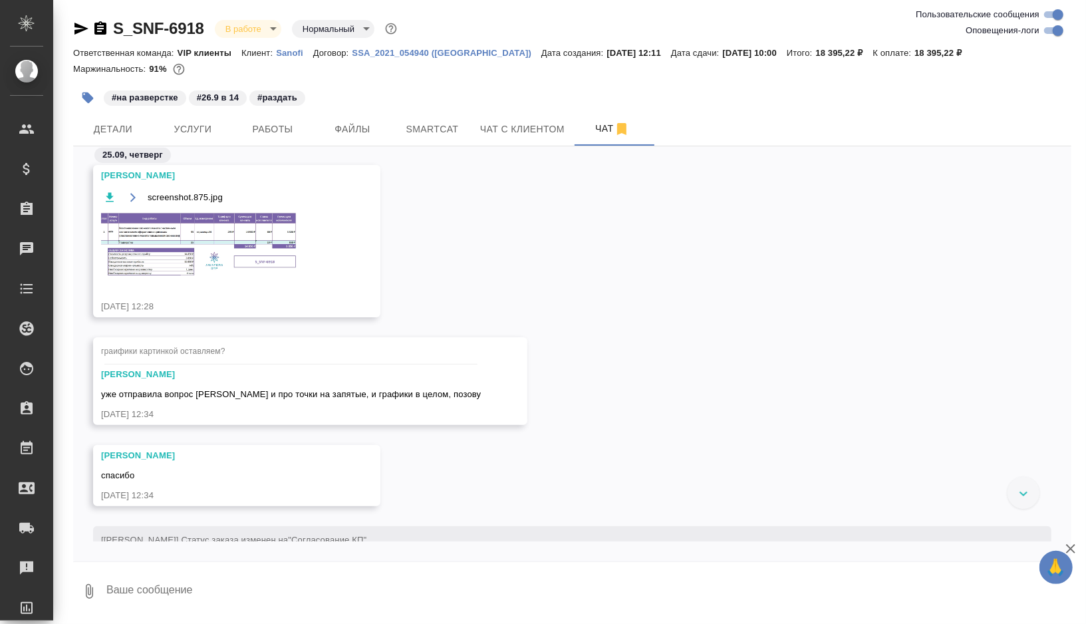
click at [228, 246] on img at bounding box center [201, 244] width 200 height 65
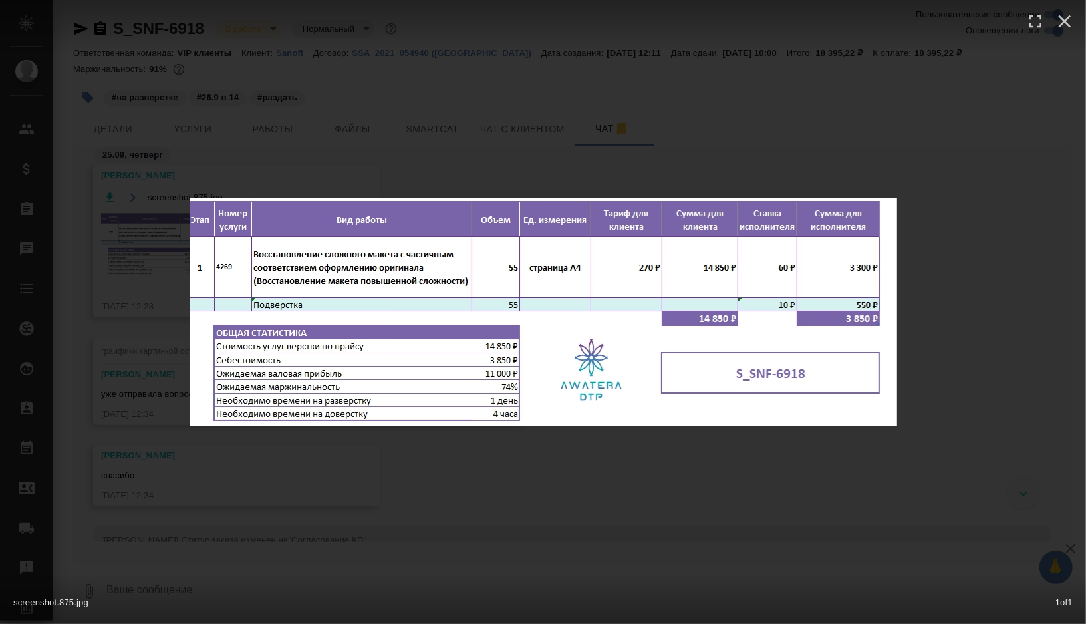
click at [376, 170] on div "screenshot.875.jpg 1 of 1" at bounding box center [543, 312] width 1086 height 624
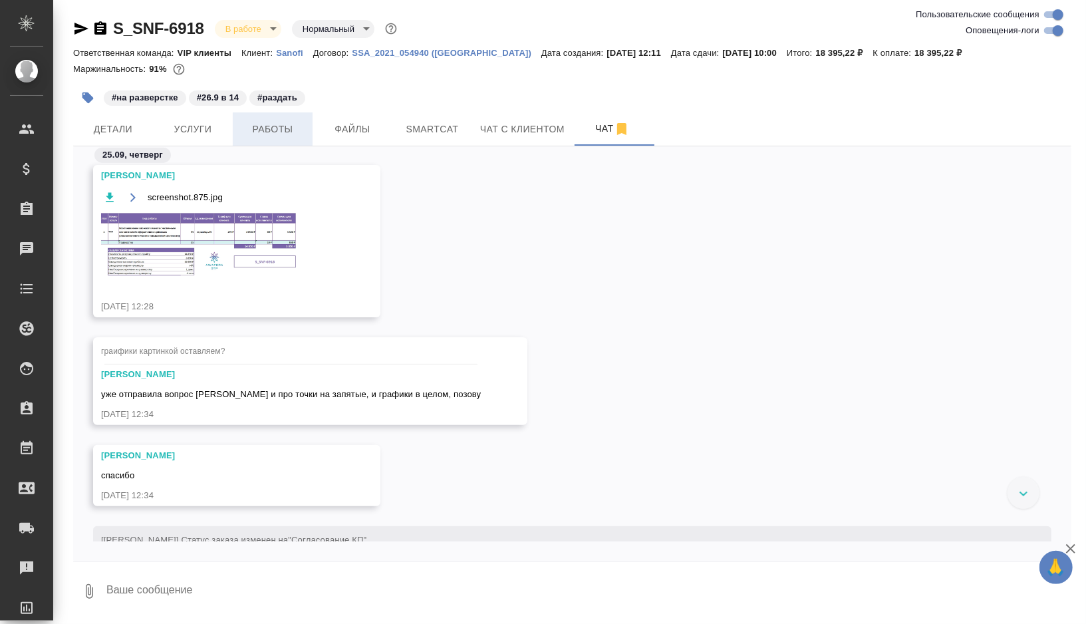
click at [283, 134] on span "Работы" at bounding box center [273, 129] width 64 height 17
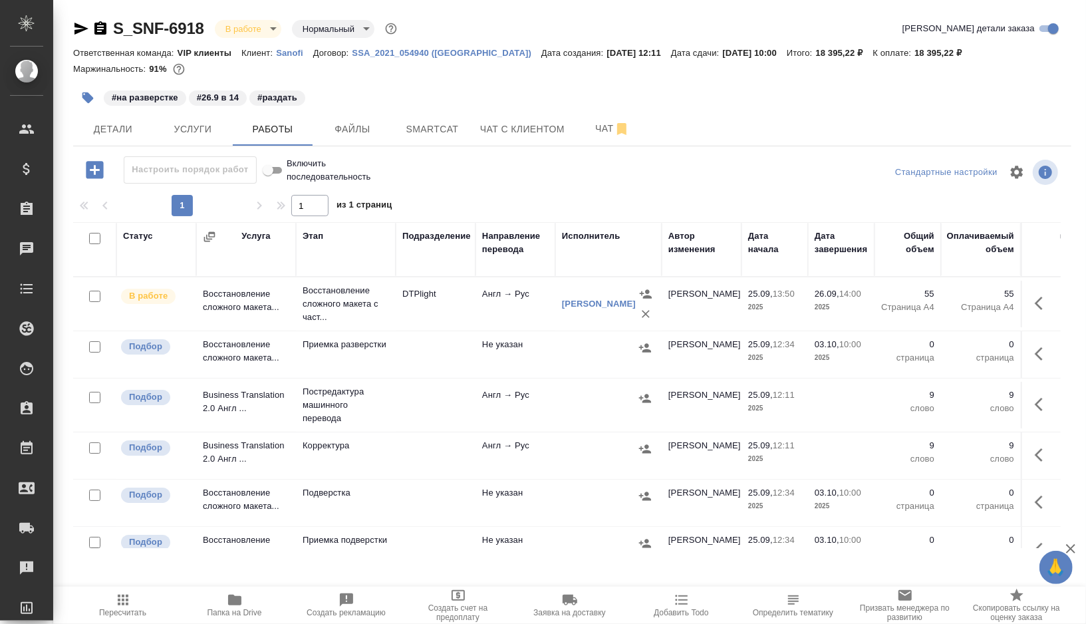
scroll to position [23, 0]
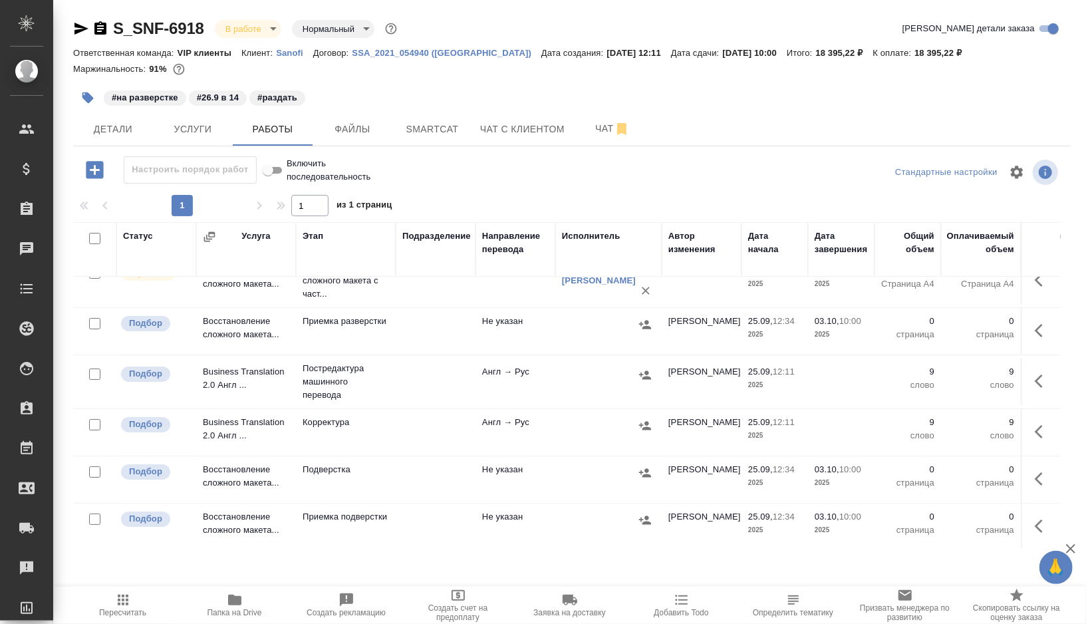
click at [406, 472] on td at bounding box center [436, 479] width 80 height 47
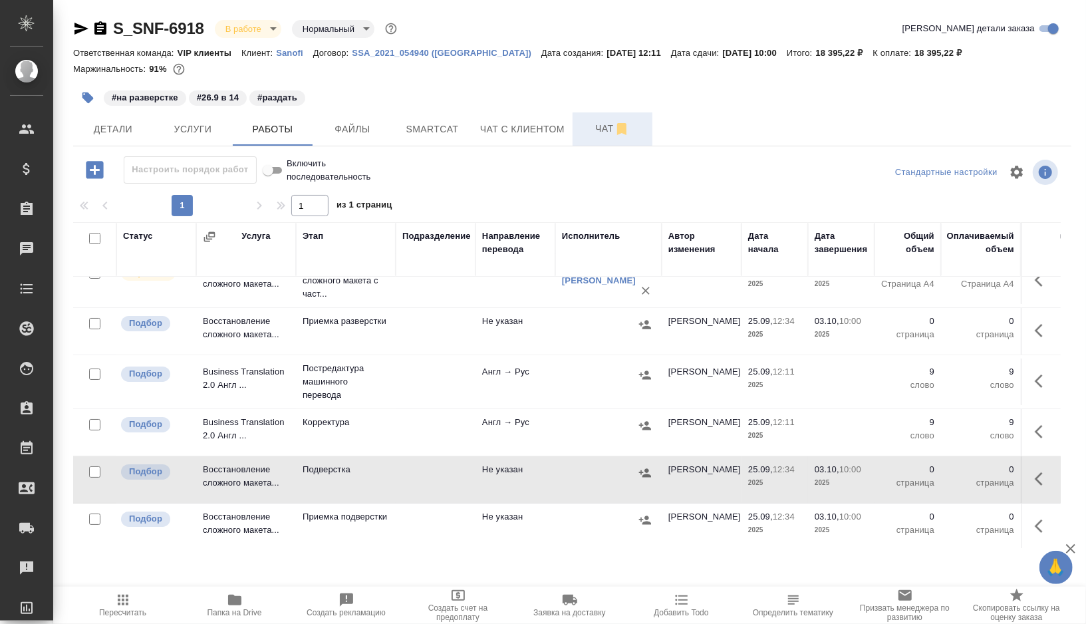
click at [593, 131] on span "Чат" at bounding box center [613, 128] width 64 height 17
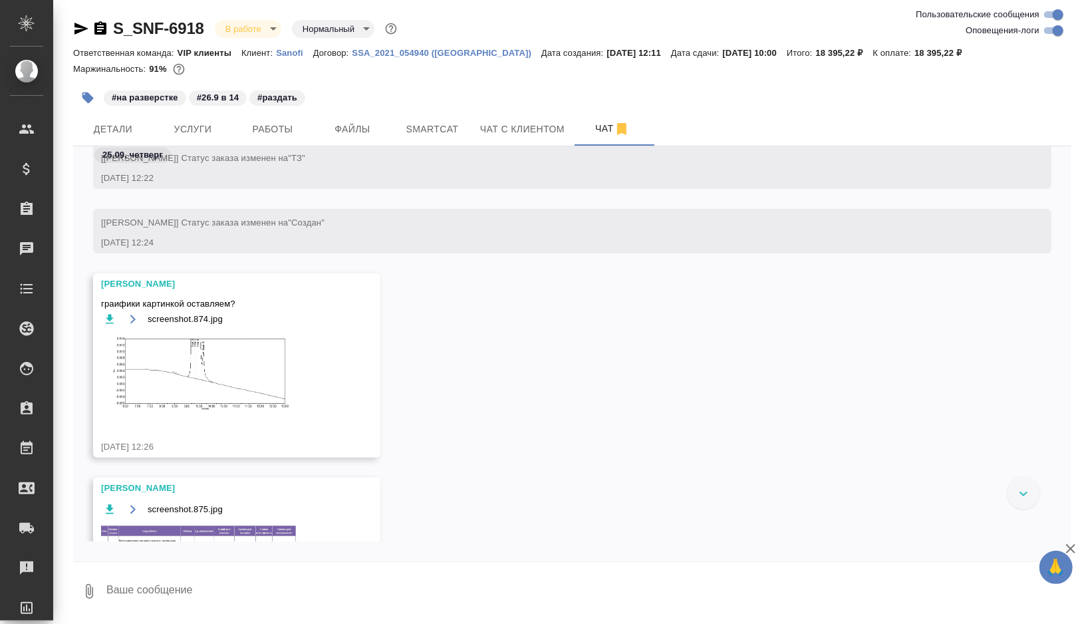
scroll to position [875, 0]
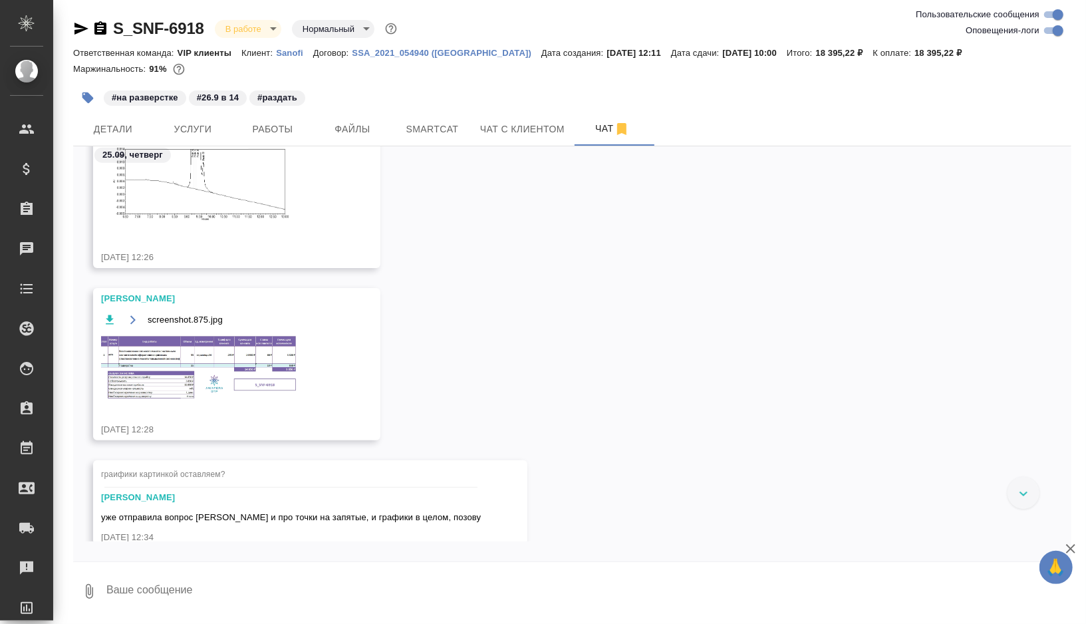
click at [245, 373] on img at bounding box center [201, 367] width 200 height 65
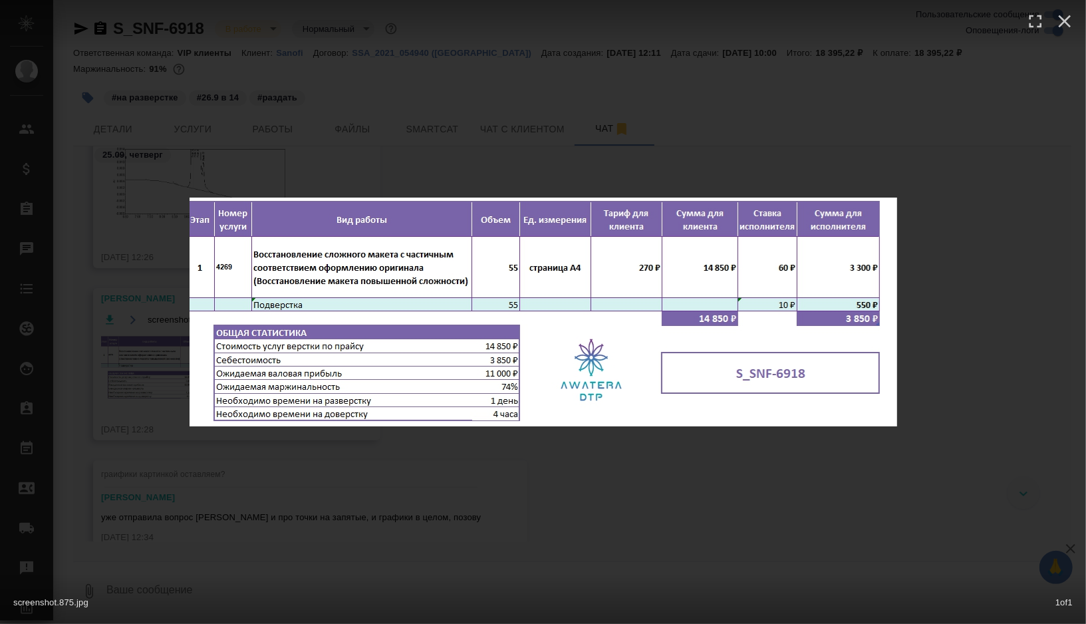
click at [596, 462] on div "screenshot.875.jpg 1 of 1" at bounding box center [543, 312] width 1086 height 624
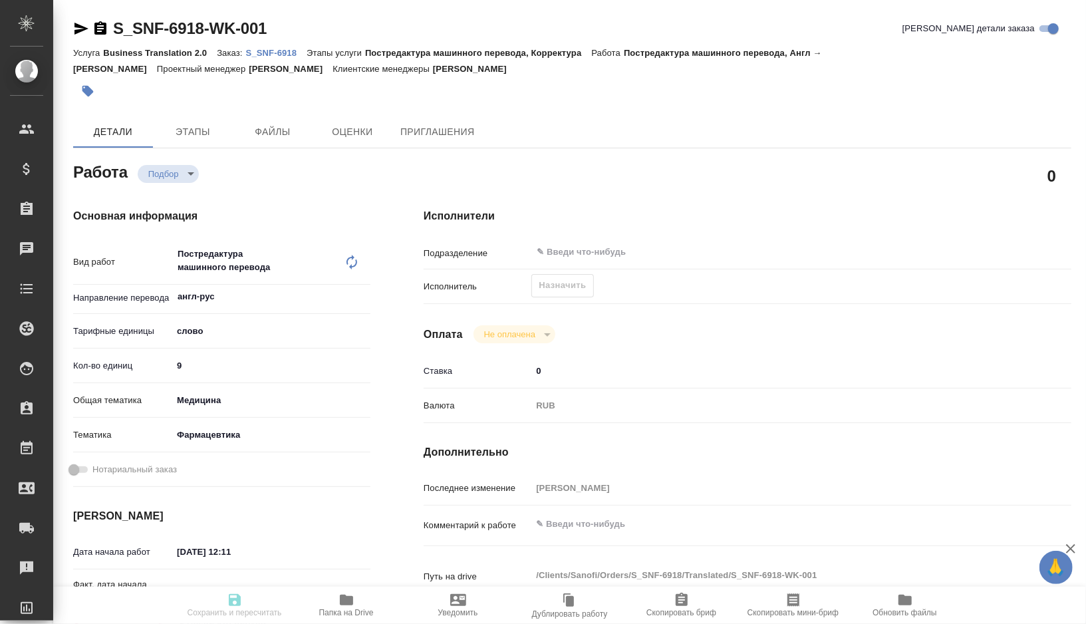
type textarea "x"
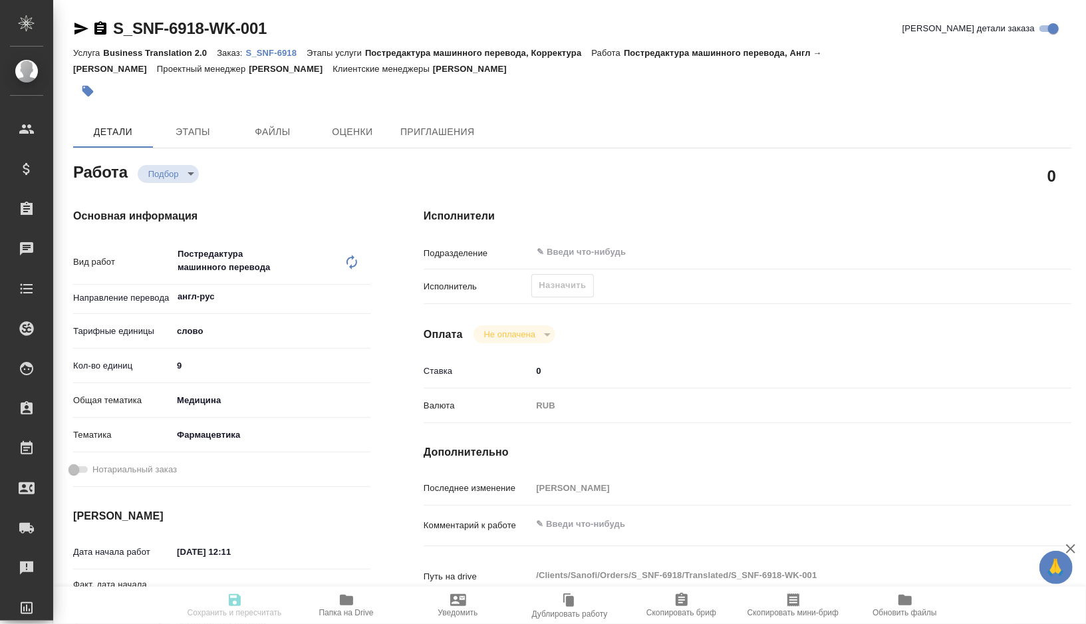
type textarea "x"
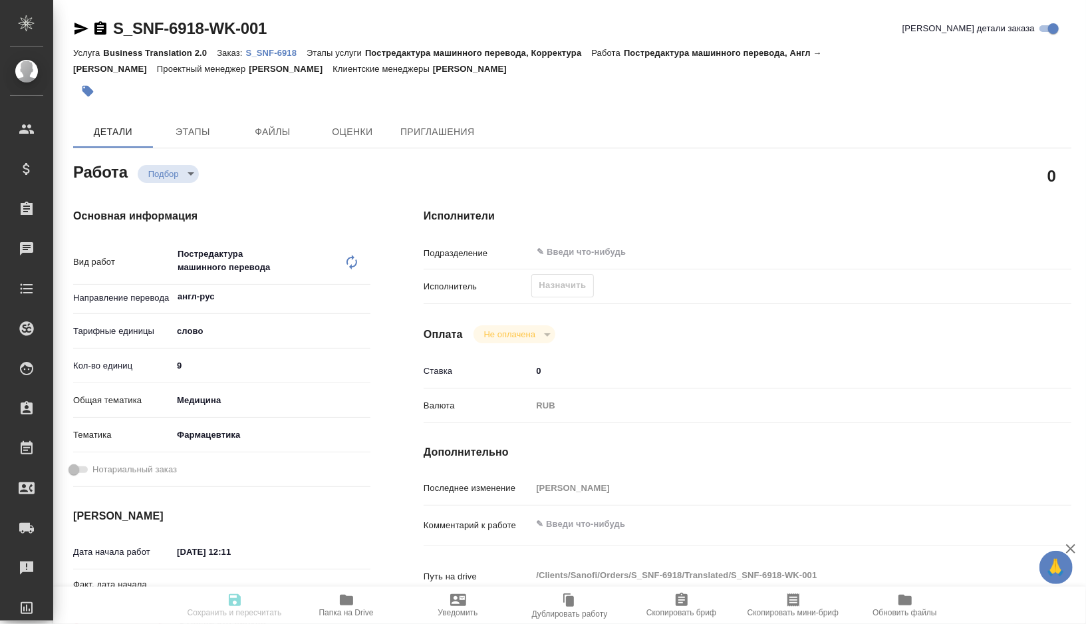
type textarea "x"
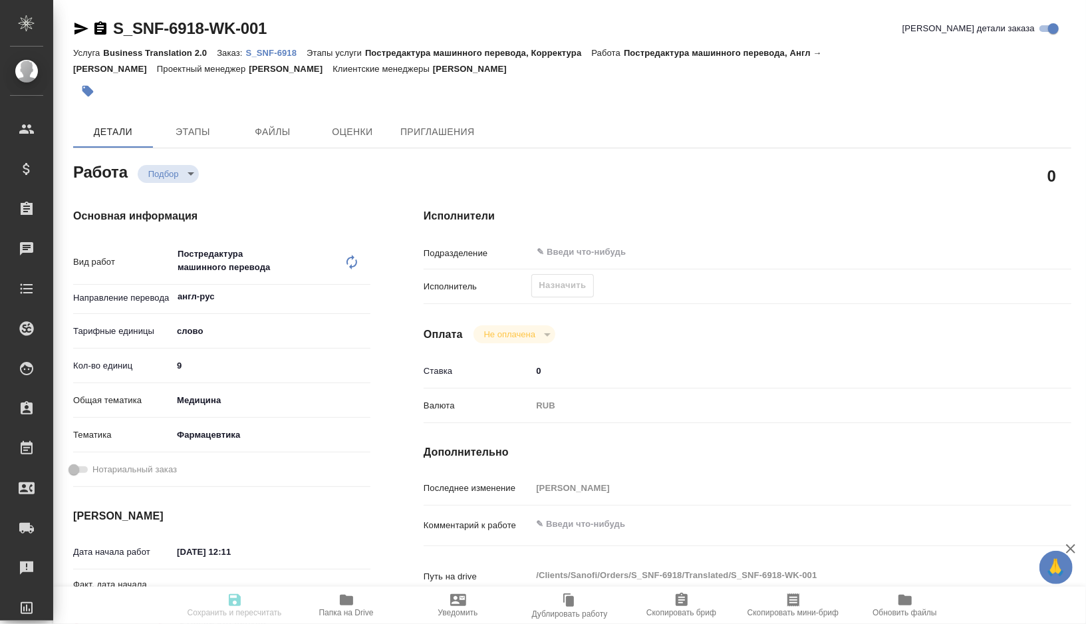
type textarea "x"
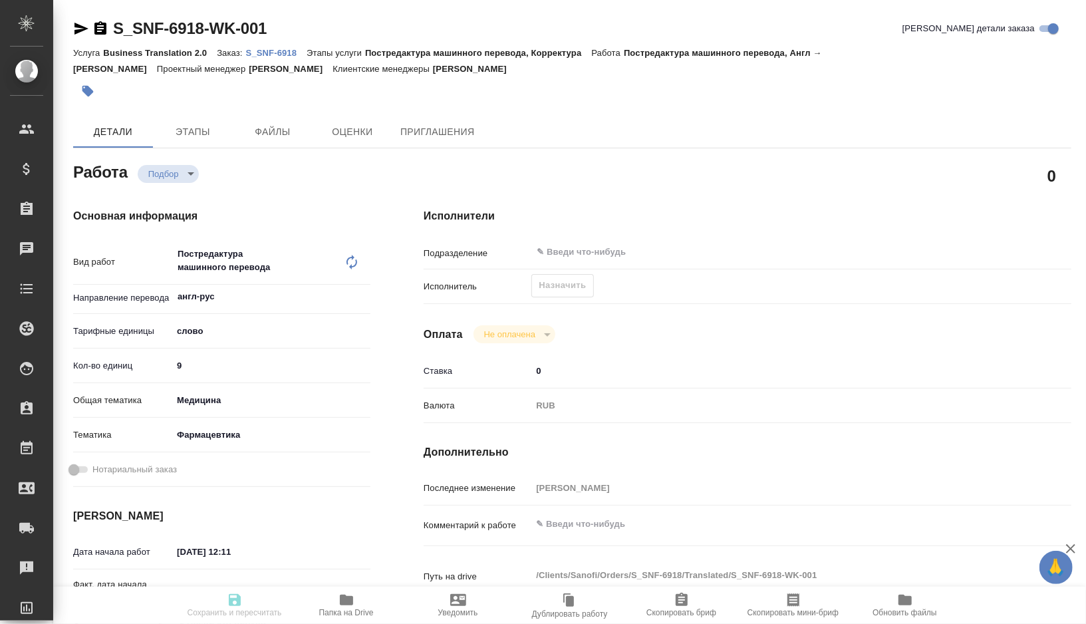
type textarea "x"
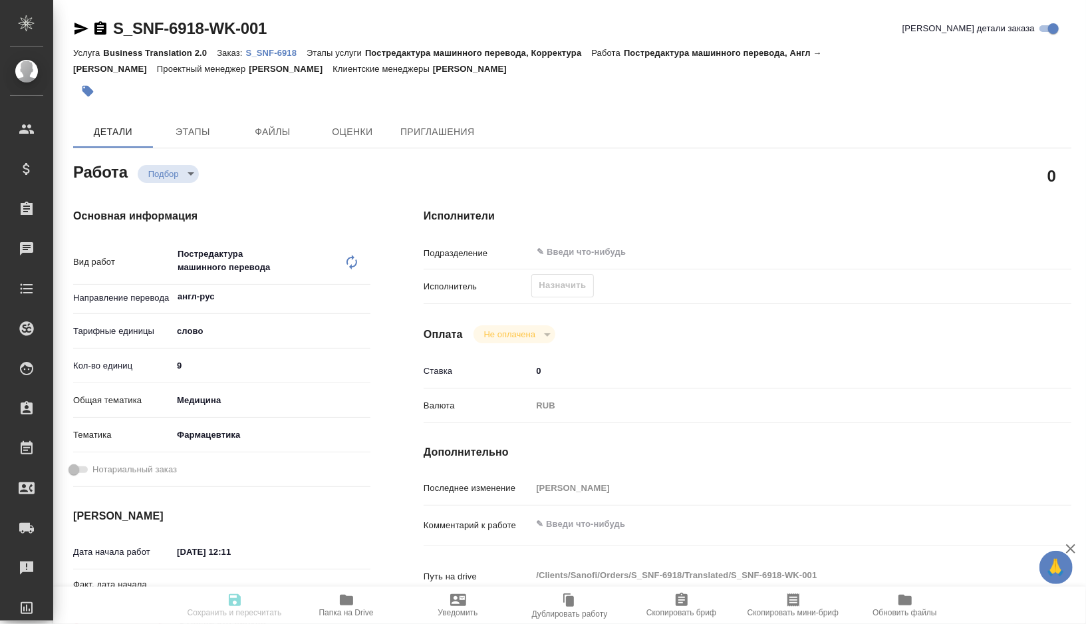
click at [224, 363] on input "9" at bounding box center [271, 365] width 198 height 19
type textarea "x"
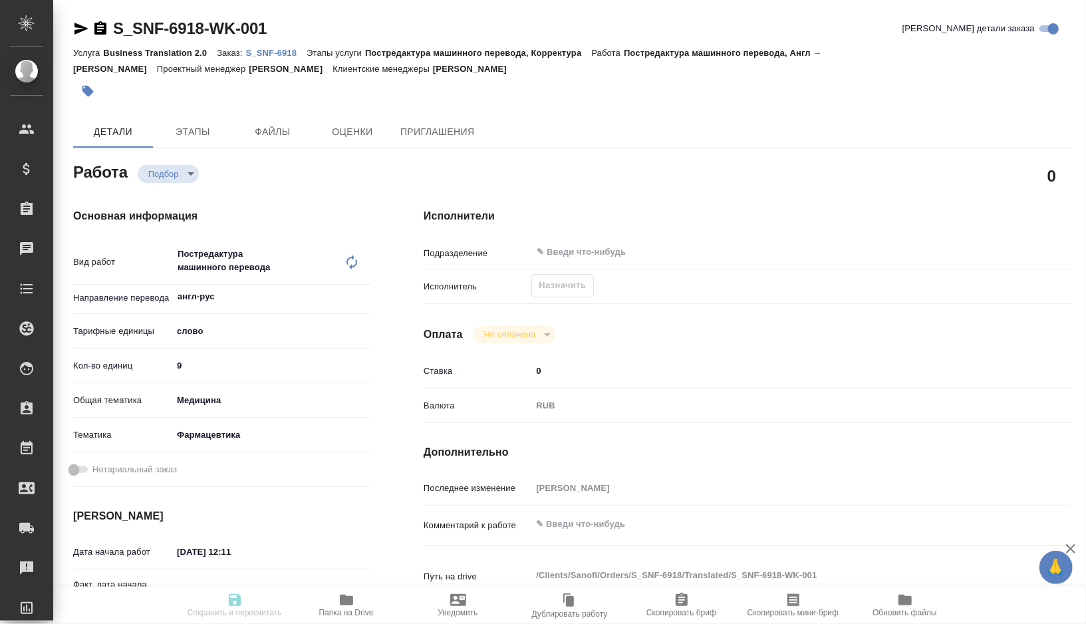
type textarea "x"
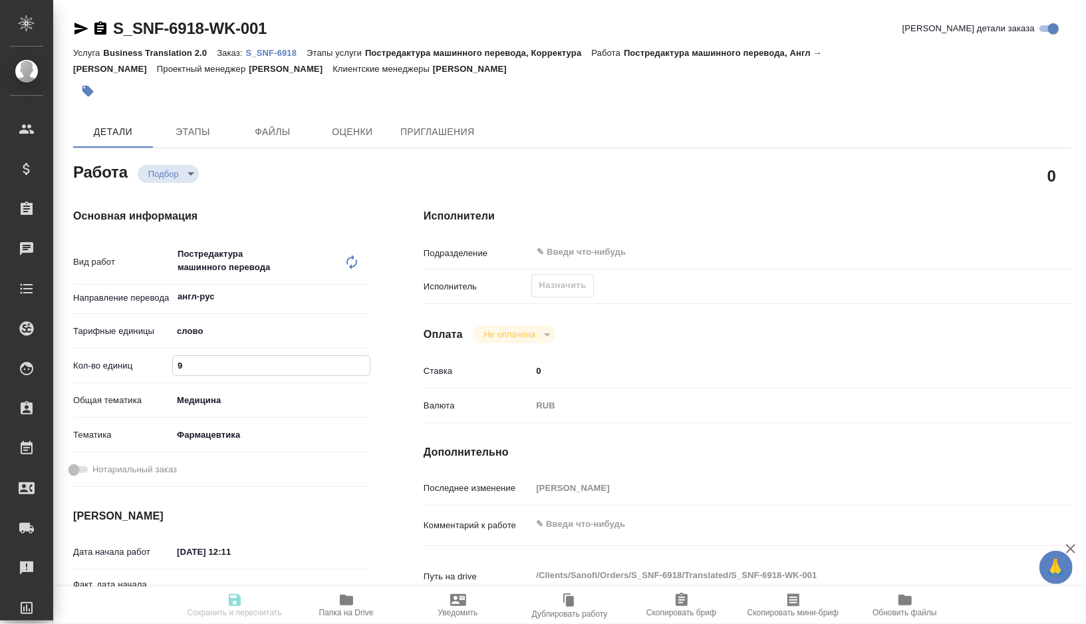
type textarea "x"
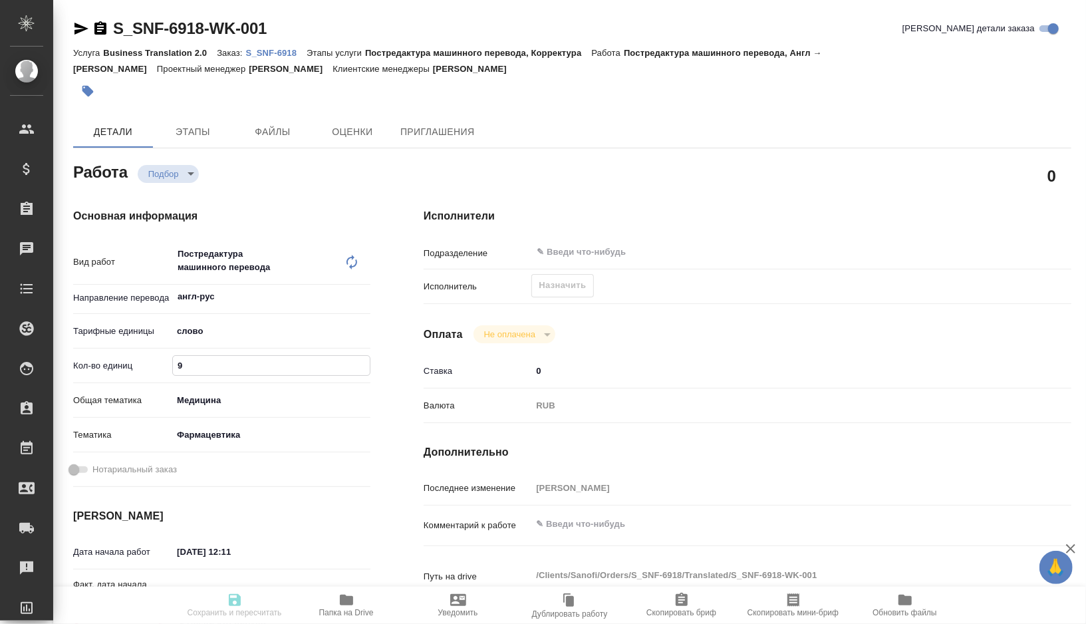
type textarea "x"
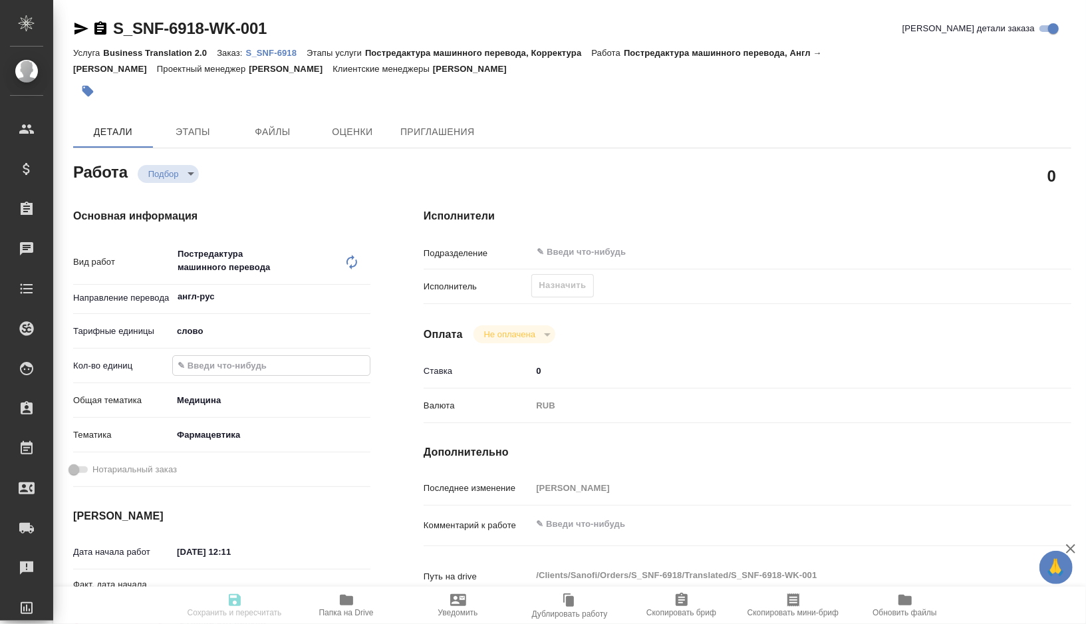
type textarea "x"
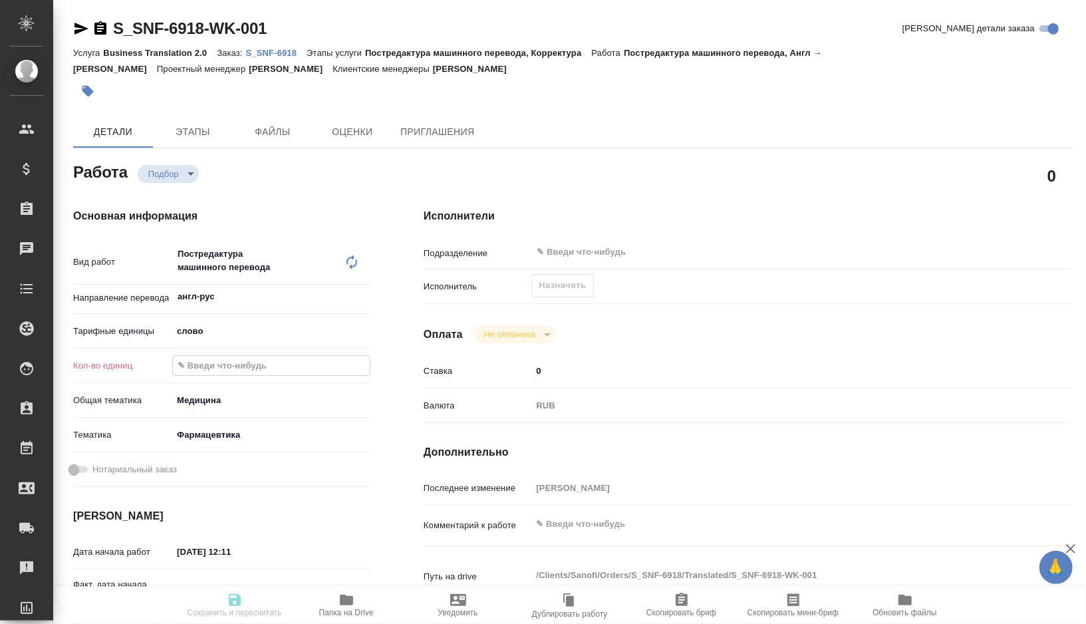
type textarea "x"
paste input "3183.3"
type textarea "x"
type input "3183.3"
type textarea "x"
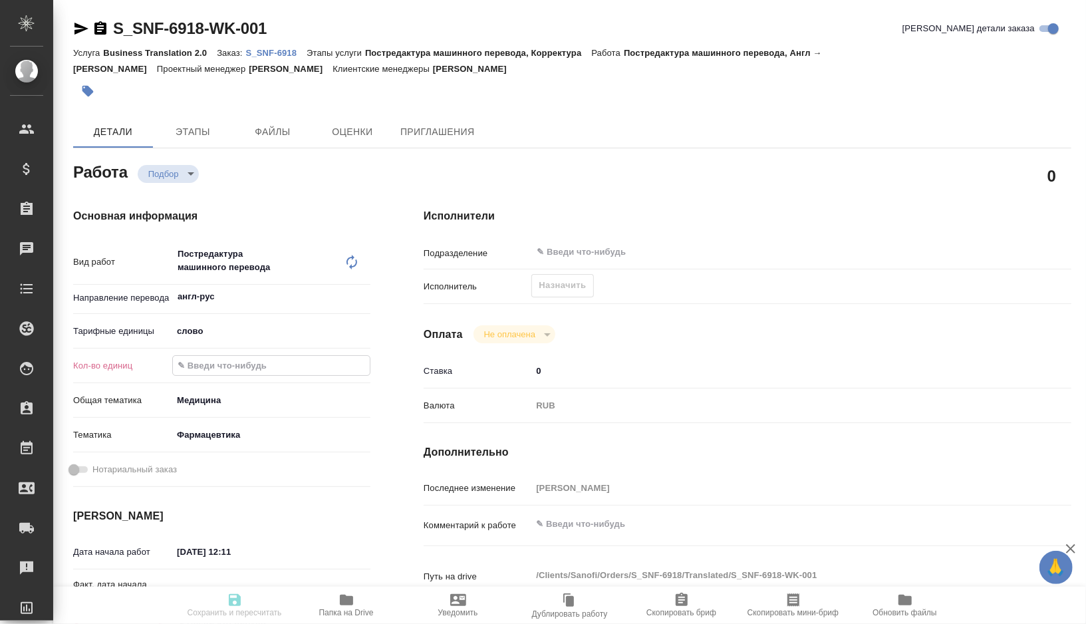
type textarea "x"
type input "3183.3"
type textarea "x"
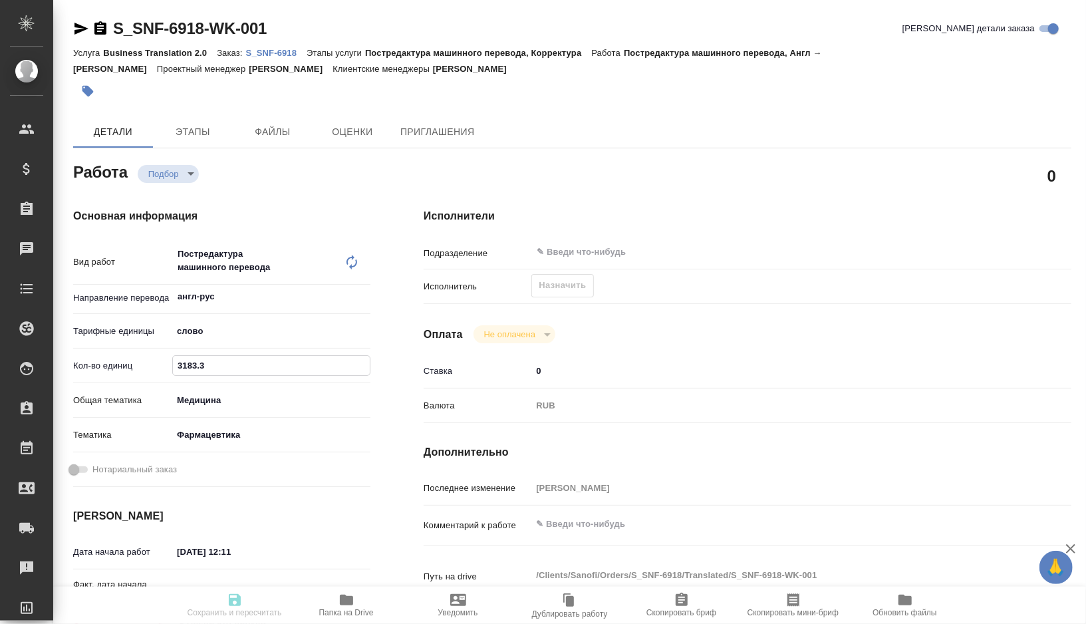
click at [575, 523] on textarea at bounding box center [774, 524] width 486 height 23
type textarea "x"
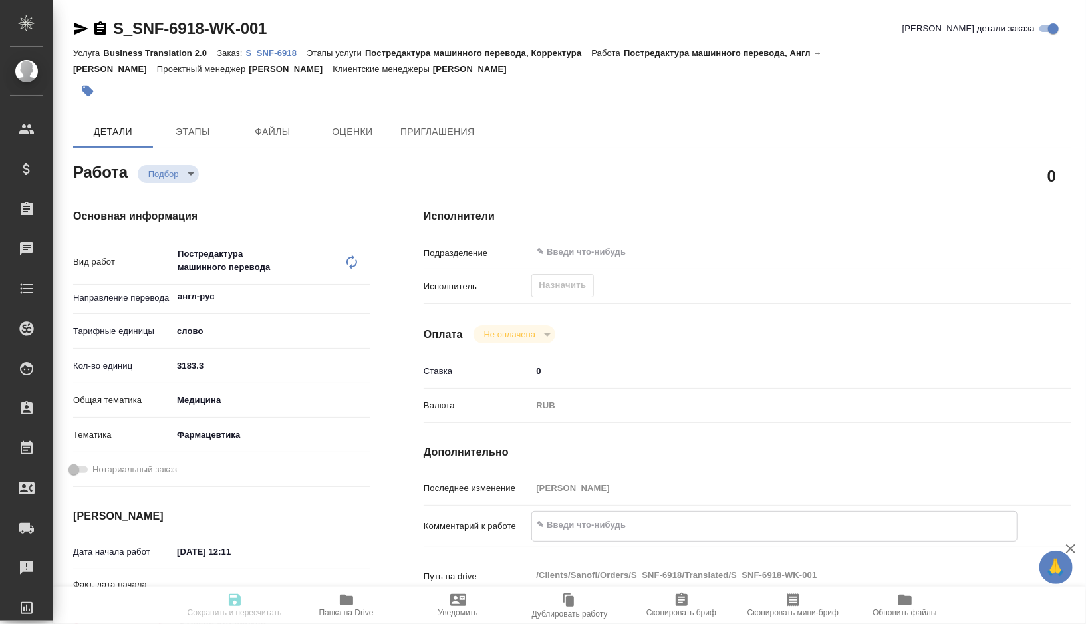
type textarea "x"
type textarea "т"
type textarea "x"
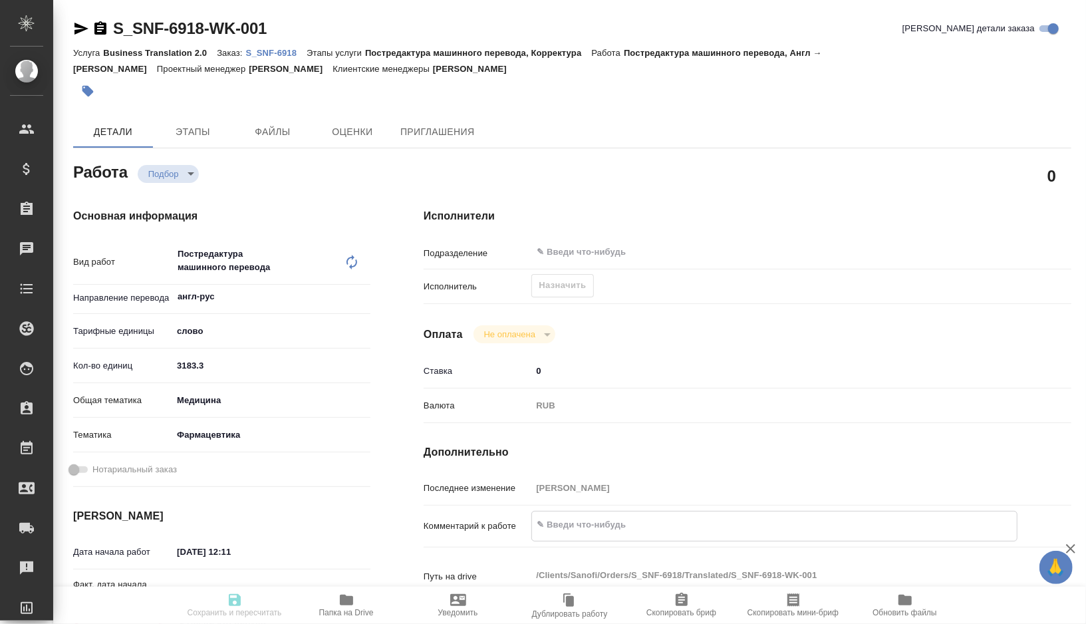
type textarea "x"
type textarea "то"
type textarea "x"
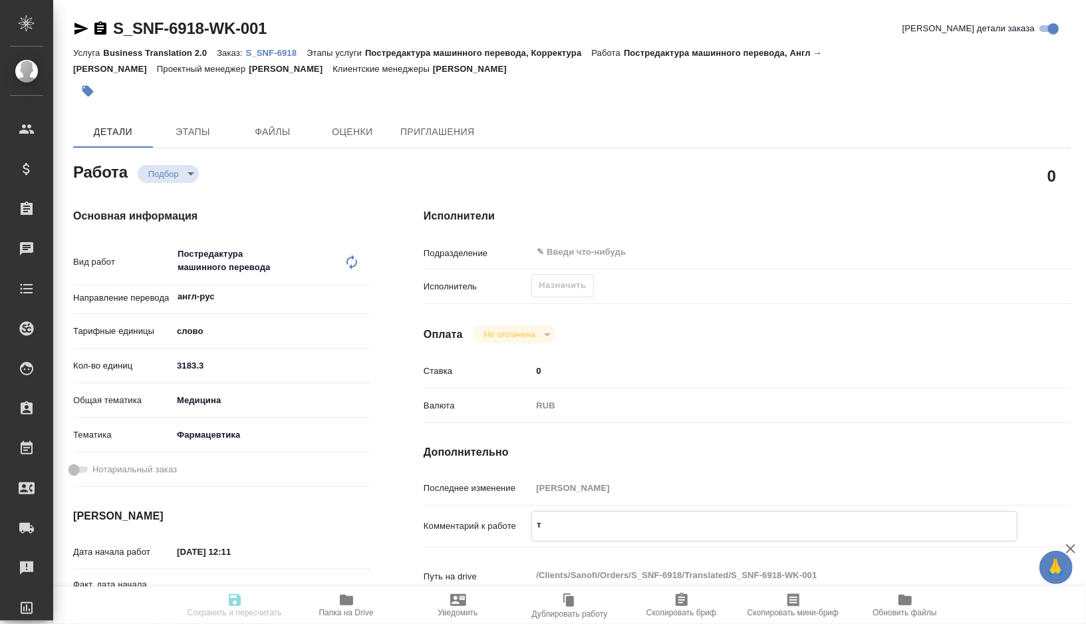
type textarea "x"
type textarea "тот"
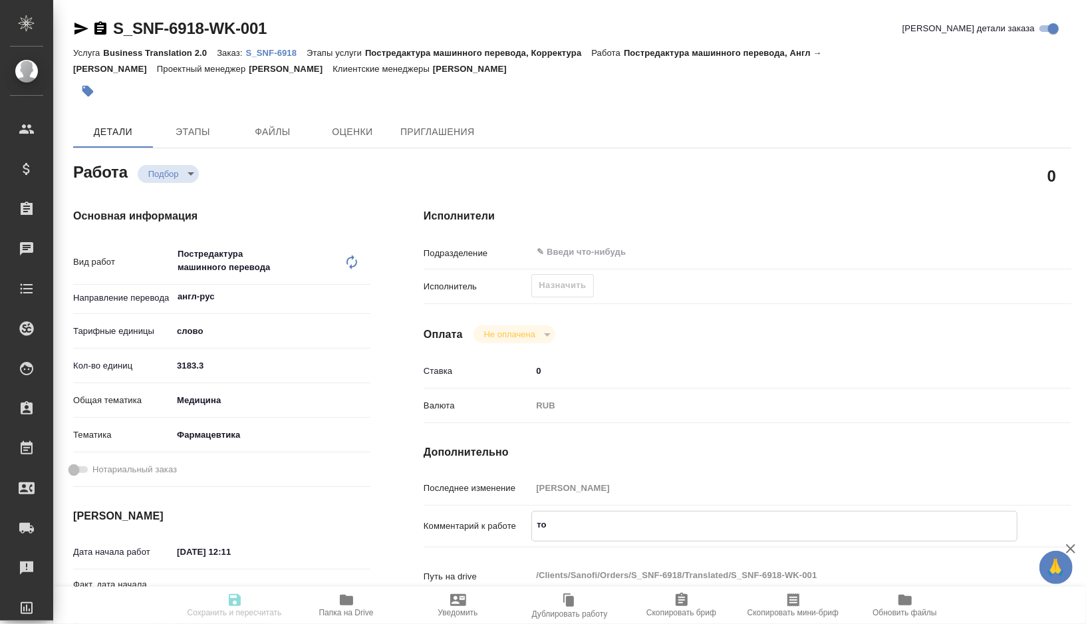
type textarea "x"
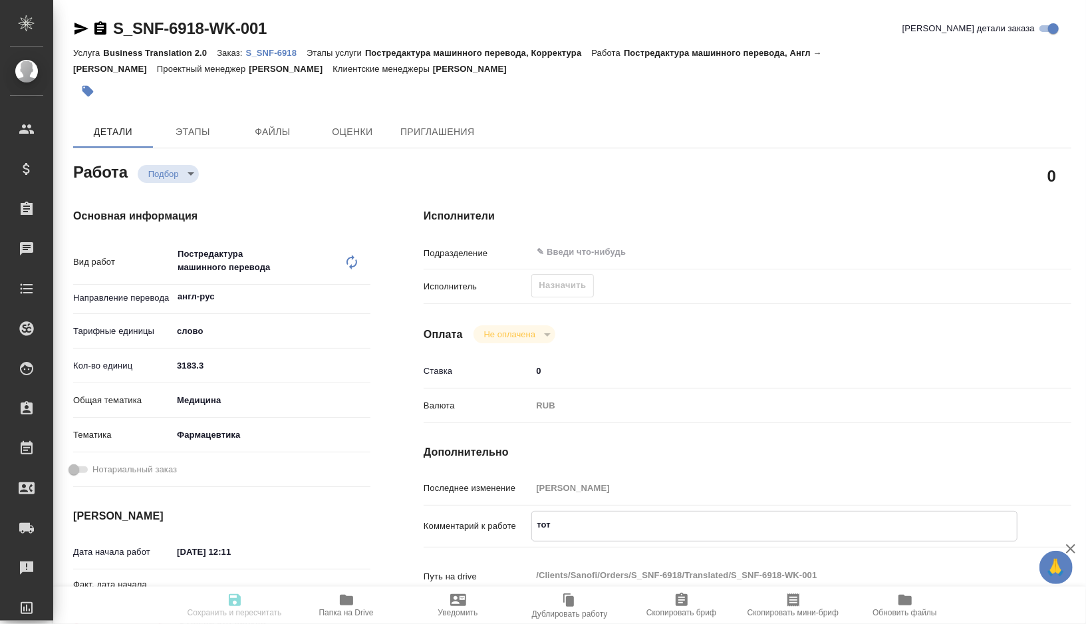
type textarea "тота"
type textarea "x"
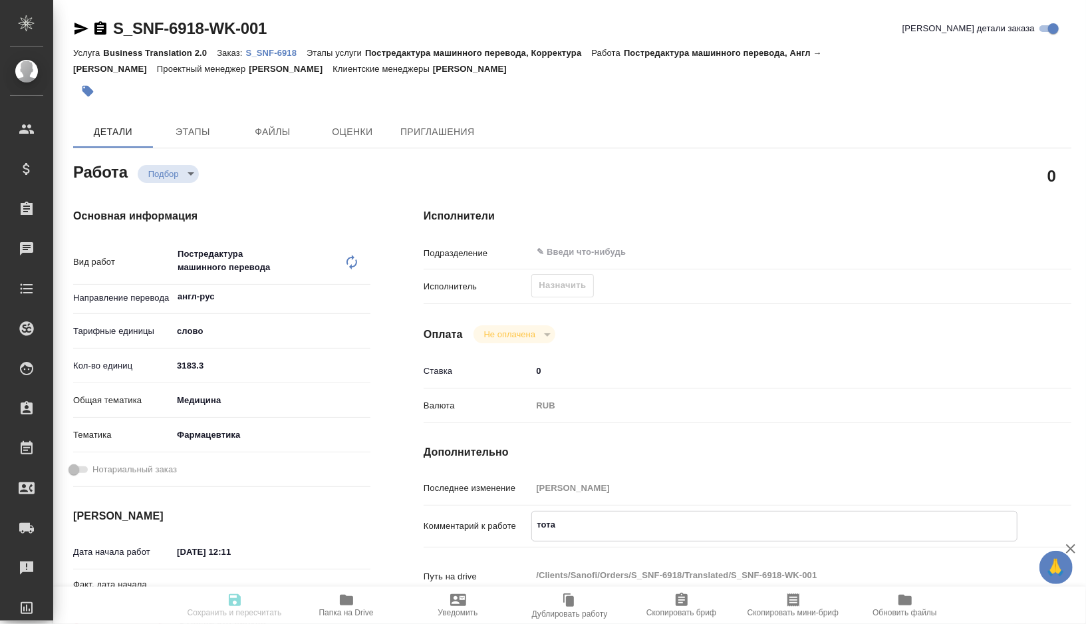
type textarea "тотал"
type textarea "x"
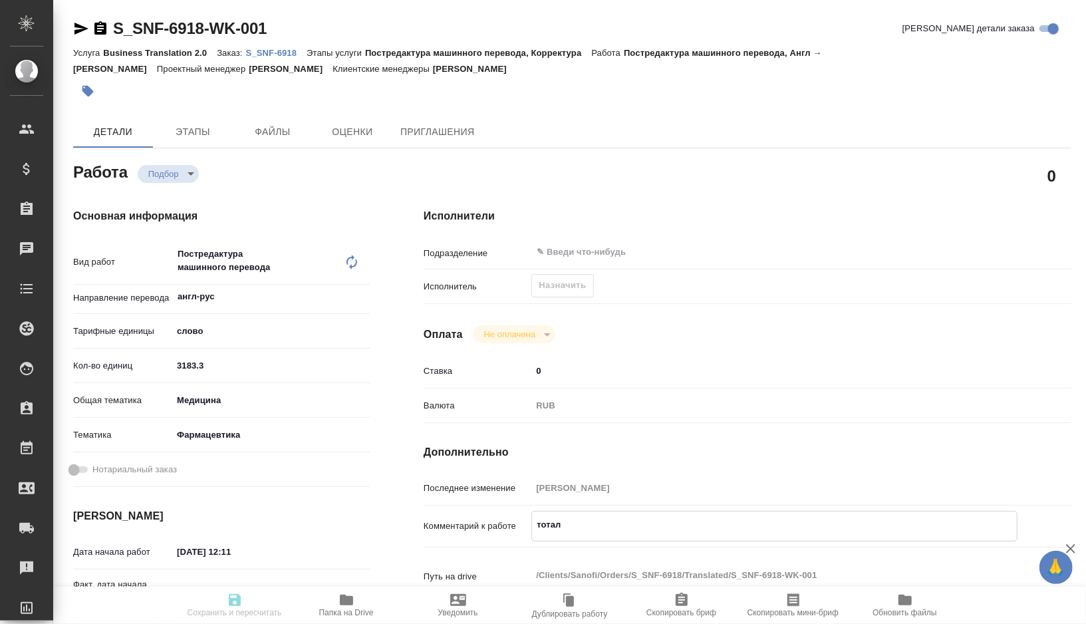
type textarea "x"
type textarea "тотал"
type textarea "x"
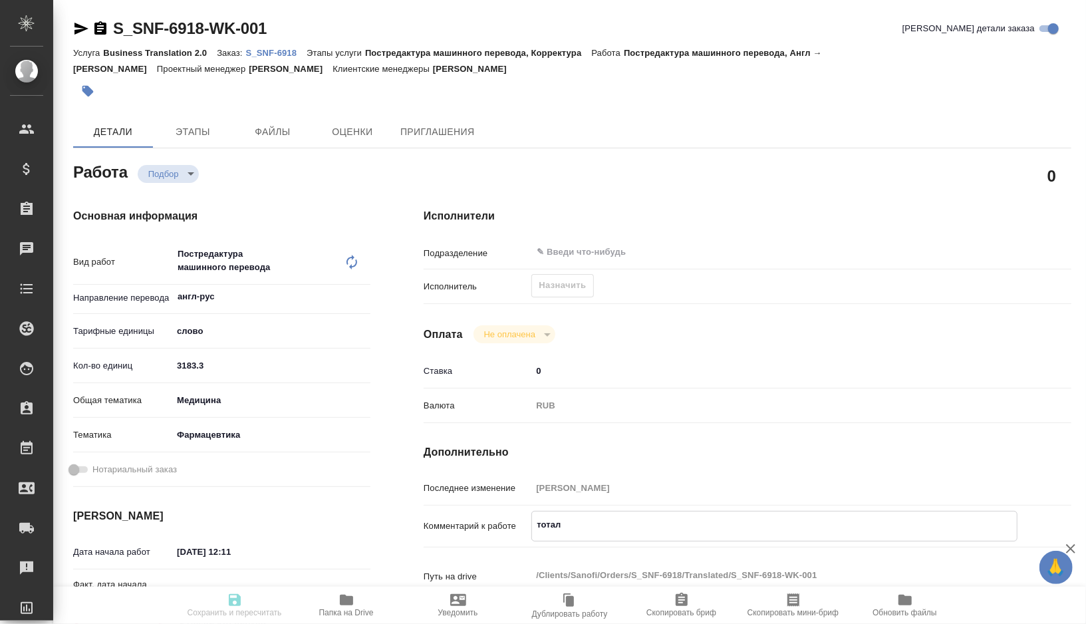
type textarea "x"
type textarea "тотал"
type textarea "x"
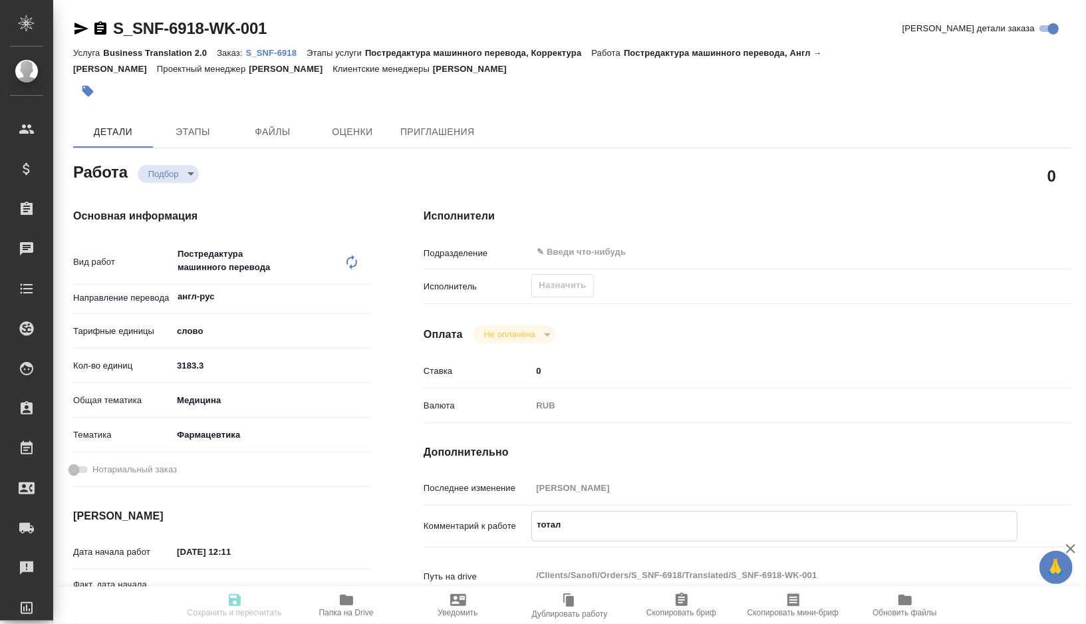
type textarea "тотал д"
type textarea "x"
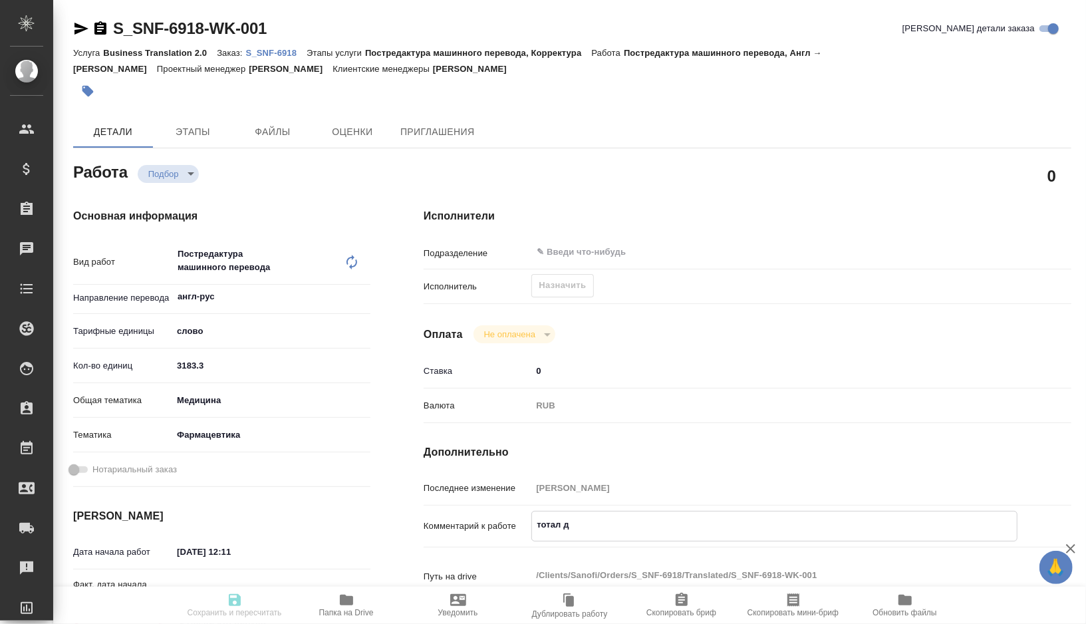
type textarea "x"
type textarea "тотал до"
type textarea "x"
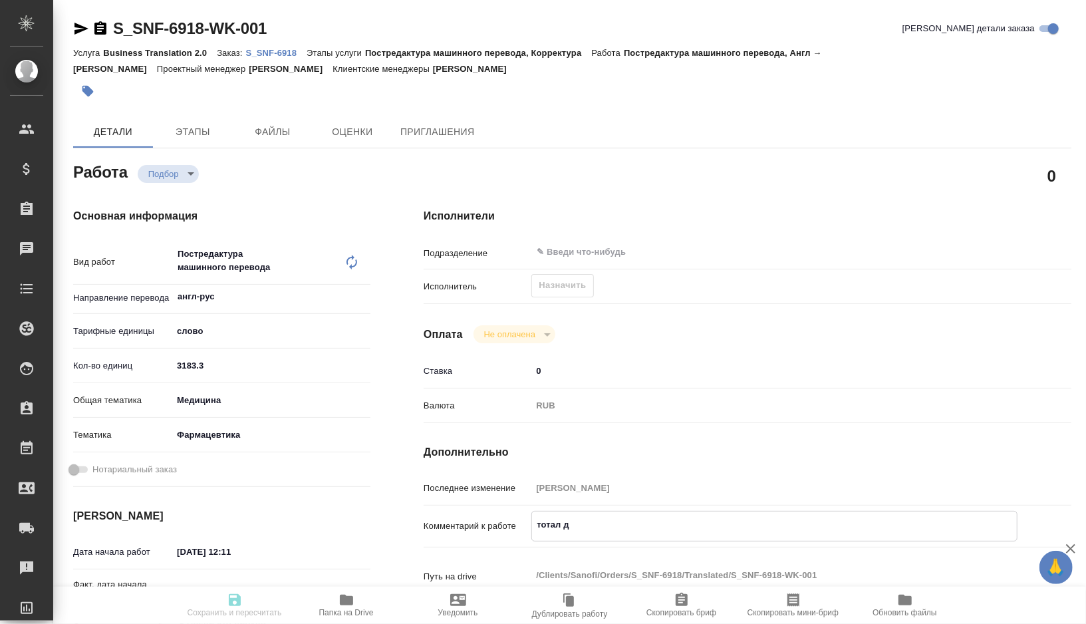
type textarea "x"
type textarea "тотал до"
type textarea "x"
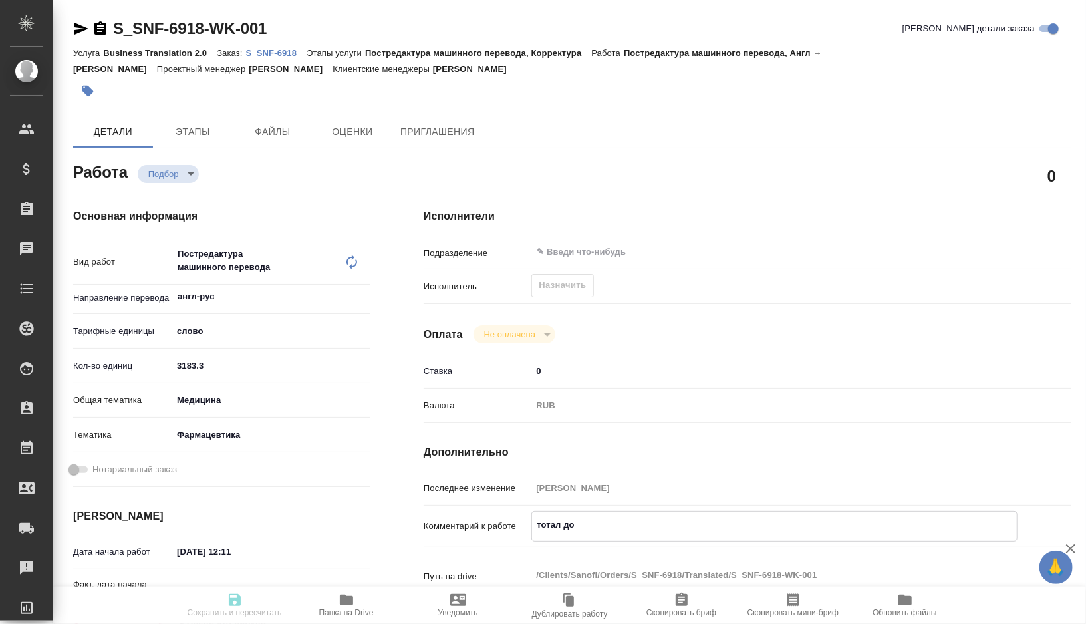
type textarea "x"
type textarea "тотал до р"
type textarea "x"
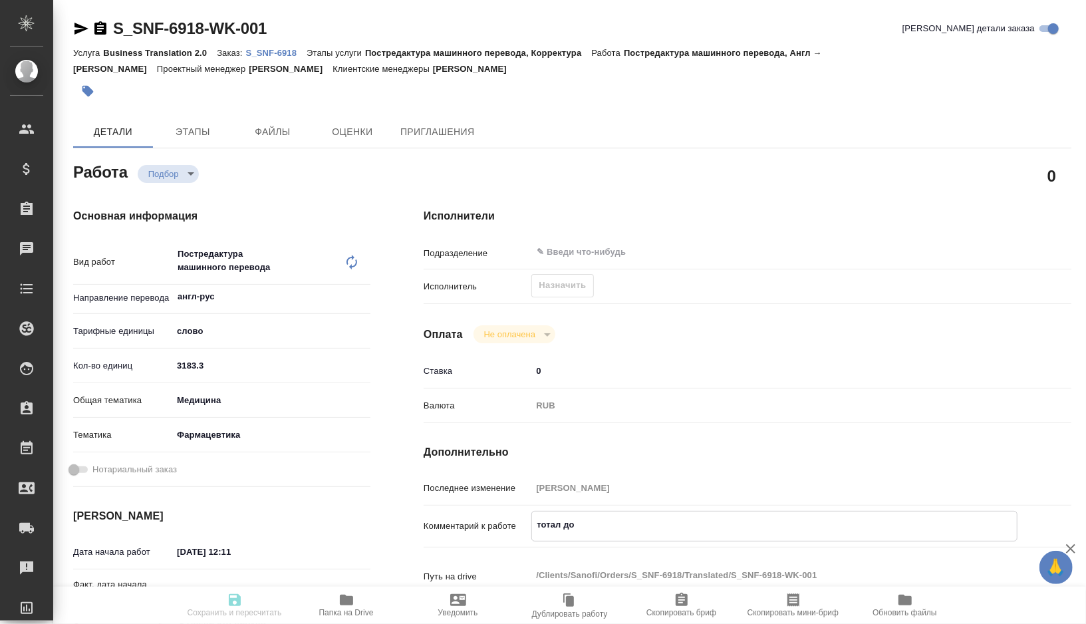
type textarea "x"
type textarea "тотал до ра"
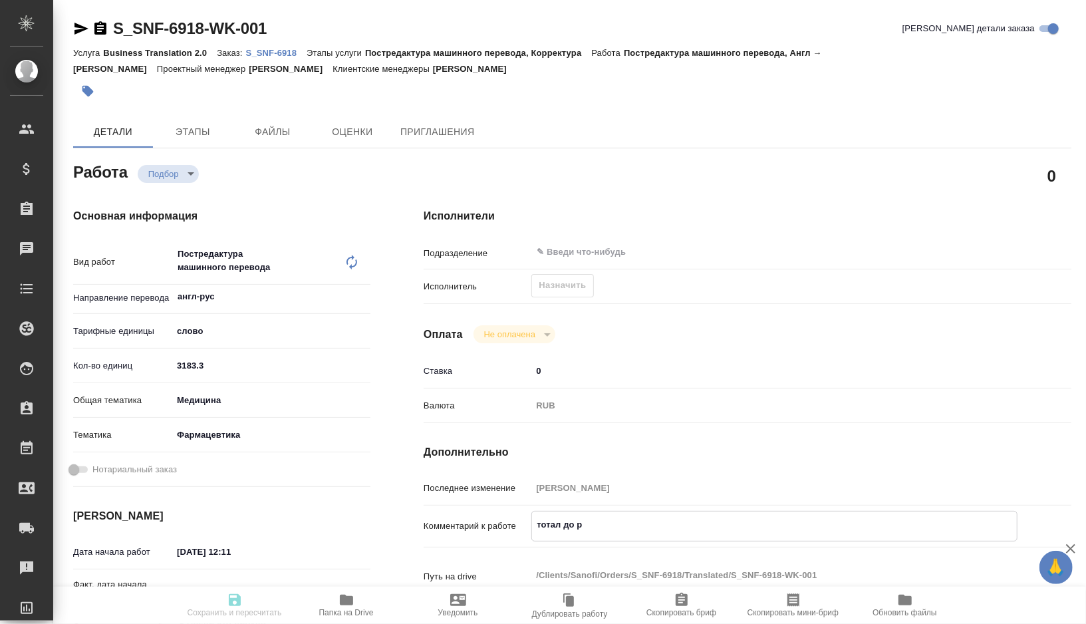
type textarea "x"
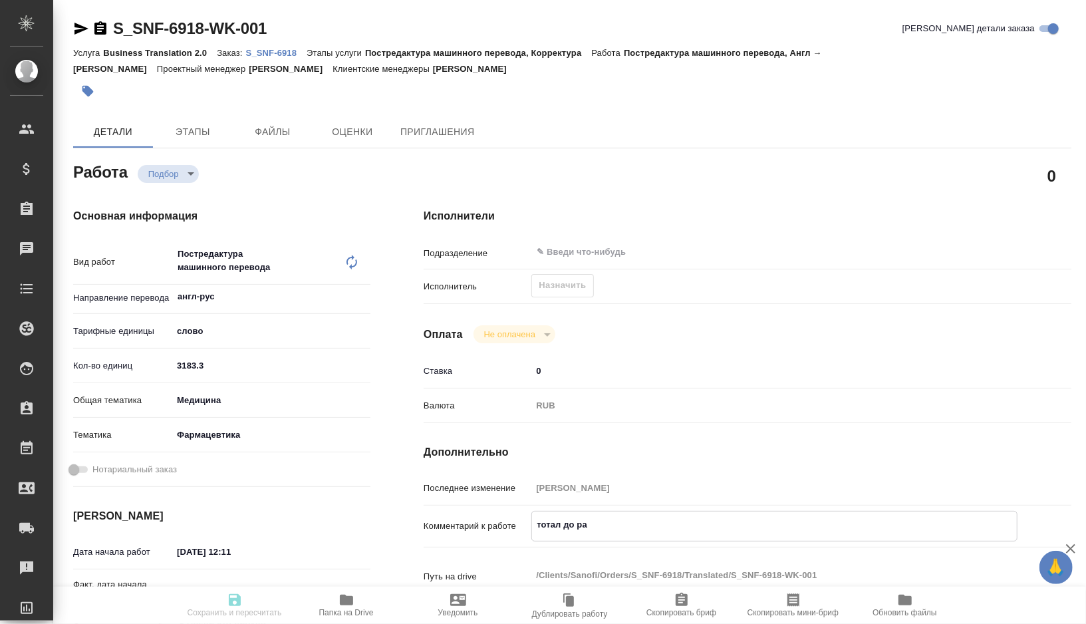
type textarea "тотал до раз"
type textarea "x"
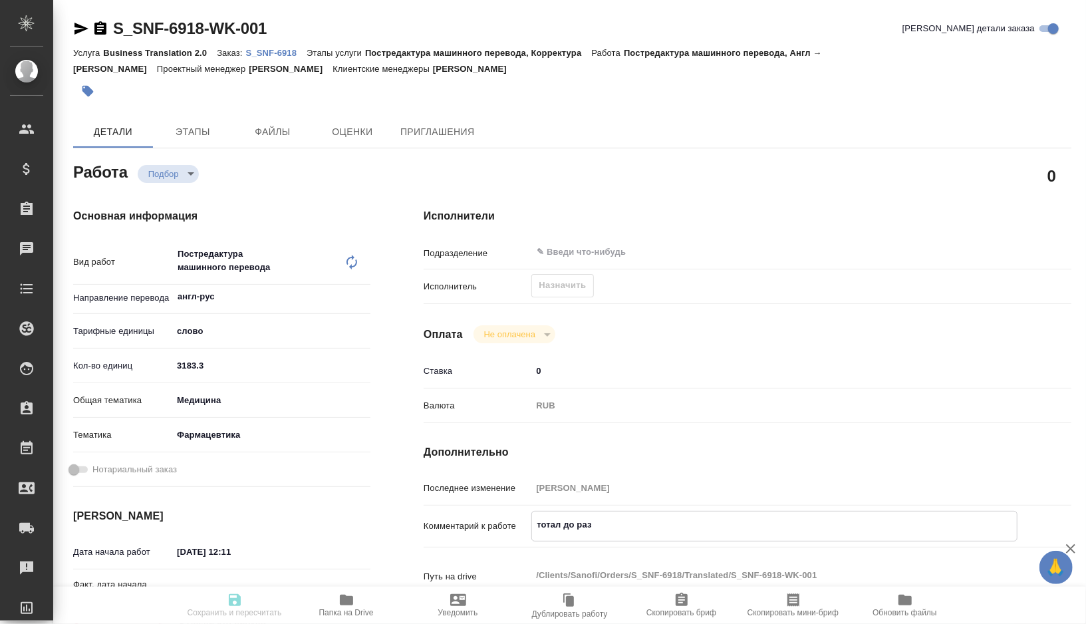
type textarea "тотал до разв"
type textarea "x"
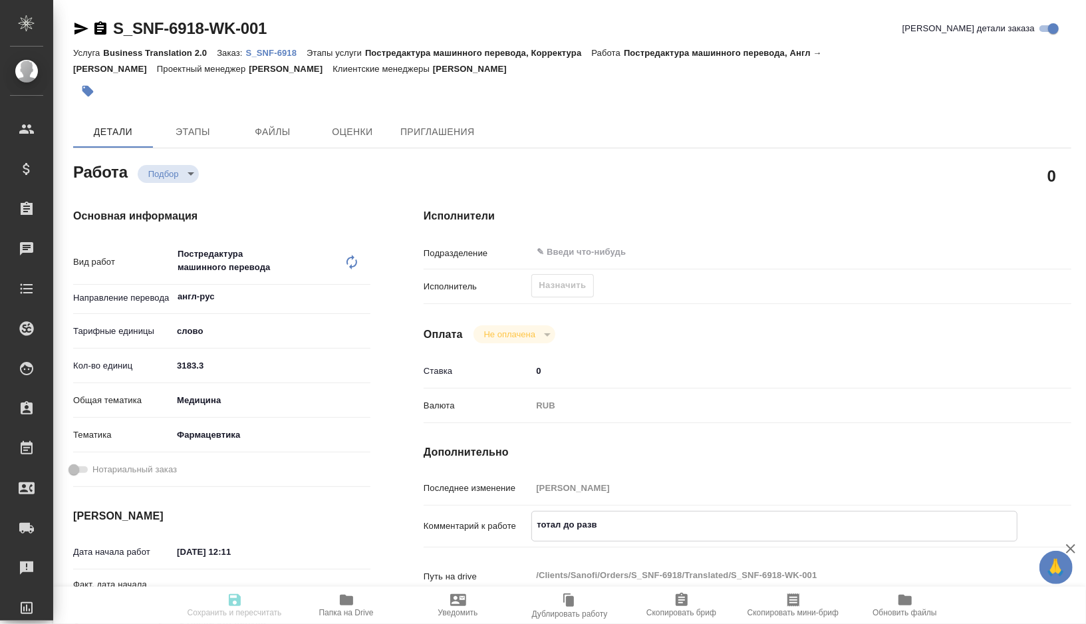
type textarea "x"
type textarea "тотал до разве"
type textarea "x"
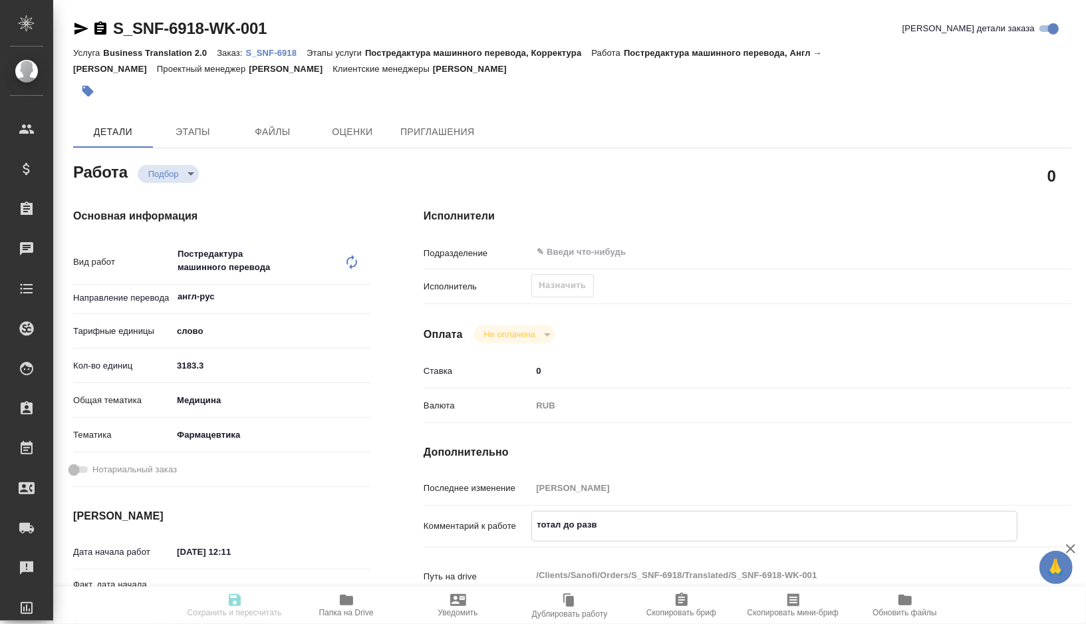
type textarea "x"
type textarea "тотал до развер"
type textarea "x"
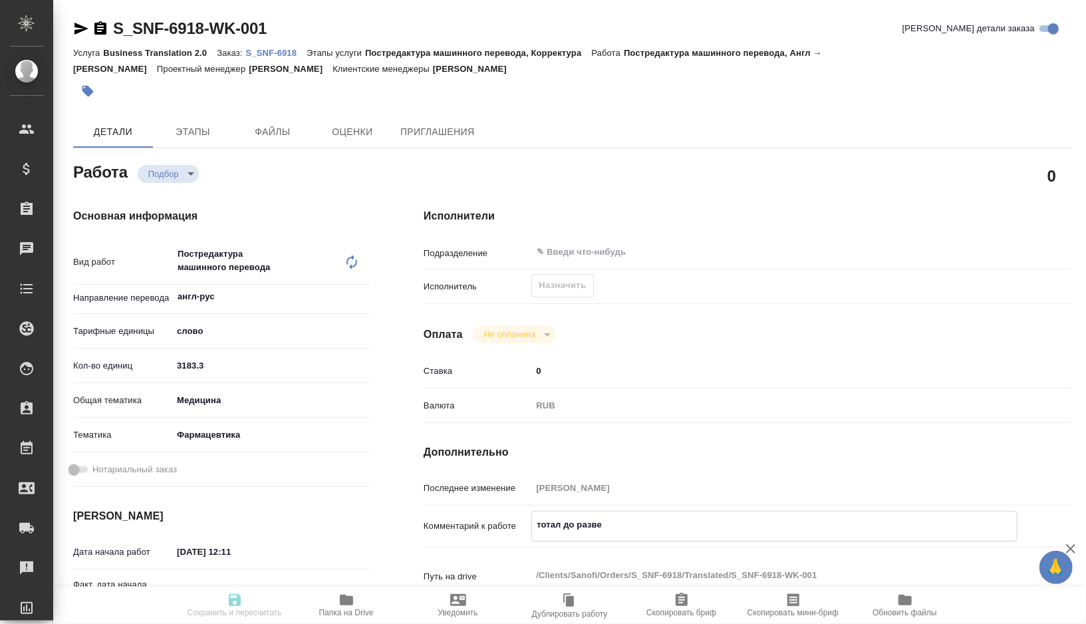
type textarea "x"
type textarea "тотал до разверс"
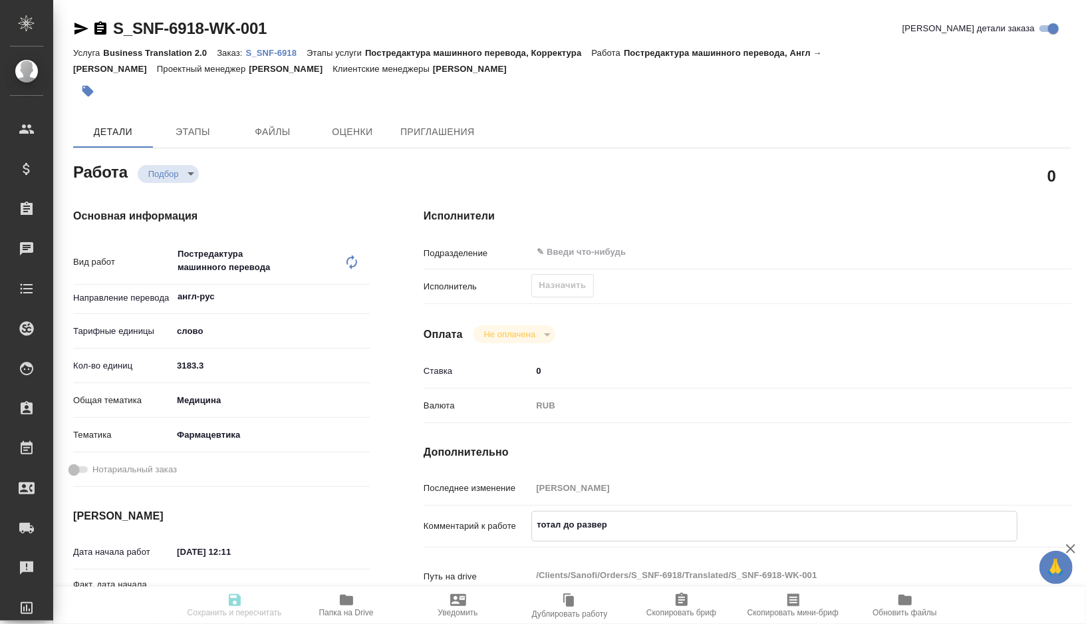
type textarea "x"
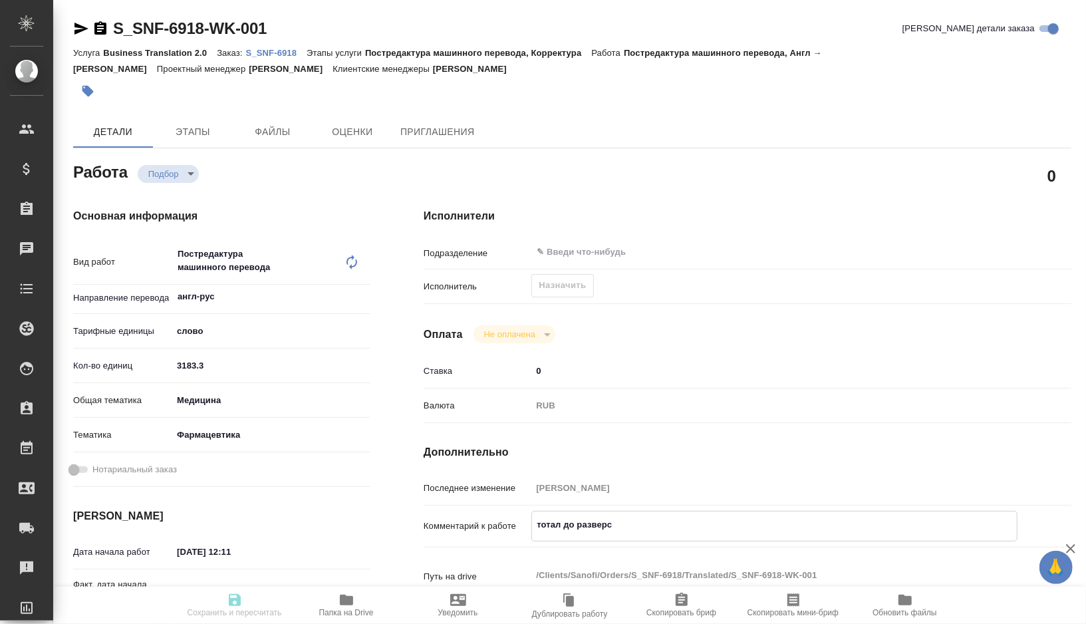
type textarea "тотал до разверст"
type textarea "x"
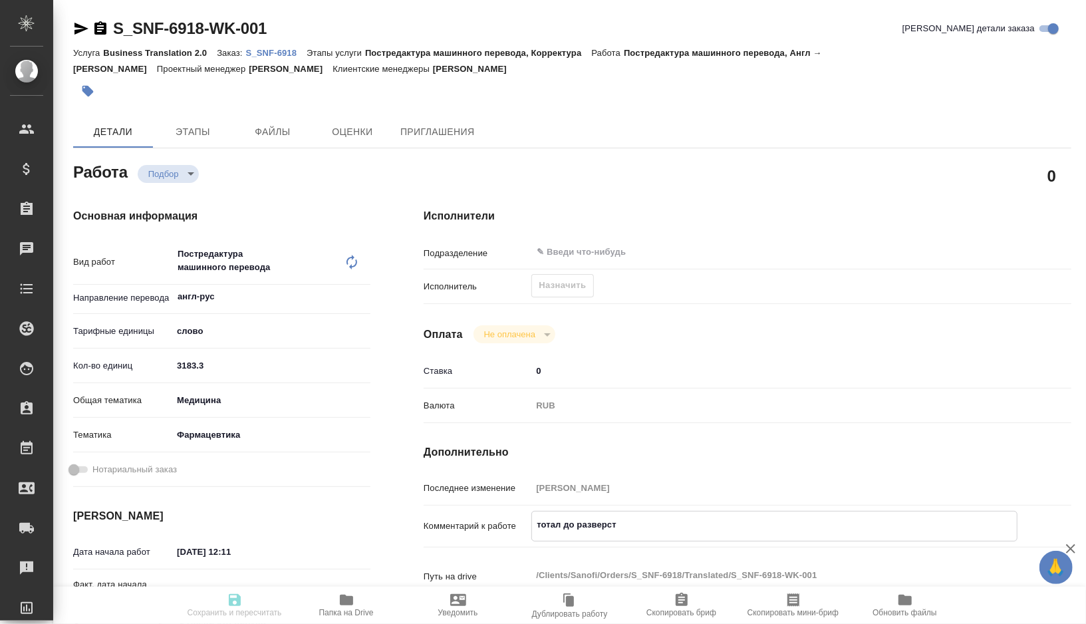
type textarea "x"
type textarea "тотал до разверстк"
type textarea "x"
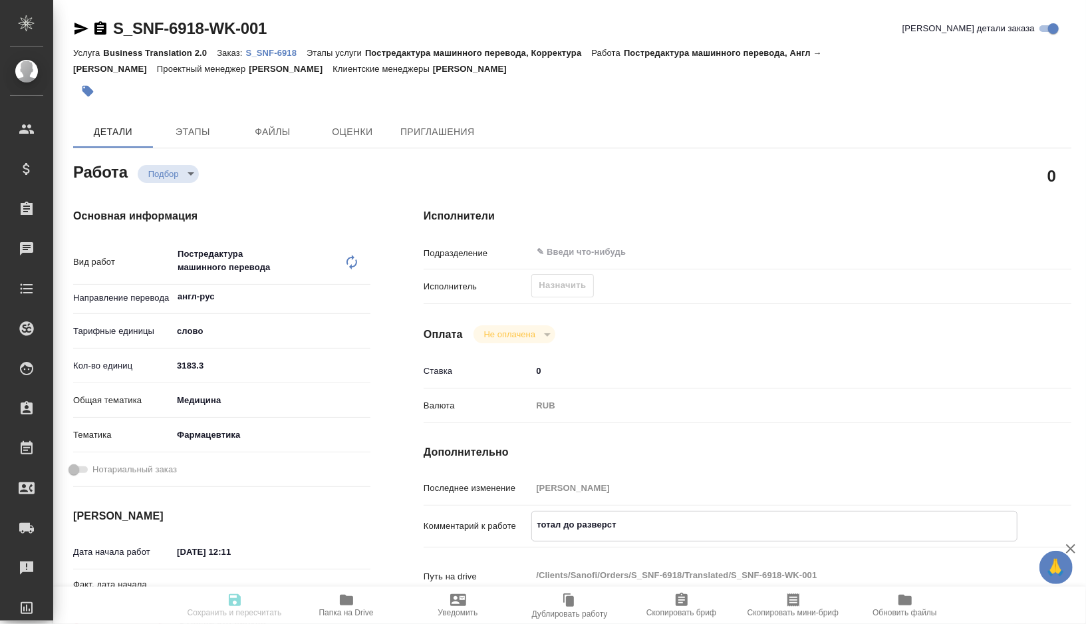
type textarea "x"
type textarea "тотал до разверстки"
type textarea "x"
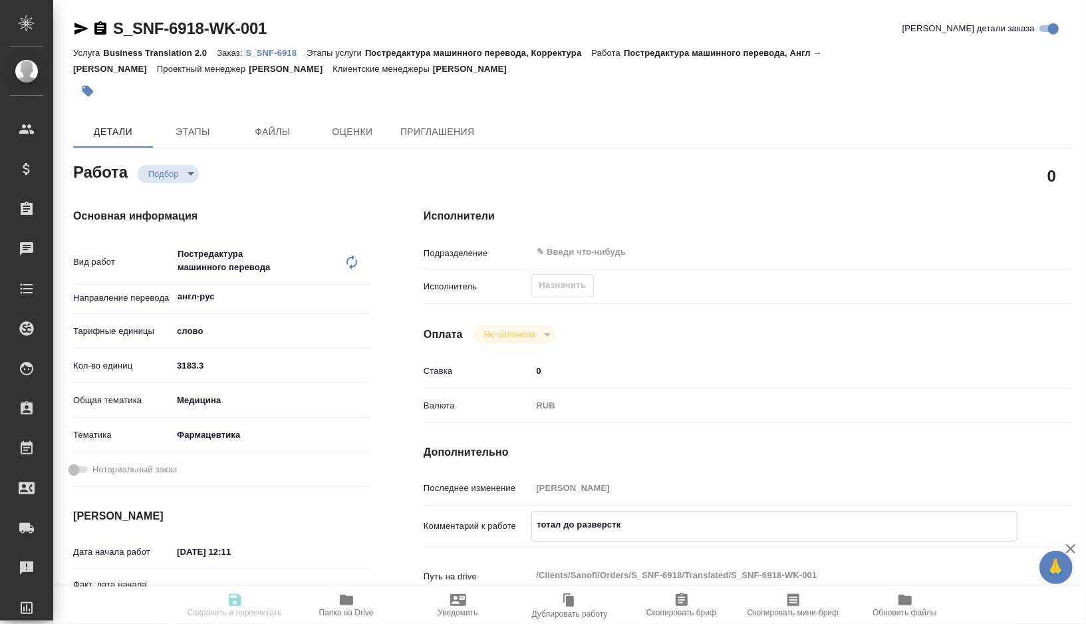
type textarea "x"
type textarea "тотал до разверстки"
type textarea "x"
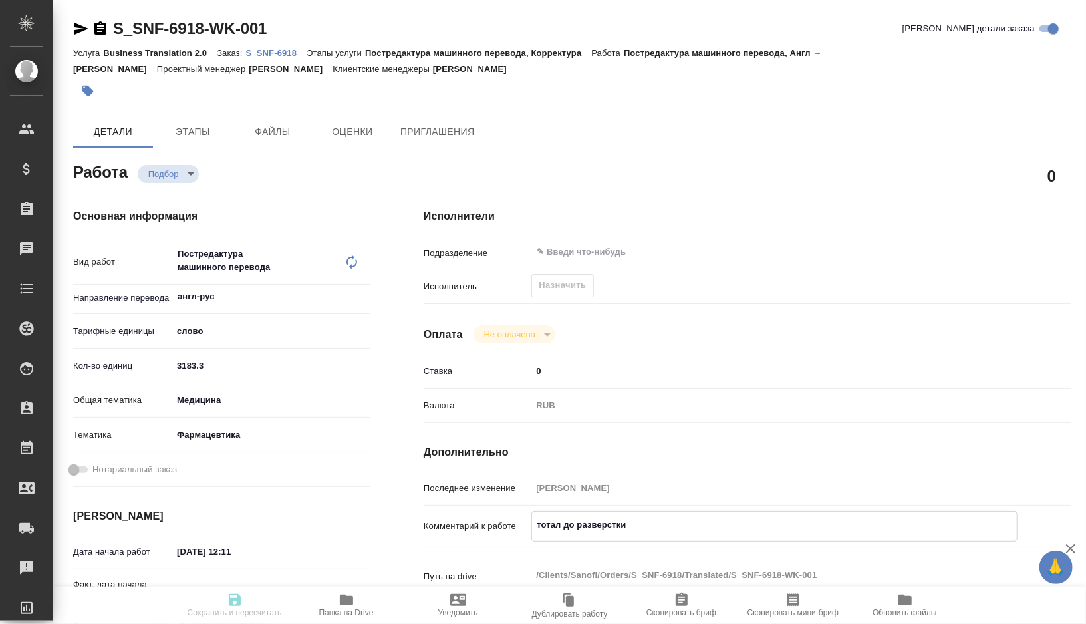
type textarea "x"
paste textarea "7472"
type textarea "x"
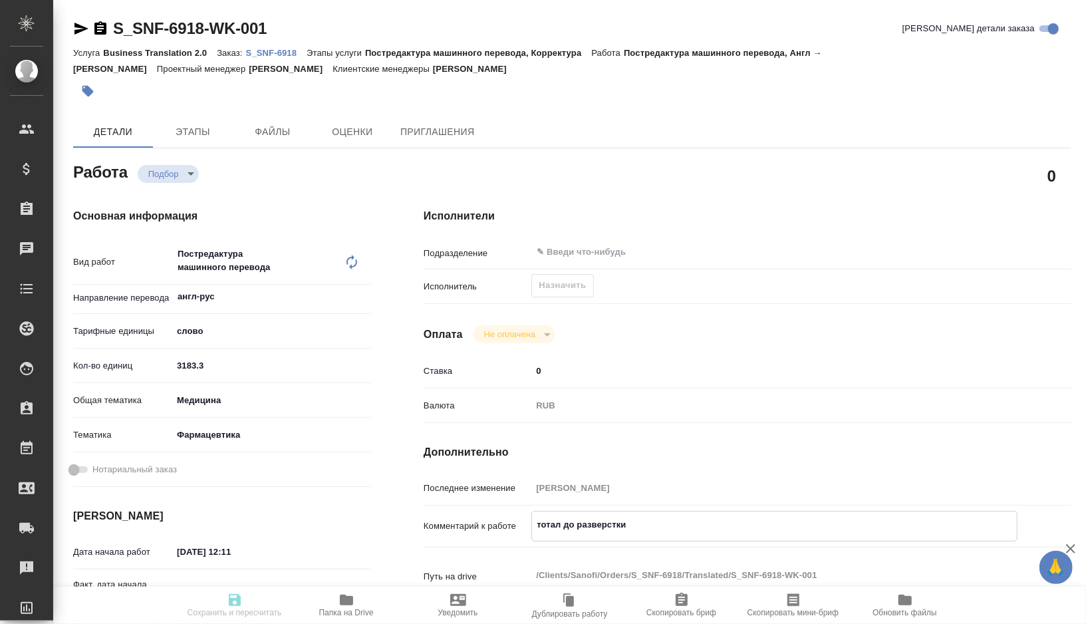
type textarea "тотал до разверстки 7472"
type textarea "x"
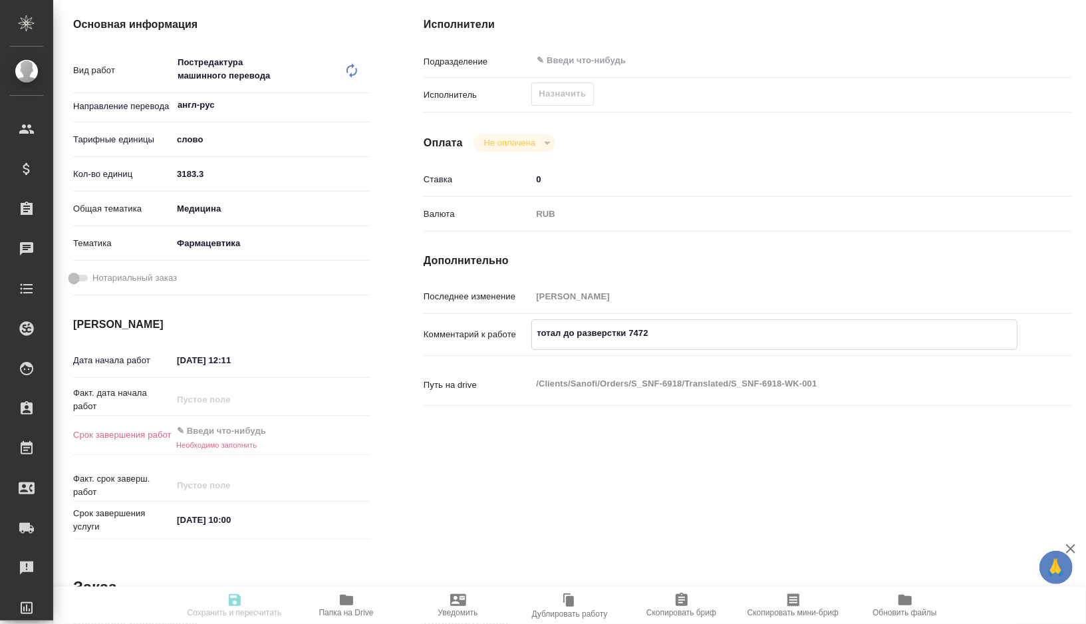
scroll to position [200, 0]
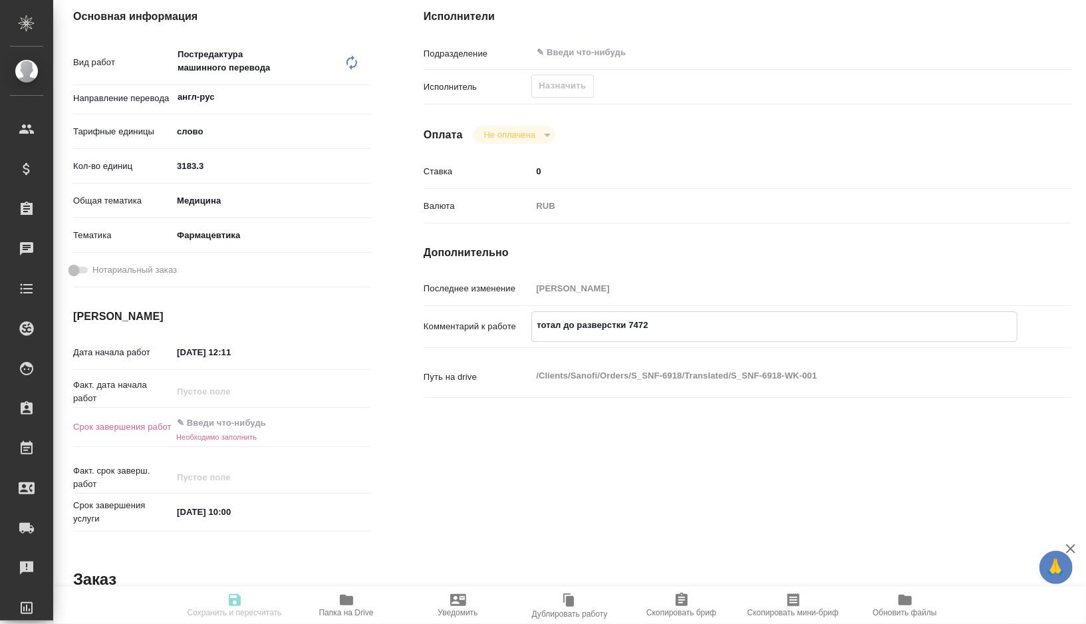
type textarea "тотал до разверстки 7472"
type textarea "x"
click at [262, 346] on input "25.09.2025 12:11" at bounding box center [231, 351] width 116 height 19
type input "25.09.2025 12:1_"
type textarea "x"
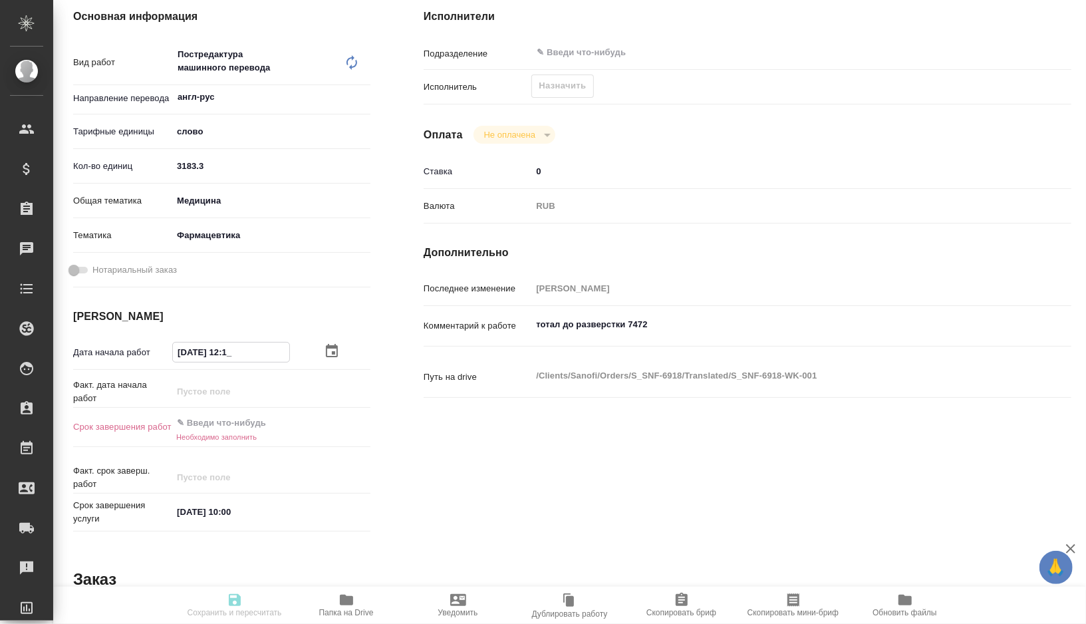
type textarea "x"
click at [184, 355] on input "25.09.2025 14:00" at bounding box center [231, 351] width 116 height 19
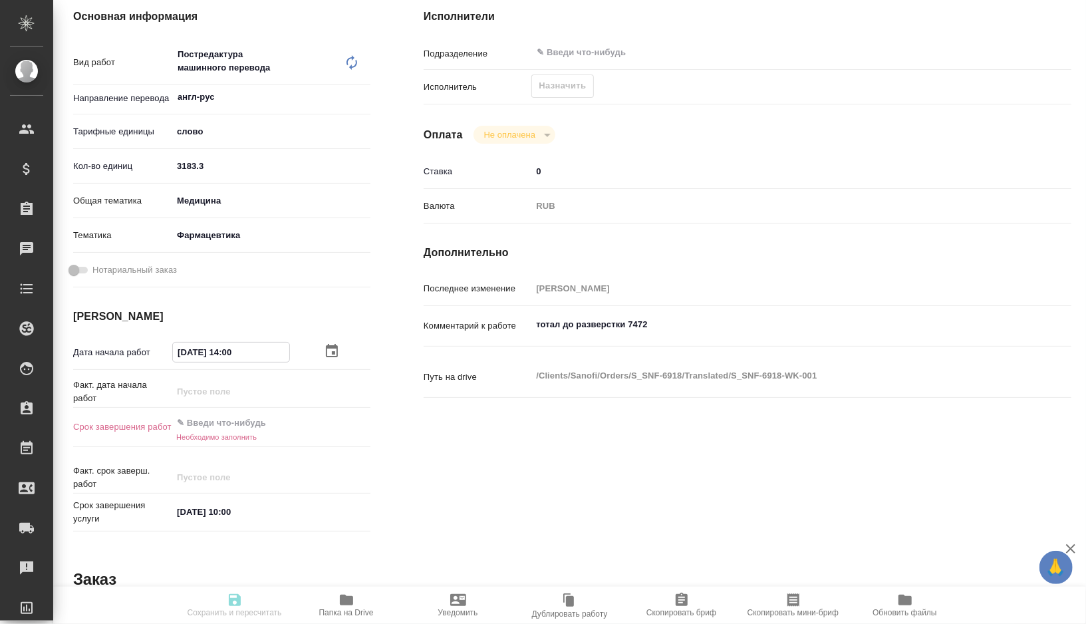
drag, startPoint x: 243, startPoint y: 352, endPoint x: 150, endPoint y: 354, distance: 93.1
click at [152, 352] on div "Дата начала работ 26.09.2025 14:00" at bounding box center [221, 351] width 297 height 23
click at [224, 420] on input "text" at bounding box center [231, 423] width 116 height 19
paste input "26.09.2025 14:00"
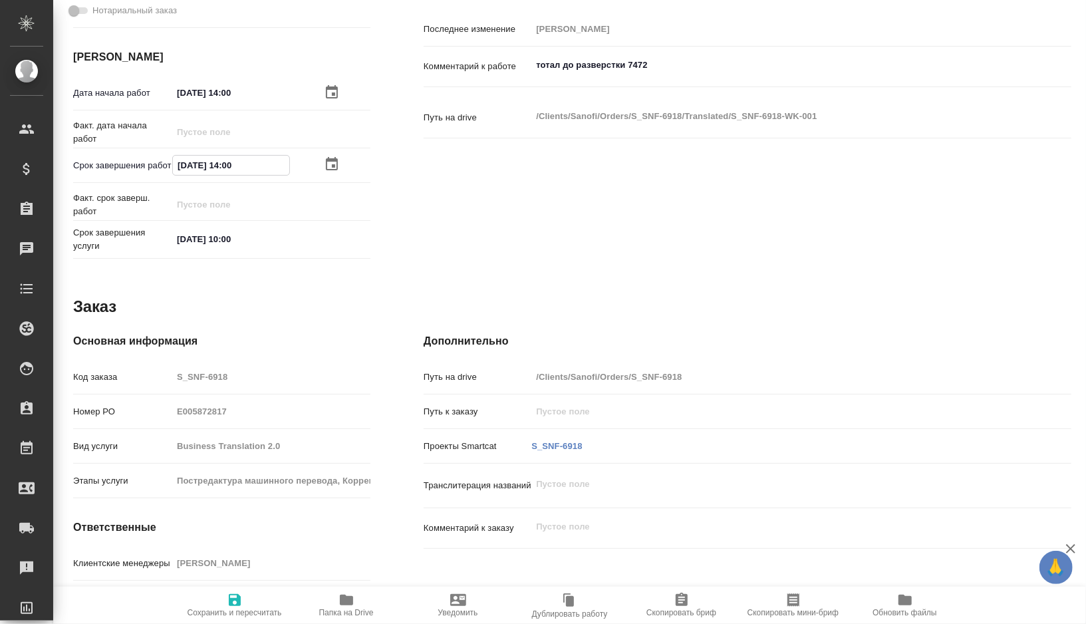
scroll to position [225, 0]
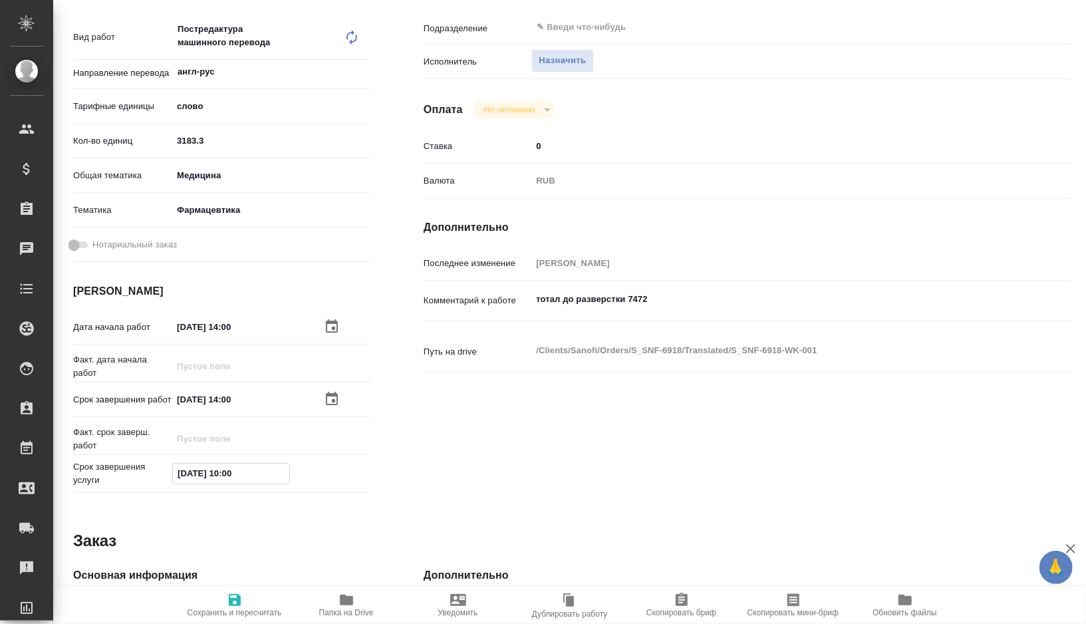
drag, startPoint x: 254, startPoint y: 485, endPoint x: 164, endPoint y: 485, distance: 90.4
click at [164, 485] on div "Срок завершения услуги 03.10.2025 10:00" at bounding box center [221, 473] width 297 height 27
drag, startPoint x: 260, startPoint y: 402, endPoint x: 141, endPoint y: 403, distance: 119.0
click at [141, 403] on div "Срок завершения работ 26.09.2025 14:00" at bounding box center [221, 399] width 297 height 23
paste input "03.10.2025 10"
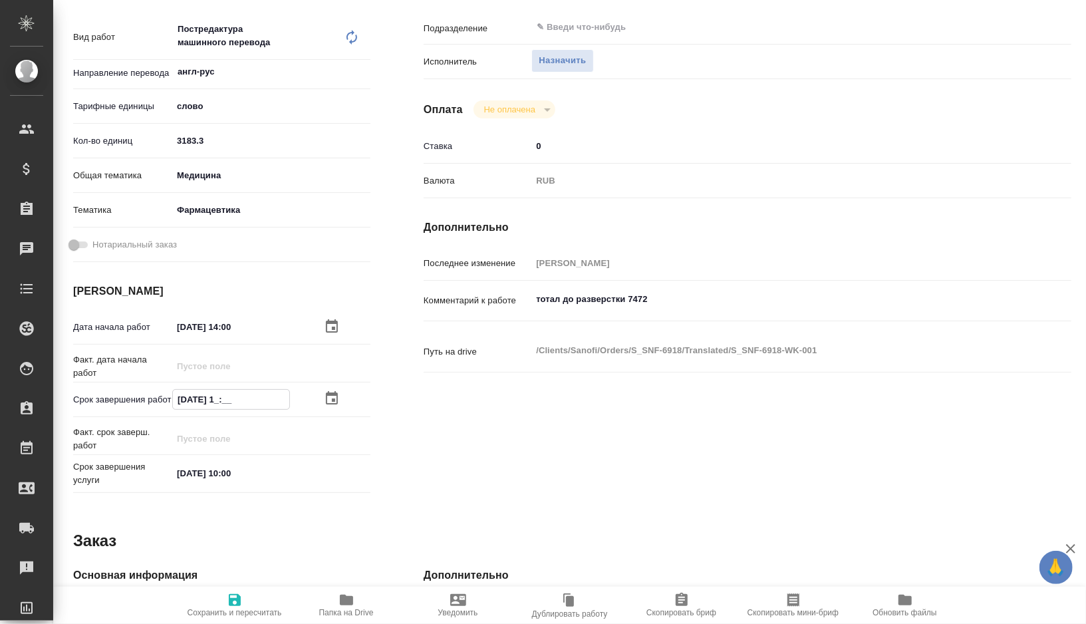
click at [185, 398] on input "03.10.2025 1_:__" at bounding box center [231, 399] width 116 height 19
click at [251, 400] on input "02.10.2025 1_:__" at bounding box center [231, 399] width 116 height 19
click at [245, 615] on span "Сохранить и пересчитать" at bounding box center [235, 612] width 94 height 9
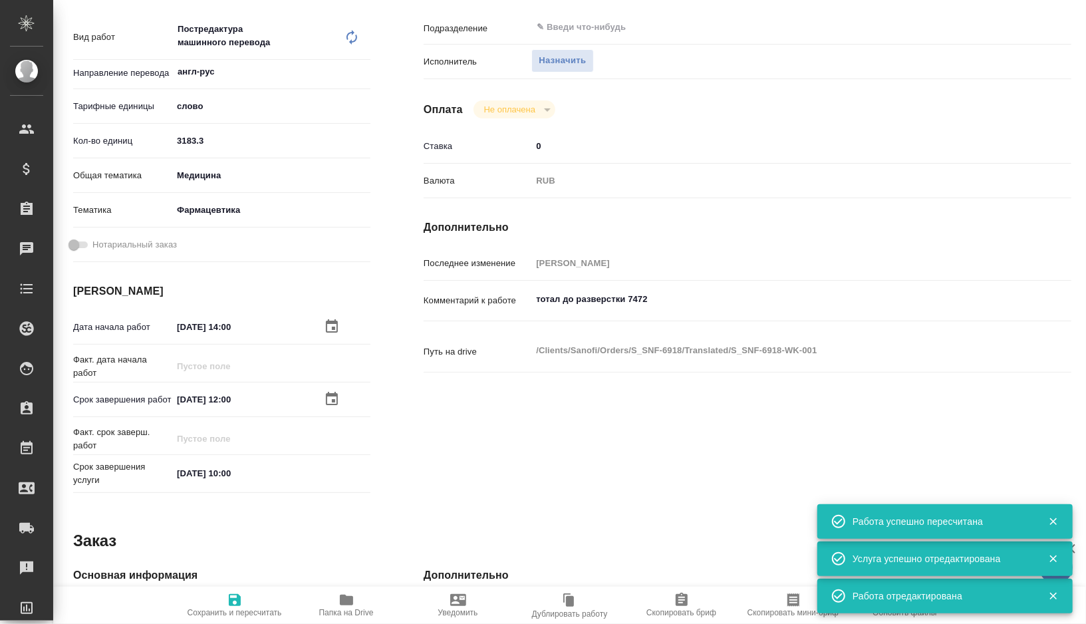
drag, startPoint x: 257, startPoint y: 400, endPoint x: 152, endPoint y: 400, distance: 105.1
click at [152, 400] on div "Срок завершения работ 02.10.2025 12:00" at bounding box center [221, 399] width 297 height 23
click at [209, 395] on input "02.10.2025 12:00" at bounding box center [230, 399] width 116 height 19
drag, startPoint x: 248, startPoint y: 398, endPoint x: 167, endPoint y: 398, distance: 81.1
click at [167, 398] on div "Срок завершения работ 02.10.2025 12:00" at bounding box center [221, 399] width 297 height 23
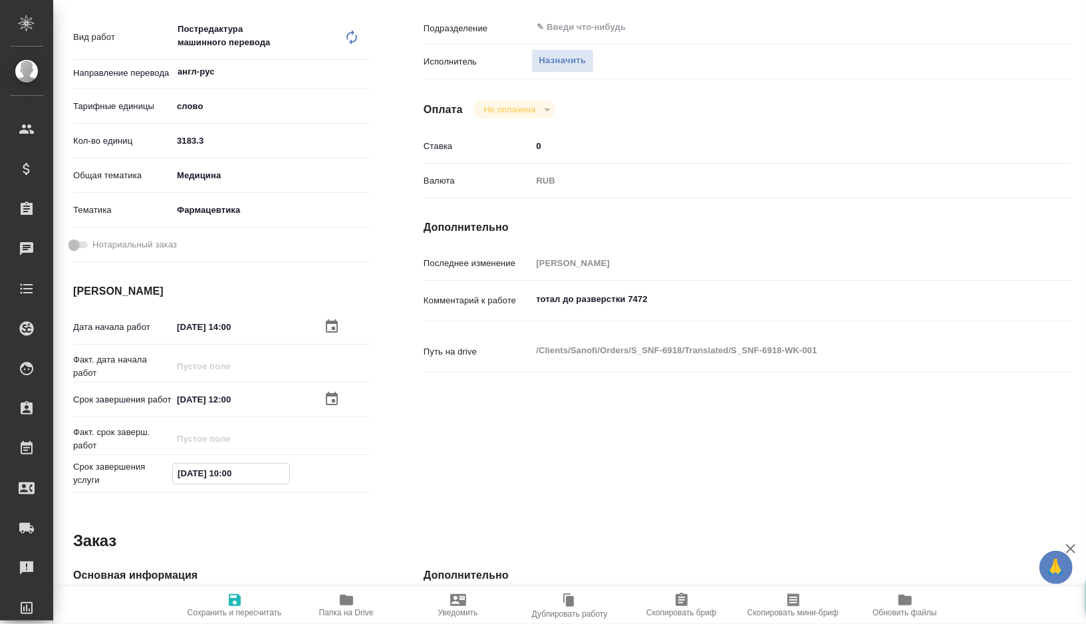
drag, startPoint x: 254, startPoint y: 489, endPoint x: 156, endPoint y: 489, distance: 98.4
click at [156, 487] on div "Срок завершения услуги 03.10.2025 10:00" at bounding box center [221, 473] width 297 height 27
paste input "2.10.2025 12"
click at [237, 601] on icon "button" at bounding box center [235, 600] width 12 height 12
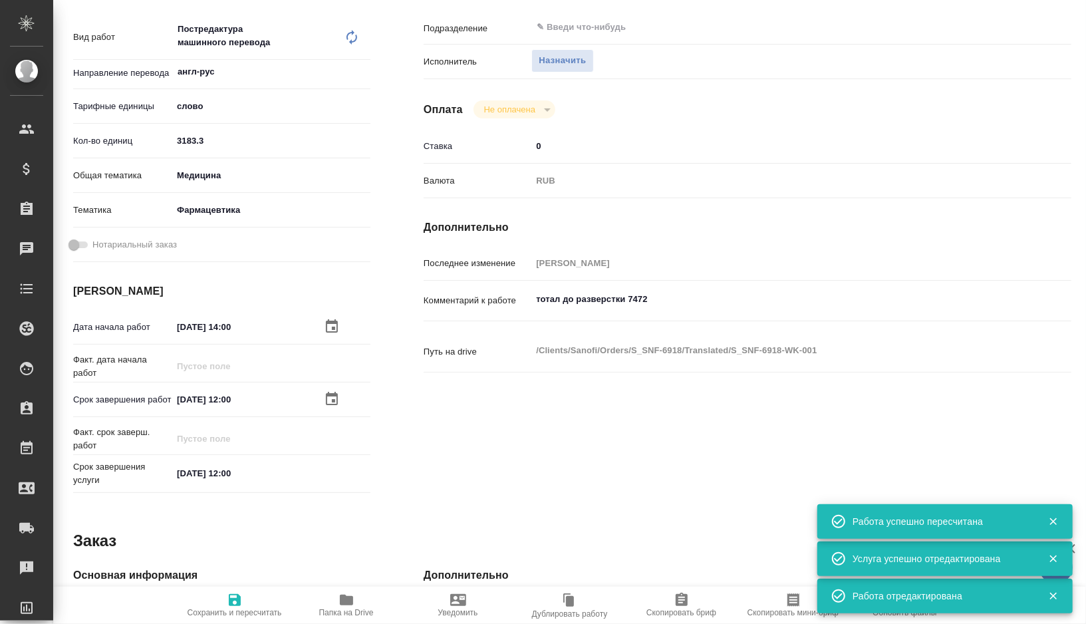
scroll to position [210, 0]
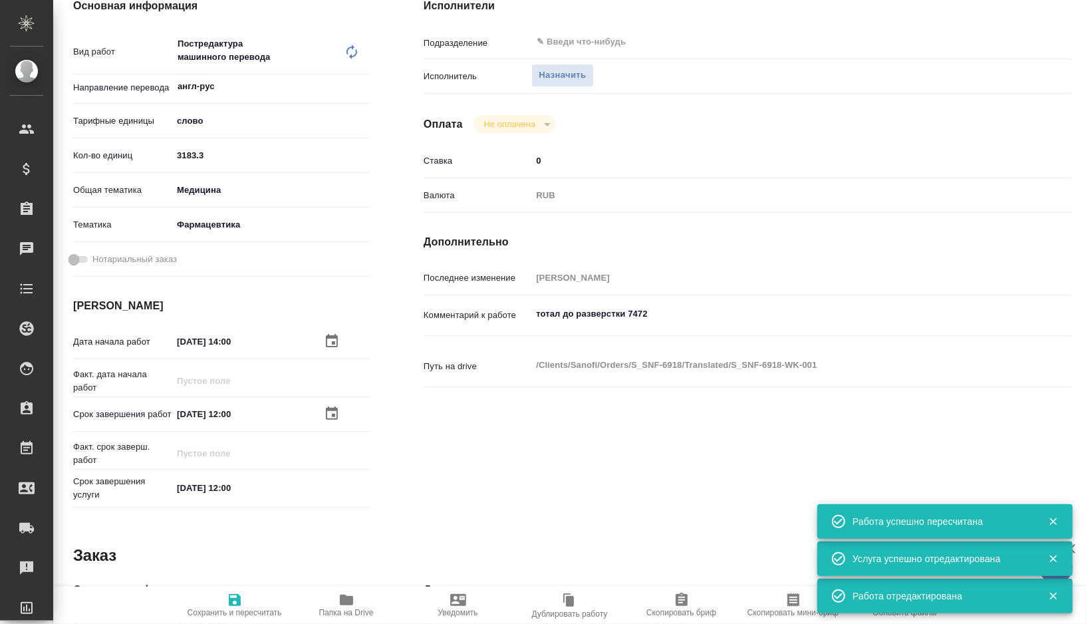
click at [774, 599] on span "Скопировать мини-бриф" at bounding box center [793, 604] width 96 height 25
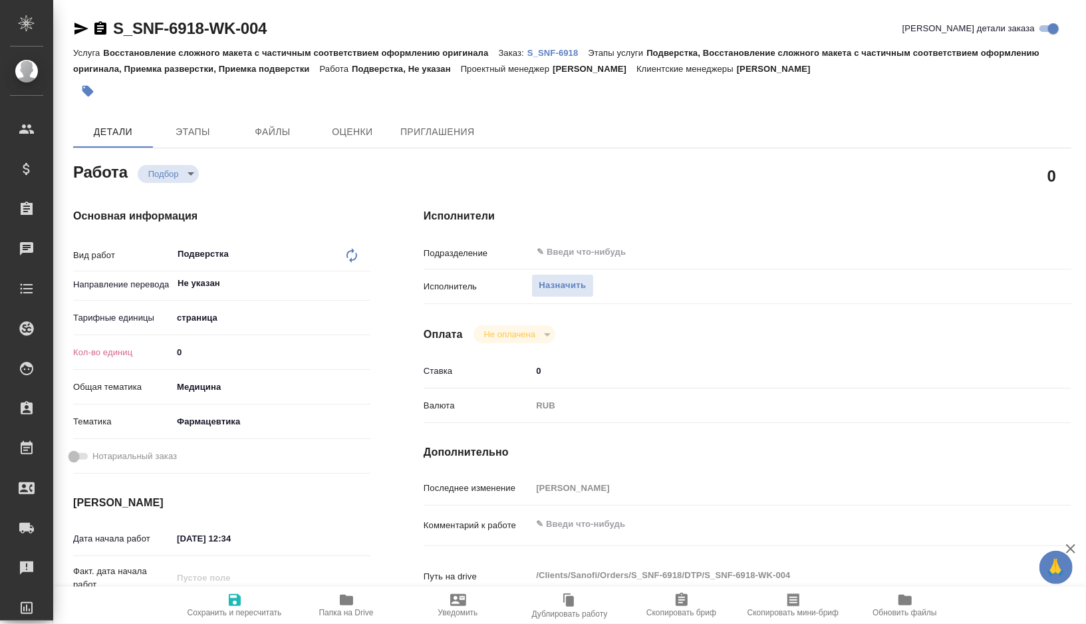
type textarea "x"
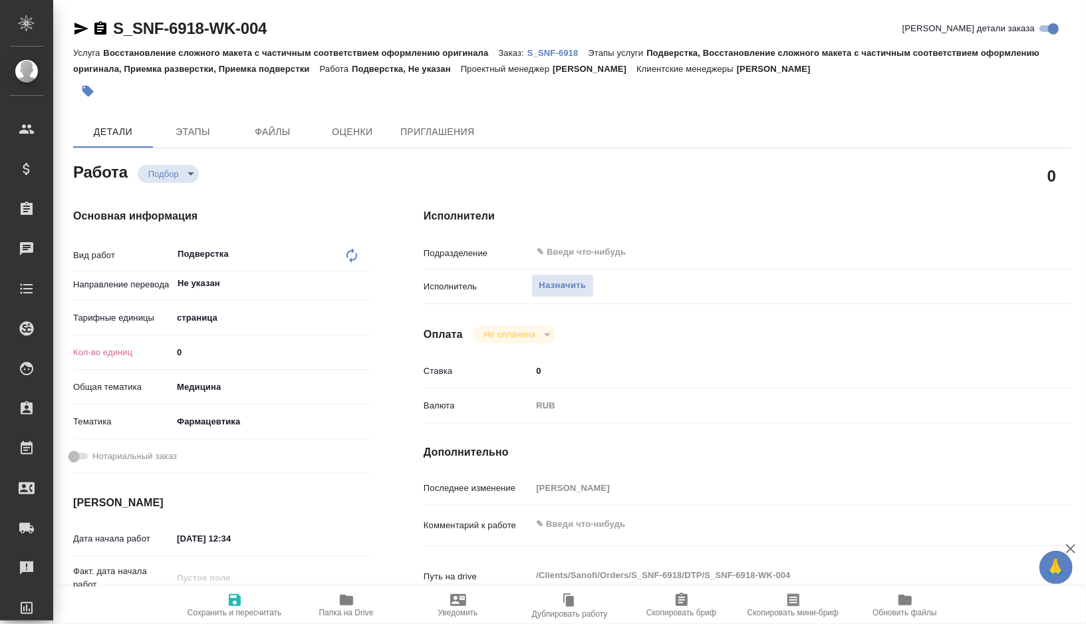
type textarea "x"
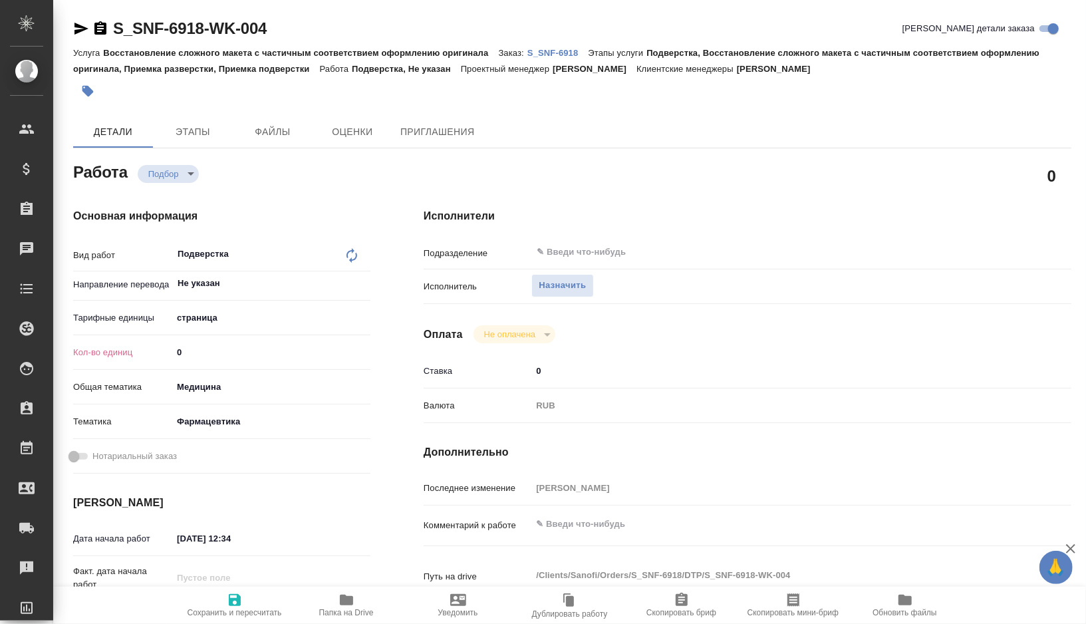
type textarea "x"
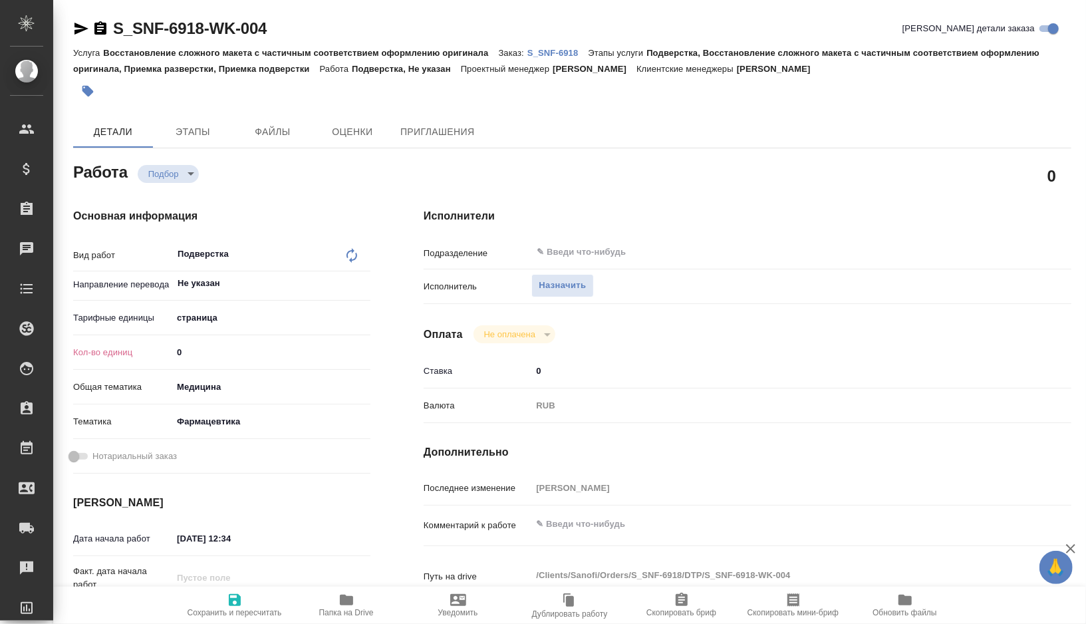
type textarea "x"
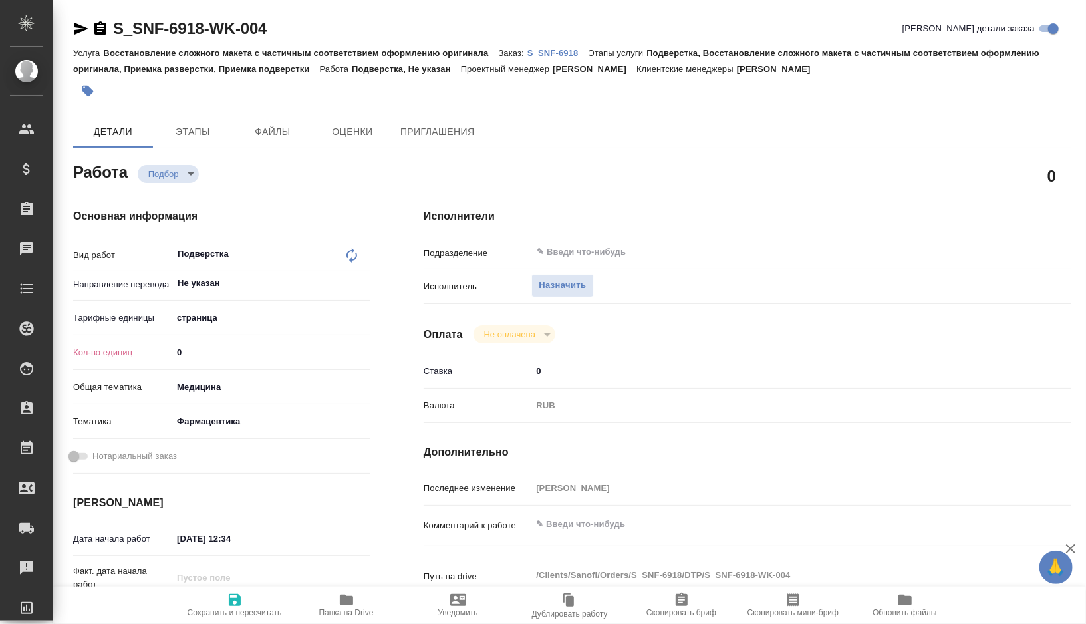
type textarea "x"
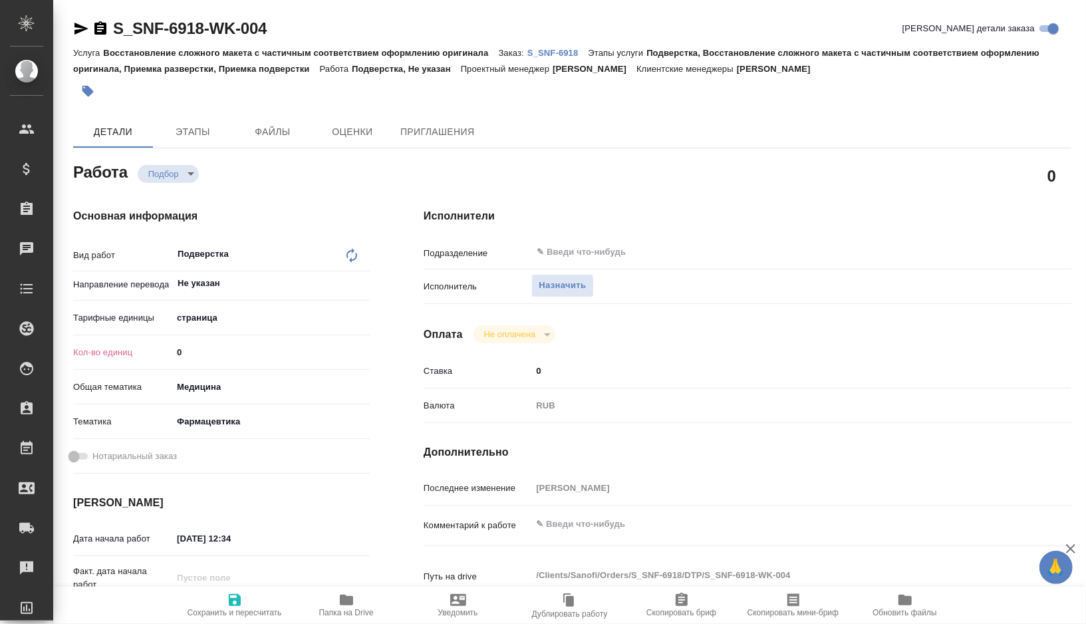
click at [215, 313] on body "🙏 .cls-1 fill:#fff; AWATERA Gorshkova Valentina Клиенты Спецификации Заказы Чат…" at bounding box center [543, 312] width 1086 height 624
type textarea "x"
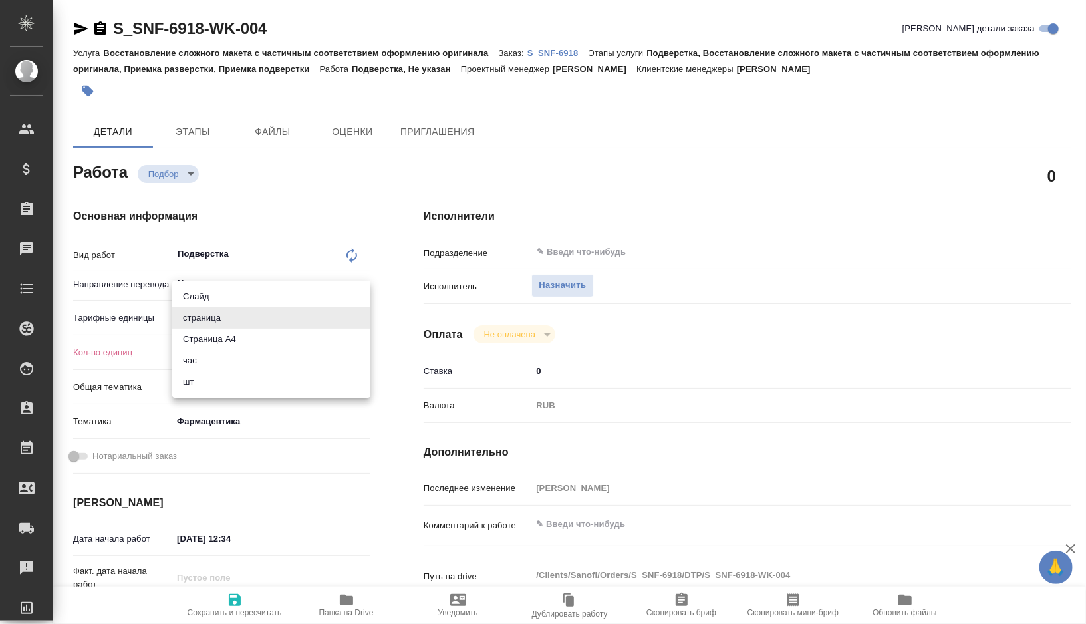
type textarea "x"
click at [224, 337] on li "Страница А4" at bounding box center [271, 339] width 198 height 21
type textarea "x"
type input "5f036ec4e16dec2d6b59c8ff"
type textarea "x"
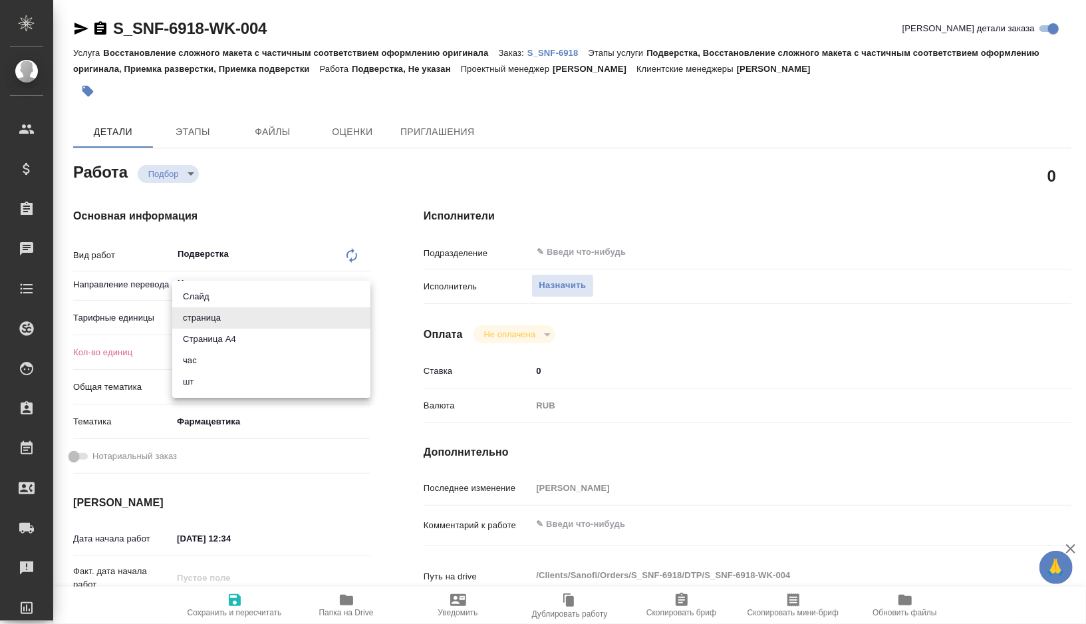
type textarea "x"
click at [216, 353] on input "0" at bounding box center [271, 351] width 198 height 19
type textarea "x"
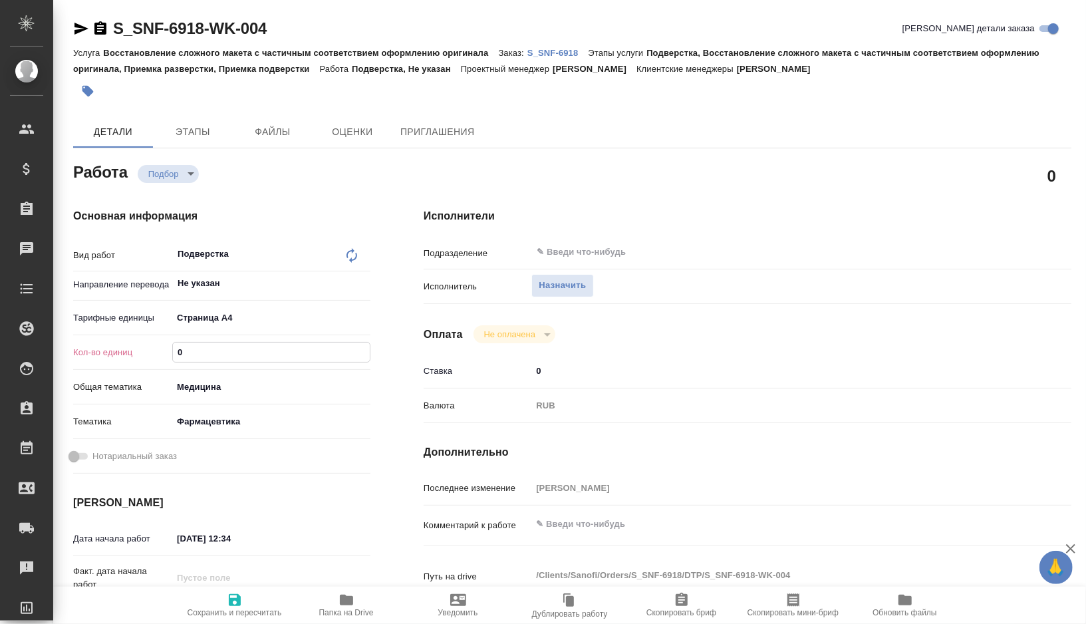
type textarea "x"
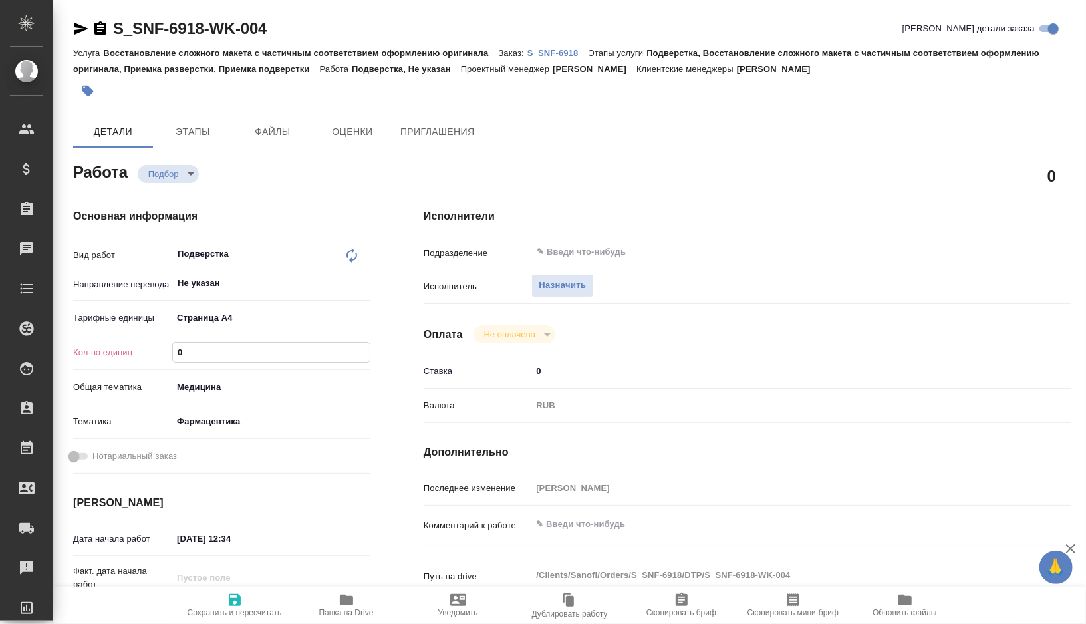
type textarea "x"
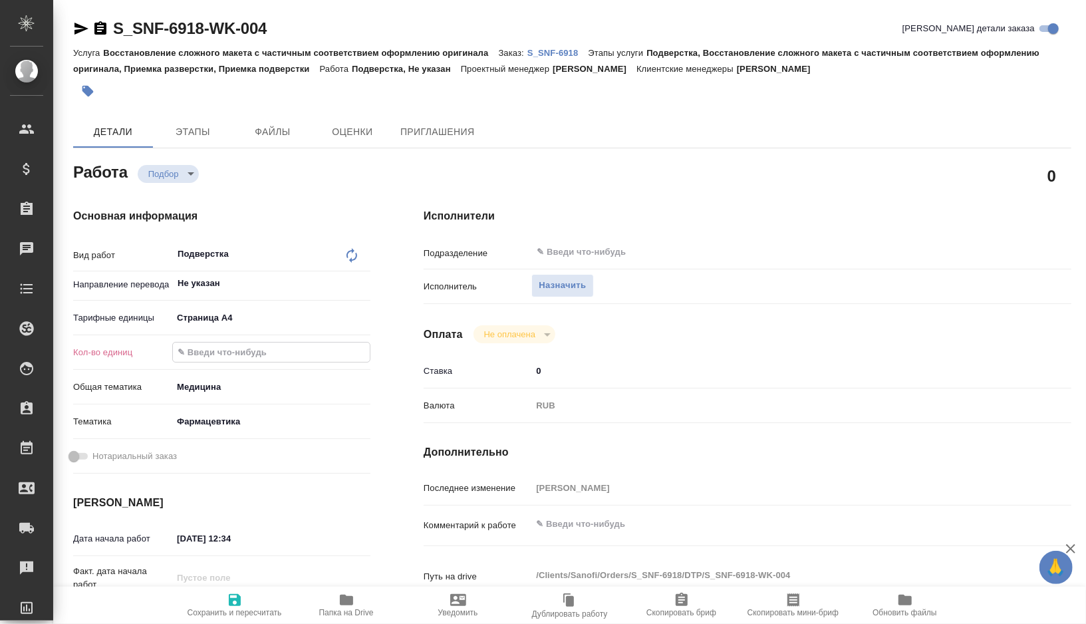
type input "5"
type textarea "x"
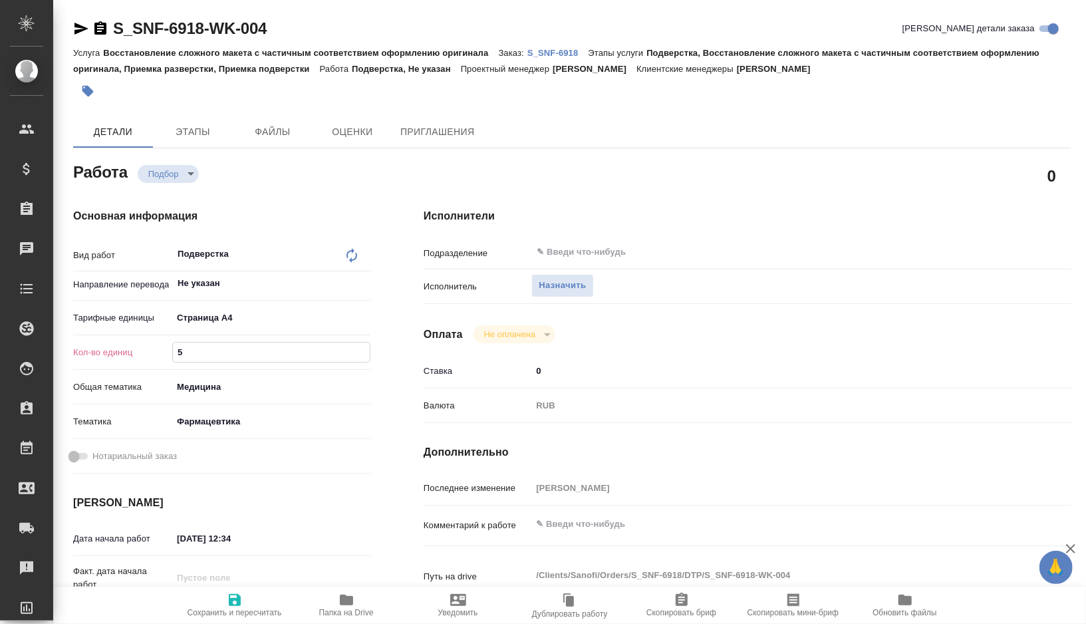
type textarea "x"
type input "55"
type textarea "x"
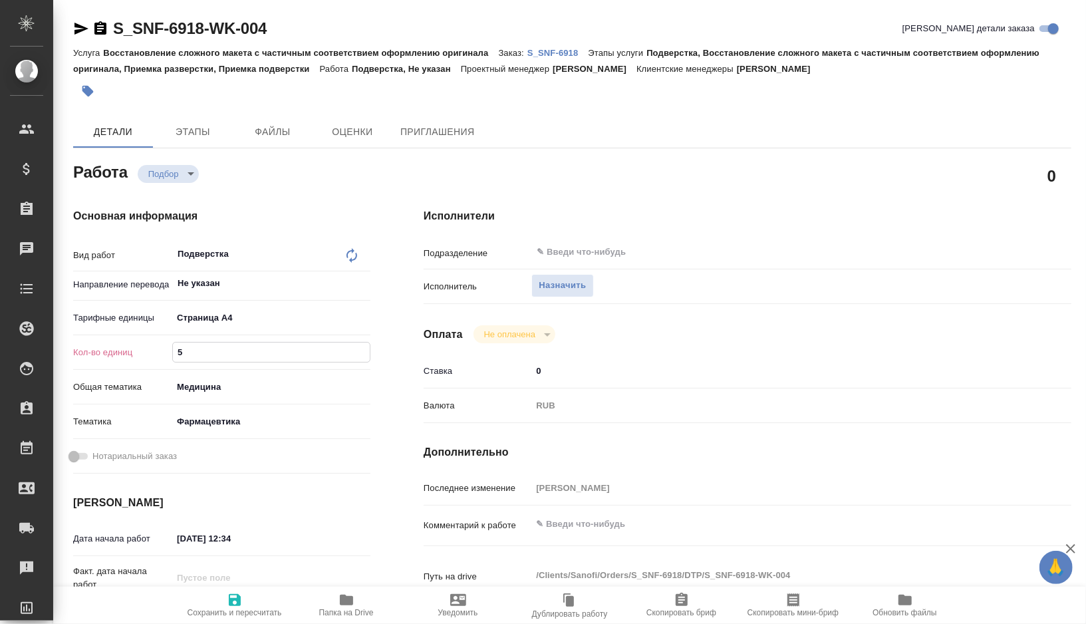
type textarea "x"
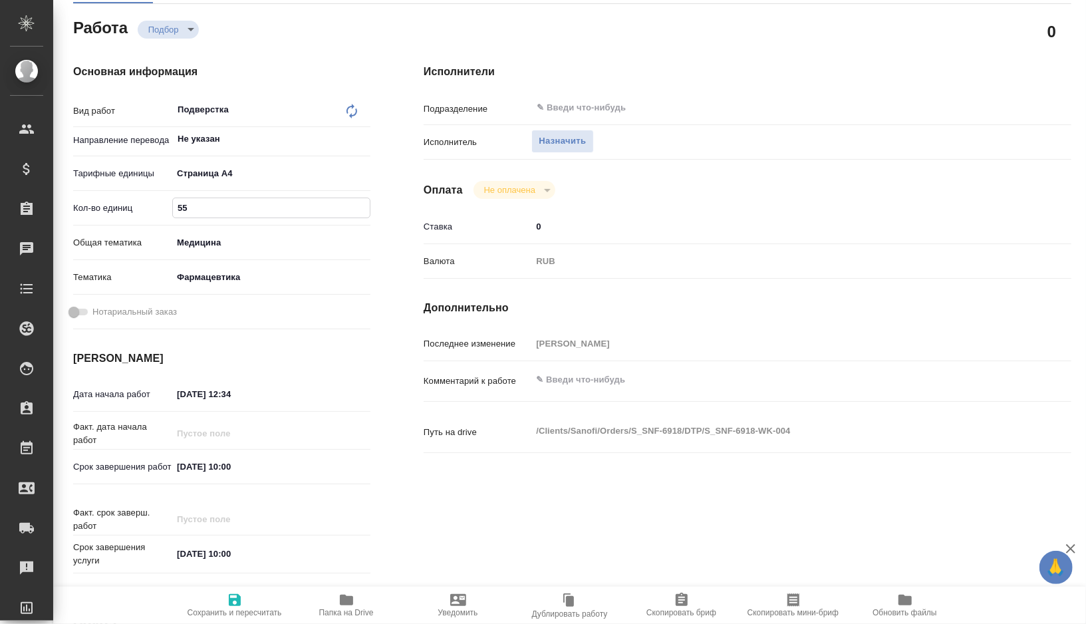
scroll to position [283, 0]
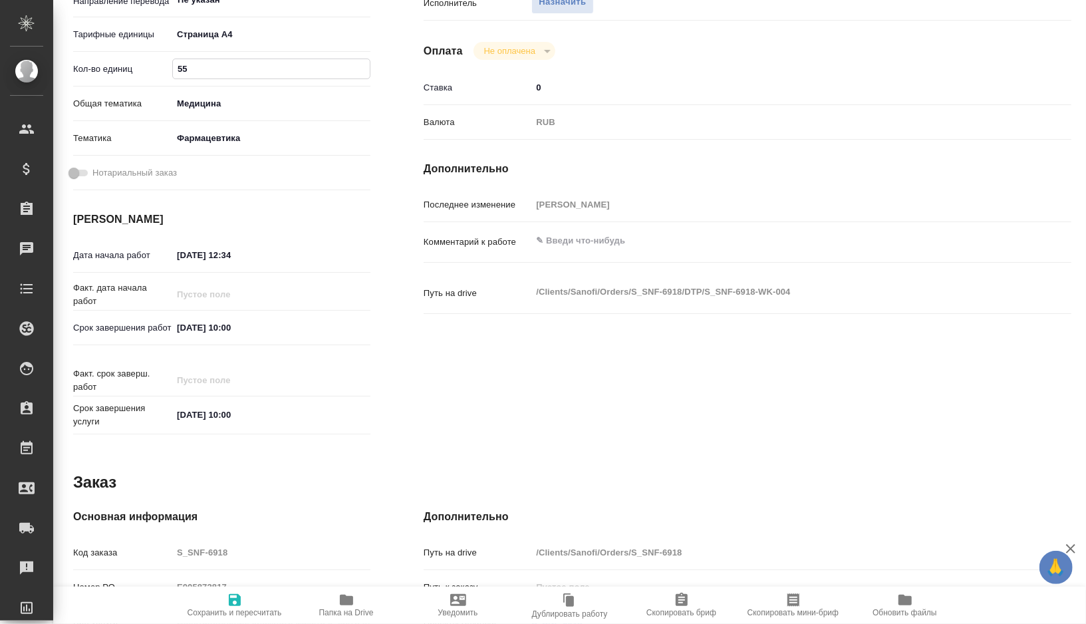
type input "55"
click at [221, 330] on input "03.10.2025 10:00" at bounding box center [230, 327] width 116 height 19
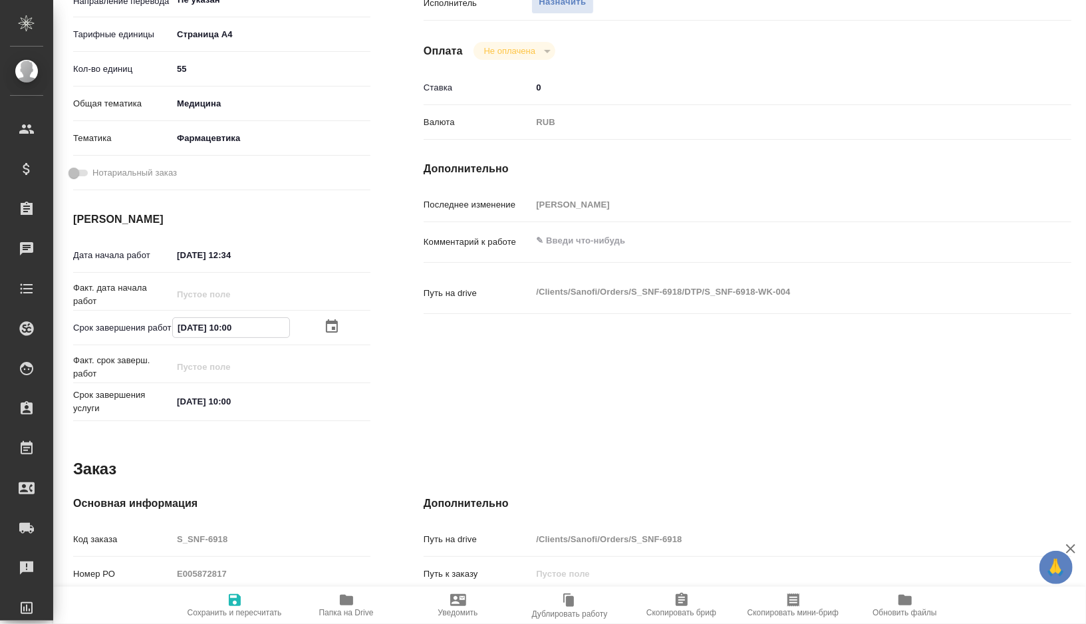
drag, startPoint x: 253, startPoint y: 330, endPoint x: 130, endPoint y: 330, distance: 122.4
click at [130, 330] on div "Срок завершения работ 03.10.2025 10:00" at bounding box center [221, 327] width 297 height 23
drag, startPoint x: 247, startPoint y: 257, endPoint x: 141, endPoint y: 257, distance: 106.4
click at [141, 257] on div "Дата начала работ 25.09.2025 12:34" at bounding box center [221, 254] width 297 height 23
paste input "03.10.2025 10:00"
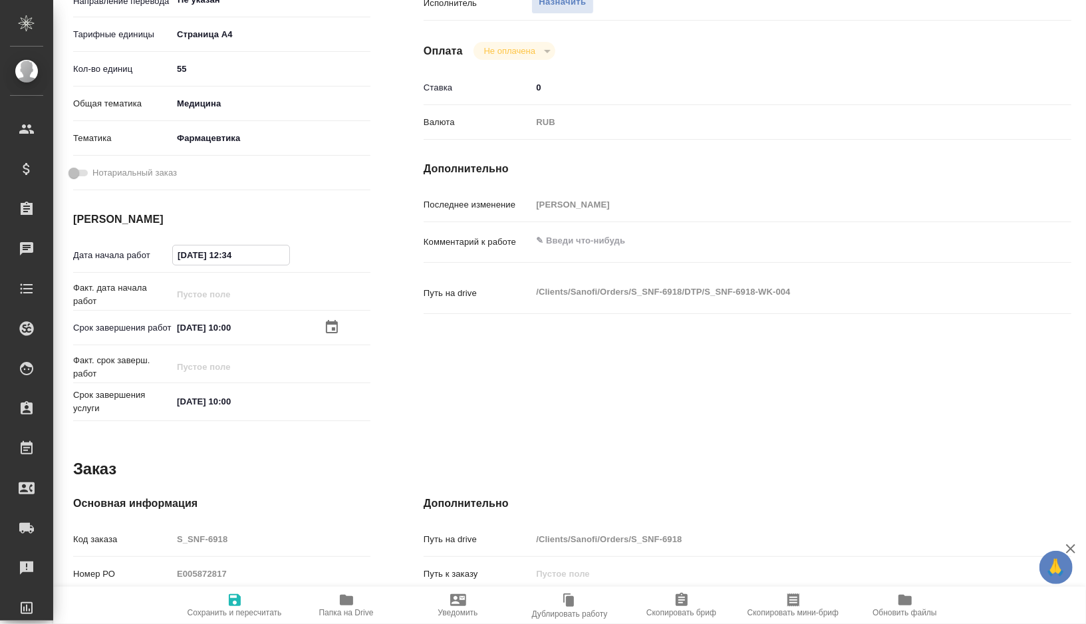
type textarea "x"
type input "03.10.2025 10:00"
type textarea "x"
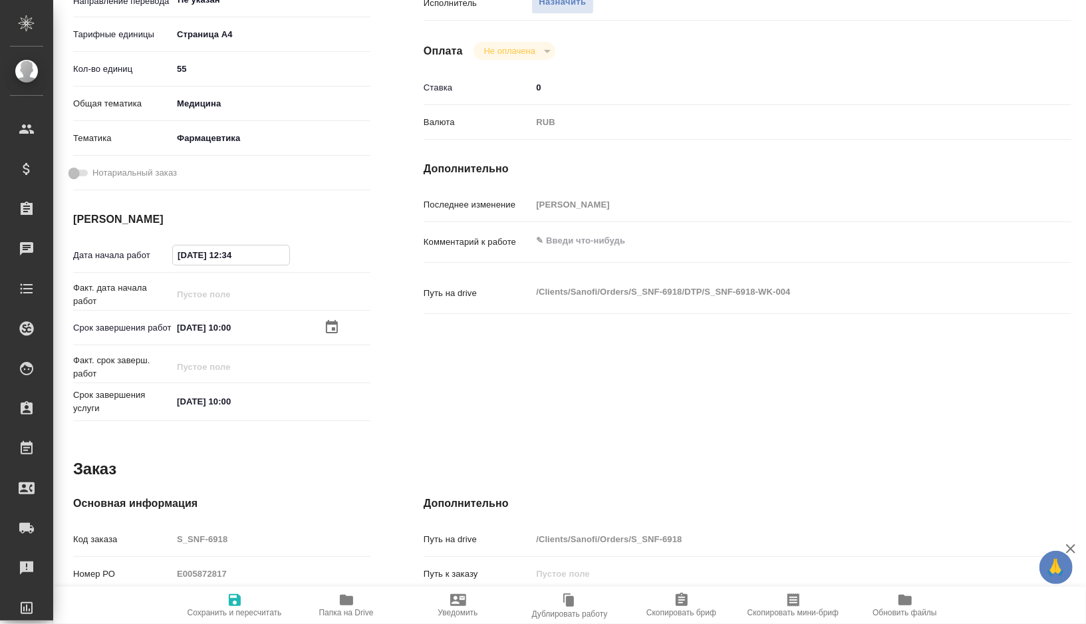
type textarea "x"
type input "03.10.2025 10:0_"
type textarea "x"
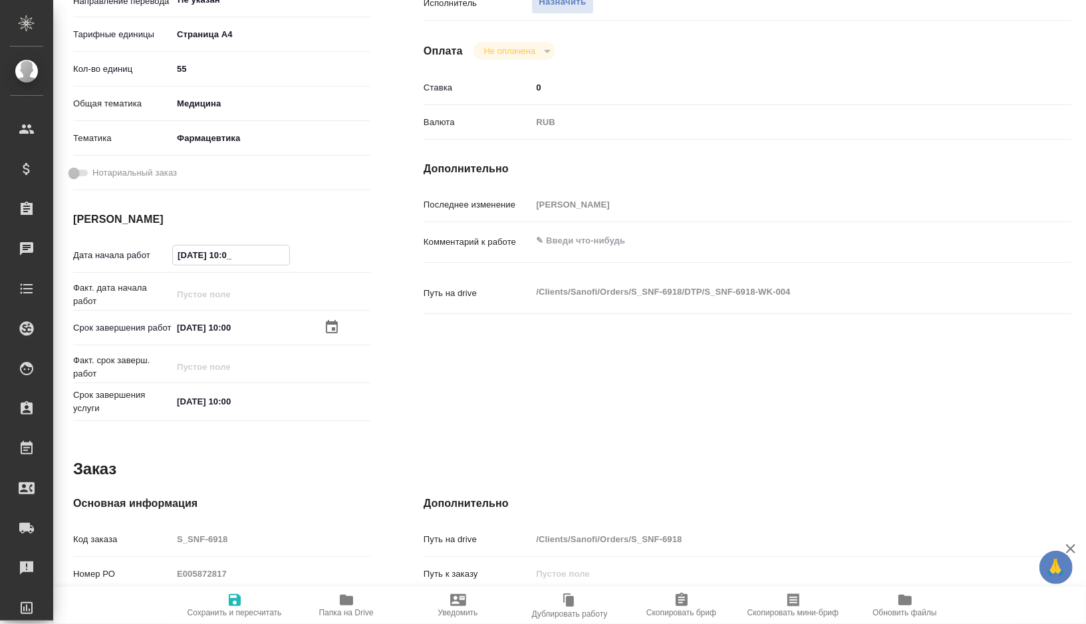
type textarea "x"
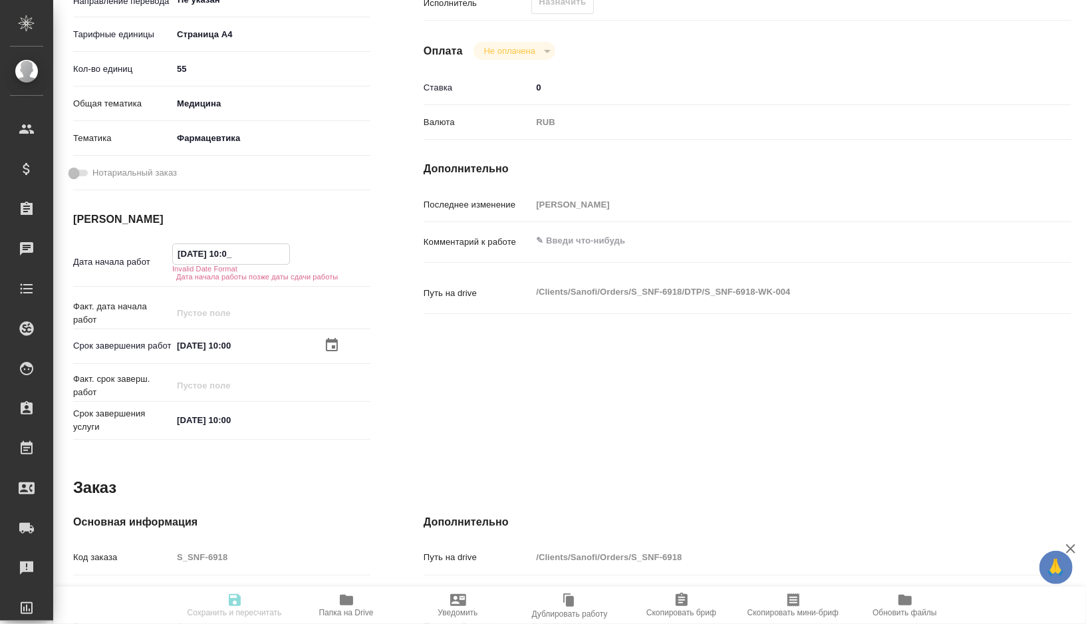
type textarea "x"
type input "03.10.2025 10:__"
type textarea "x"
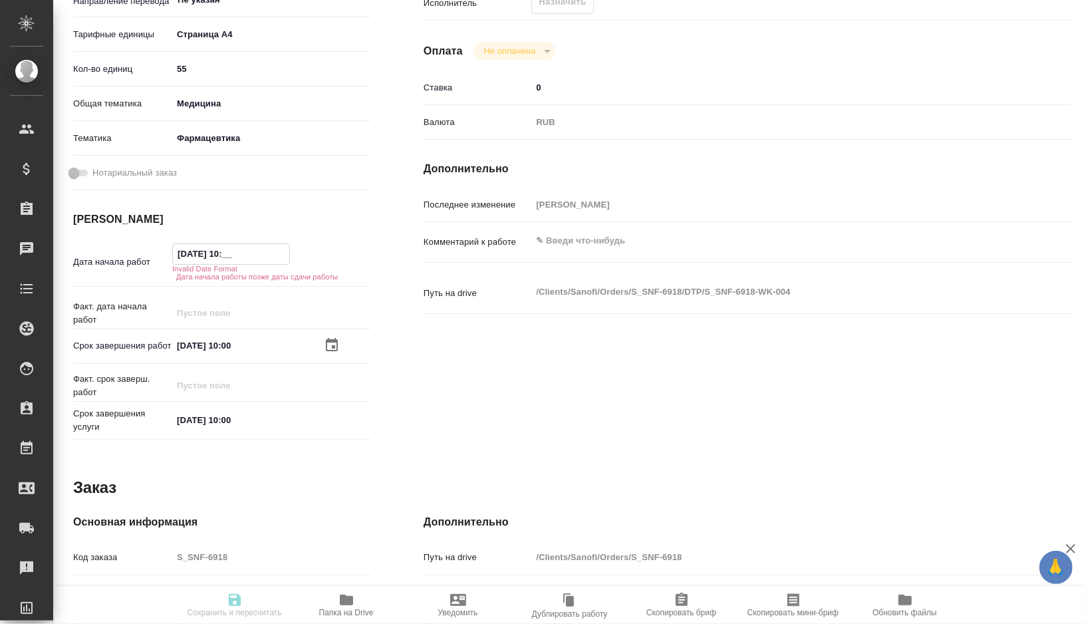
type textarea "x"
type input "03.10.2025 1_:__"
type textarea "x"
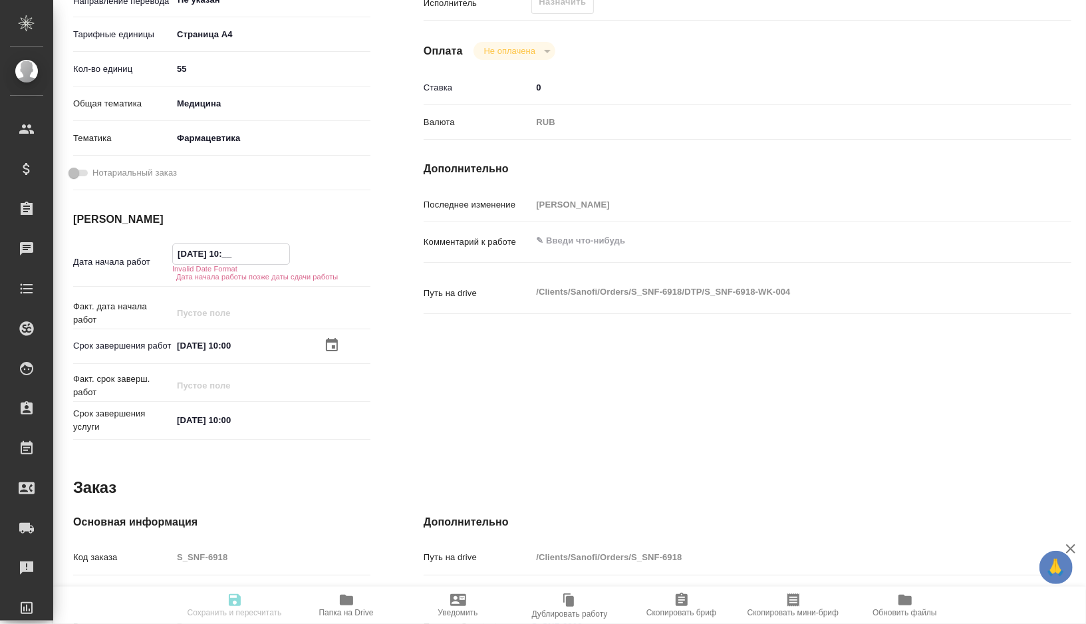
type textarea "x"
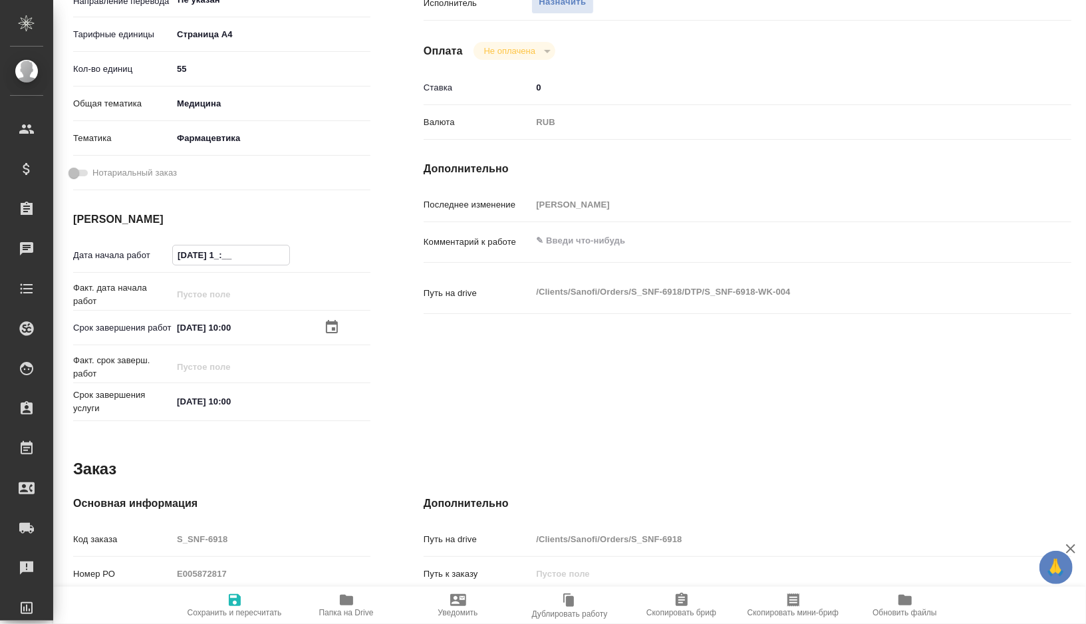
type textarea "x"
type input "03.10.2025 18:__"
type textarea "x"
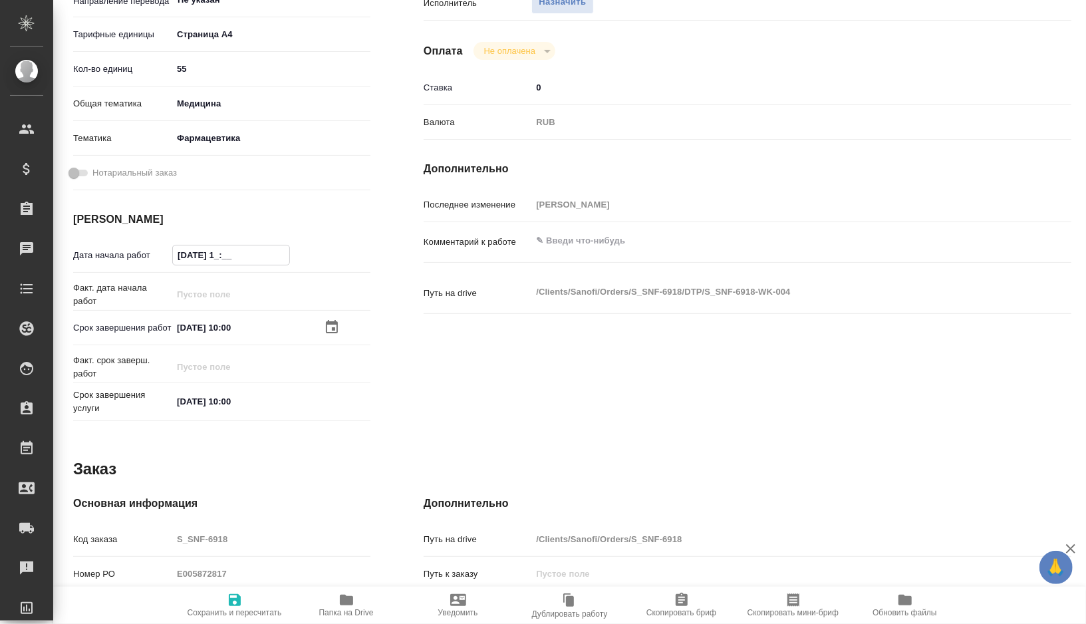
type textarea "x"
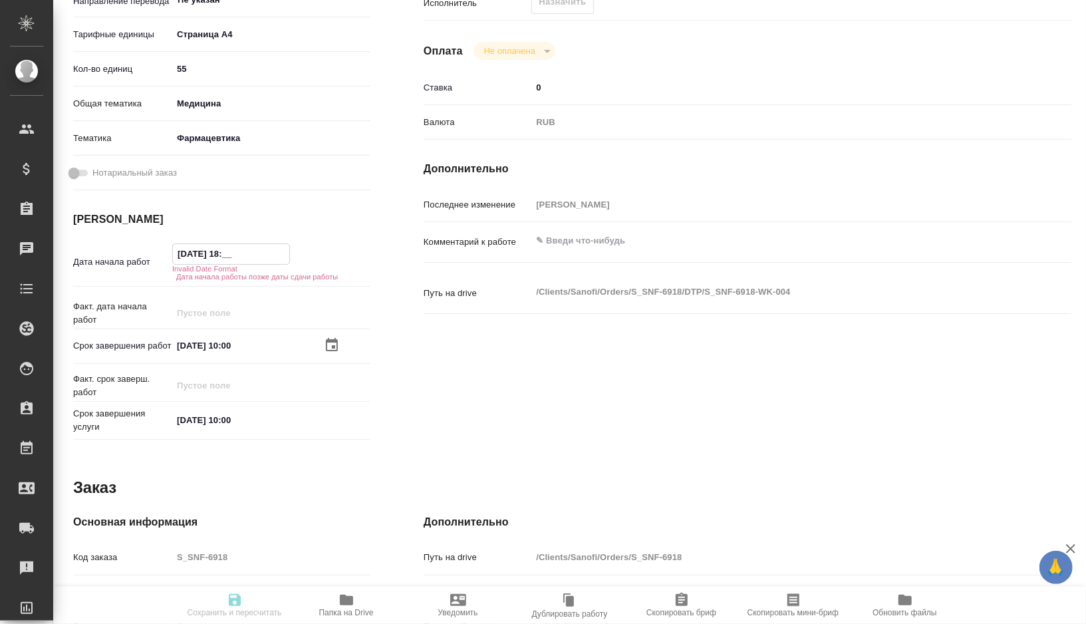
type textarea "x"
type input "03.10.2025 18:0_"
type textarea "x"
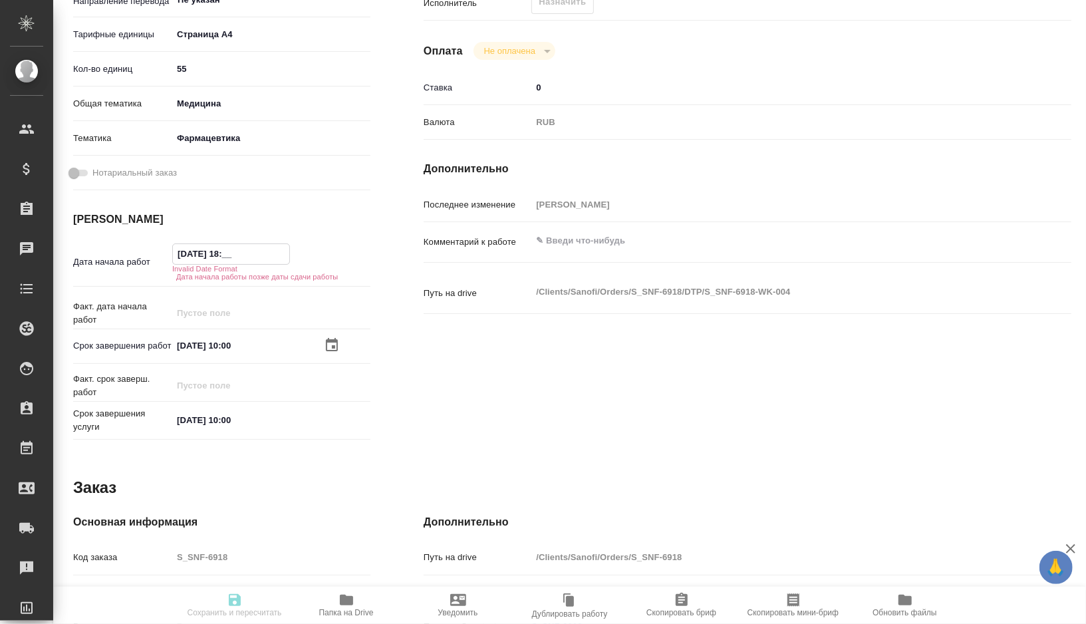
type textarea "x"
type input "03.10.2025 18:00"
type textarea "x"
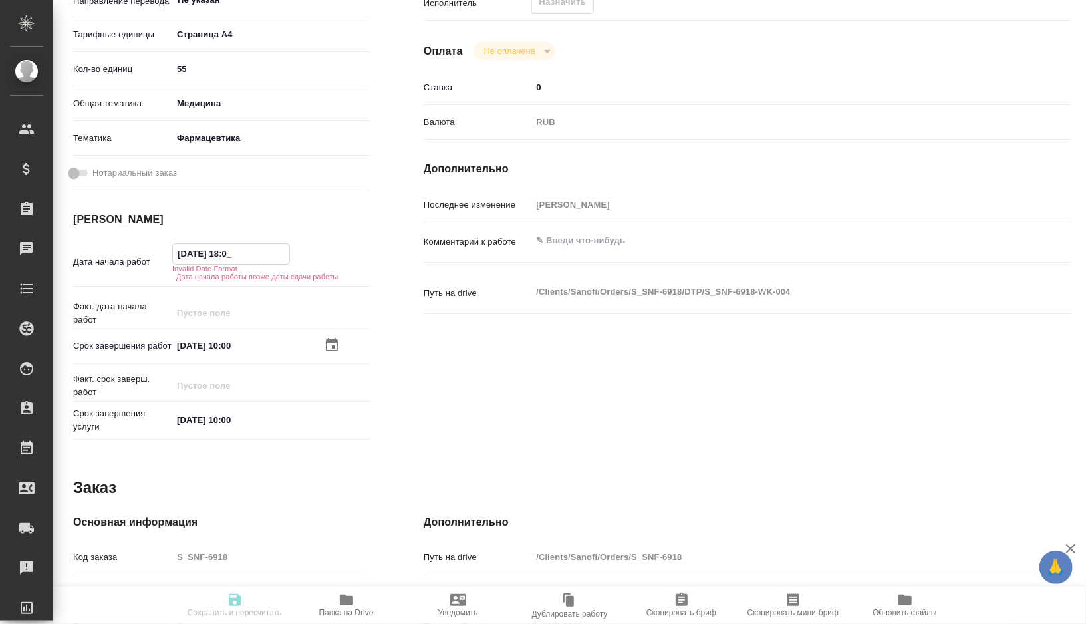
type textarea "x"
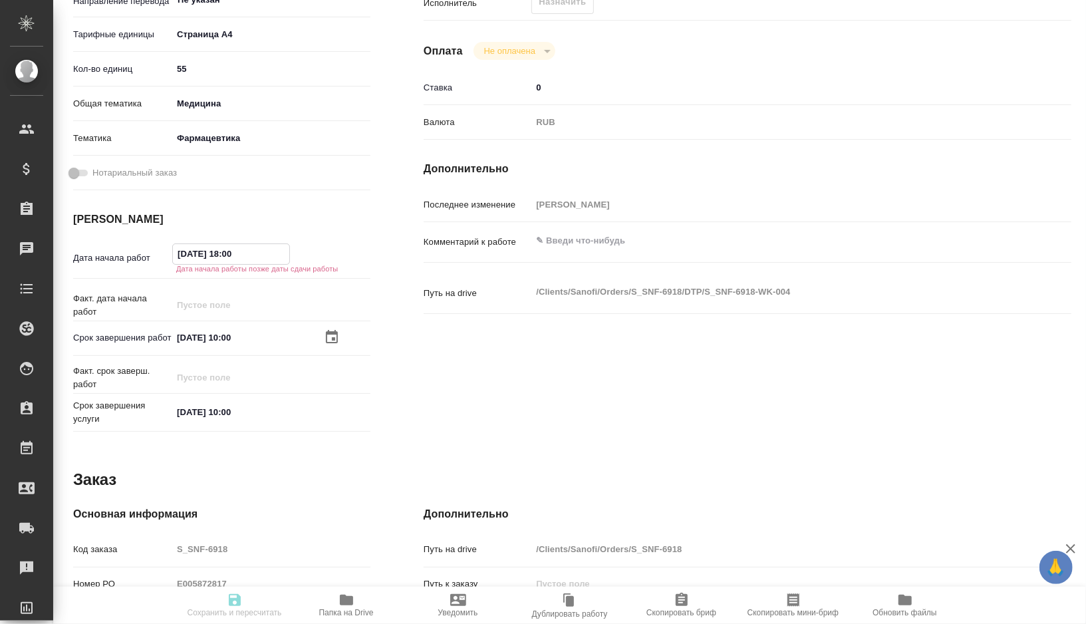
click at [186, 252] on input "03.10.2025 18:00" at bounding box center [231, 253] width 116 height 19
type textarea "x"
type input "01.02.0251 80:0_"
type textarea "x"
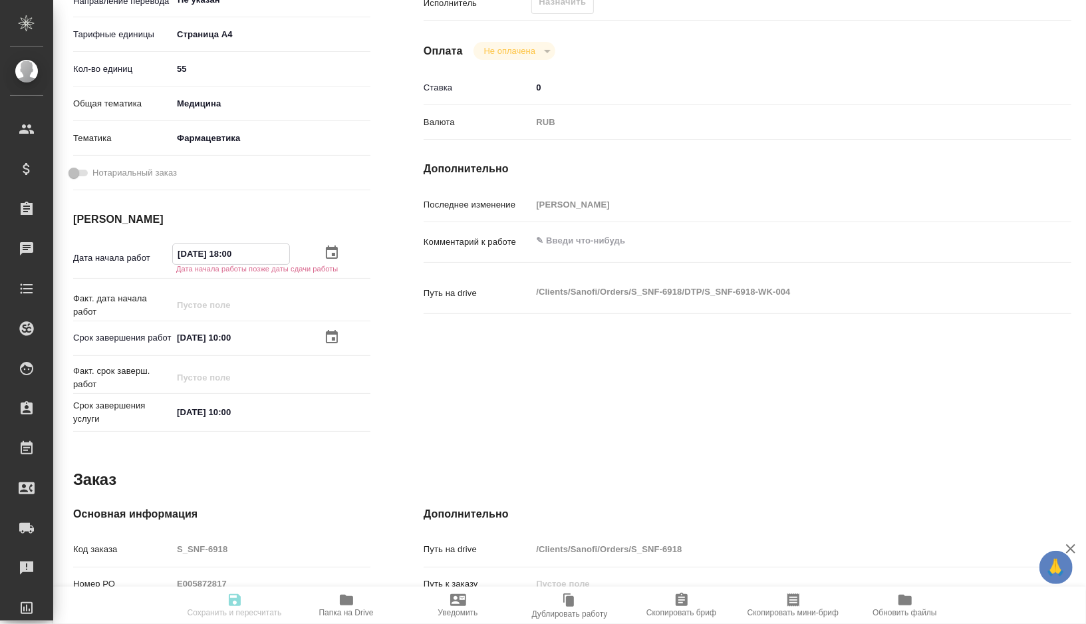
type textarea "x"
type input "02.10.2025 18:00"
type textarea "x"
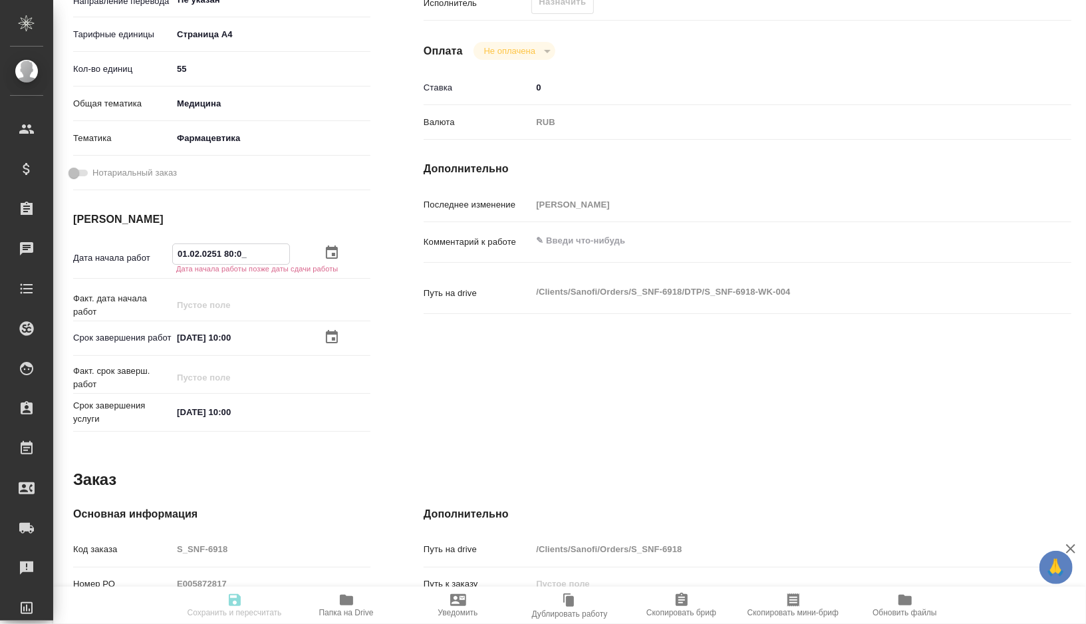
type textarea "x"
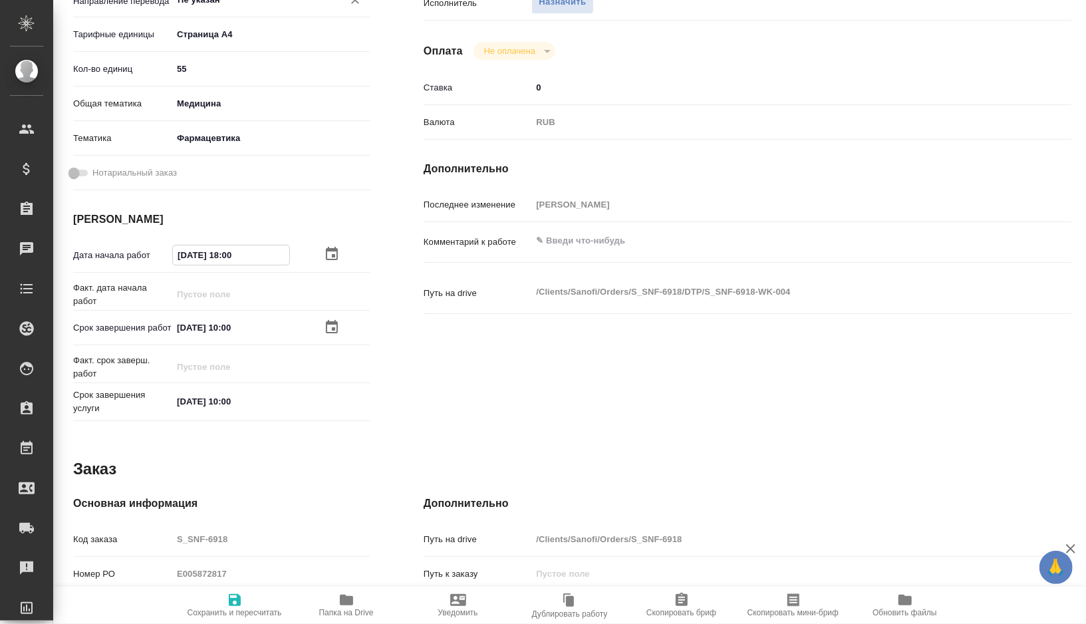
type input "02.10.2025 18:00"
click at [231, 254] on input "02.10.2025 18:00" at bounding box center [231, 254] width 116 height 19
type textarea "x"
type input "02.10.2025 10:0_"
type textarea "x"
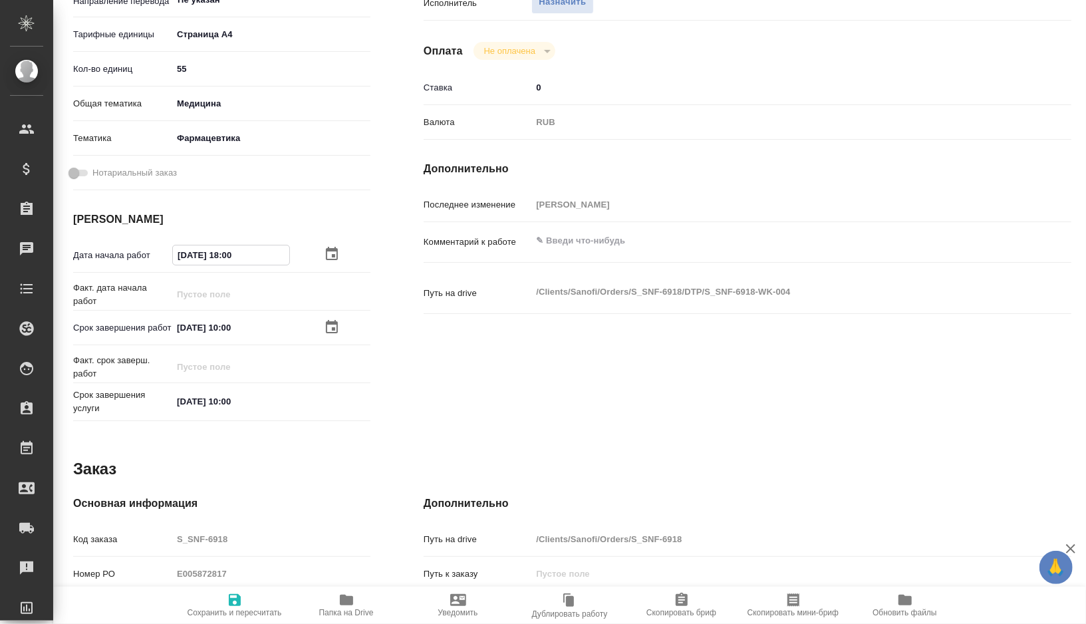
type textarea "x"
type input "02.10.2025 14:00"
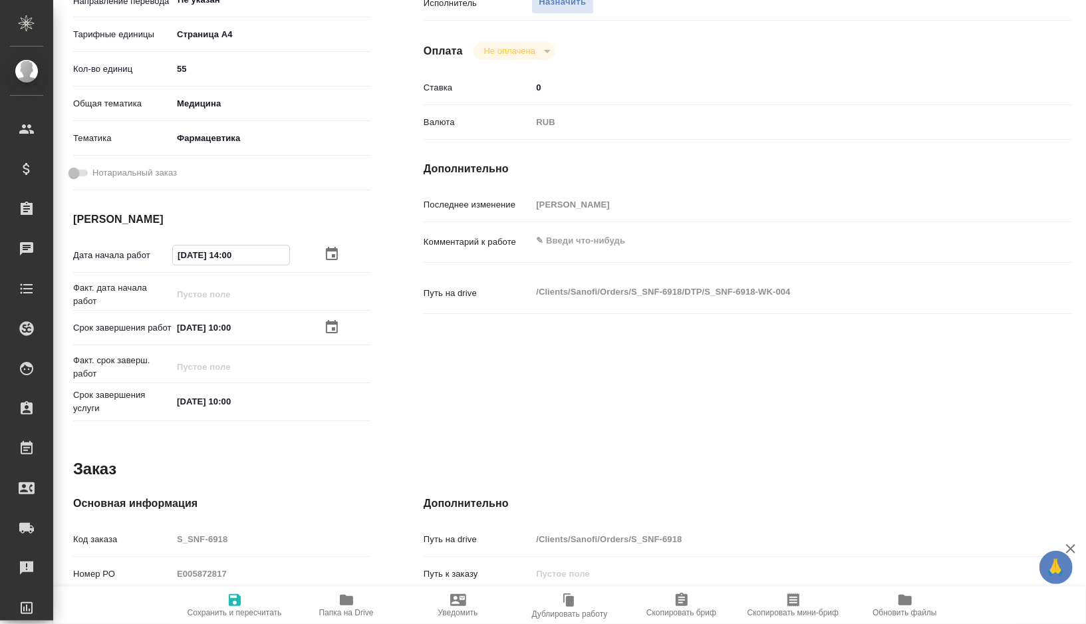
type textarea "x"
drag, startPoint x: 247, startPoint y: 255, endPoint x: 132, endPoint y: 255, distance: 114.4
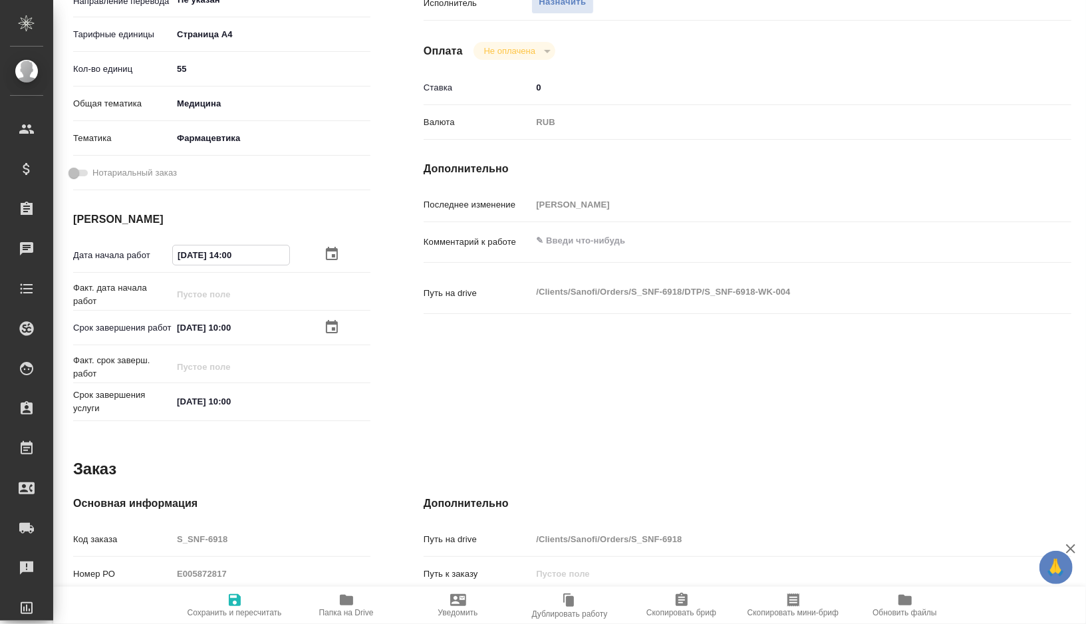
click at [132, 255] on div "Дата начала работ 02.10.2025 14:00" at bounding box center [221, 254] width 297 height 23
type input "02.10.2025 14:00"
drag, startPoint x: 255, startPoint y: 327, endPoint x: 129, endPoint y: 327, distance: 125.7
click at [129, 327] on div "Срок завершения работ 03.10.2025 10:00" at bounding box center [221, 327] width 297 height 23
paste input "2.10.2025 14"
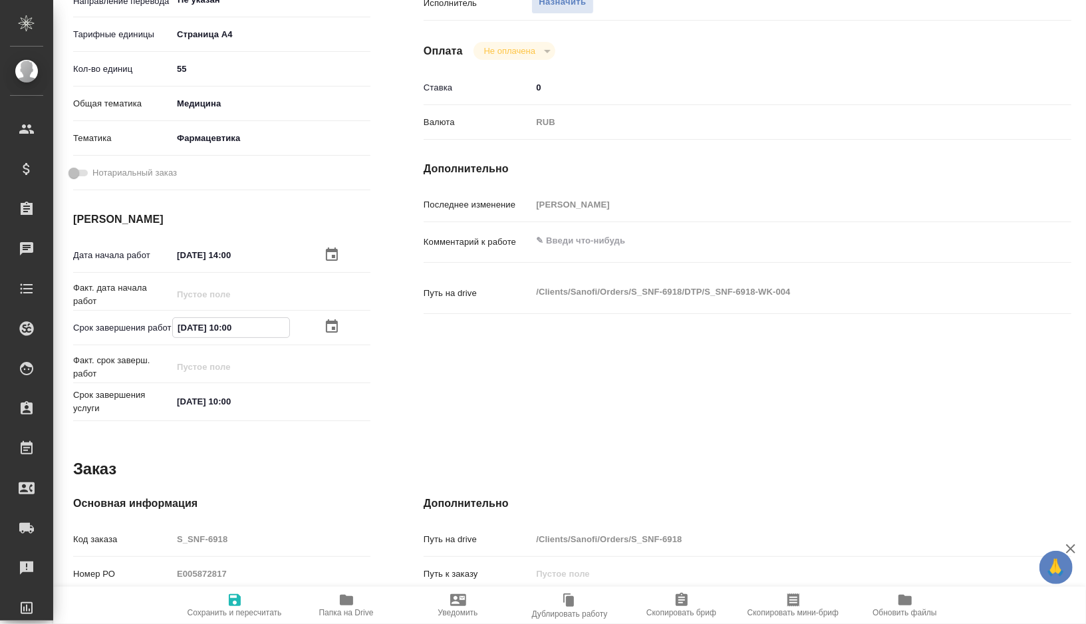
type textarea "x"
type input "02.10.2025 14:00"
type textarea "x"
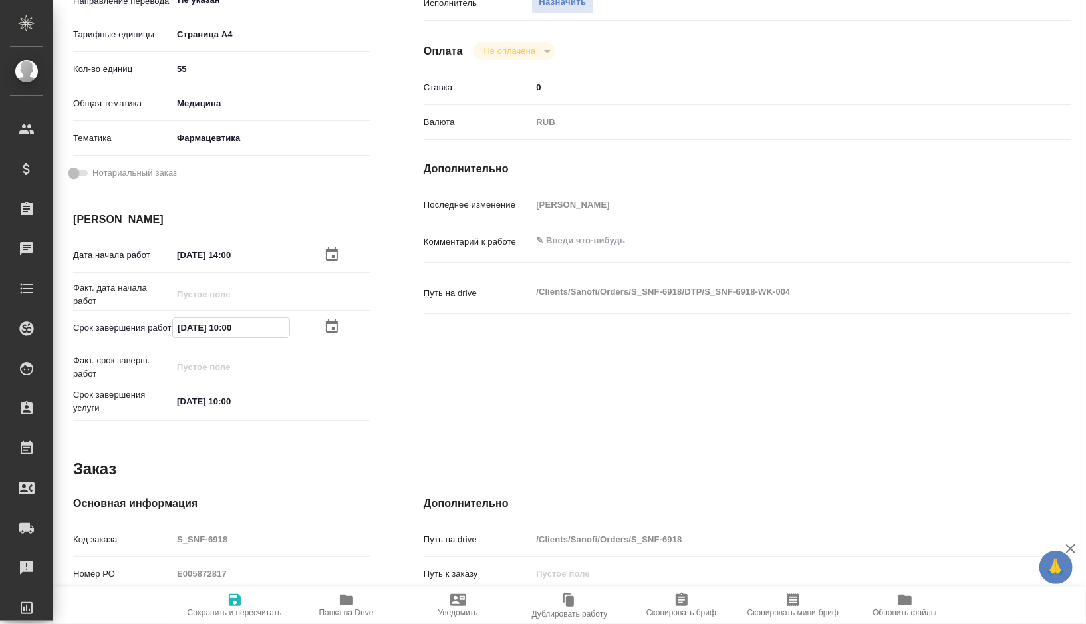
type textarea "x"
type input "02.10.2025 14:0_"
type textarea "x"
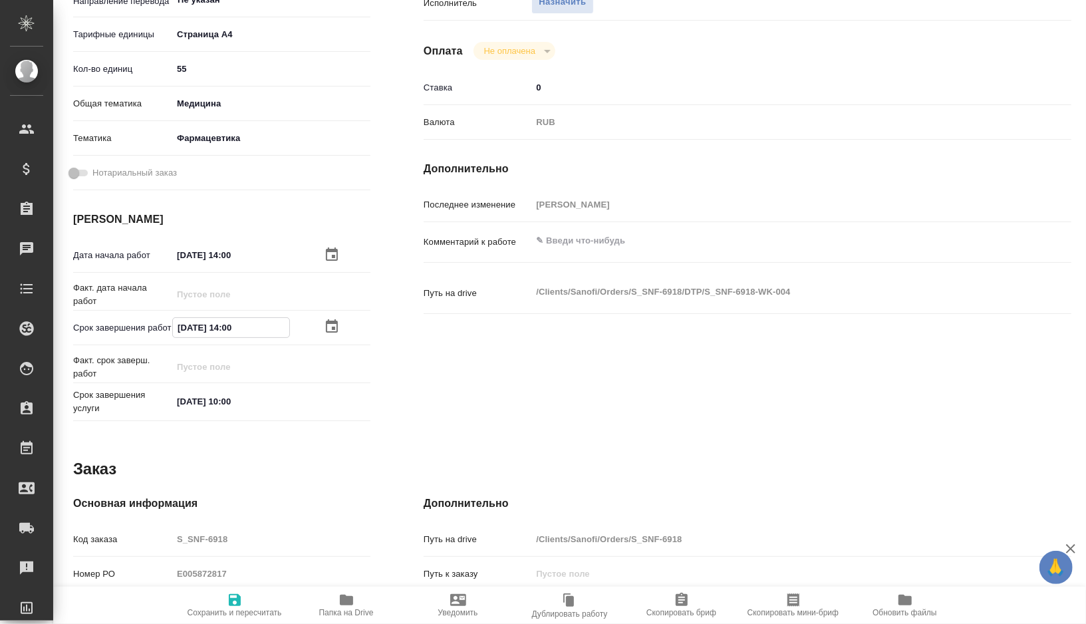
type textarea "x"
type input "02.10.2025 14:__"
type textarea "x"
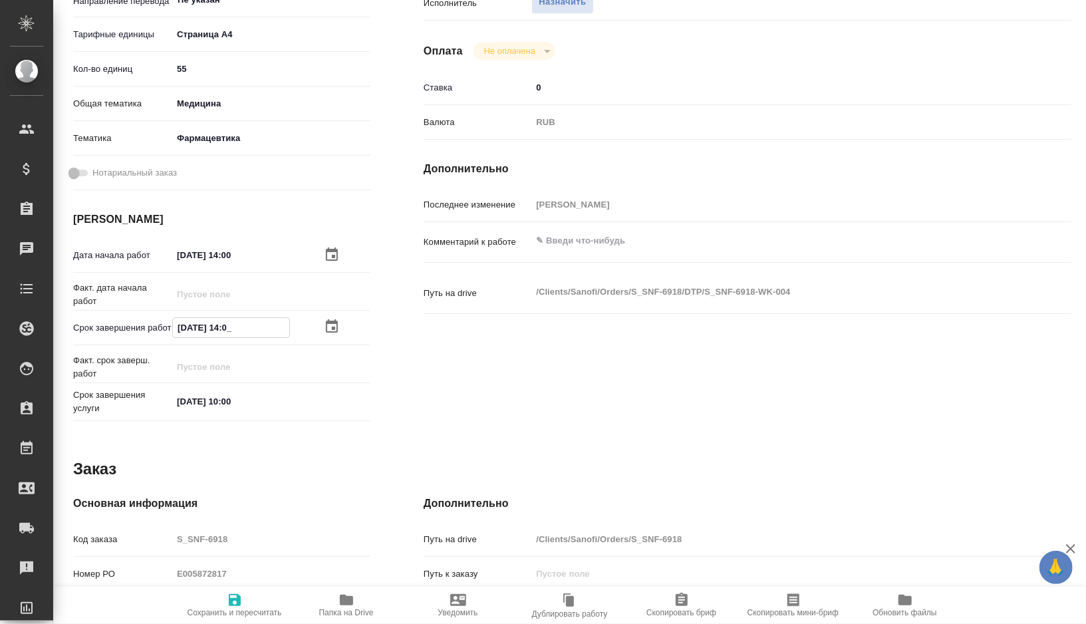
type textarea "x"
type input "02.10.2025 1_:__"
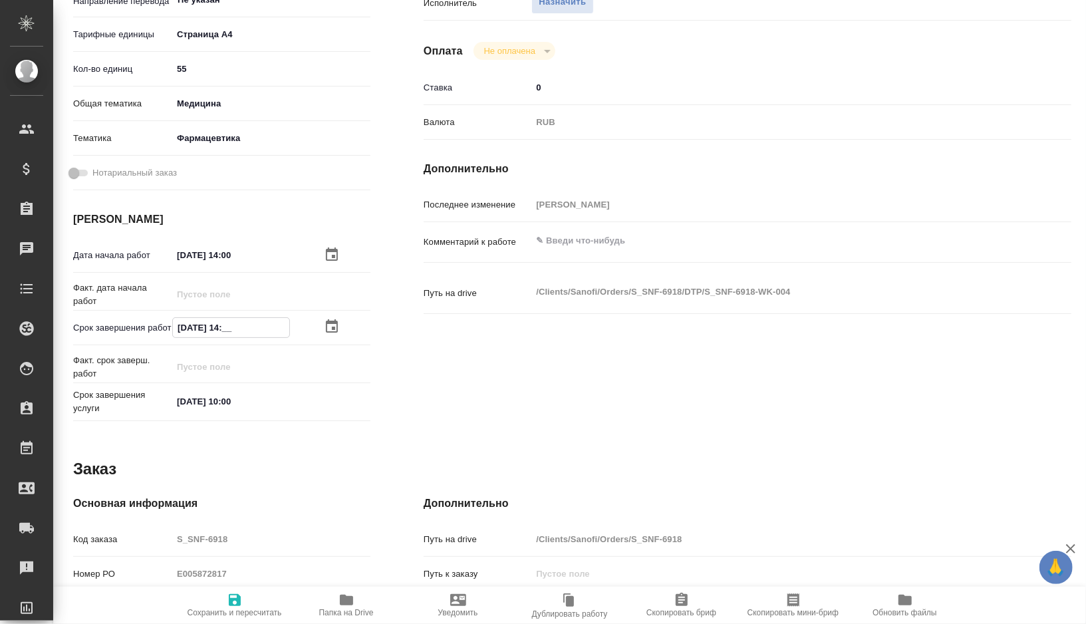
type textarea "x"
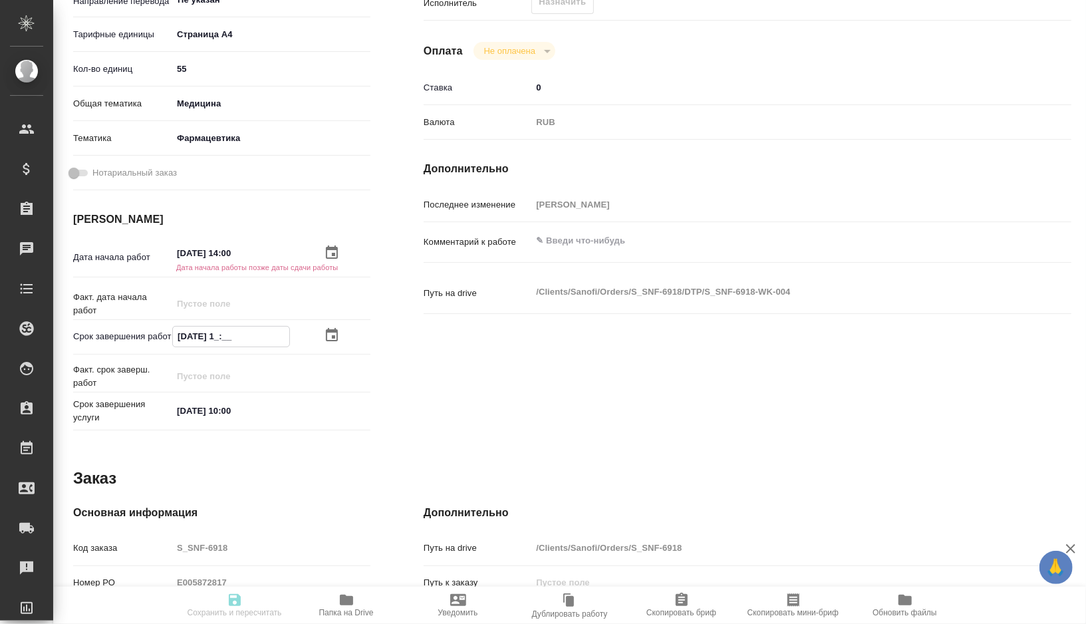
type textarea "x"
type input "02.10.2025 18:__"
type textarea "x"
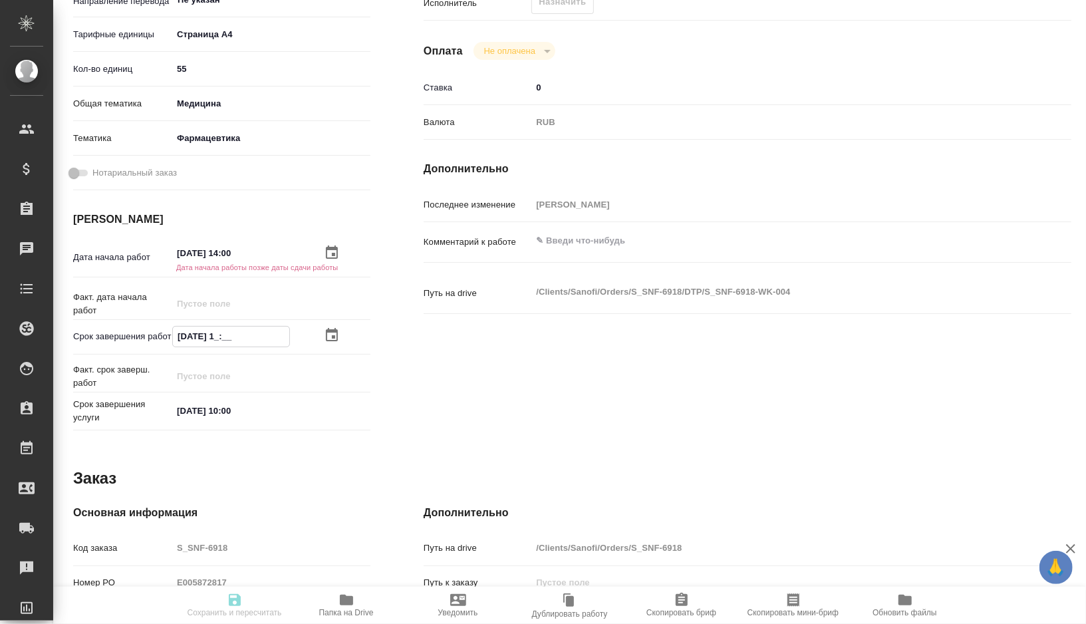
type textarea "x"
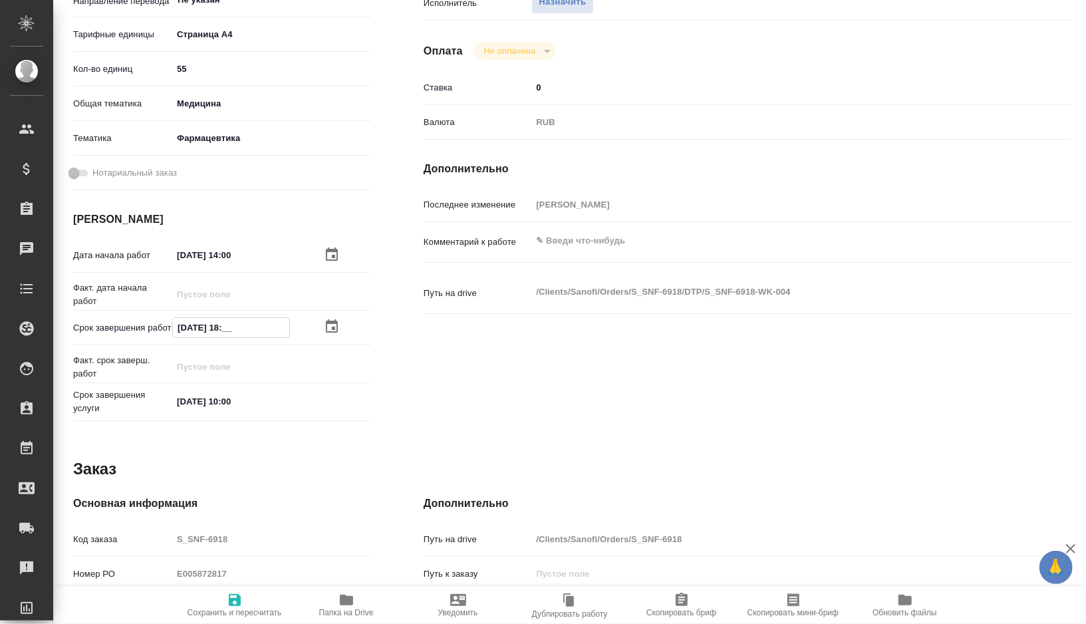
type textarea "x"
type input "02.10.2025 18:0_"
type textarea "x"
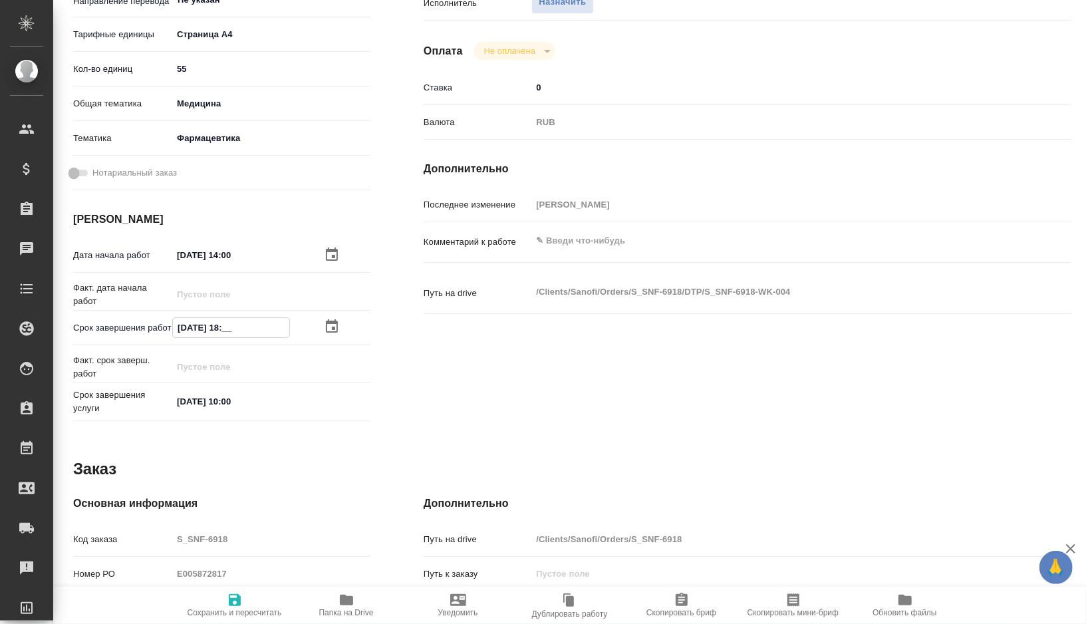
type textarea "x"
type input "02.10.2025 18:00"
type textarea "x"
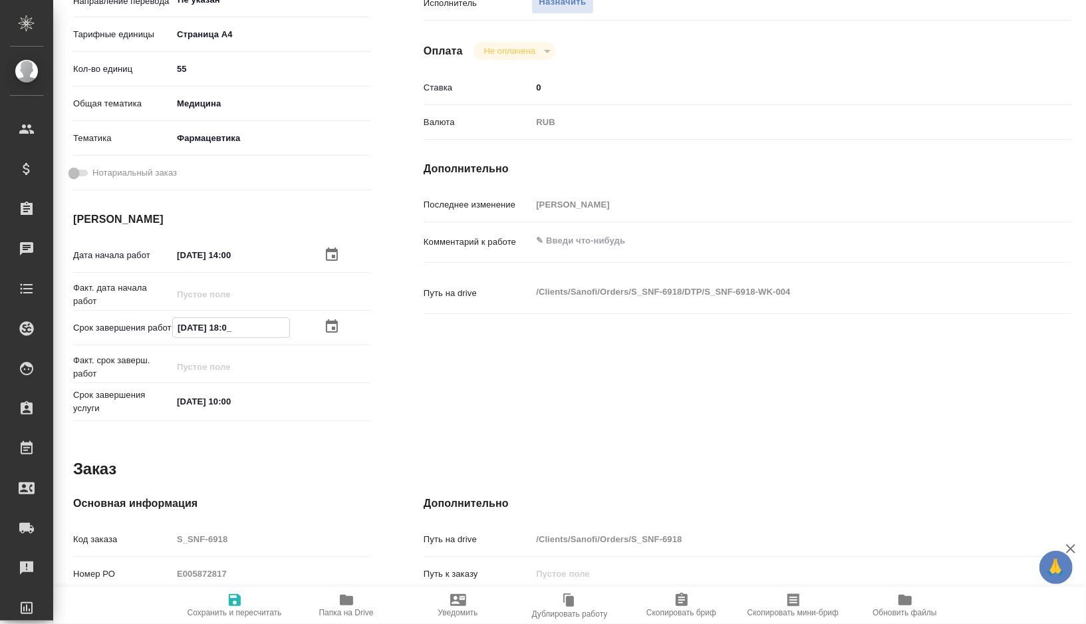
type textarea "x"
type input "02.10.2025 18:00"
click at [225, 608] on span "Сохранить и пересчитать" at bounding box center [235, 612] width 94 height 9
type textarea "x"
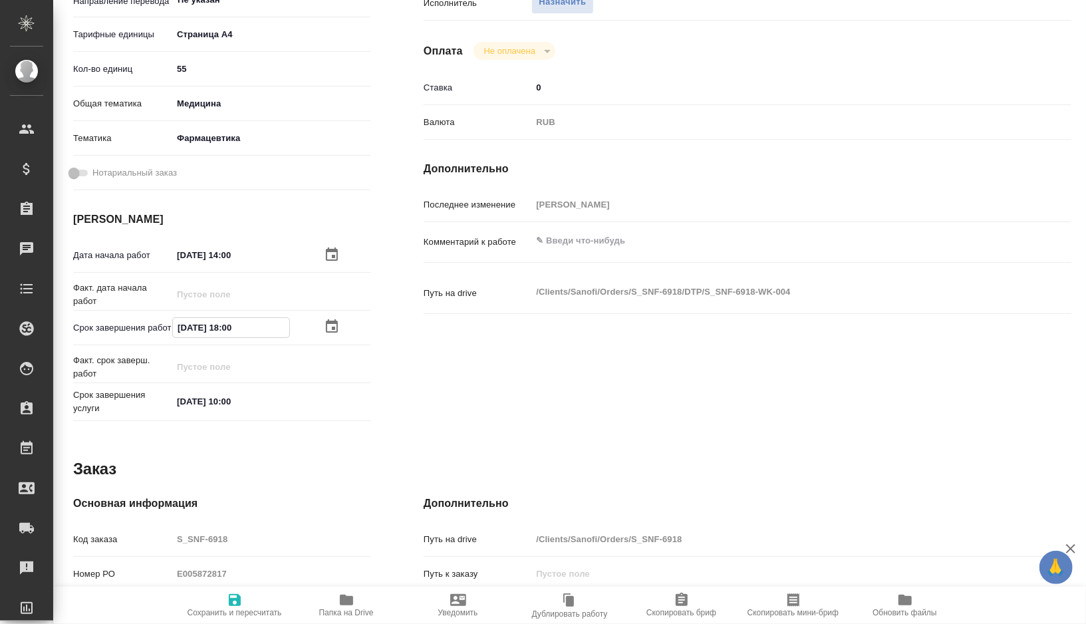
type textarea "x"
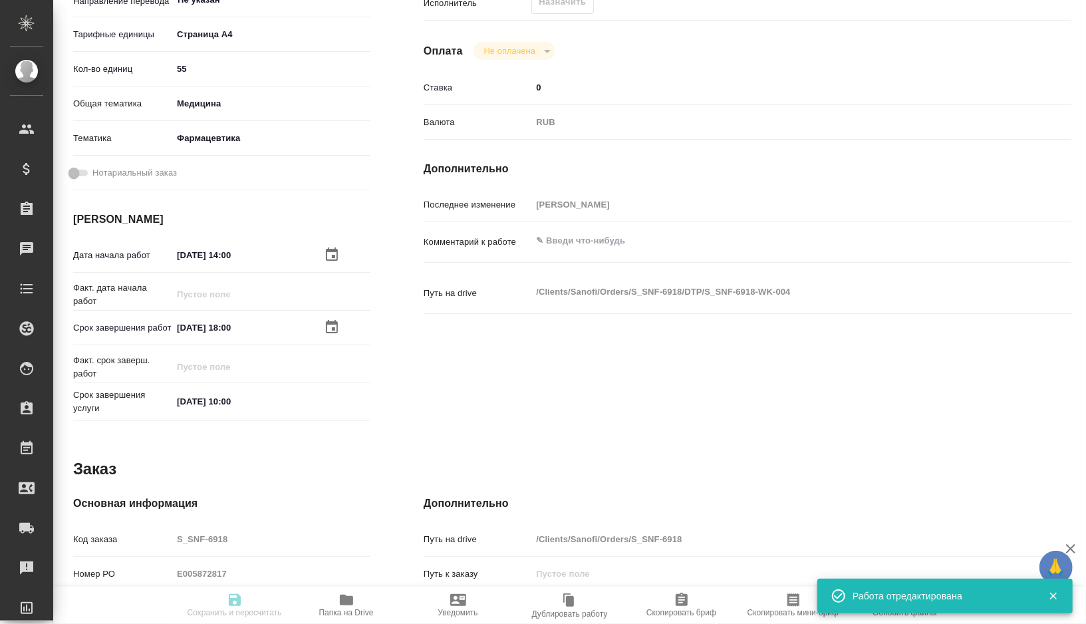
type textarea "x"
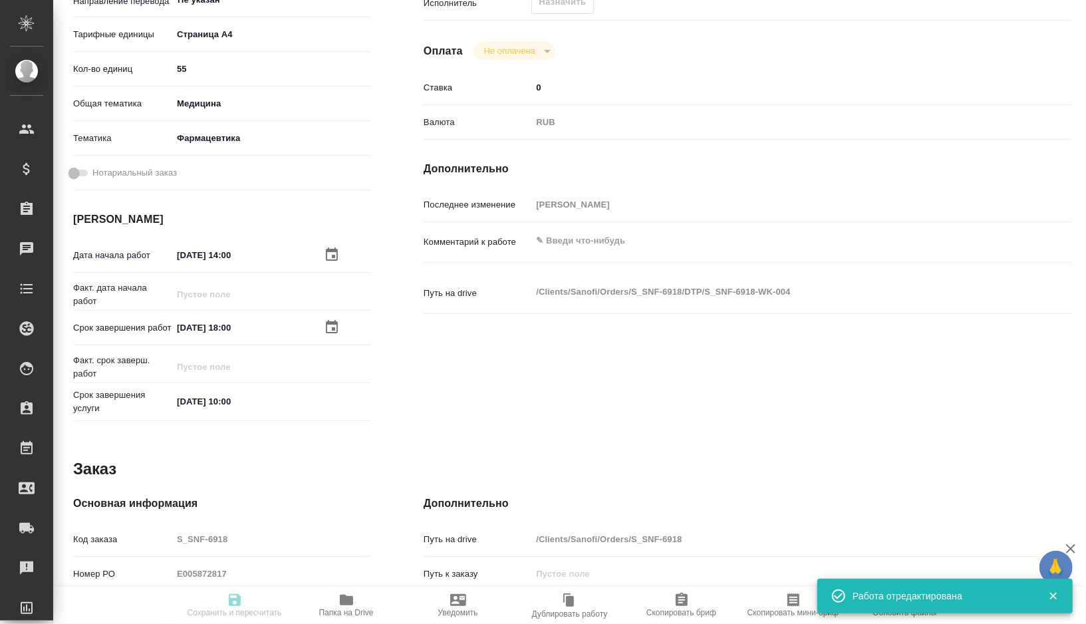
type textarea "x"
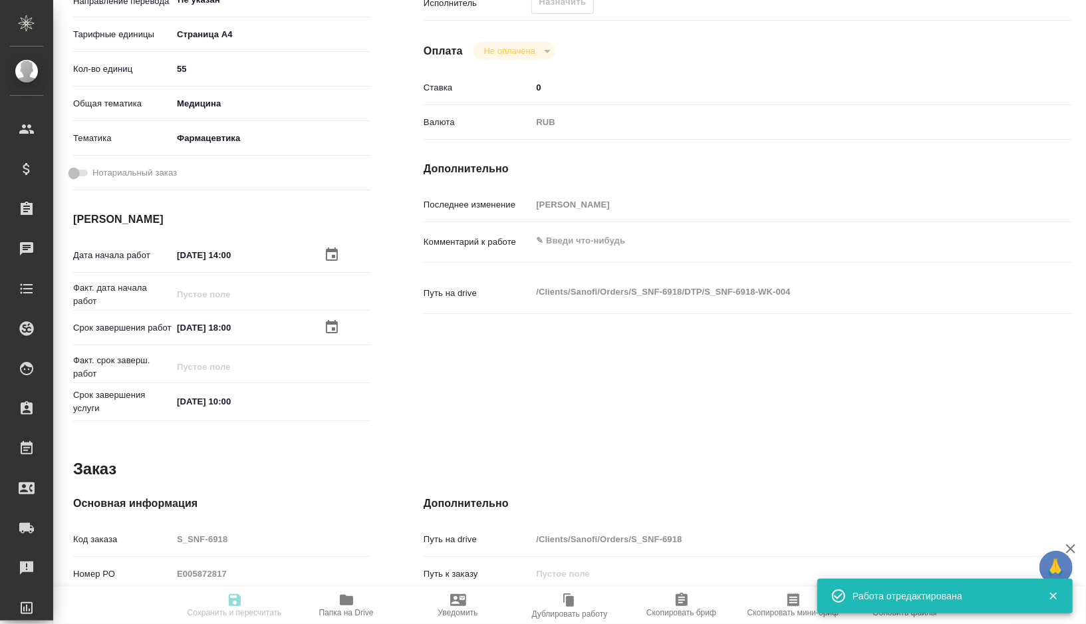
type input "recruiting"
type textarea "Подверстка"
type textarea "x"
type input "Не указан"
type input "5f036ec4e16dec2d6b59c8ff"
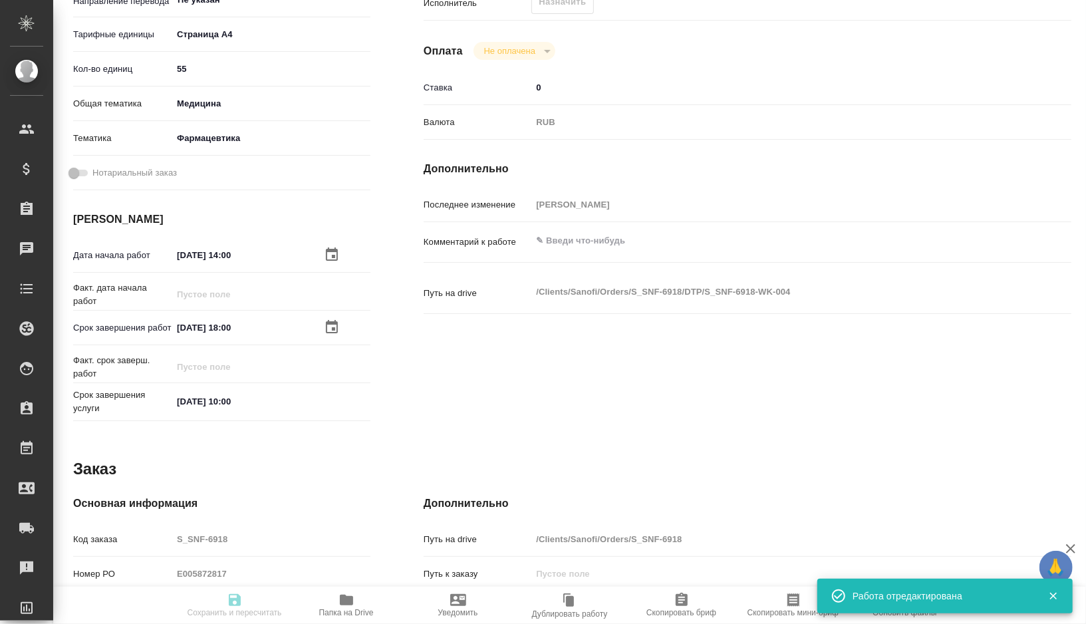
type input "55"
type input "med"
type input "6149832f2b7be24903fd7a82"
type input "02.10.2025 14:00"
type input "02.10.2025 18:00"
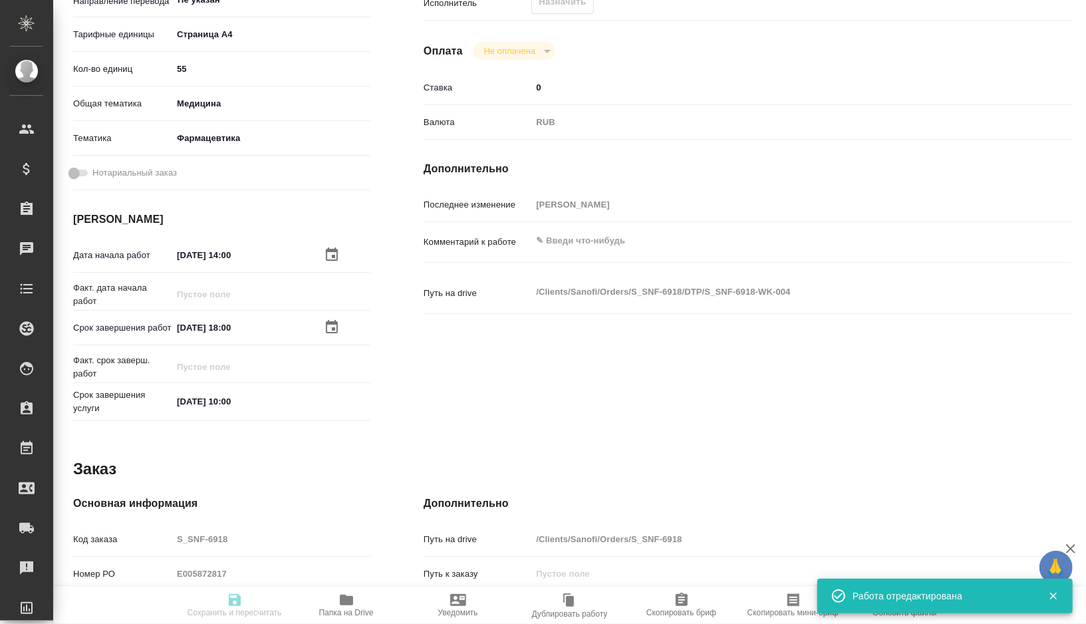
type input "03.10.2025 10:00"
type input "notPayed"
type input "0"
type input "RUB"
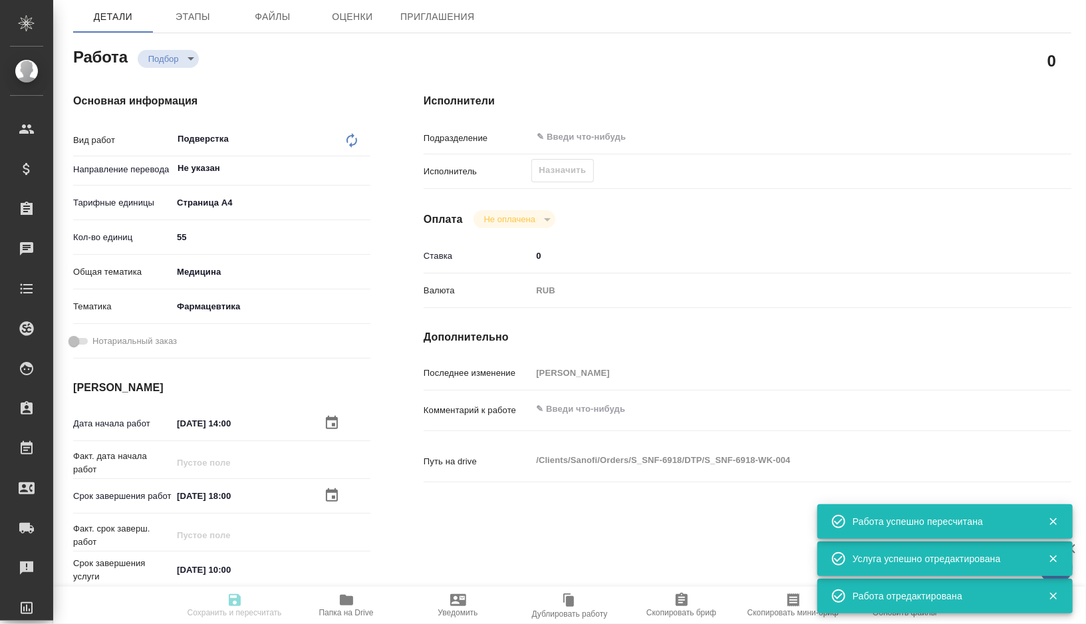
scroll to position [0, 0]
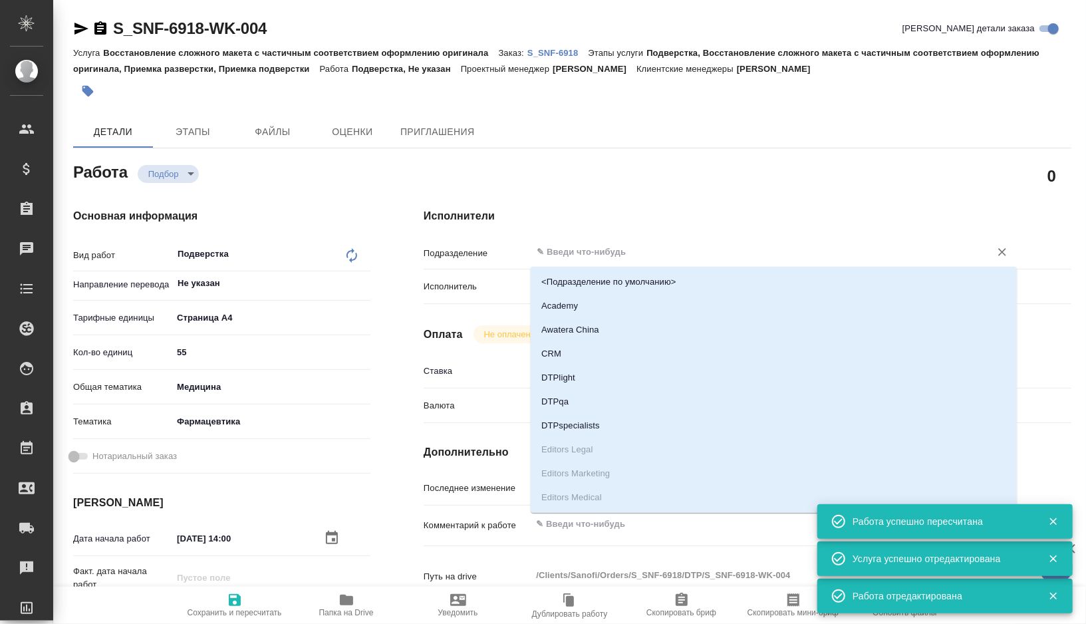
click at [585, 259] on input "text" at bounding box center [752, 252] width 434 height 16
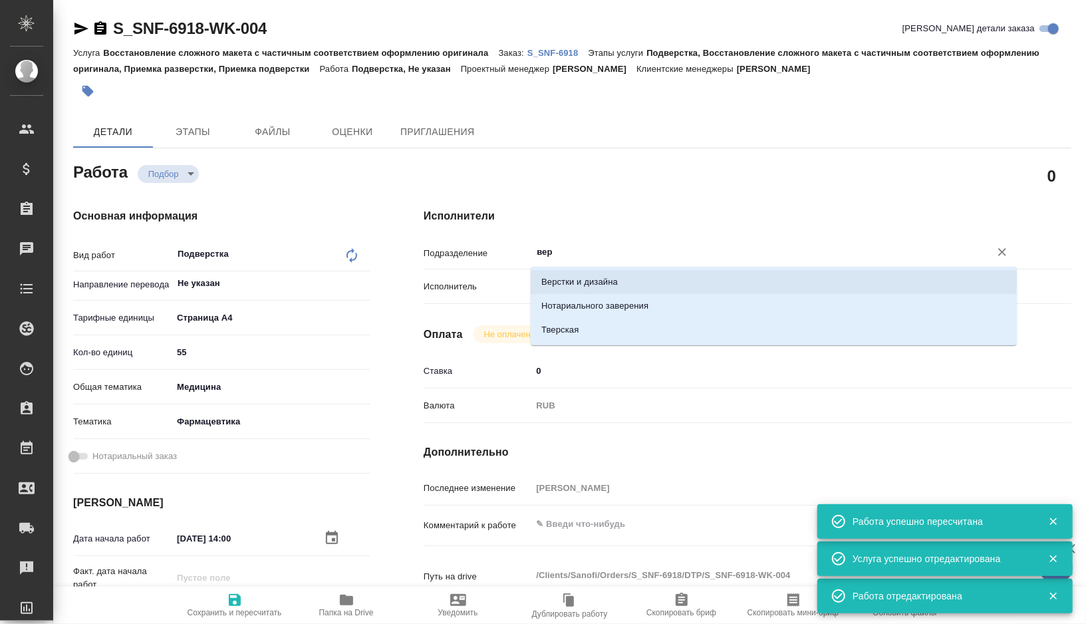
click at [591, 280] on li "Верстки и дизайна" at bounding box center [774, 282] width 486 height 24
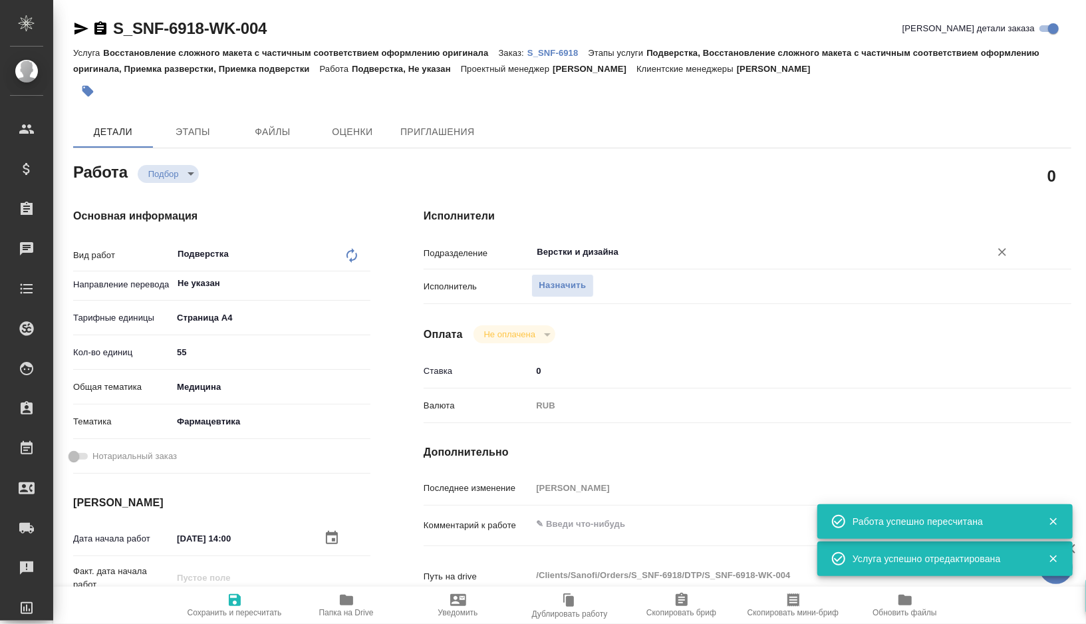
click at [236, 608] on span "Сохранить и пересчитать" at bounding box center [235, 612] width 94 height 9
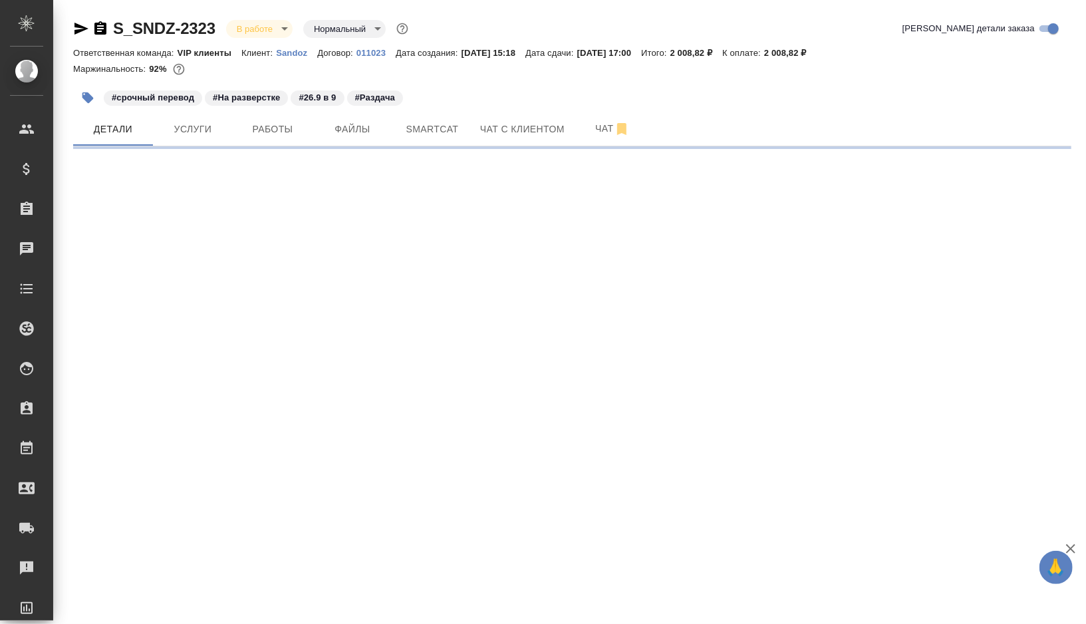
select select "RU"
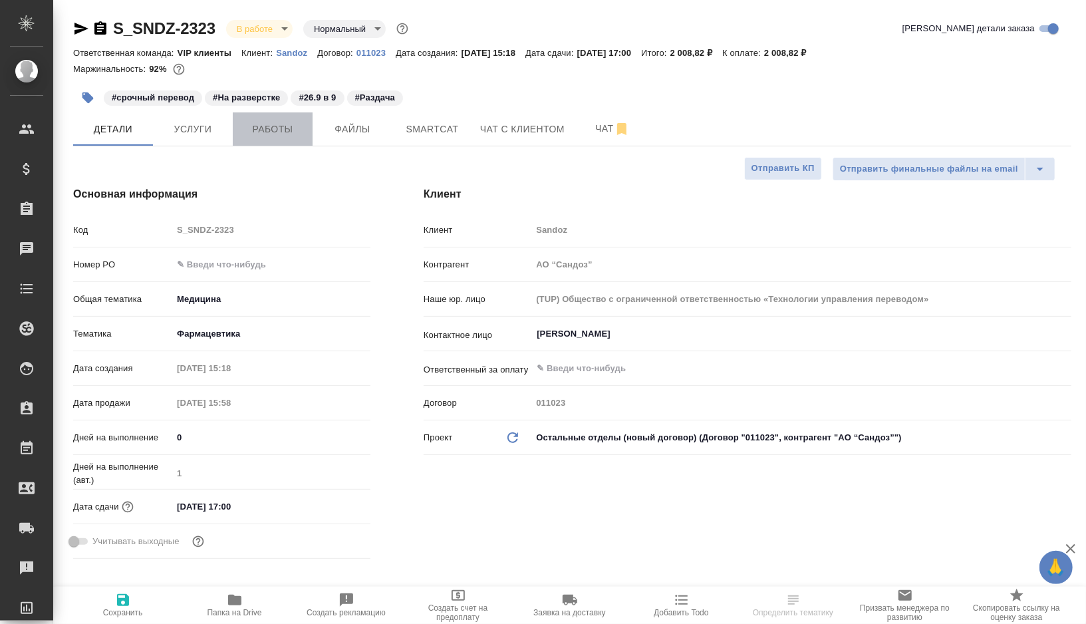
type textarea "x"
click at [255, 136] on span "Работы" at bounding box center [273, 129] width 64 height 17
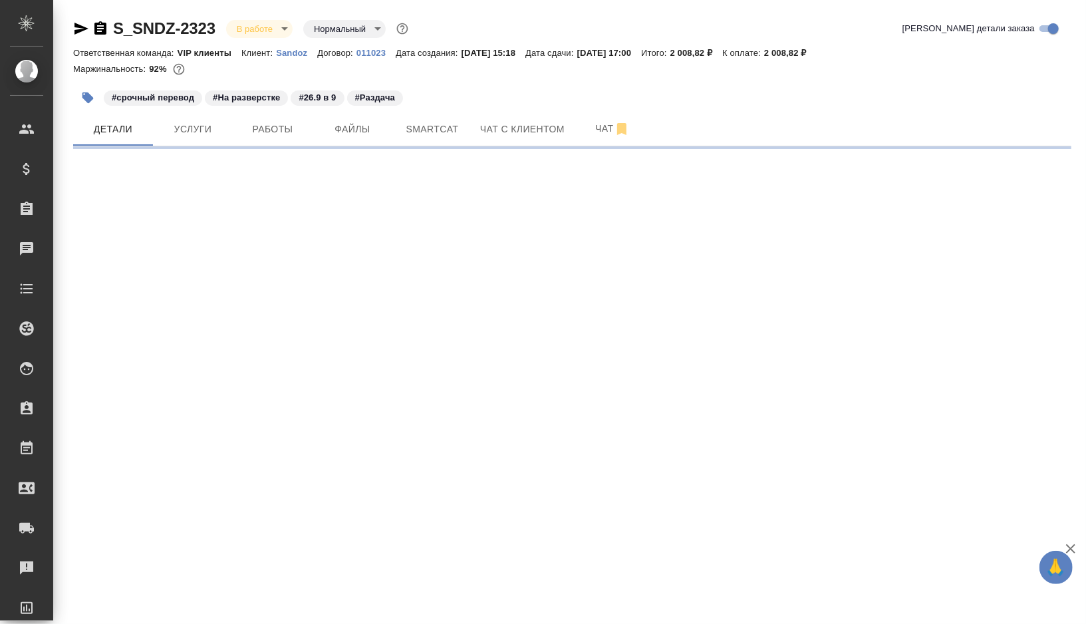
select select "RU"
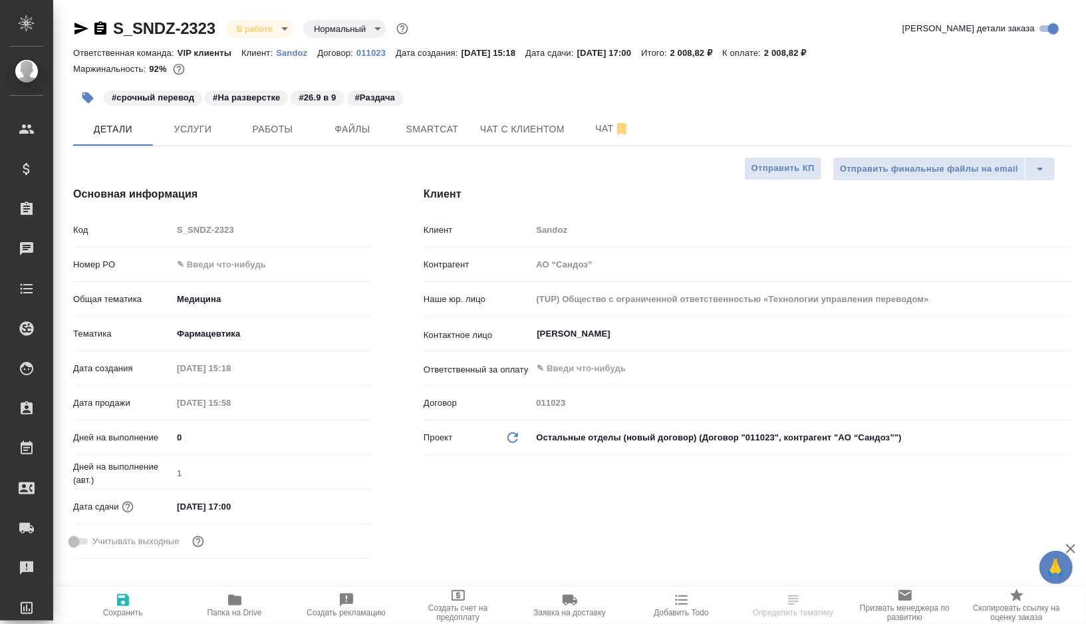
type input "[PERSON_NAME]"
type textarea "x"
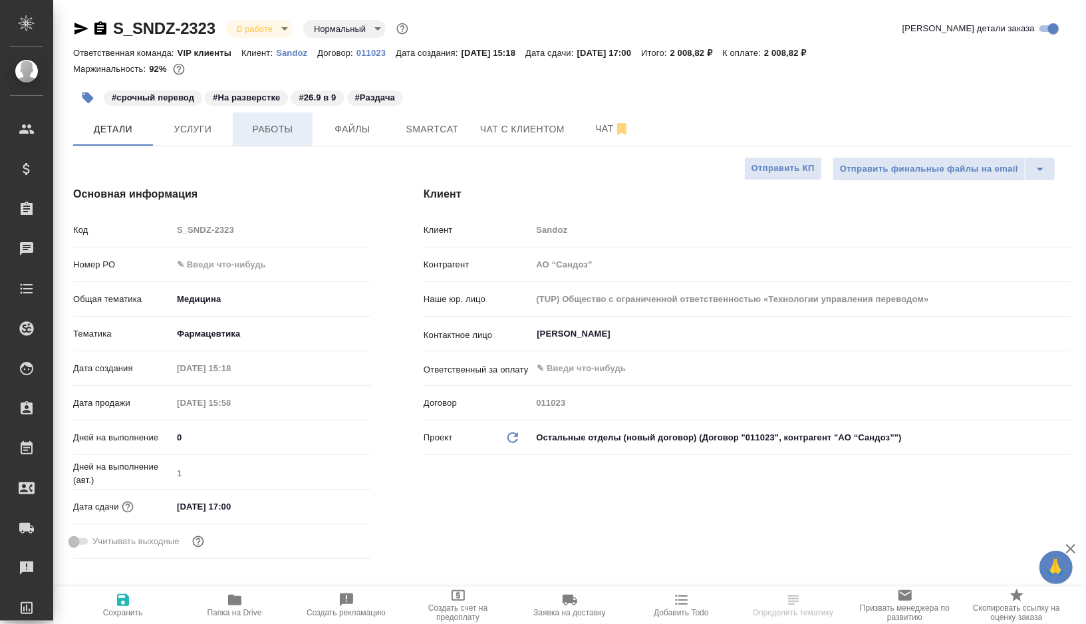
click at [259, 134] on span "Работы" at bounding box center [273, 129] width 64 height 17
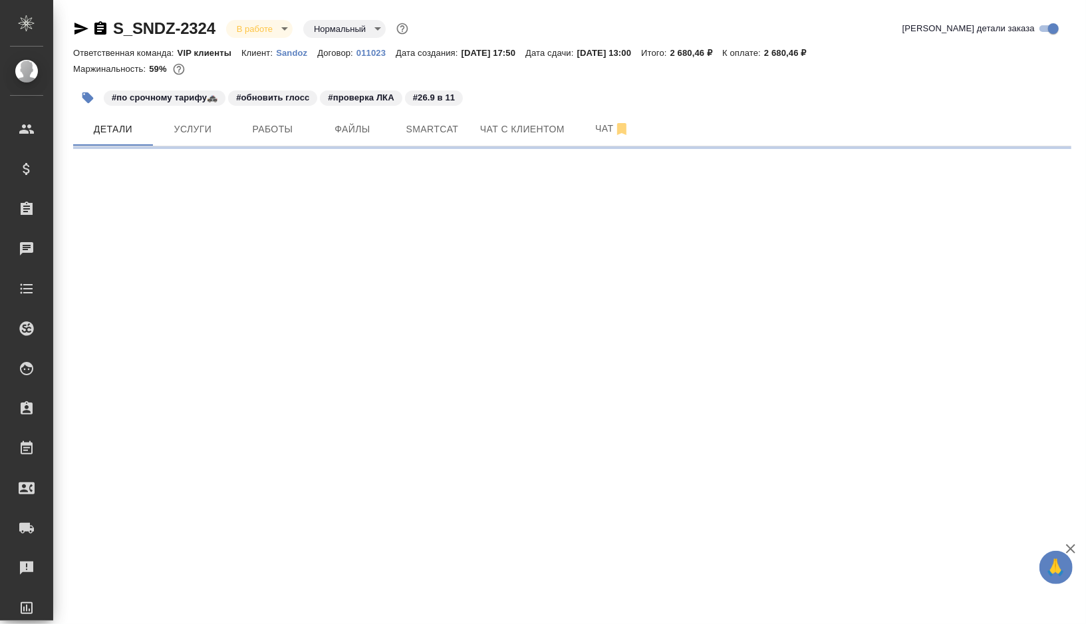
select select "RU"
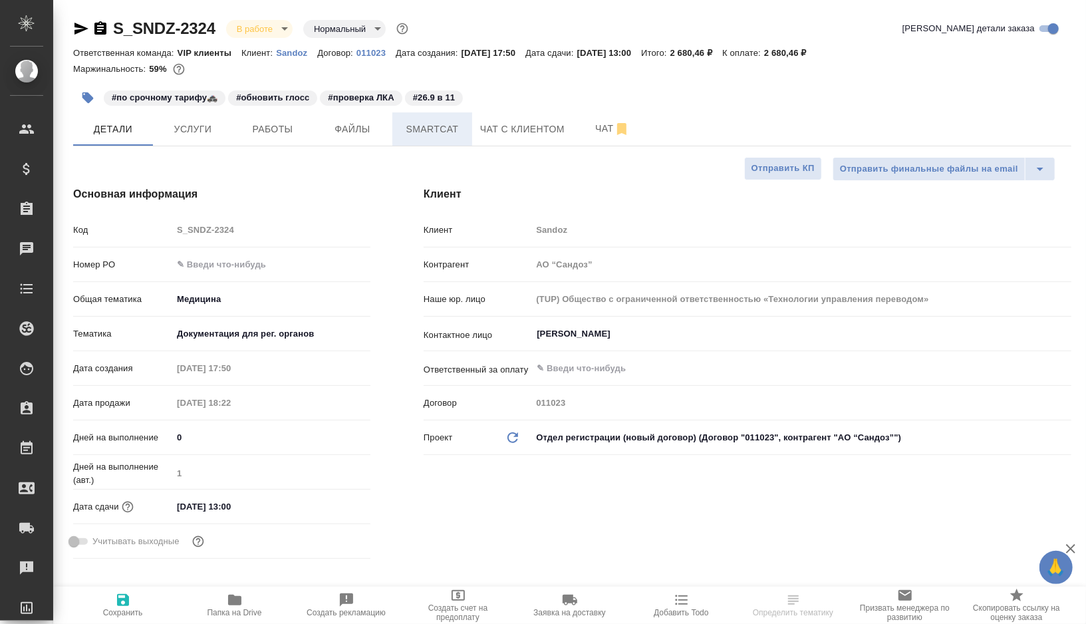
type textarea "x"
click at [434, 120] on button "Smartcat" at bounding box center [432, 128] width 80 height 33
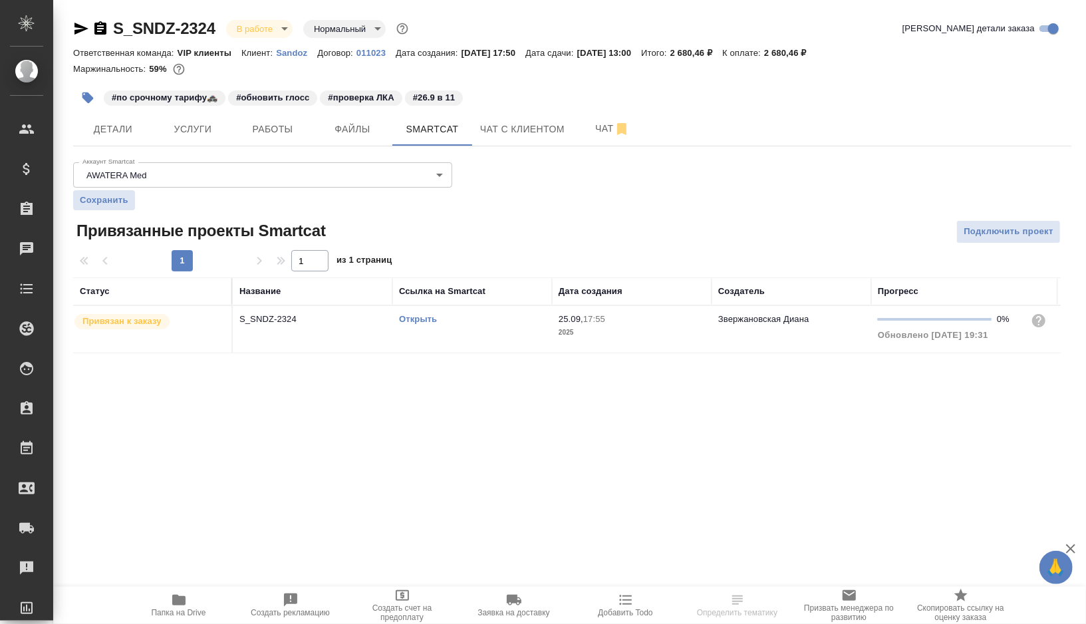
click at [419, 317] on link "Открыть" at bounding box center [418, 319] width 38 height 10
click at [96, 100] on button "button" at bounding box center [87, 97] width 29 height 29
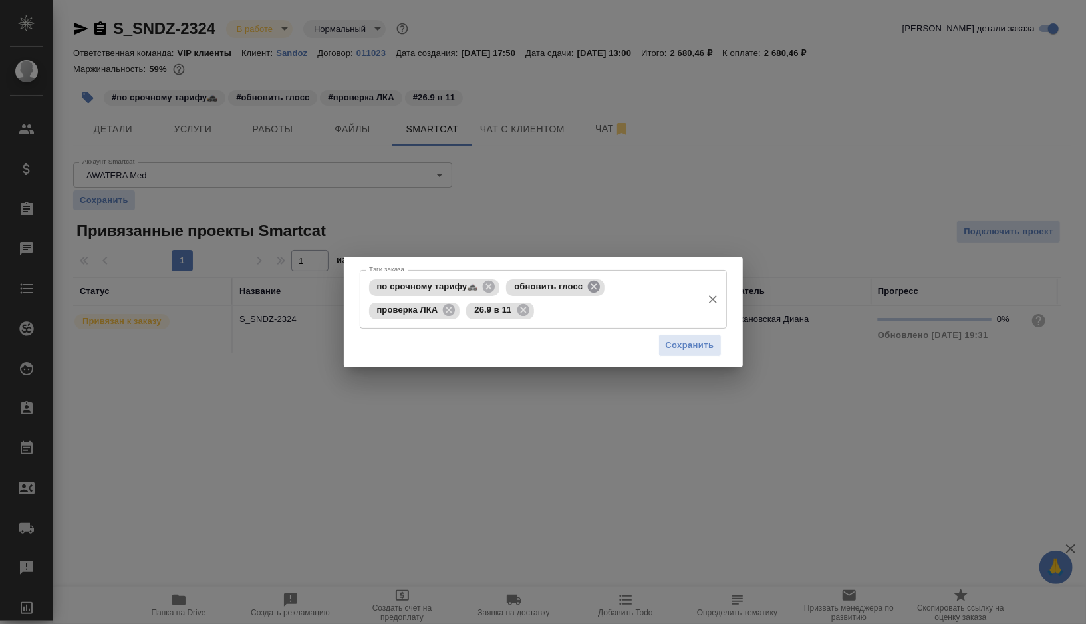
click at [593, 290] on icon at bounding box center [594, 287] width 12 height 12
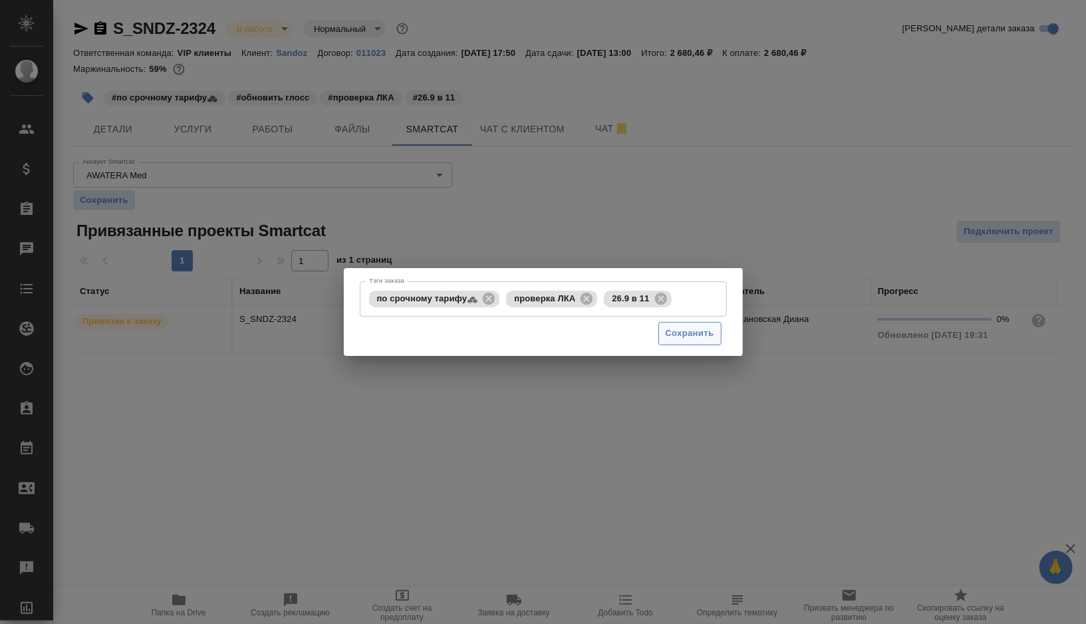
click at [692, 338] on span "Сохранить" at bounding box center [690, 333] width 49 height 15
